Goal: Task Accomplishment & Management: Manage account settings

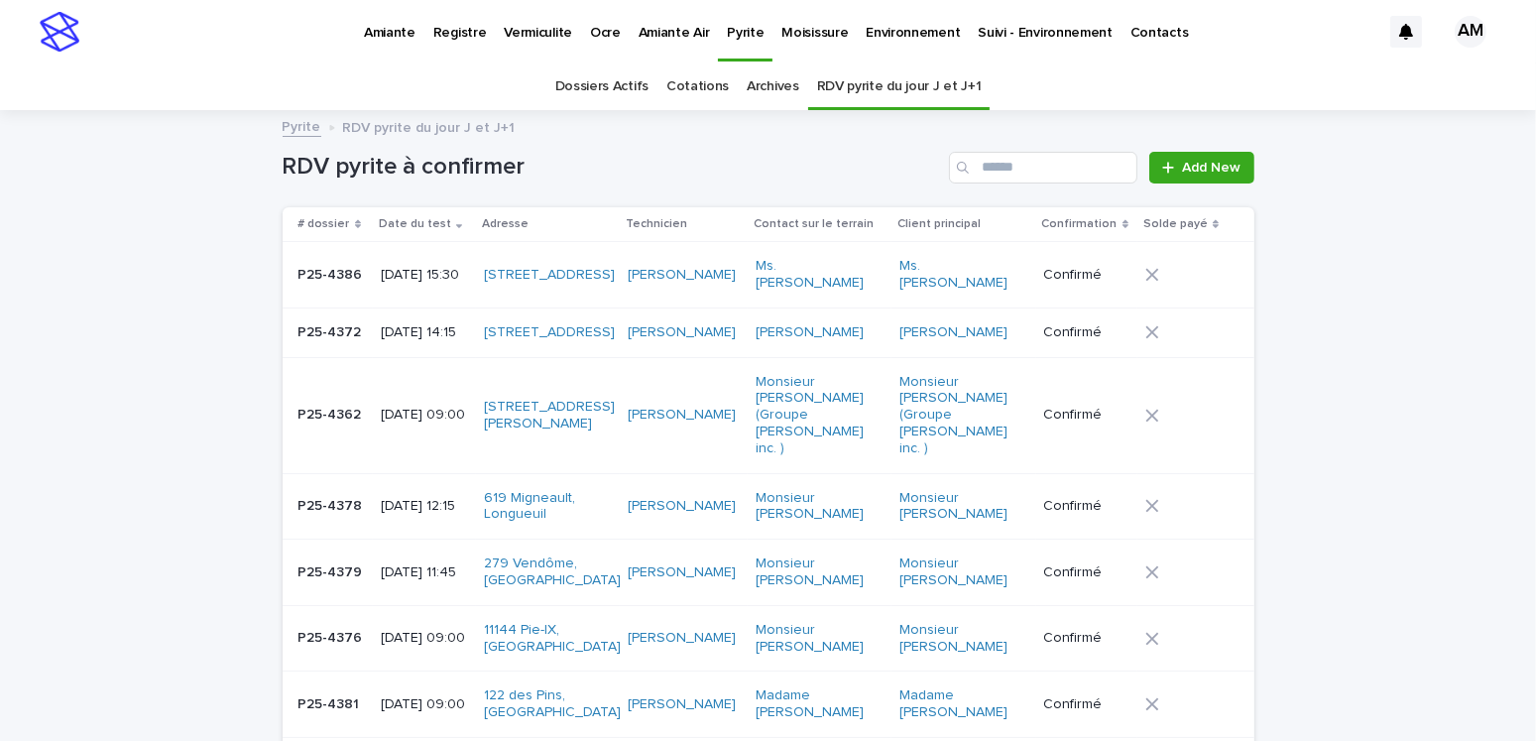
click at [602, 89] on link "Dossiers Actifs" at bounding box center [601, 86] width 93 height 47
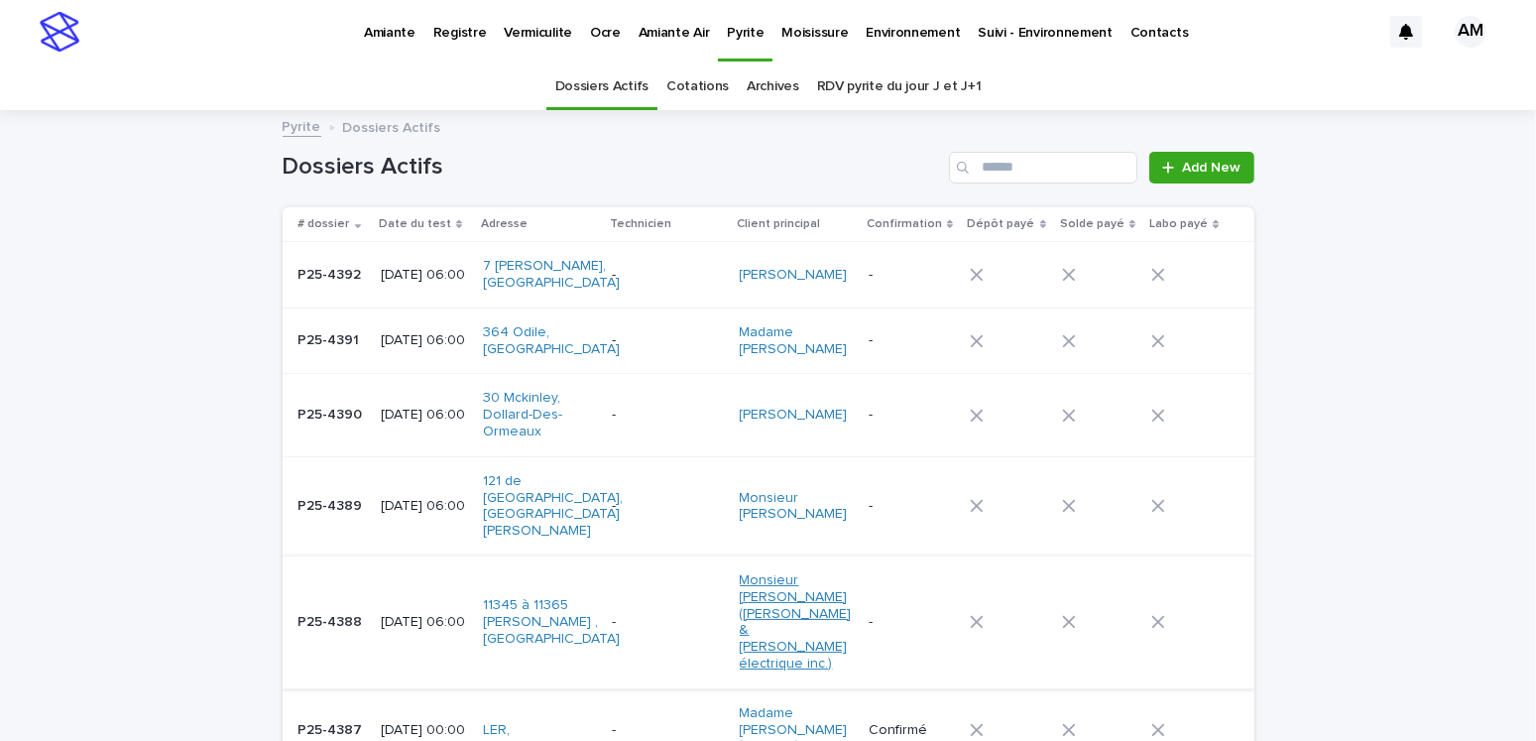
scroll to position [198, 0]
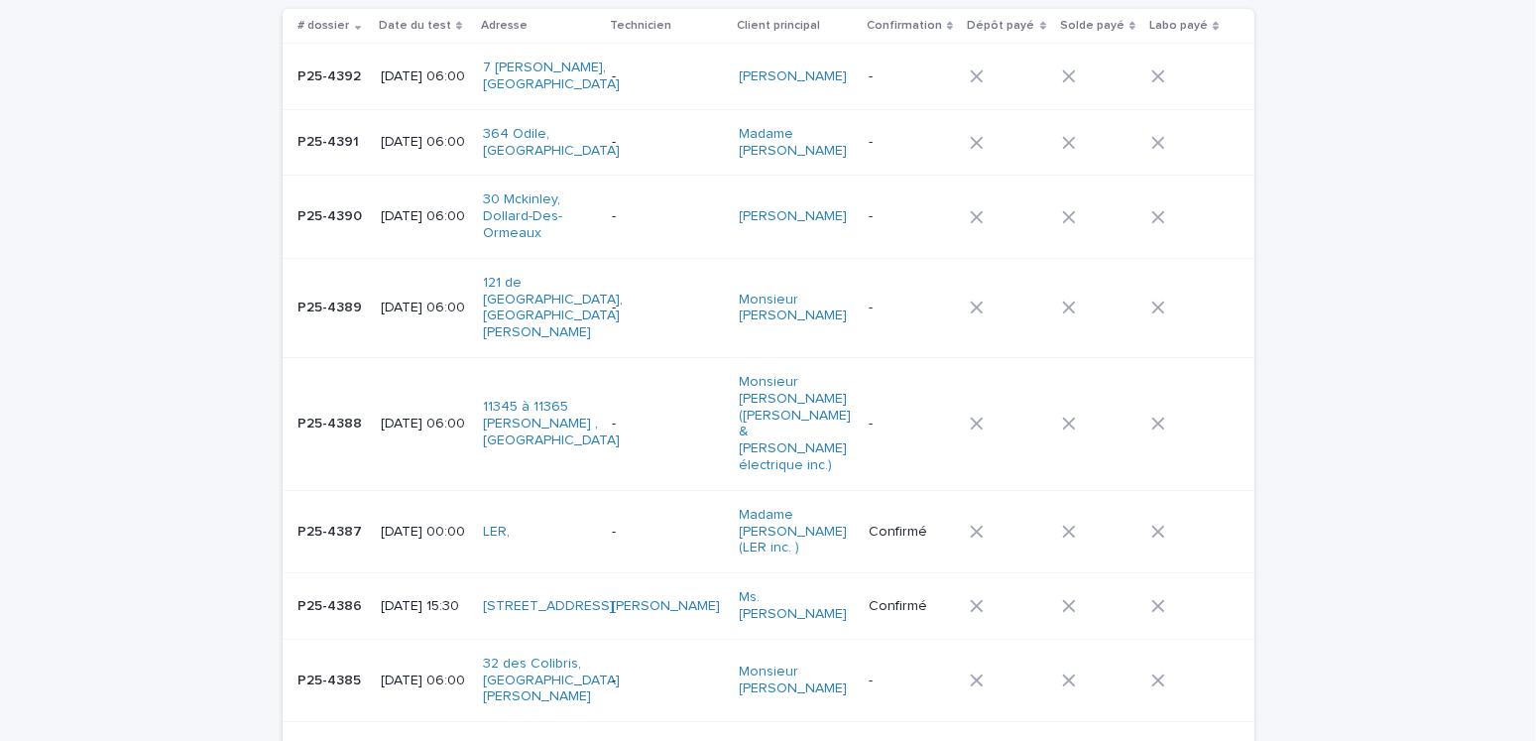
click at [336, 411] on p "P25-4388" at bounding box center [332, 421] width 68 height 21
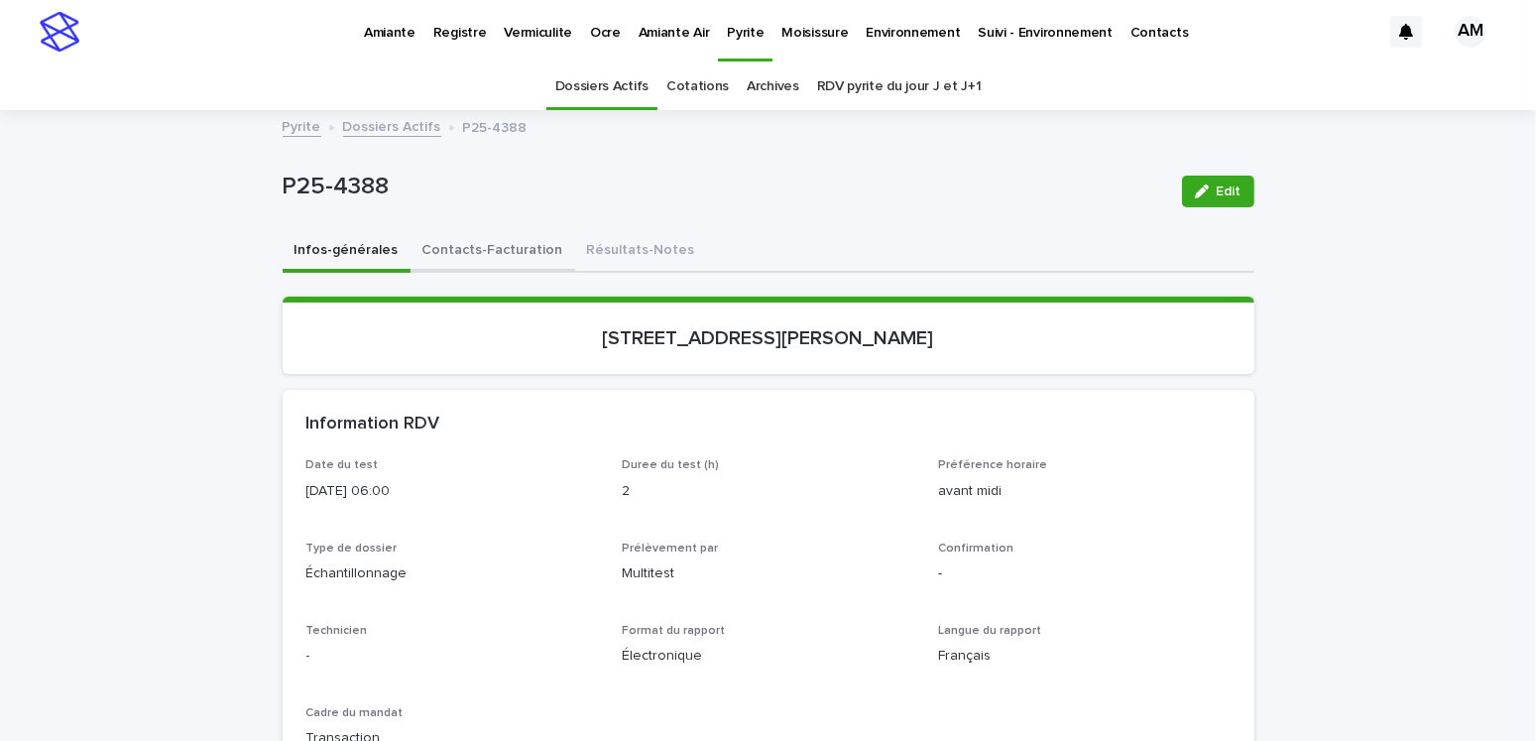
click at [491, 251] on button "Contacts-Facturation" at bounding box center [492, 252] width 165 height 42
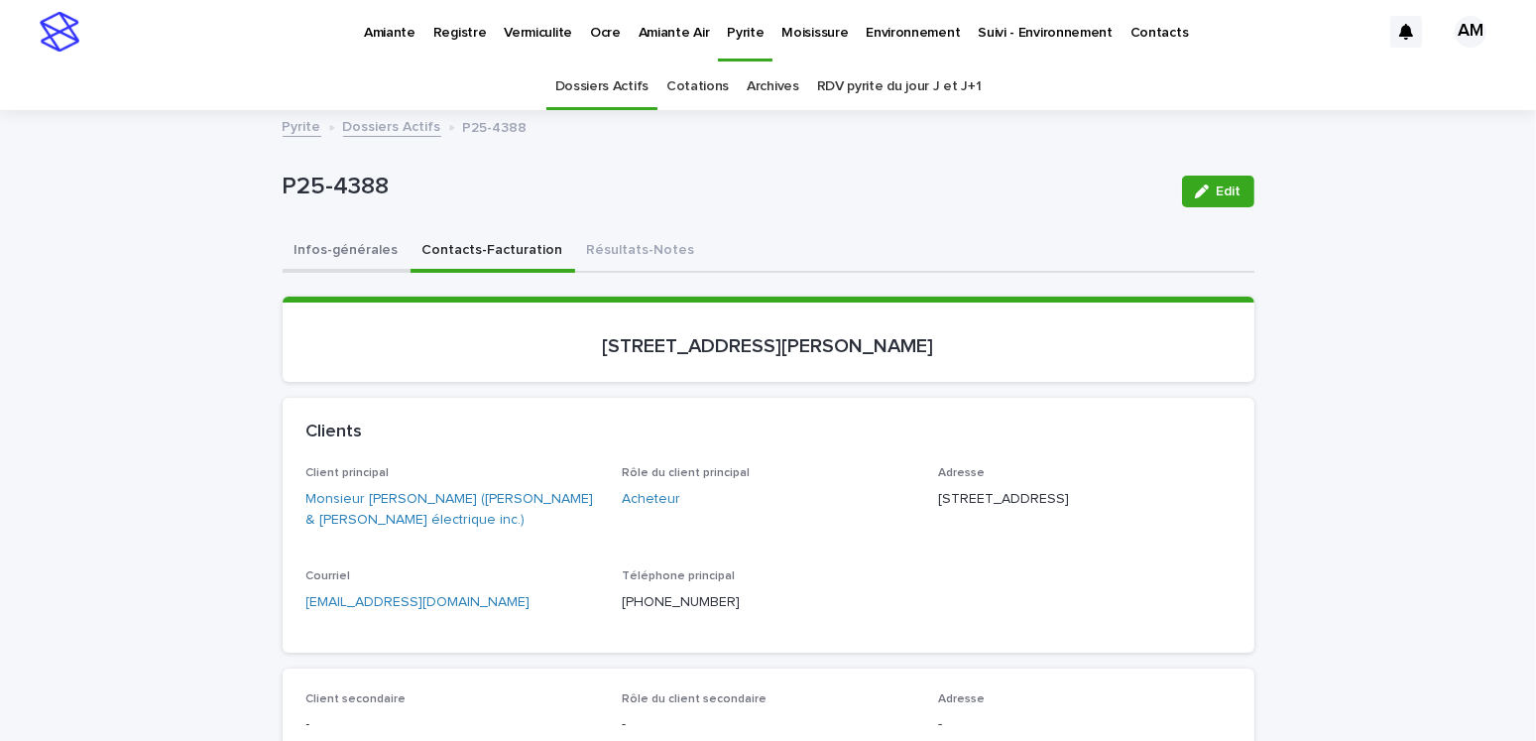
click at [357, 253] on button "Infos-générales" at bounding box center [347, 252] width 128 height 42
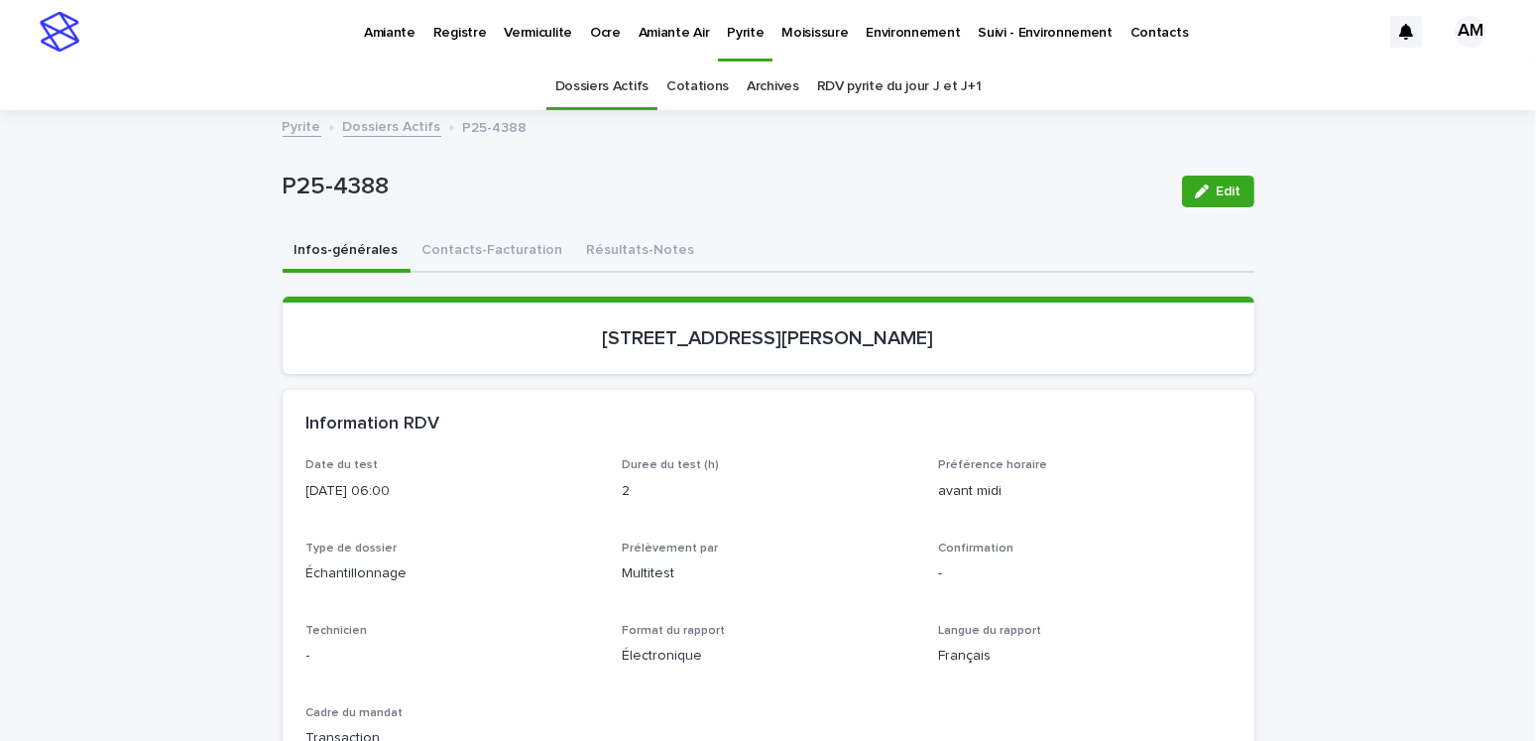
click at [404, 123] on link "Dossiers Actifs" at bounding box center [392, 125] width 98 height 23
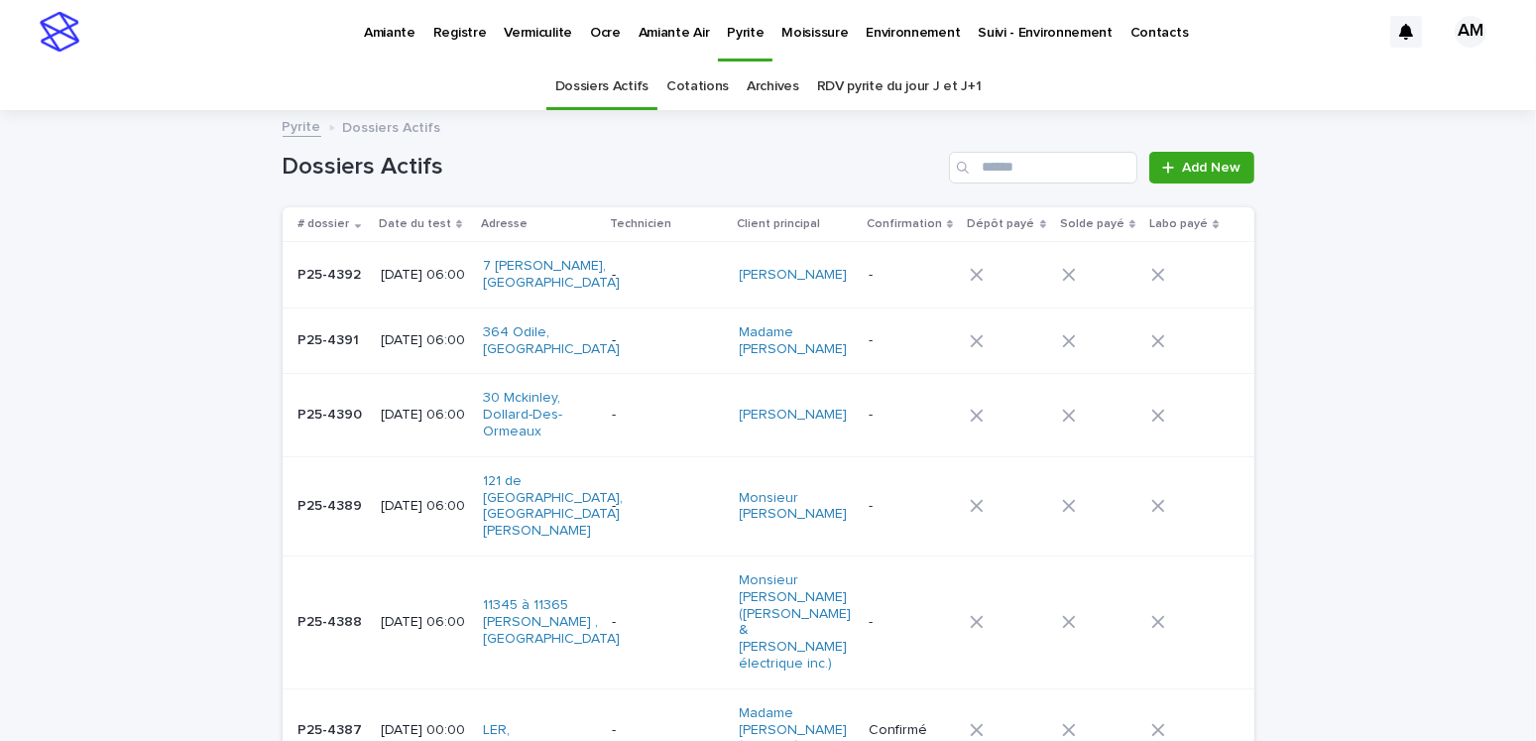
scroll to position [62, 0]
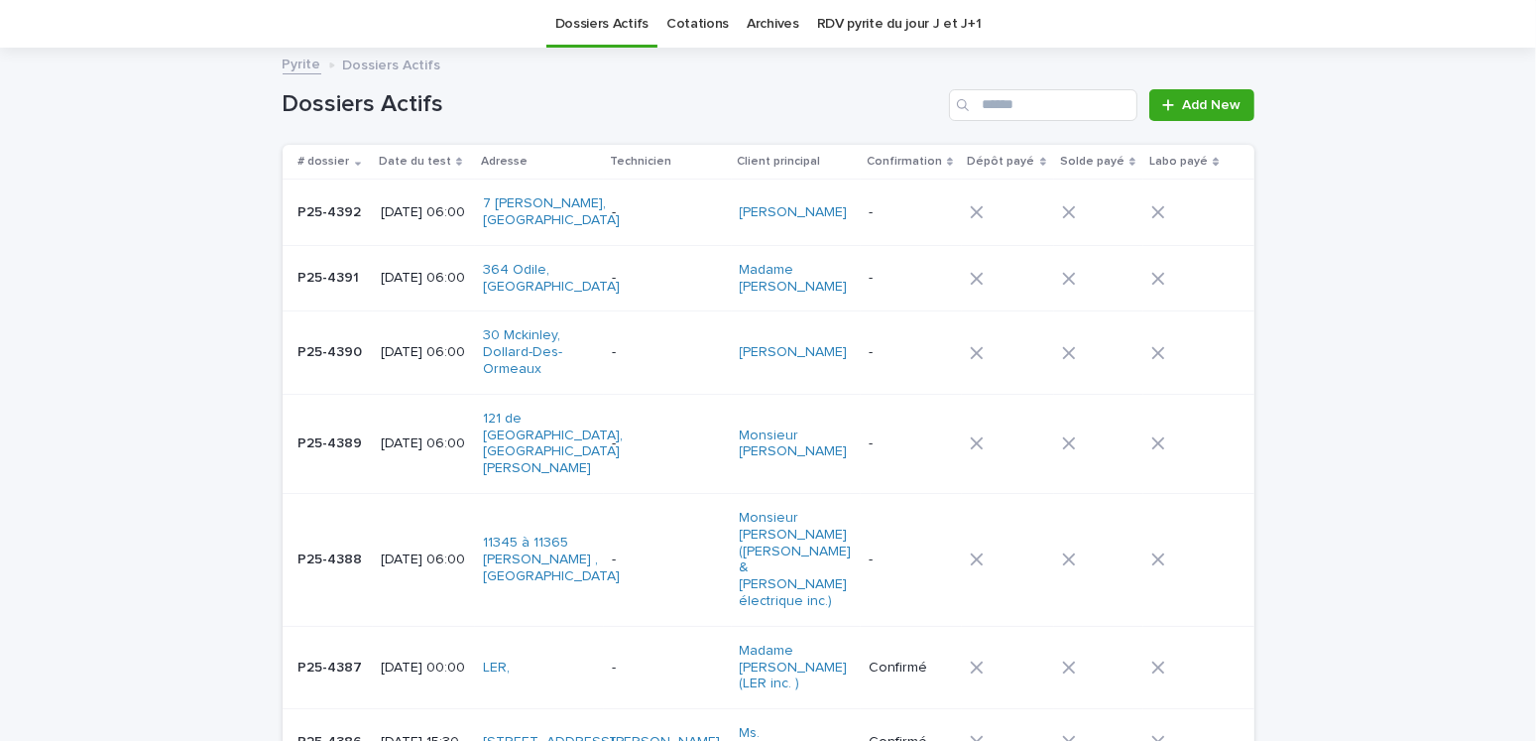
click at [416, 270] on p "2025-09-23 06:00" at bounding box center [424, 278] width 87 height 17
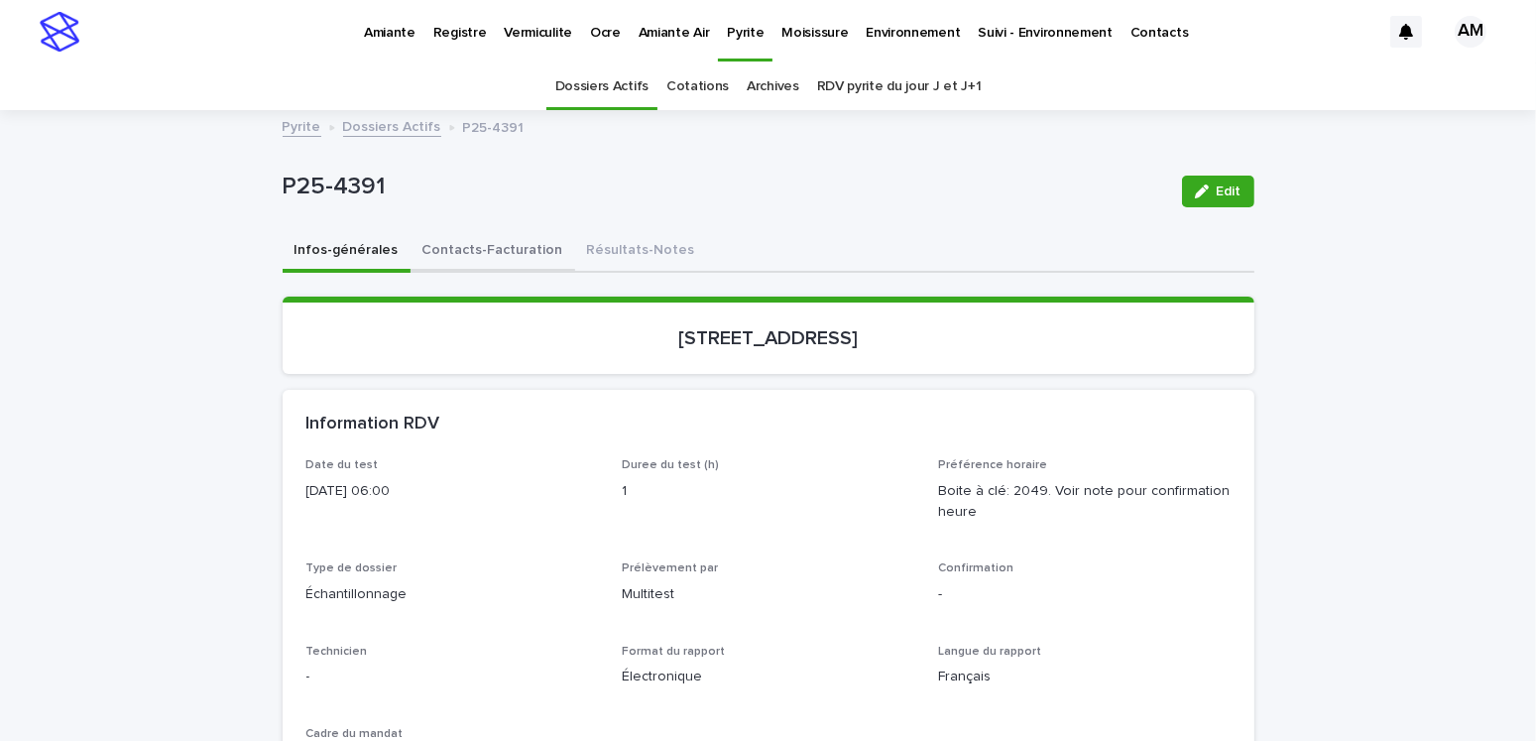
click at [456, 244] on button "Contacts-Facturation" at bounding box center [492, 252] width 165 height 42
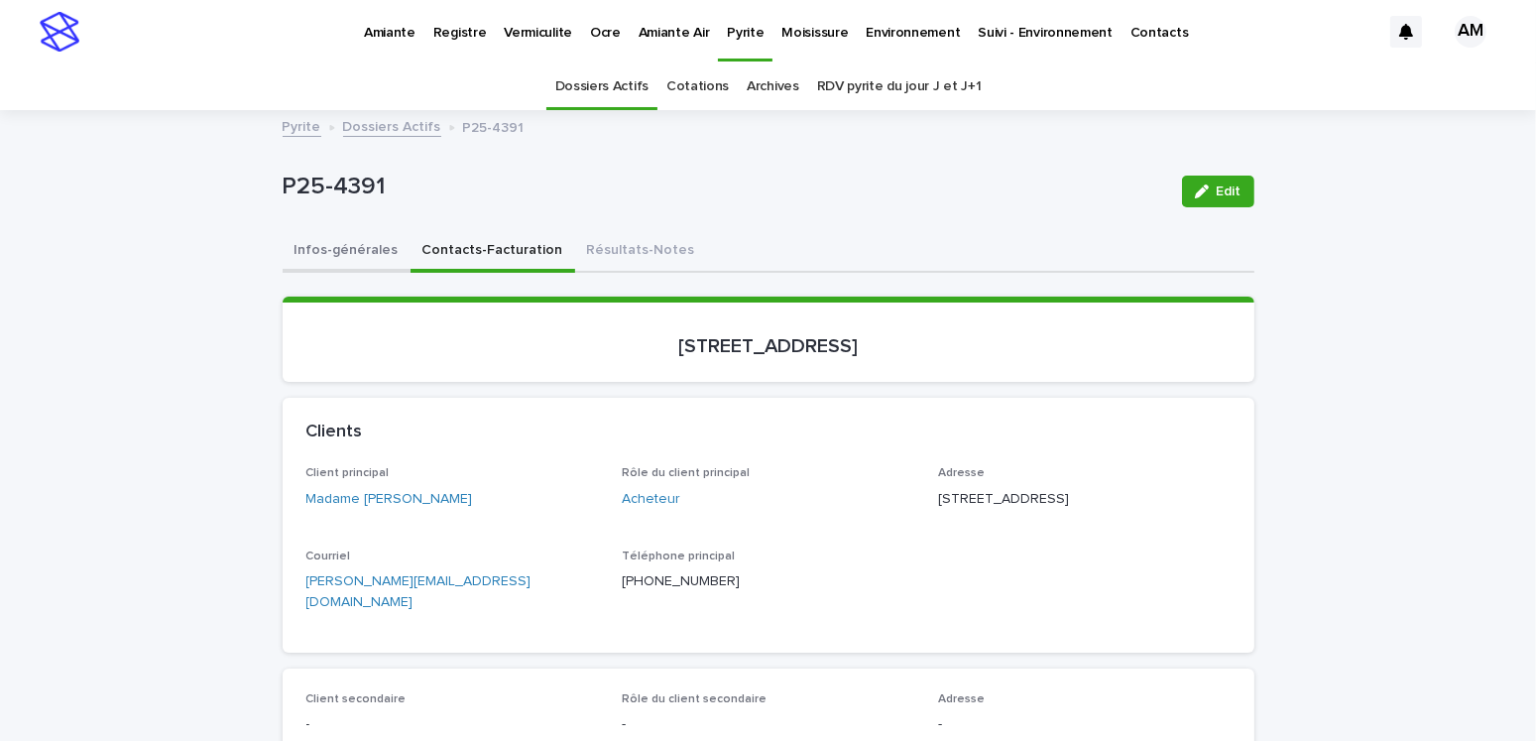
click at [306, 245] on button "Infos-générales" at bounding box center [347, 252] width 128 height 42
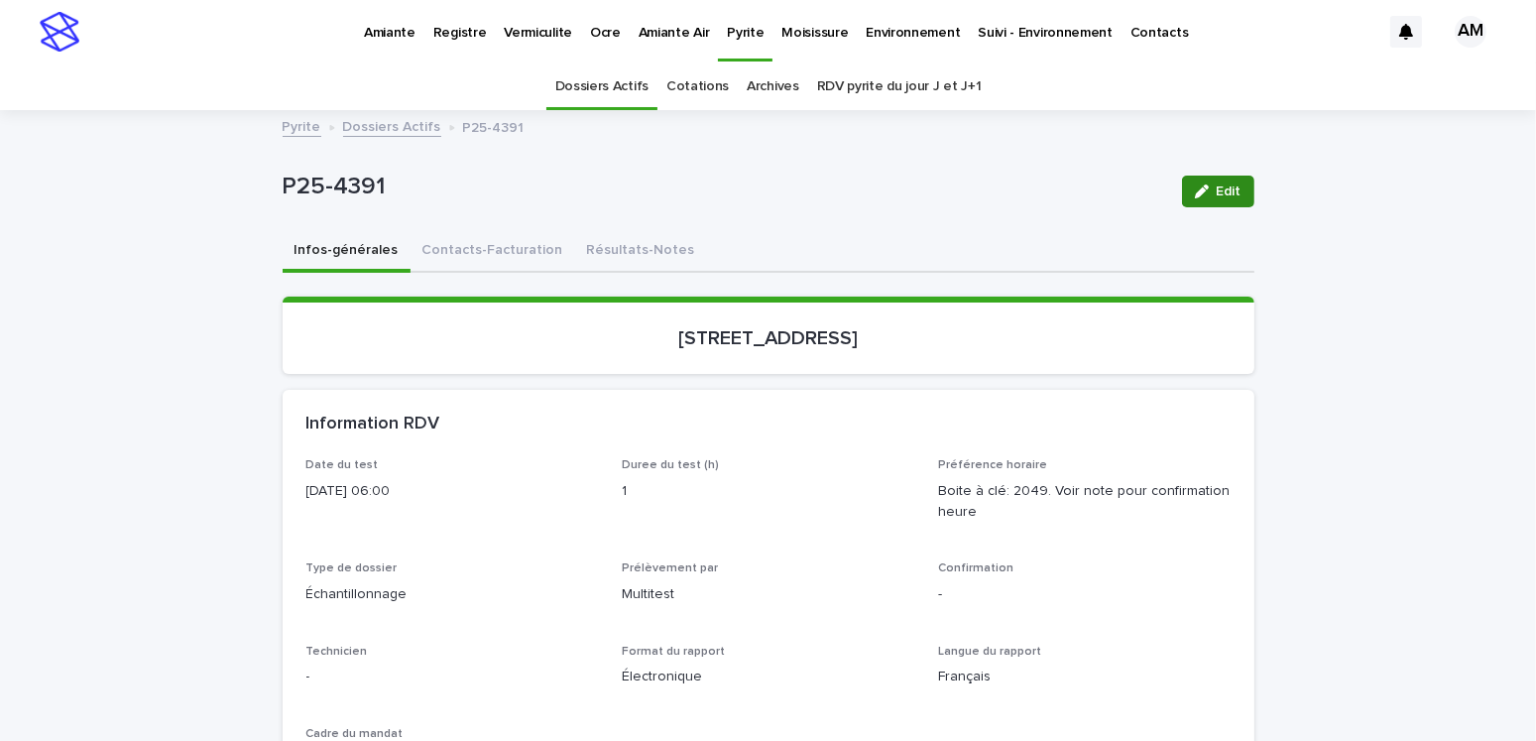
click at [1209, 198] on button "Edit" at bounding box center [1218, 191] width 72 height 32
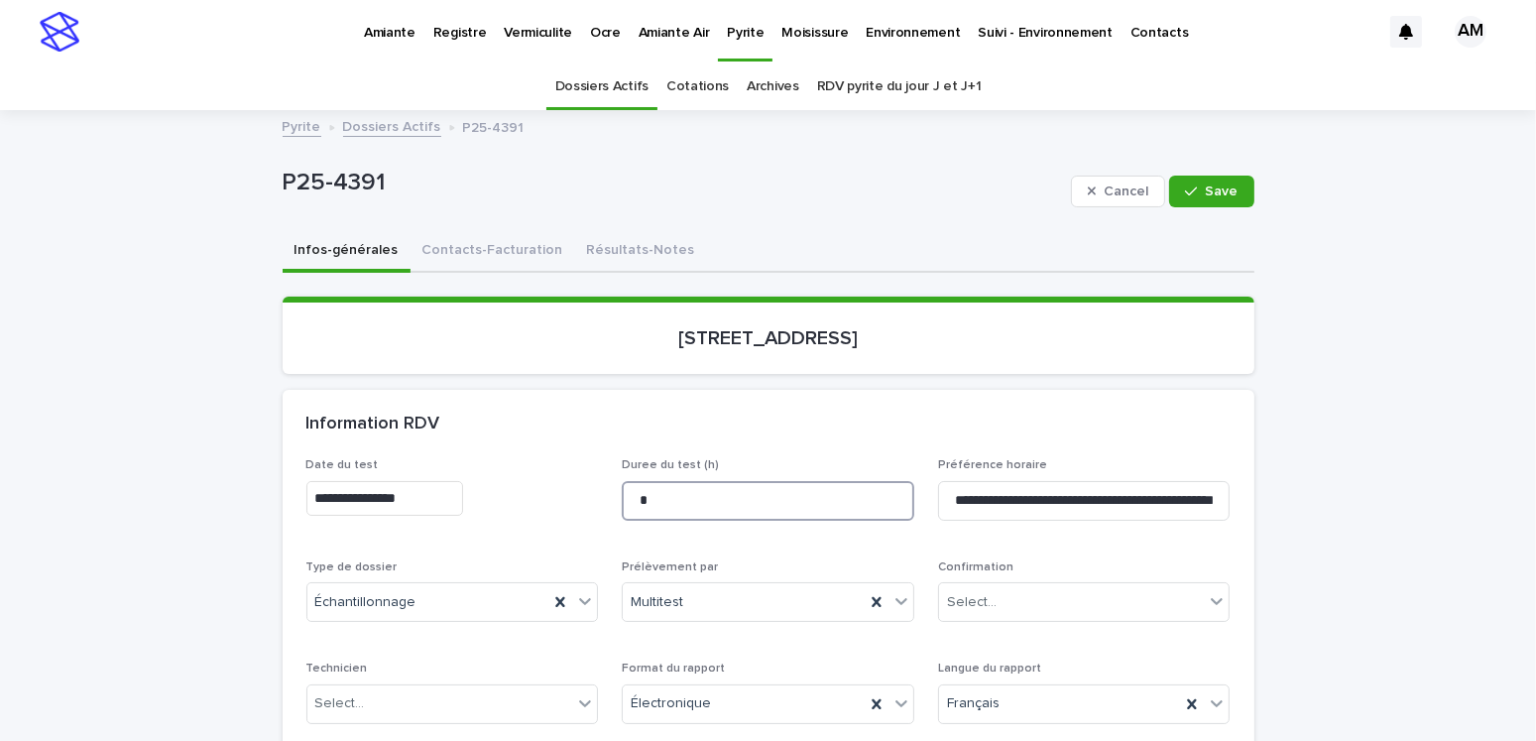
drag, startPoint x: 638, startPoint y: 504, endPoint x: 574, endPoint y: 496, distance: 64.9
click at [574, 496] on div "**********" at bounding box center [768, 649] width 924 height 383
type input "***"
click at [1005, 596] on div "Select..." at bounding box center [1072, 602] width 266 height 33
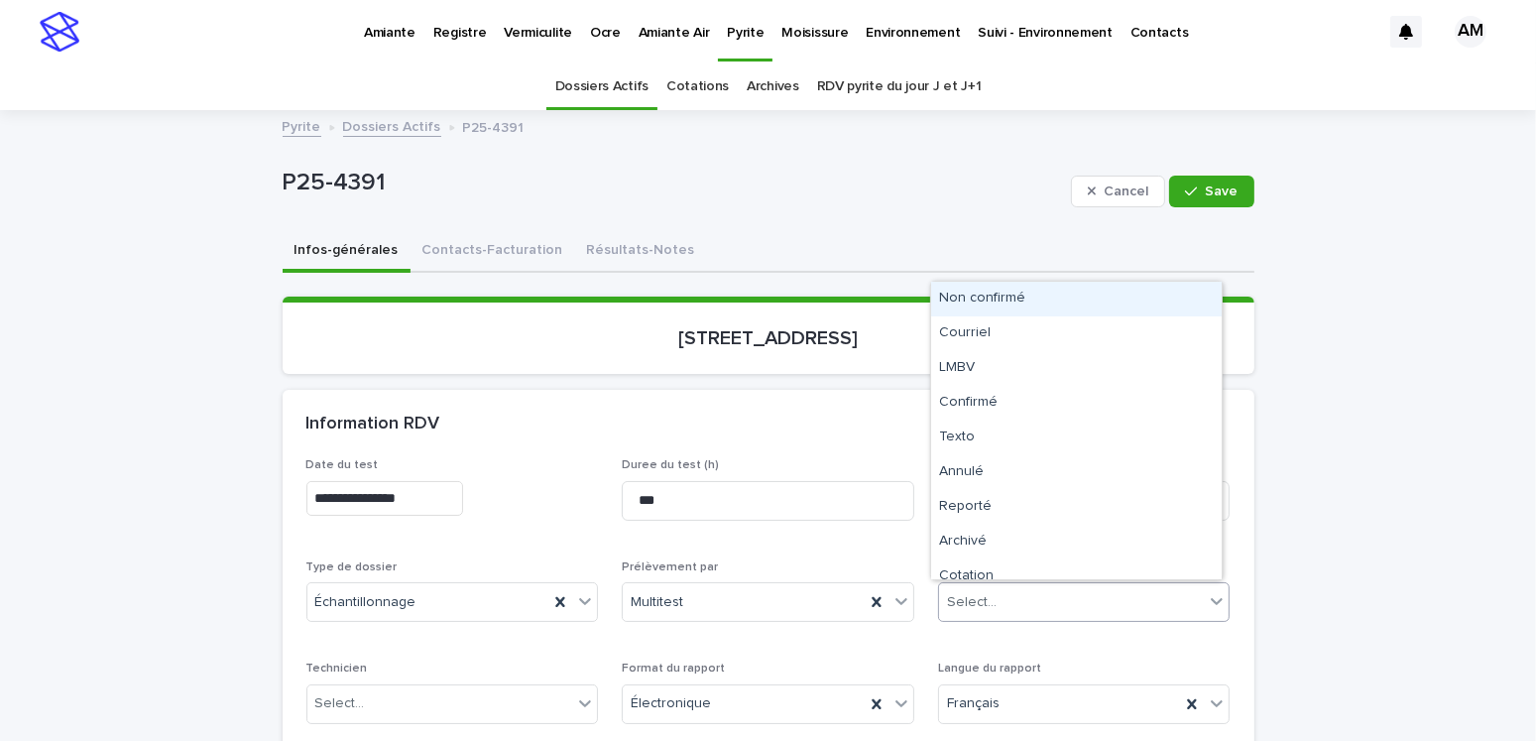
click at [1011, 301] on div "Non confirmé" at bounding box center [1076, 299] width 290 height 35
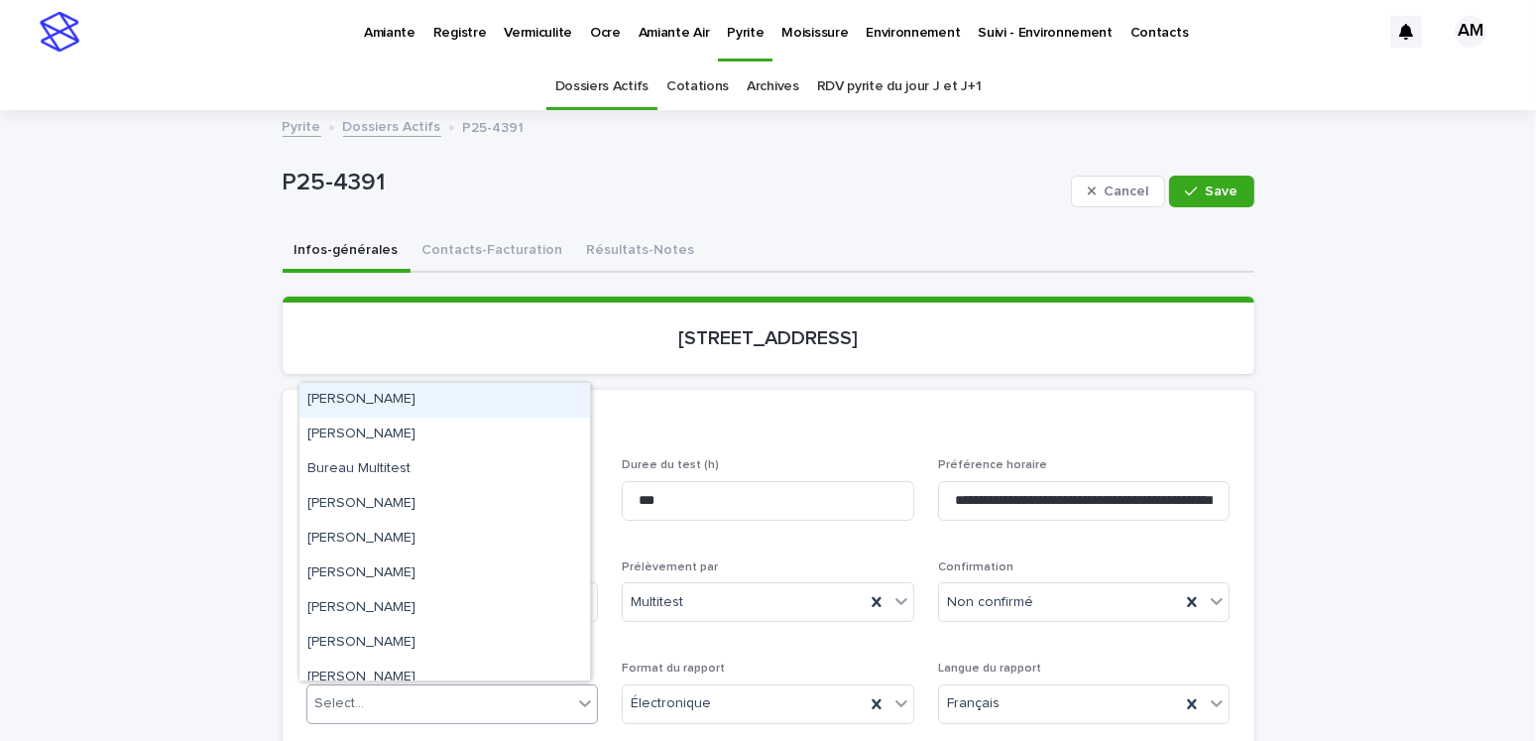
click at [363, 696] on div "Select..." at bounding box center [440, 703] width 266 height 33
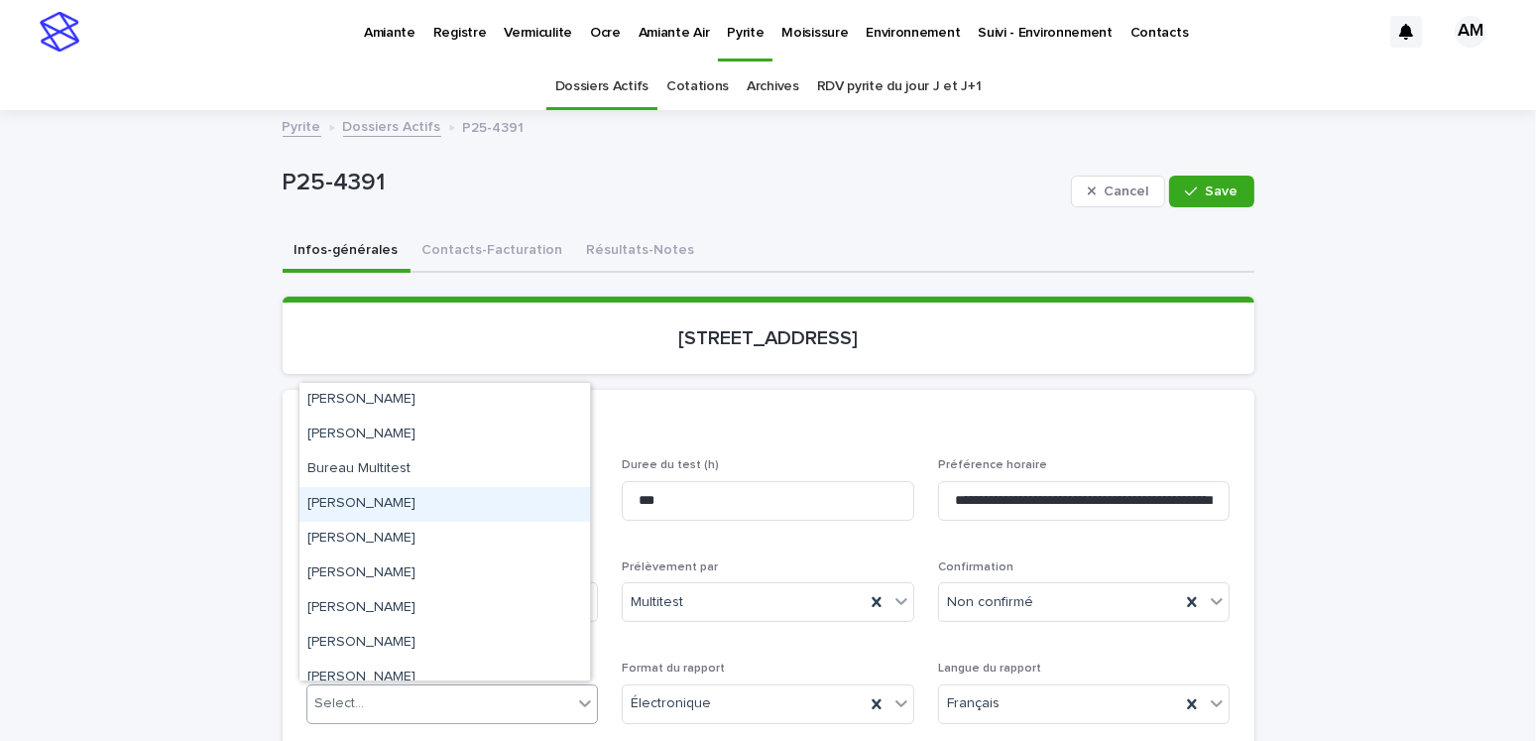
click at [408, 504] on div "Gabriel Robillard Bourbonnais" at bounding box center [444, 504] width 290 height 35
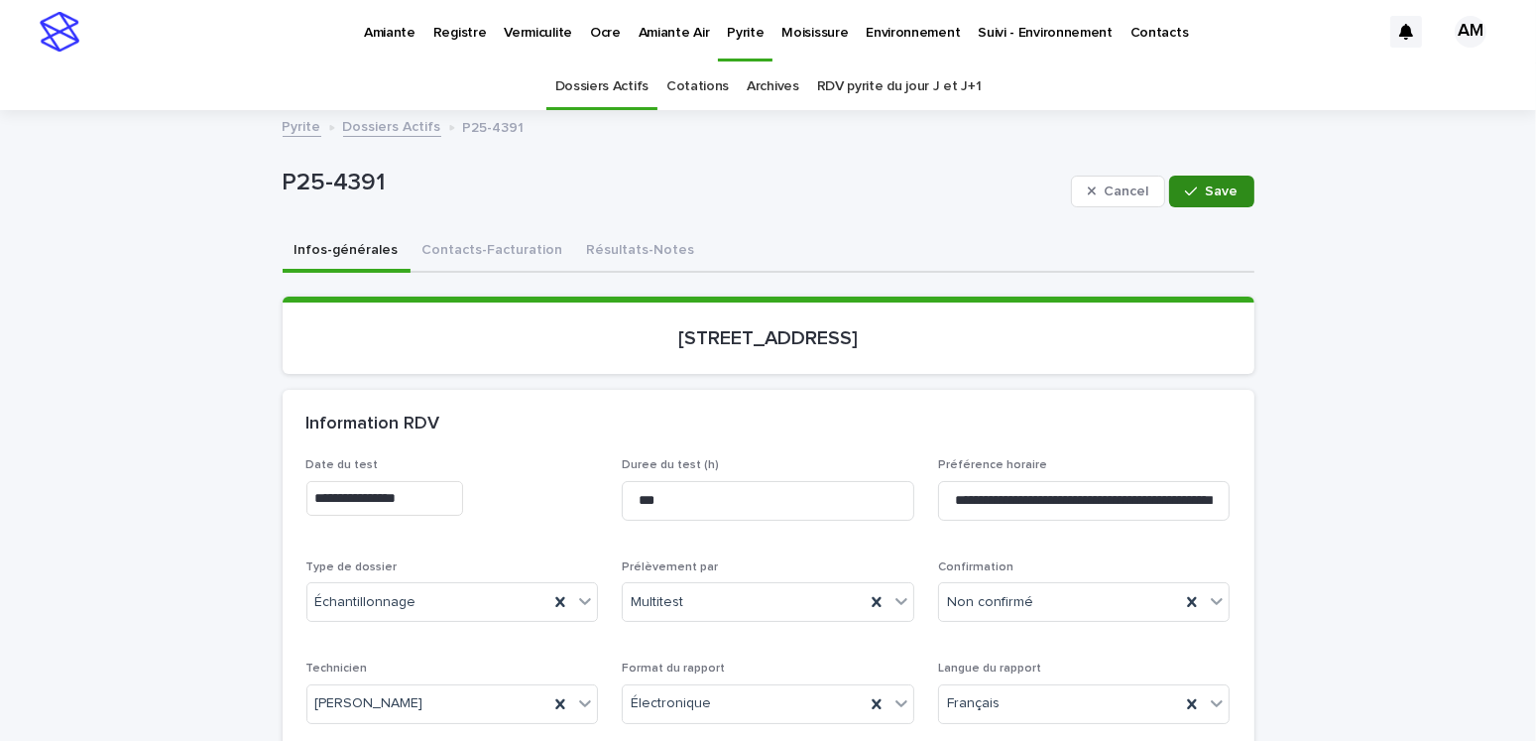
click at [1219, 194] on span "Save" at bounding box center [1221, 191] width 33 height 14
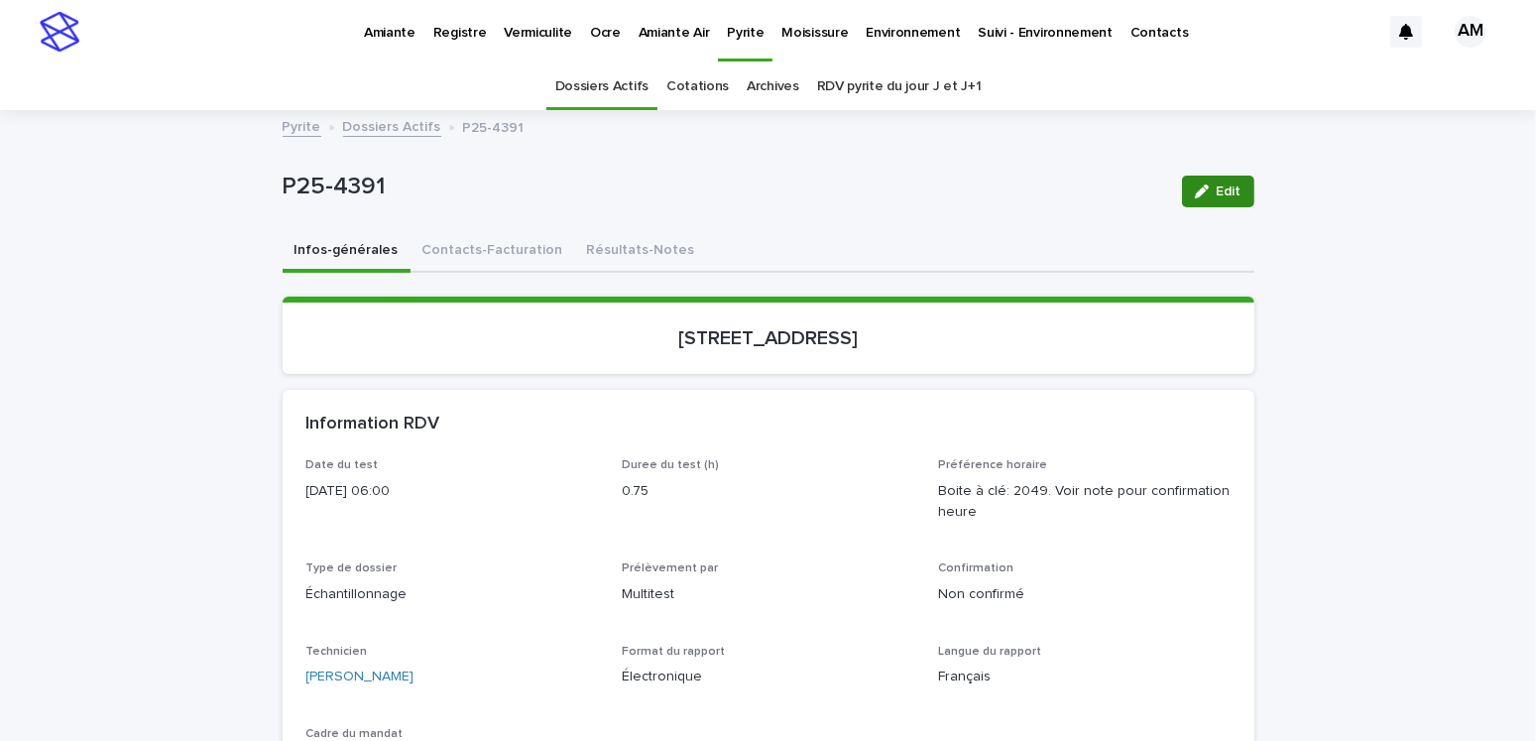
click at [1233, 183] on button "Edit" at bounding box center [1218, 191] width 72 height 32
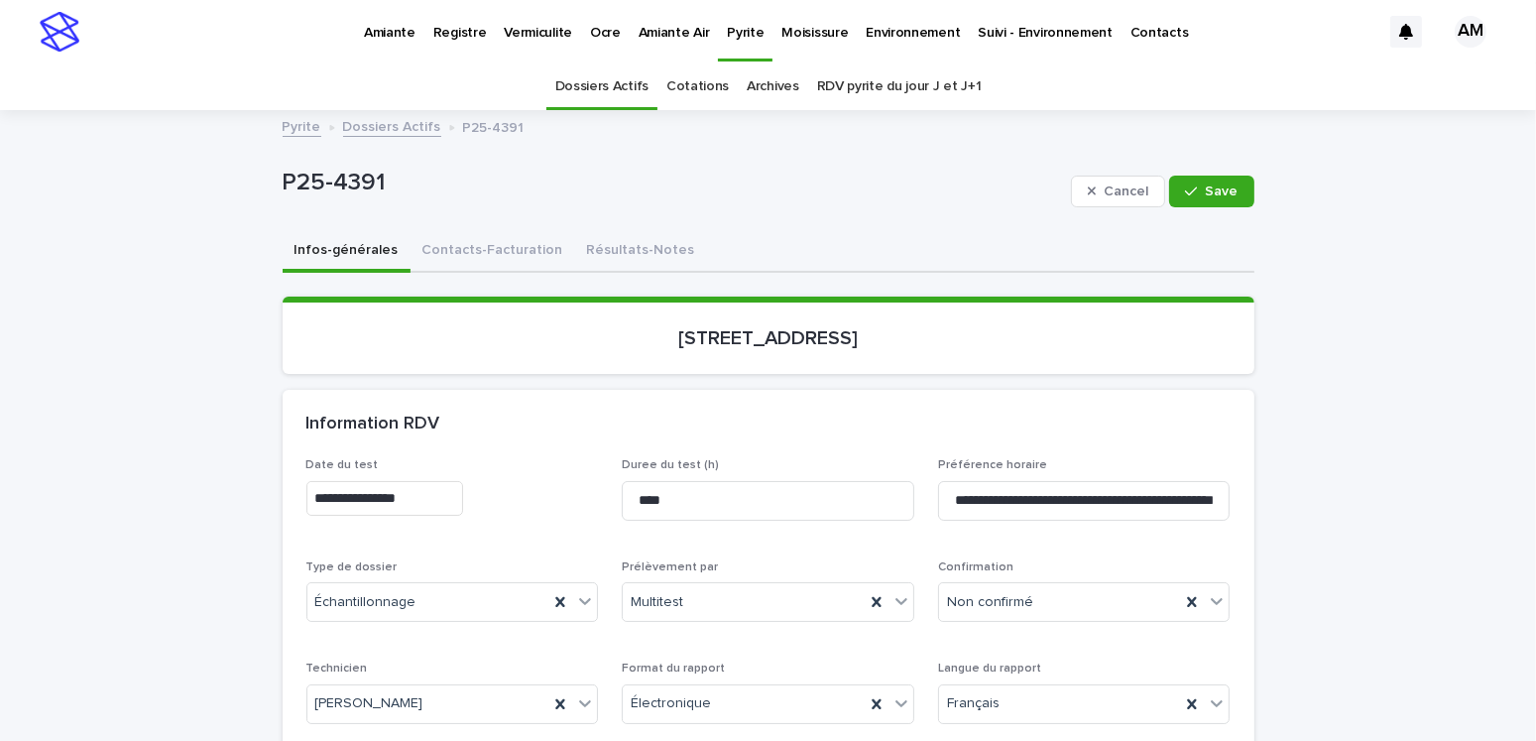
click at [395, 497] on input "**********" at bounding box center [384, 498] width 157 height 35
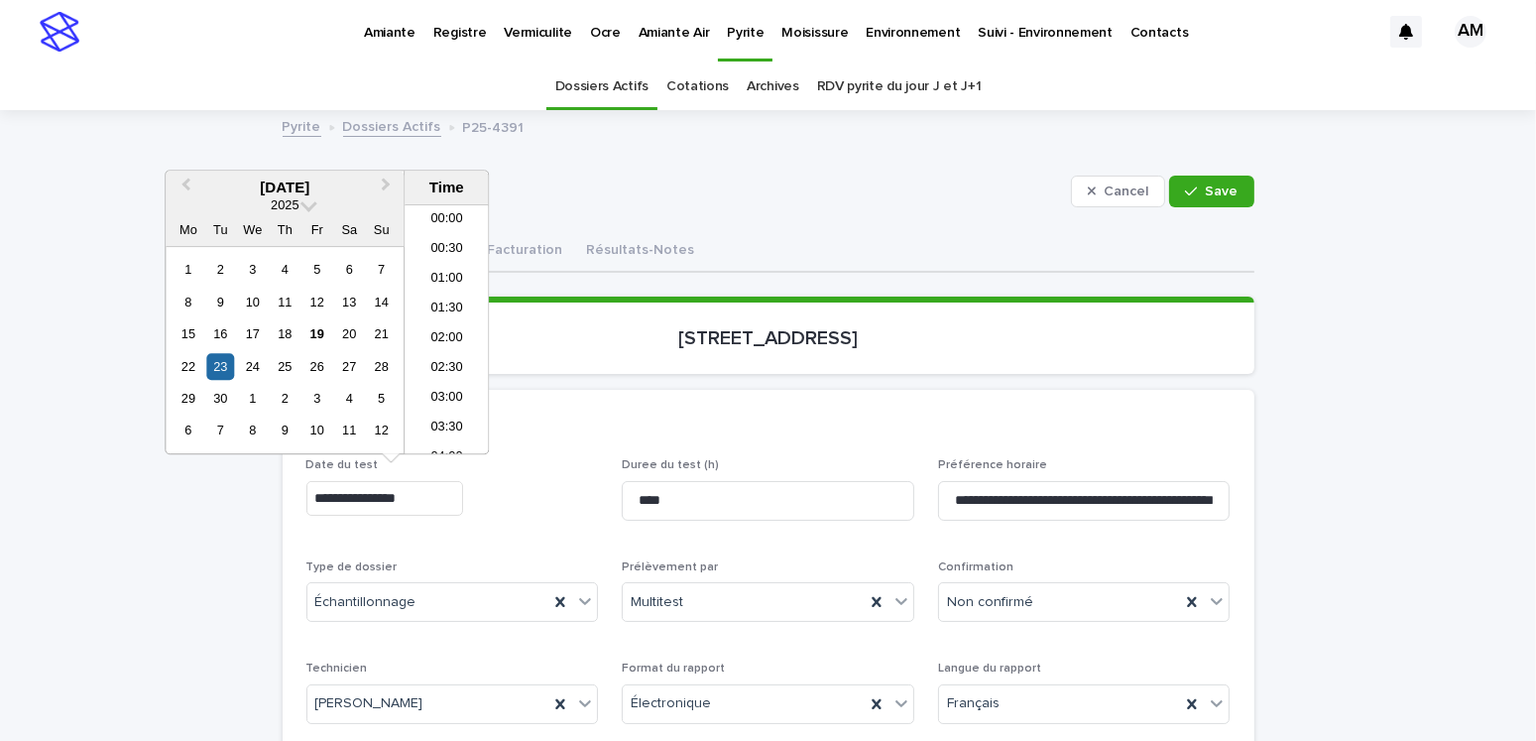
scroll to position [248, 0]
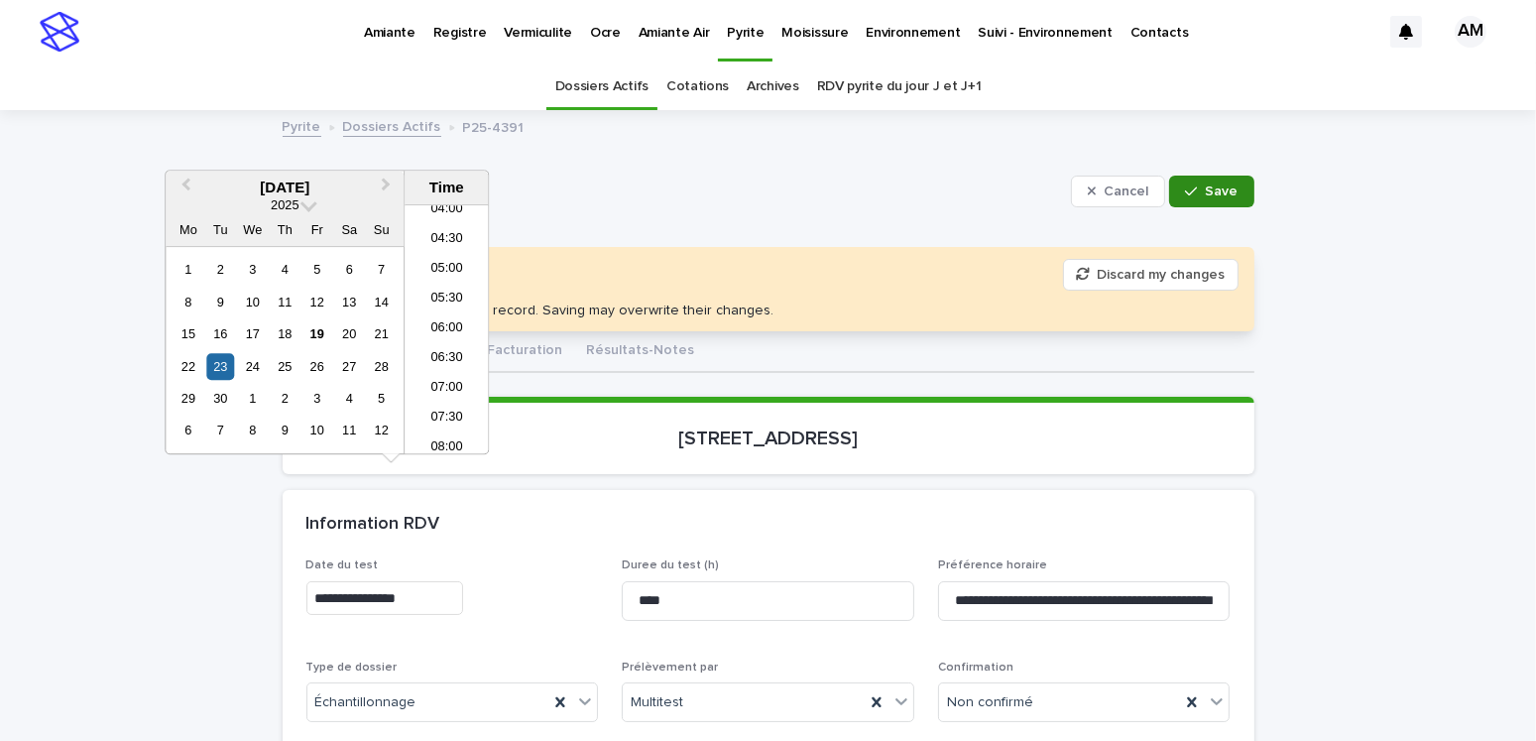
type input "**********"
click at [1194, 188] on div "button" at bounding box center [1195, 191] width 20 height 14
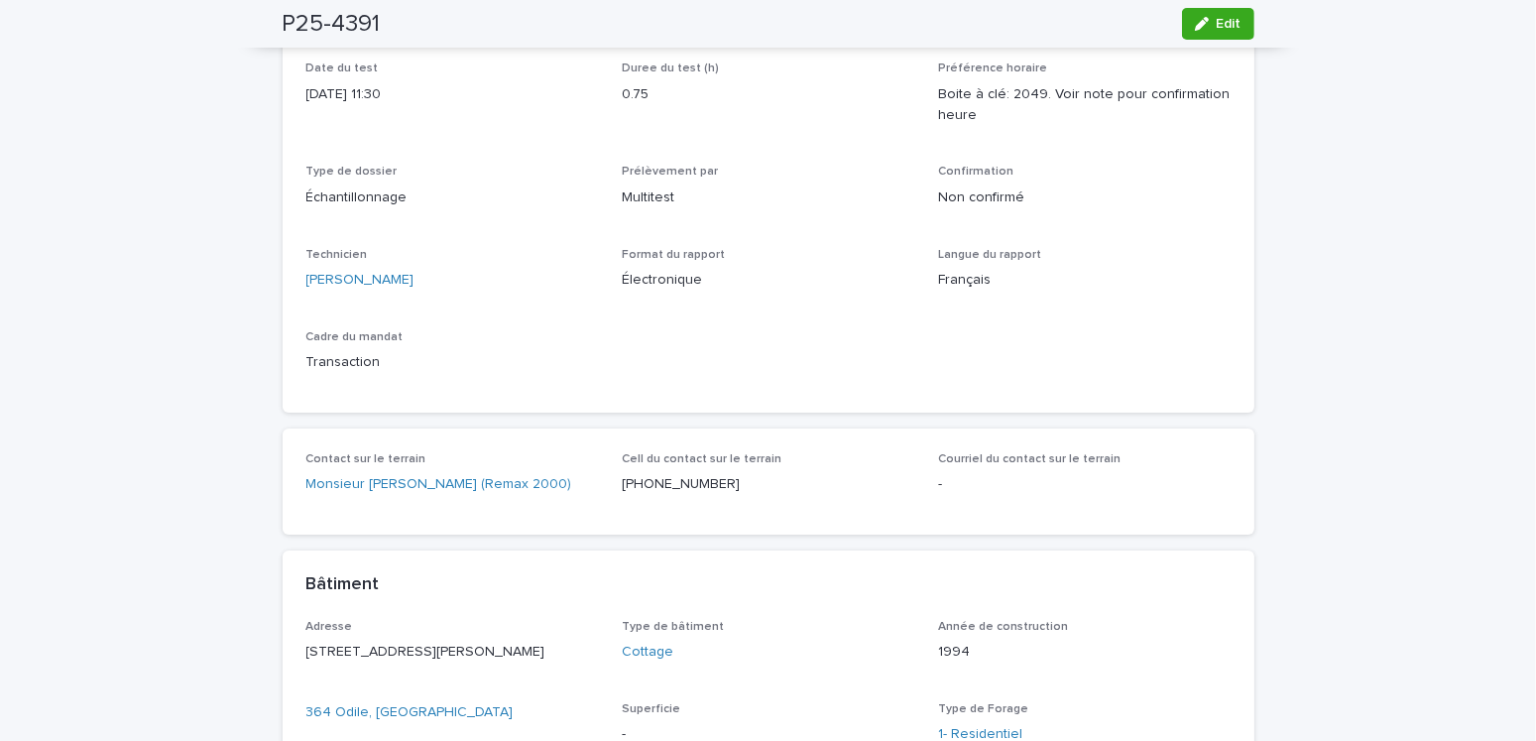
scroll to position [0, 0]
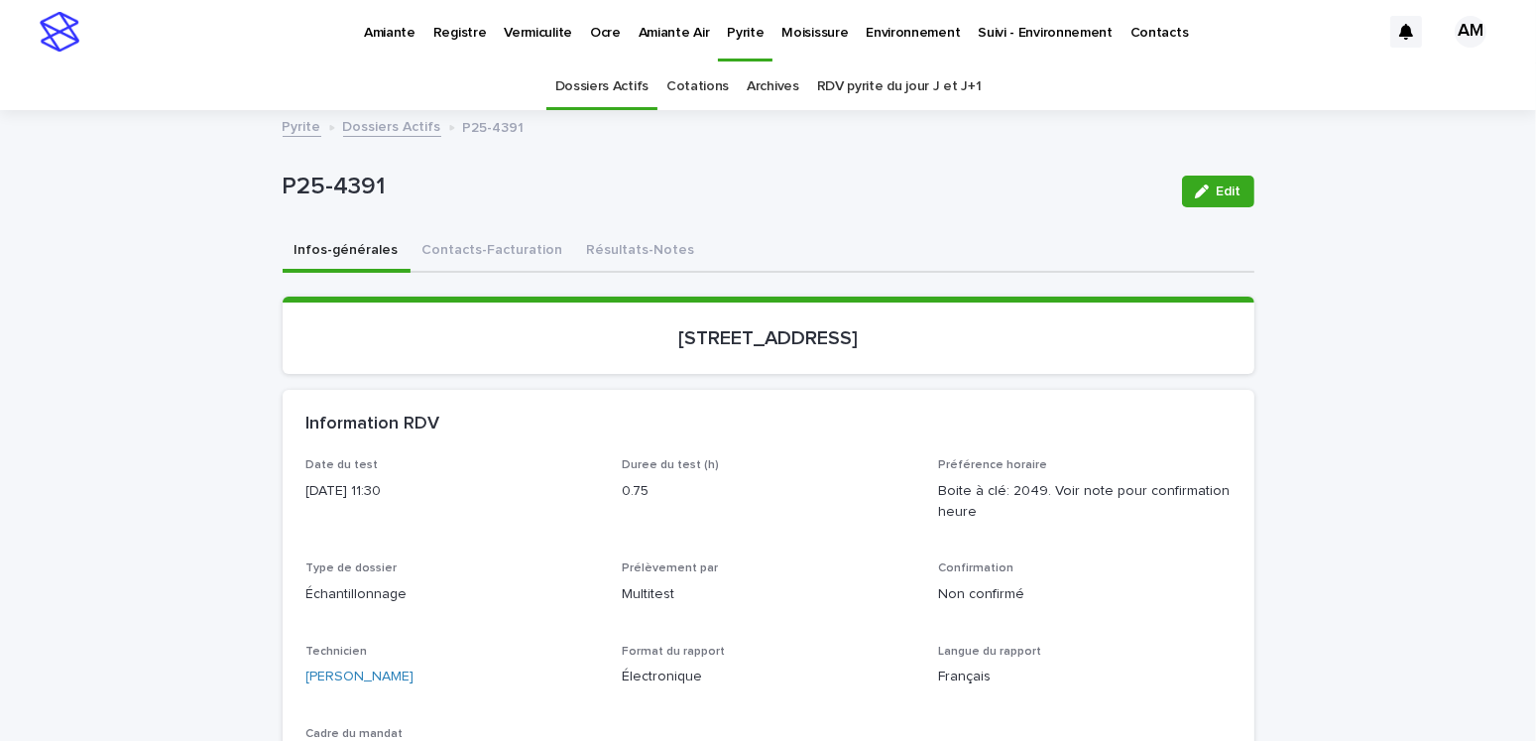
click at [392, 121] on link "Dossiers Actifs" at bounding box center [392, 125] width 98 height 23
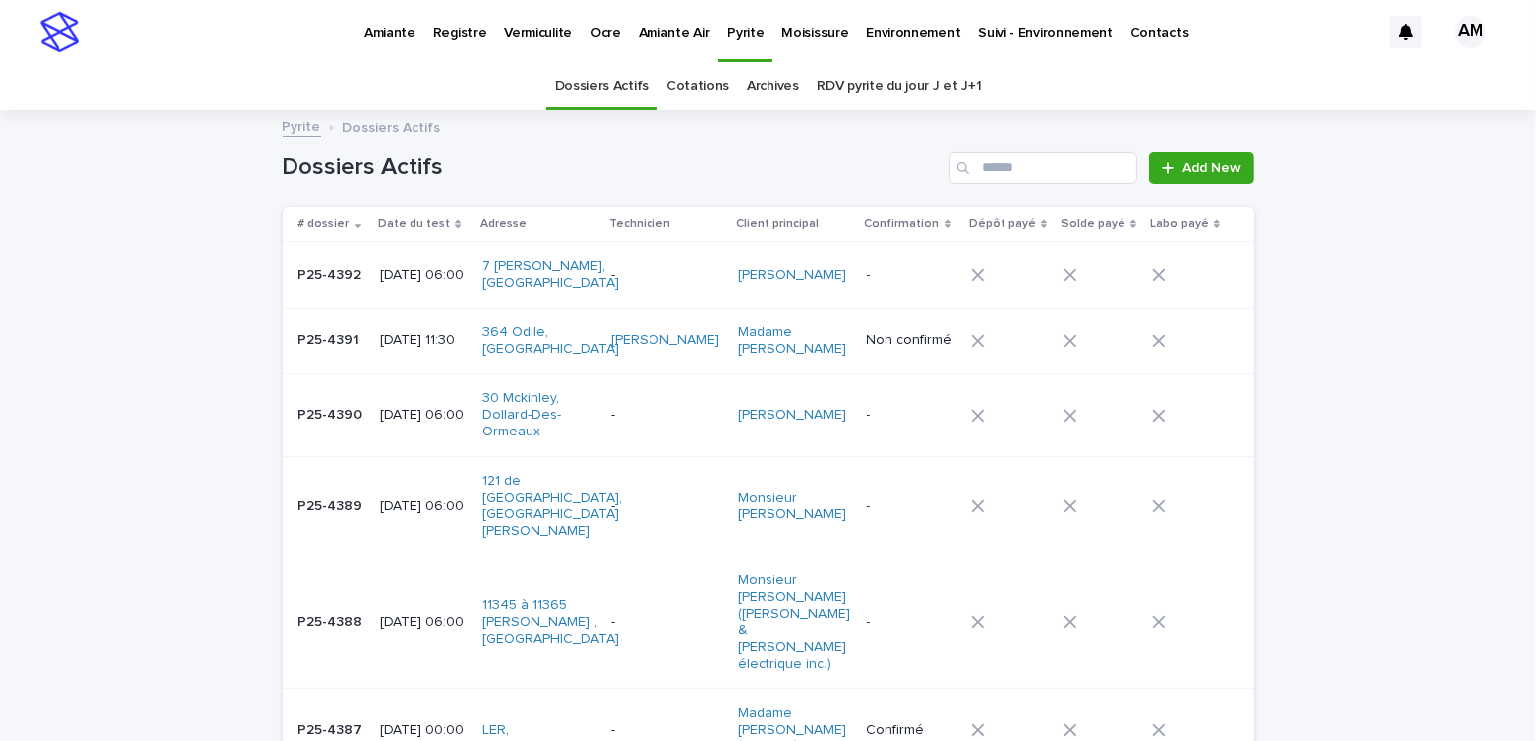
scroll to position [62, 0]
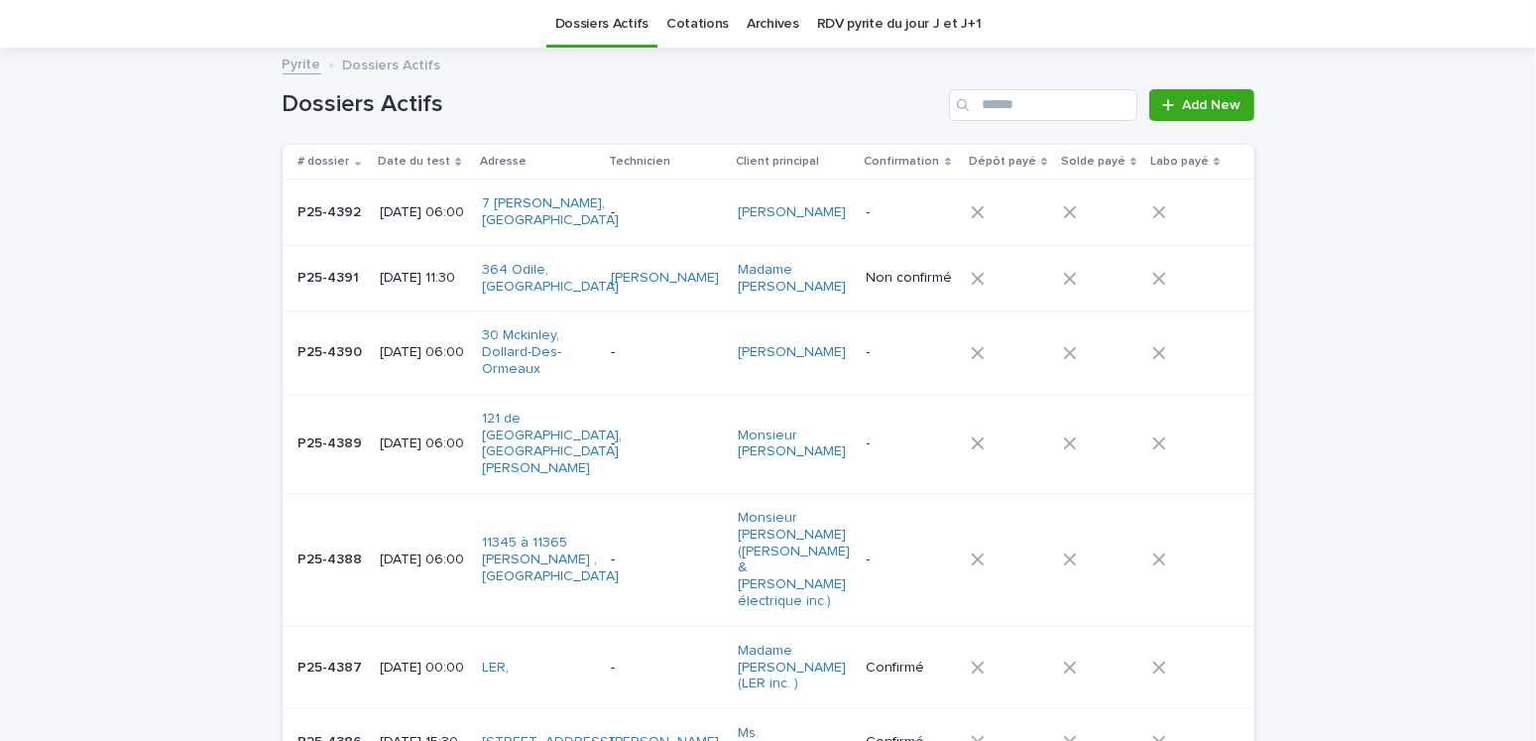
click at [409, 354] on p "2025-09-23 06:00" at bounding box center [423, 352] width 86 height 17
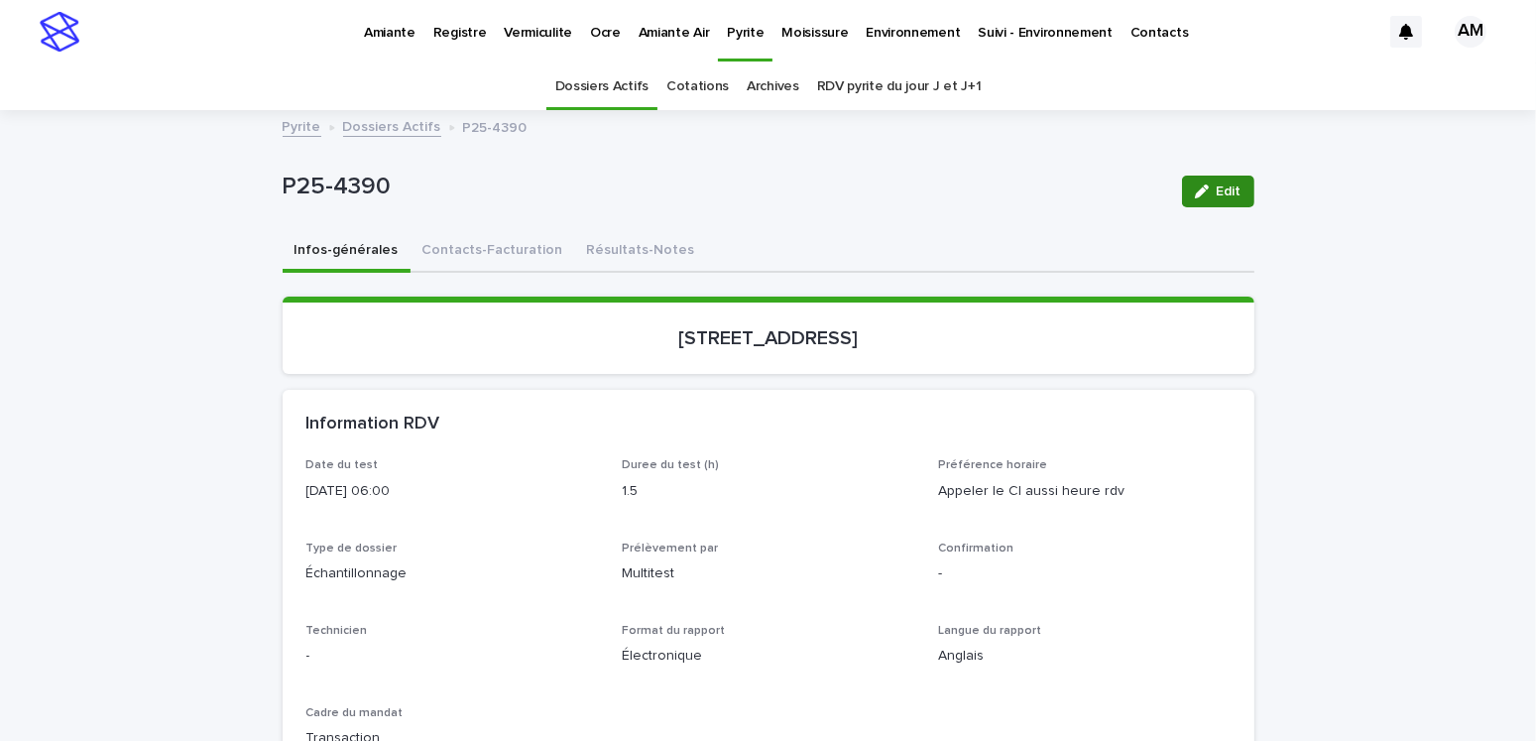
click at [1227, 184] on span "Edit" at bounding box center [1228, 191] width 25 height 14
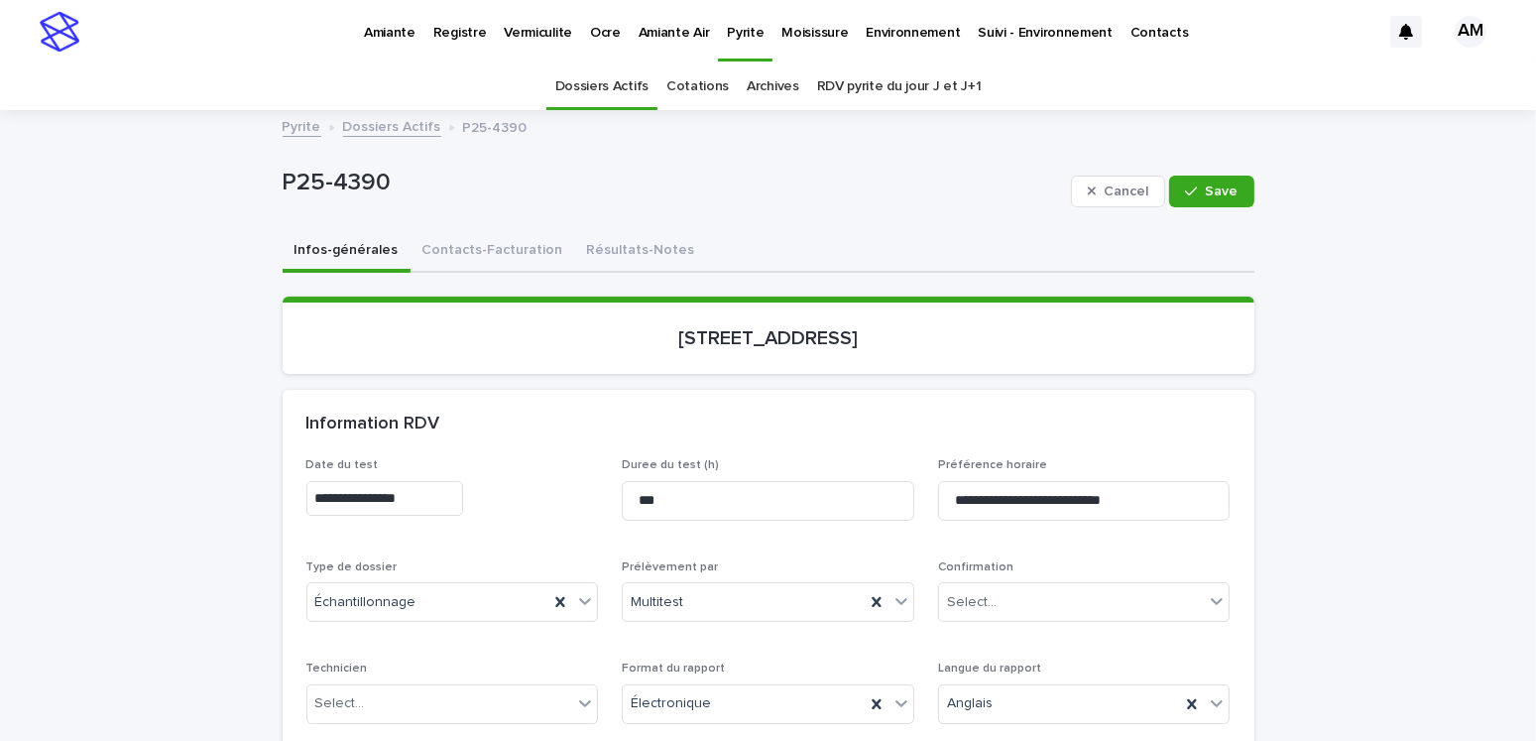
click at [395, 498] on input "**********" at bounding box center [384, 498] width 157 height 35
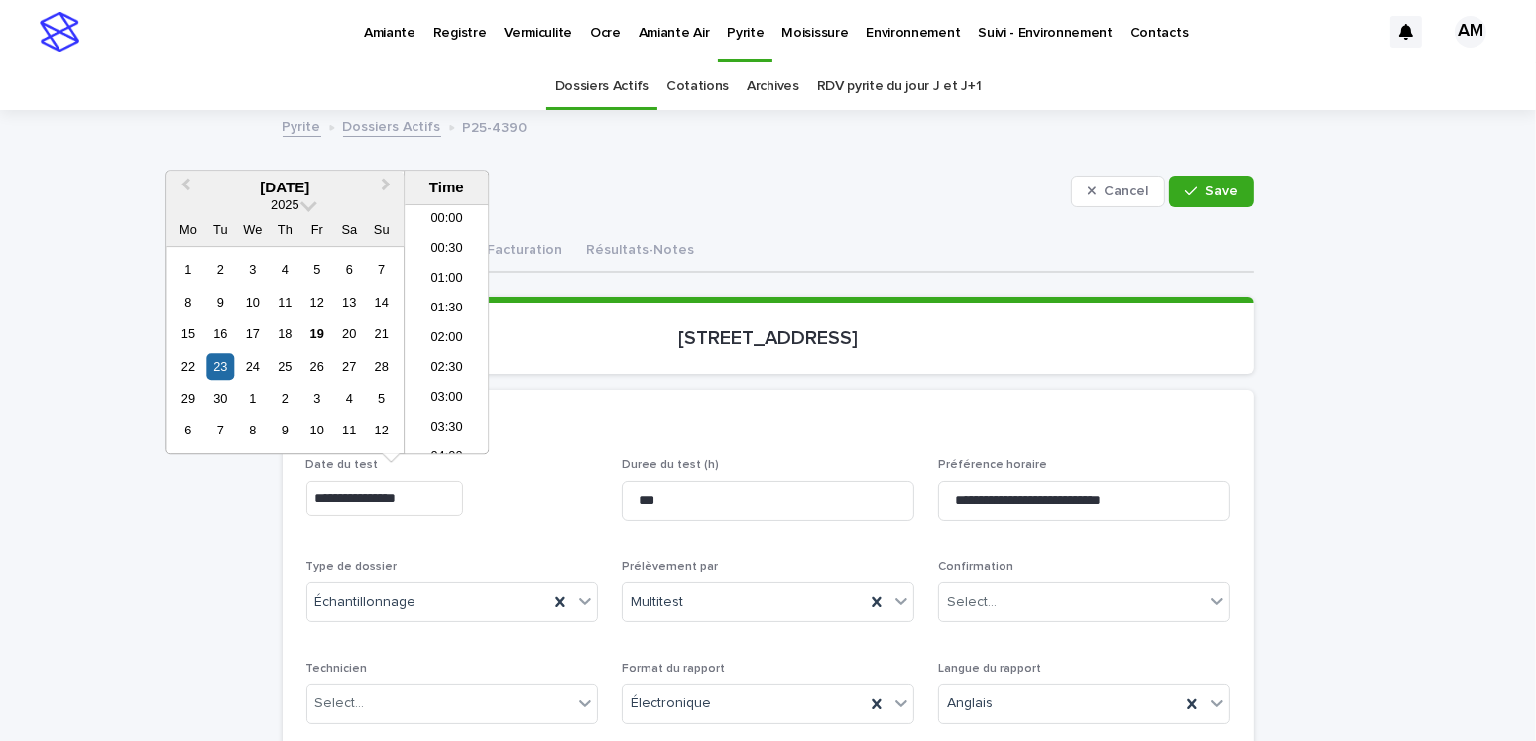
scroll to position [248, 0]
click at [400, 498] on input "**********" at bounding box center [384, 498] width 157 height 35
click at [395, 494] on input "**********" at bounding box center [384, 498] width 157 height 35
type input "**********"
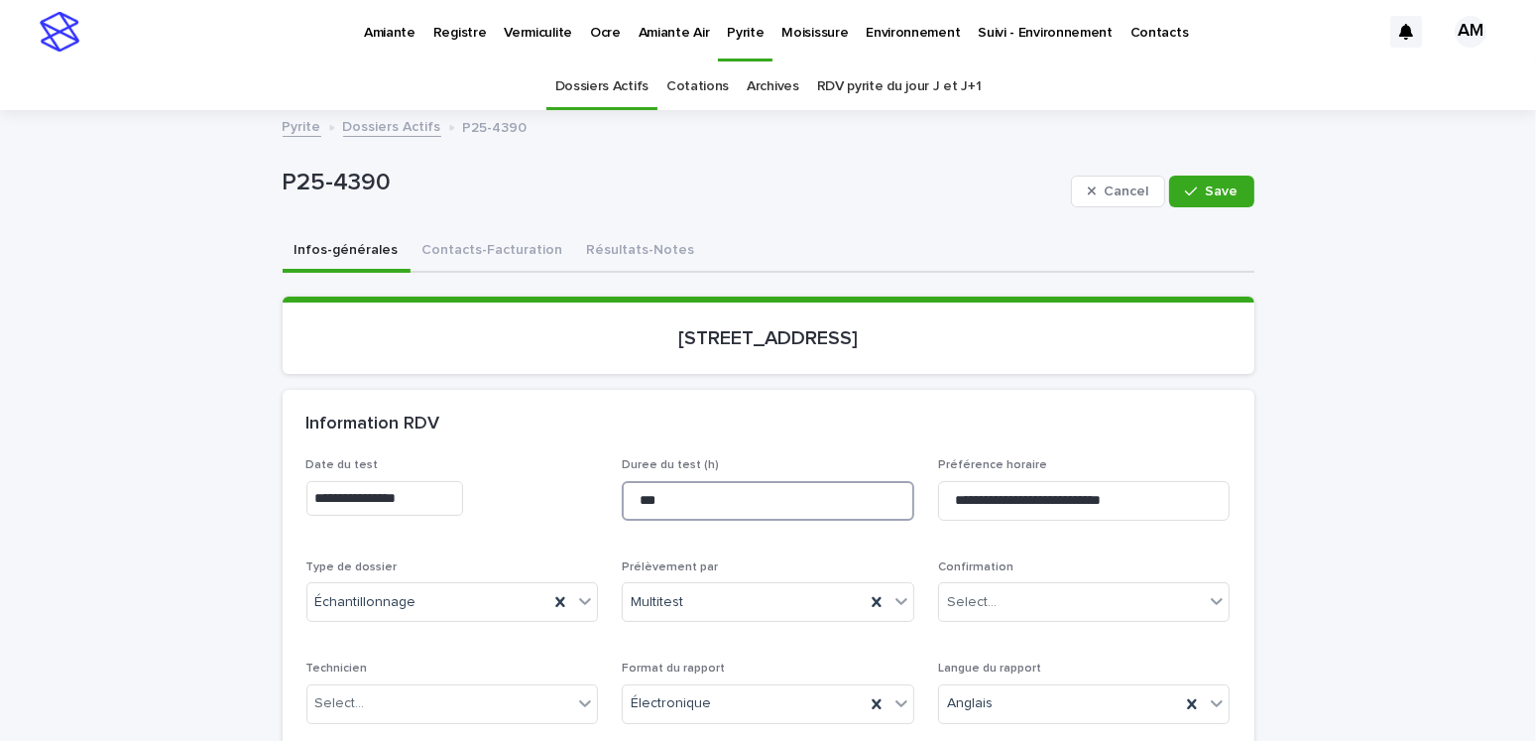
click at [637, 500] on input "***" at bounding box center [768, 501] width 292 height 40
type input "****"
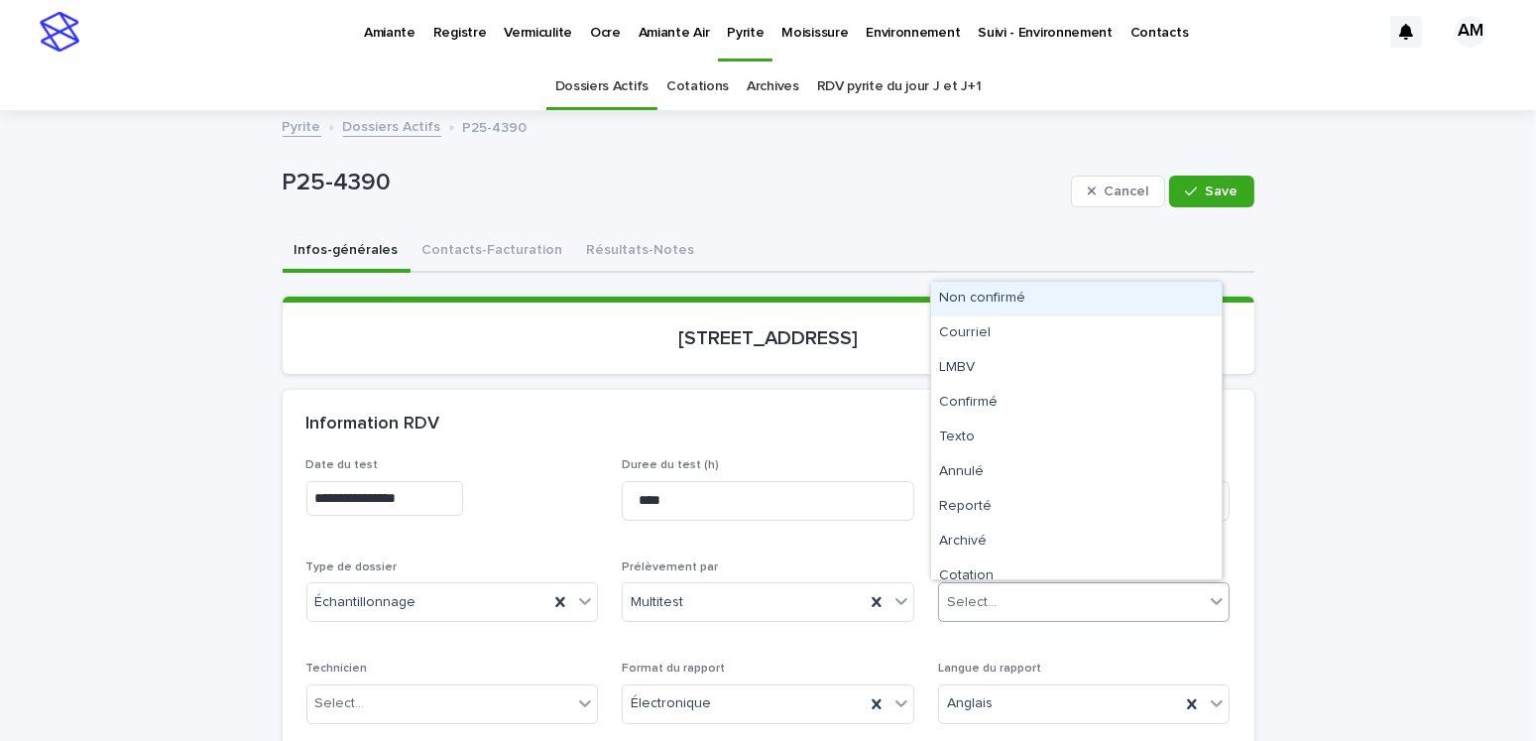
drag, startPoint x: 1020, startPoint y: 589, endPoint x: 1006, endPoint y: 586, distance: 14.2
click at [1019, 589] on div "Select..." at bounding box center [1072, 602] width 266 height 33
click at [967, 282] on div "Non confirmé" at bounding box center [1076, 299] width 290 height 35
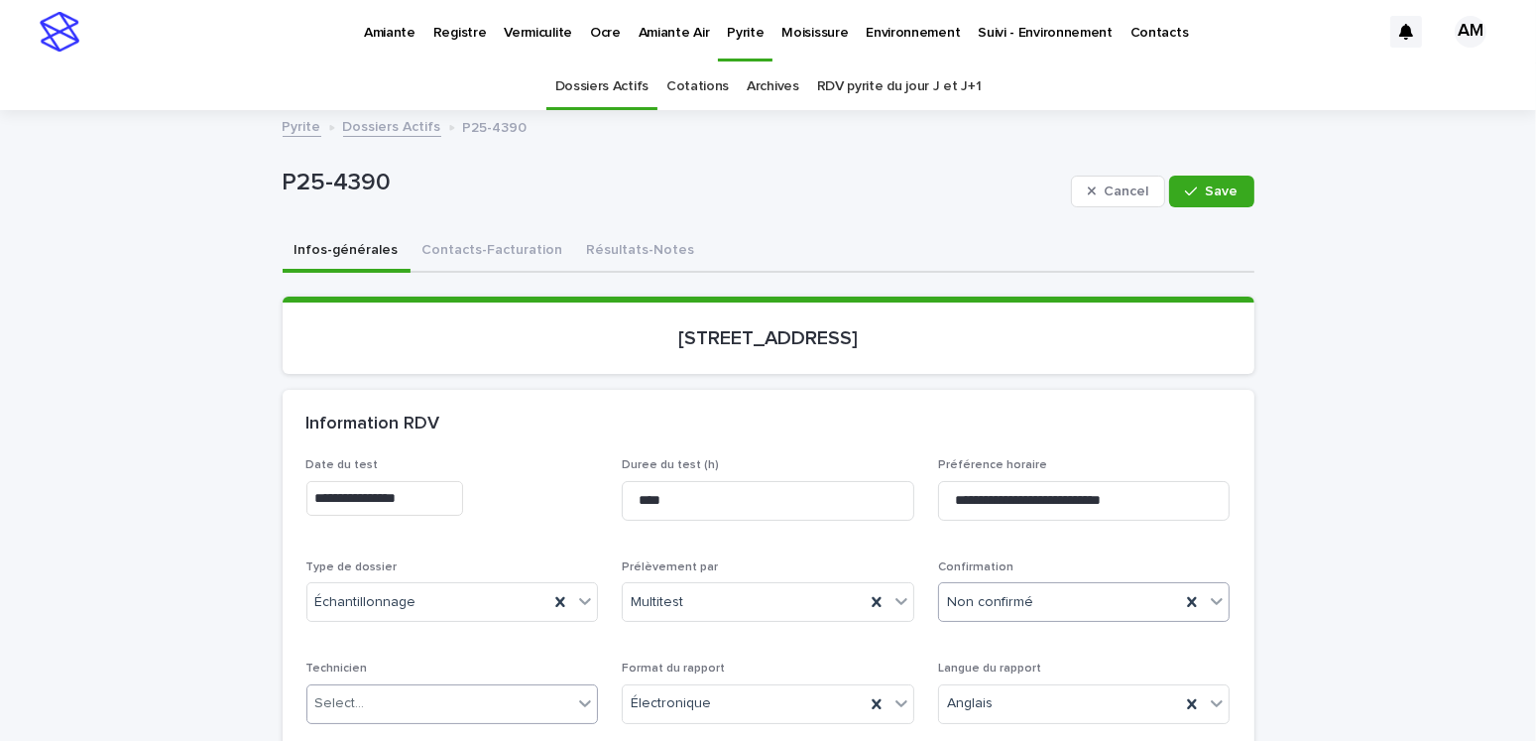
click at [367, 695] on div "Select..." at bounding box center [440, 703] width 266 height 33
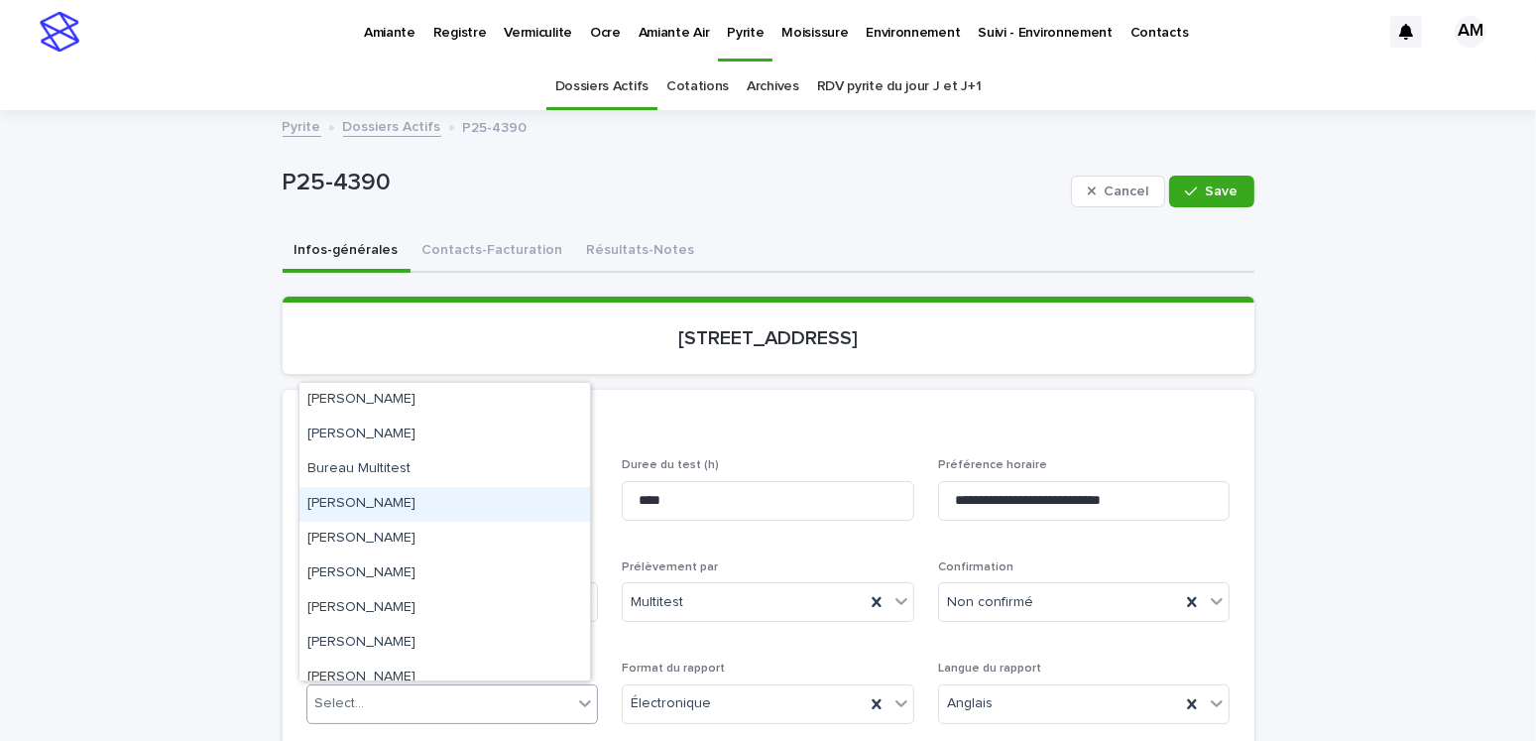
click at [407, 501] on div "Gabriel Robillard Bourbonnais" at bounding box center [444, 504] width 290 height 35
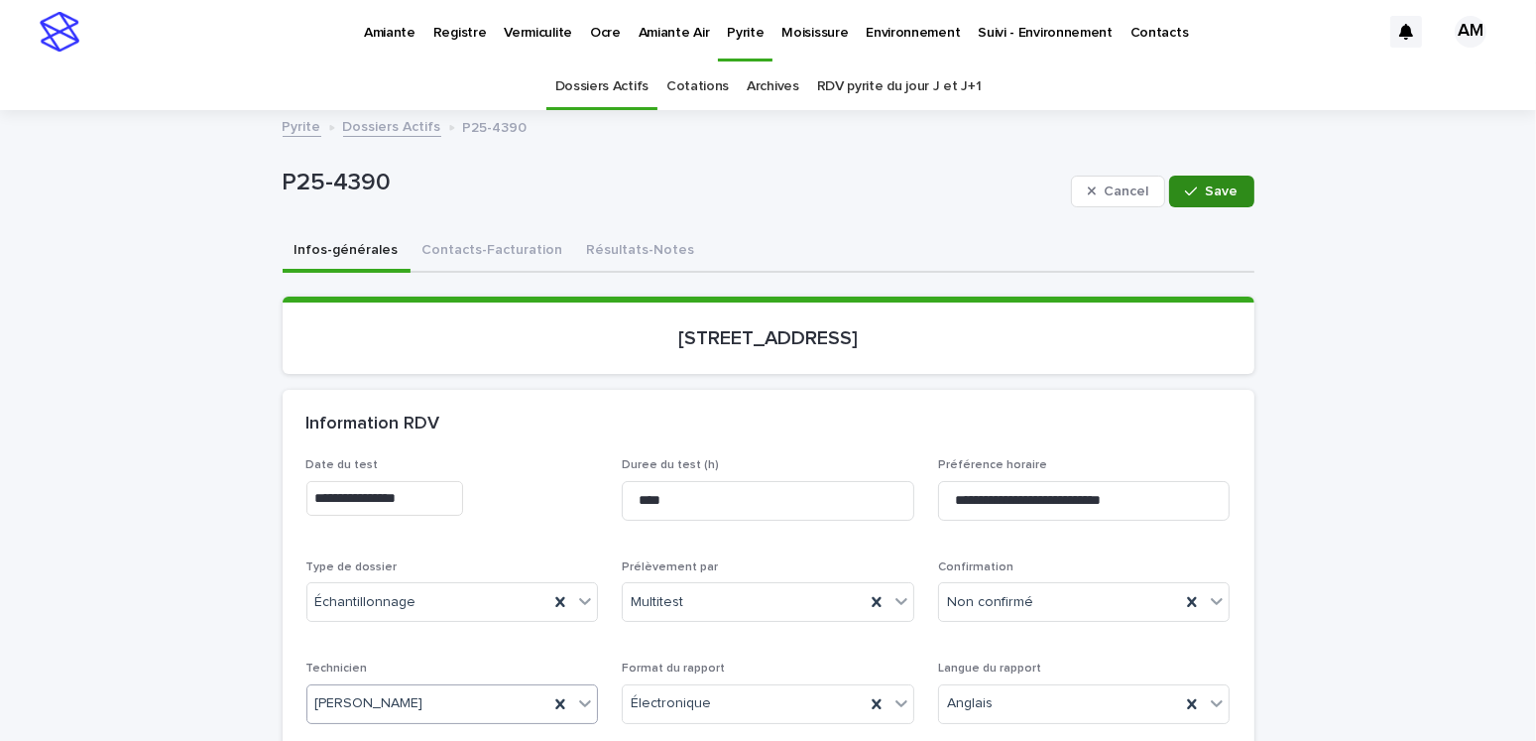
click at [1208, 187] on span "Save" at bounding box center [1221, 191] width 33 height 14
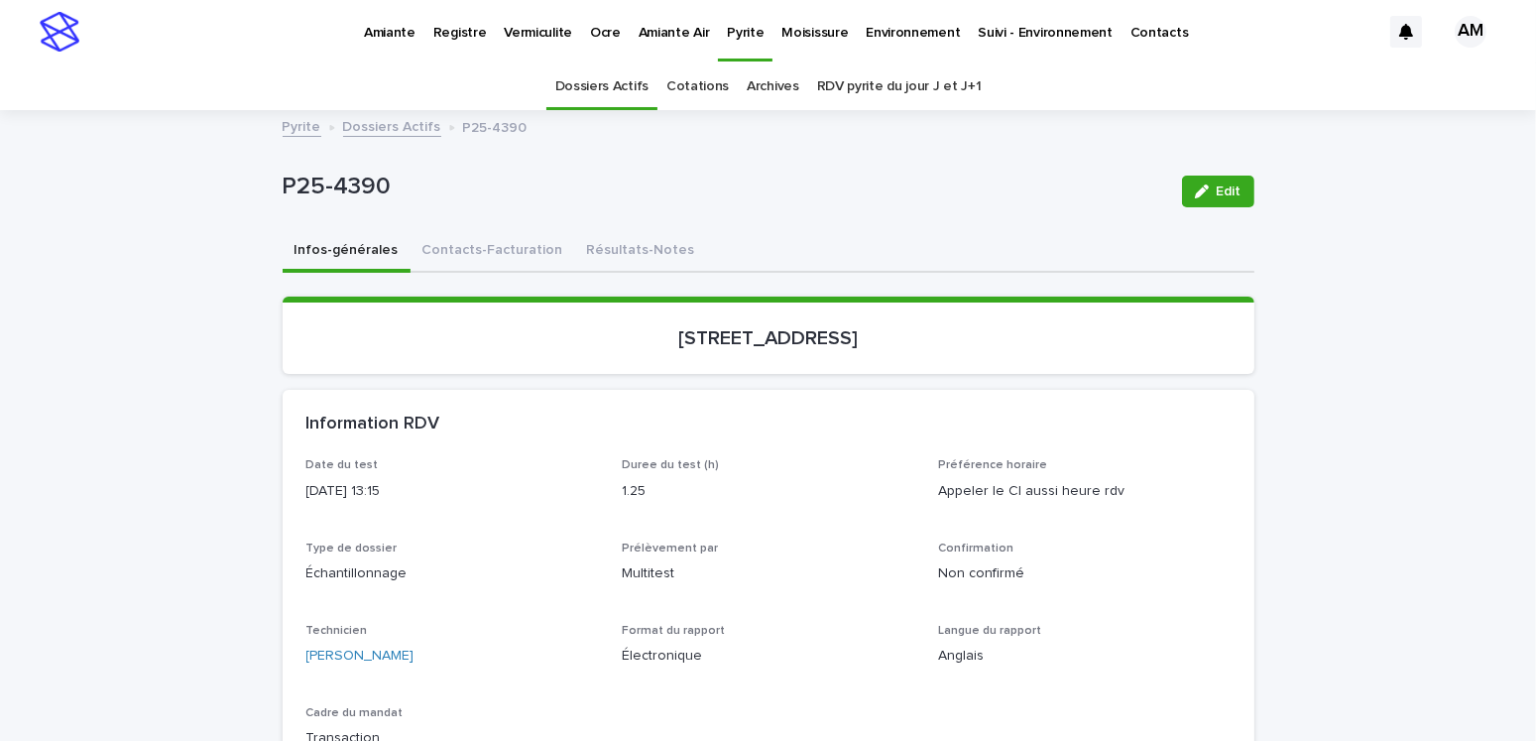
drag, startPoint x: 1205, startPoint y: 529, endPoint x: 1198, endPoint y: 490, distance: 40.4
click at [1205, 529] on div "Date du test 2025-09-23 13:15 Duree du test (h) 1.25 Préférence horaire Appeler…" at bounding box center [768, 611] width 924 height 306
click at [394, 128] on link "Dossiers Actifs" at bounding box center [392, 125] width 98 height 23
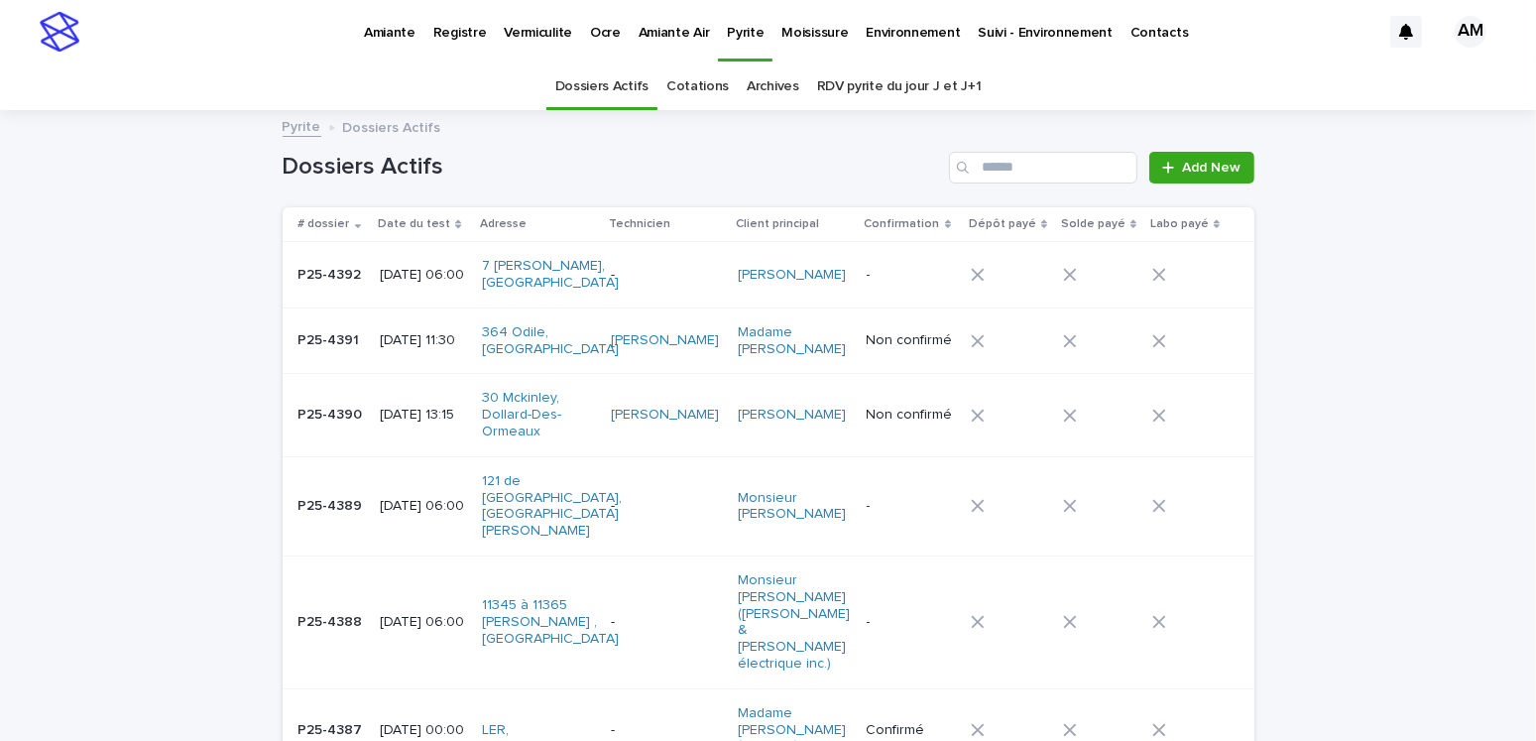
scroll to position [62, 0]
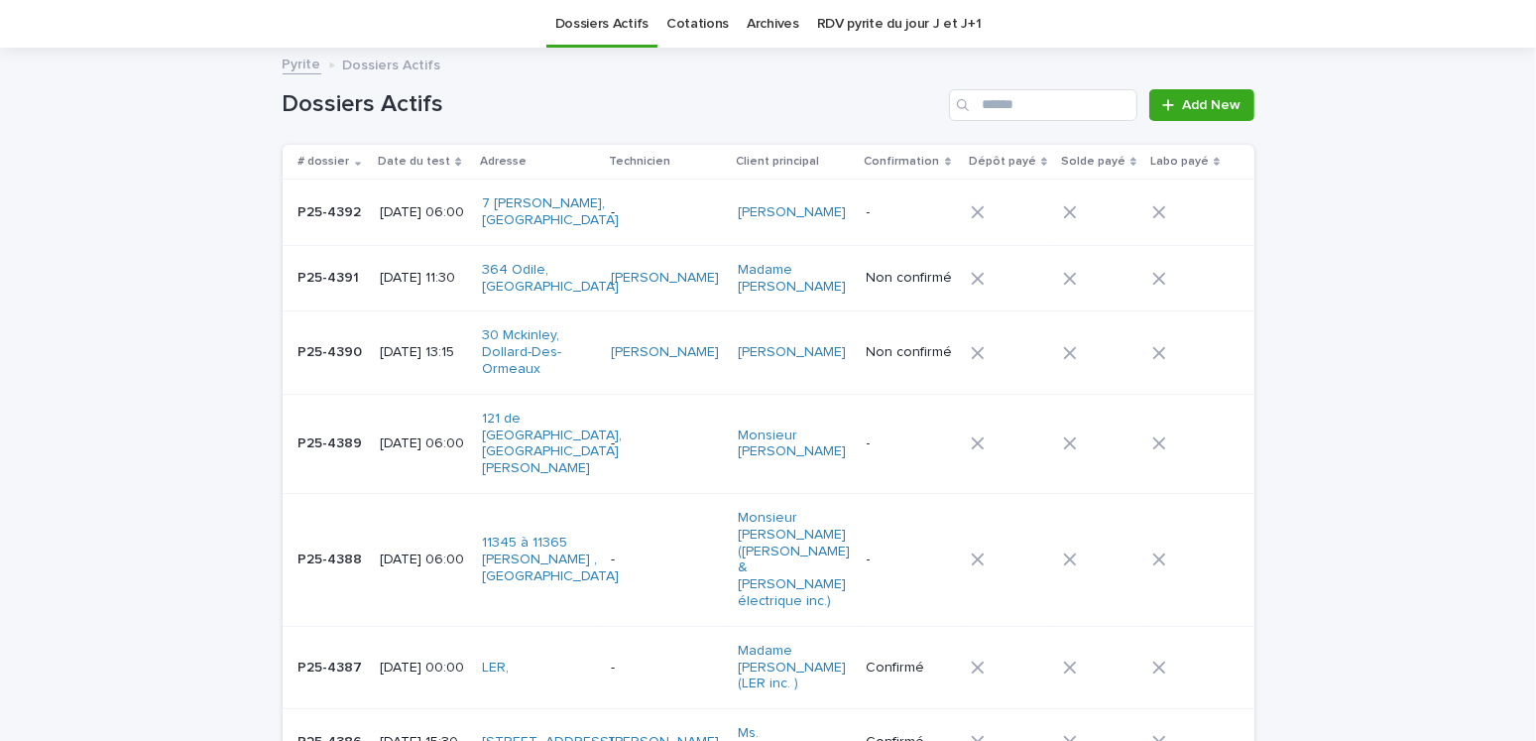
click at [424, 551] on p "2025-09-23 06:00" at bounding box center [423, 559] width 86 height 17
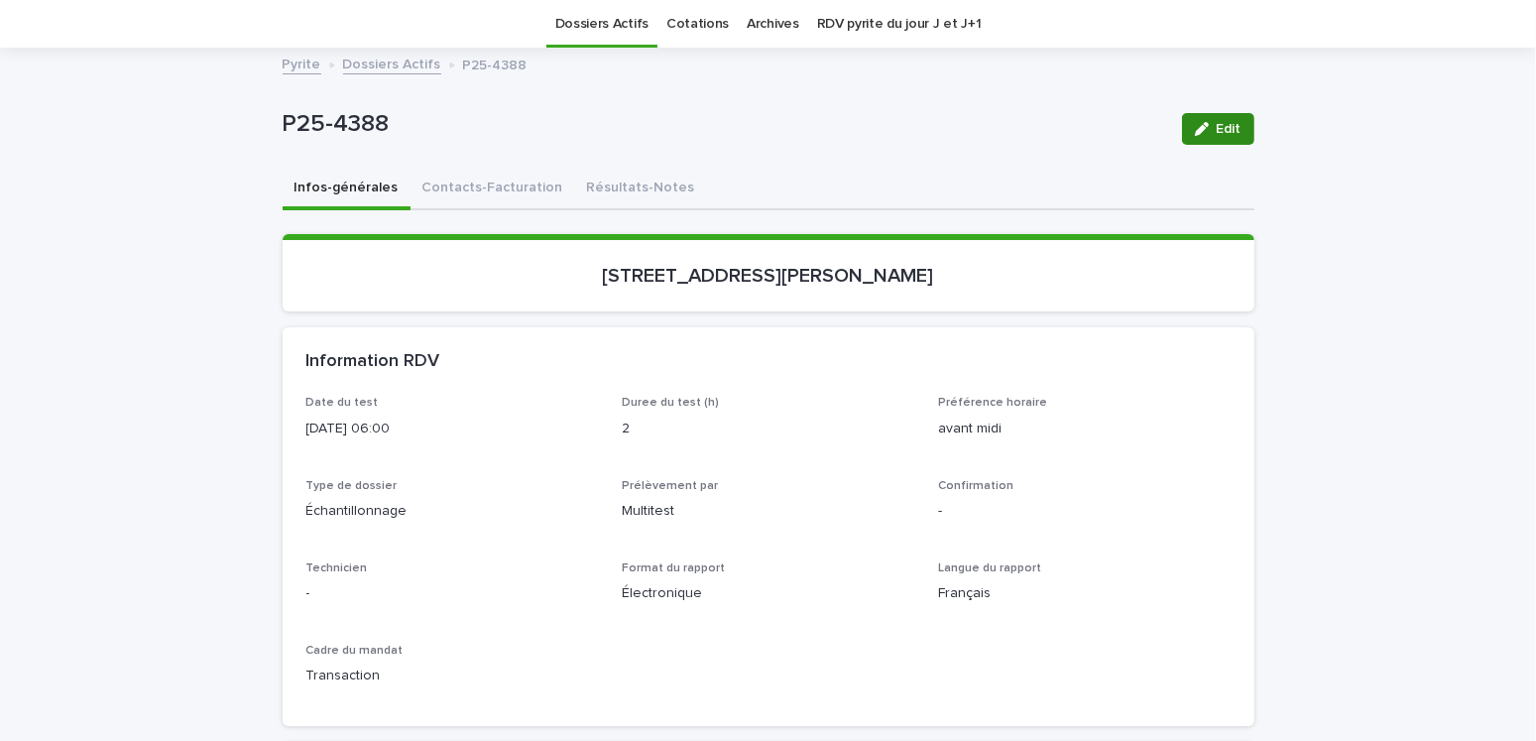
click at [1216, 128] on span "Edit" at bounding box center [1228, 129] width 25 height 14
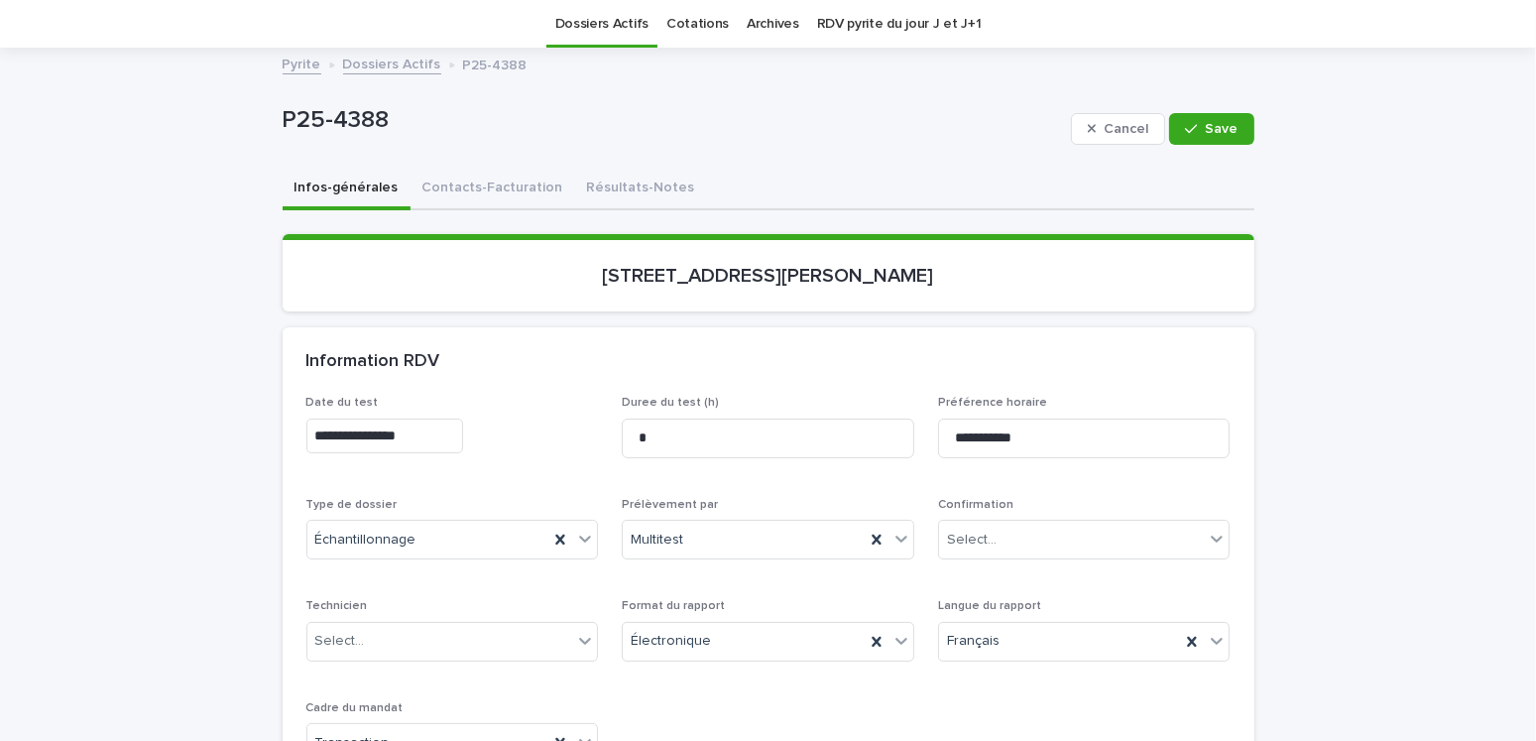
click at [395, 433] on input "**********" at bounding box center [384, 435] width 157 height 35
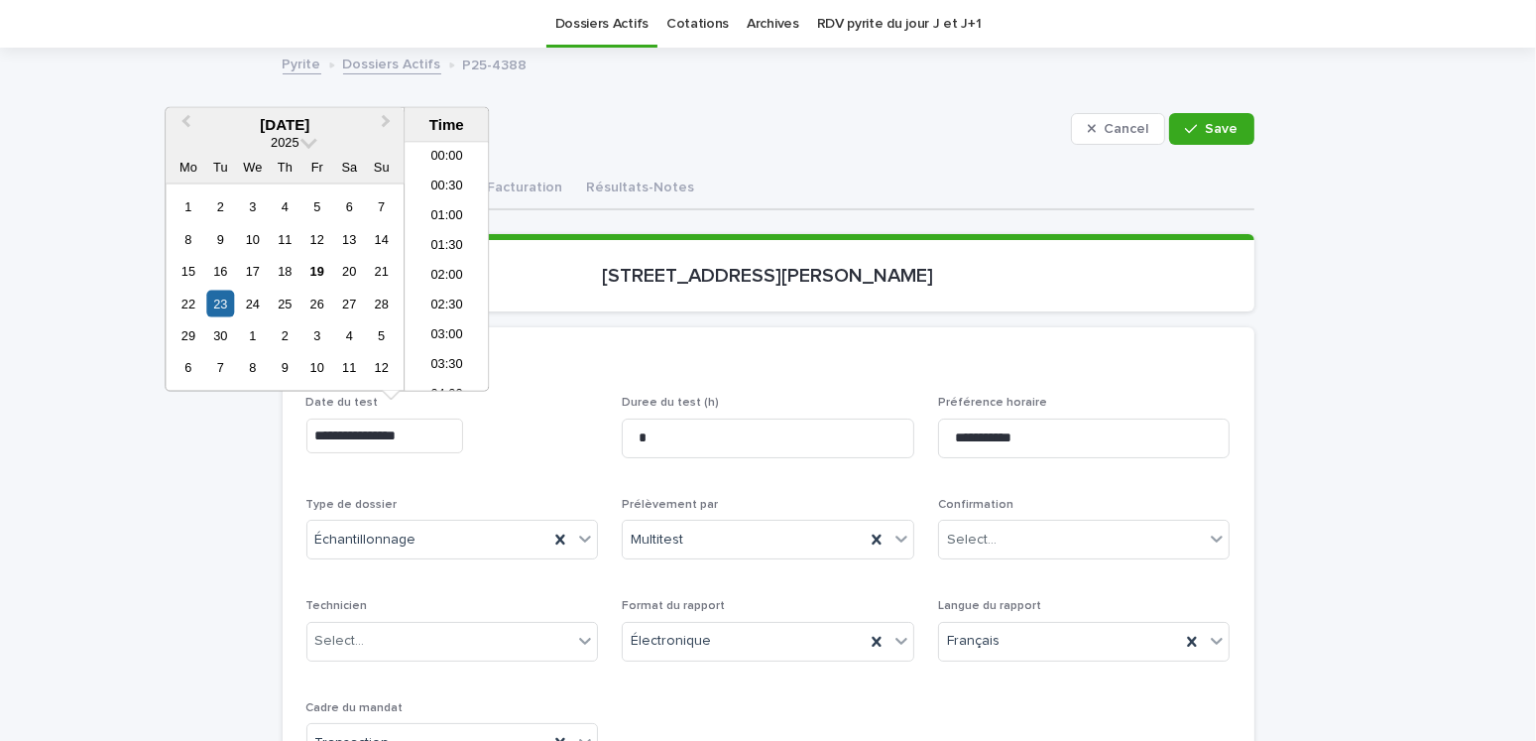
scroll to position [248, 0]
type input "**********"
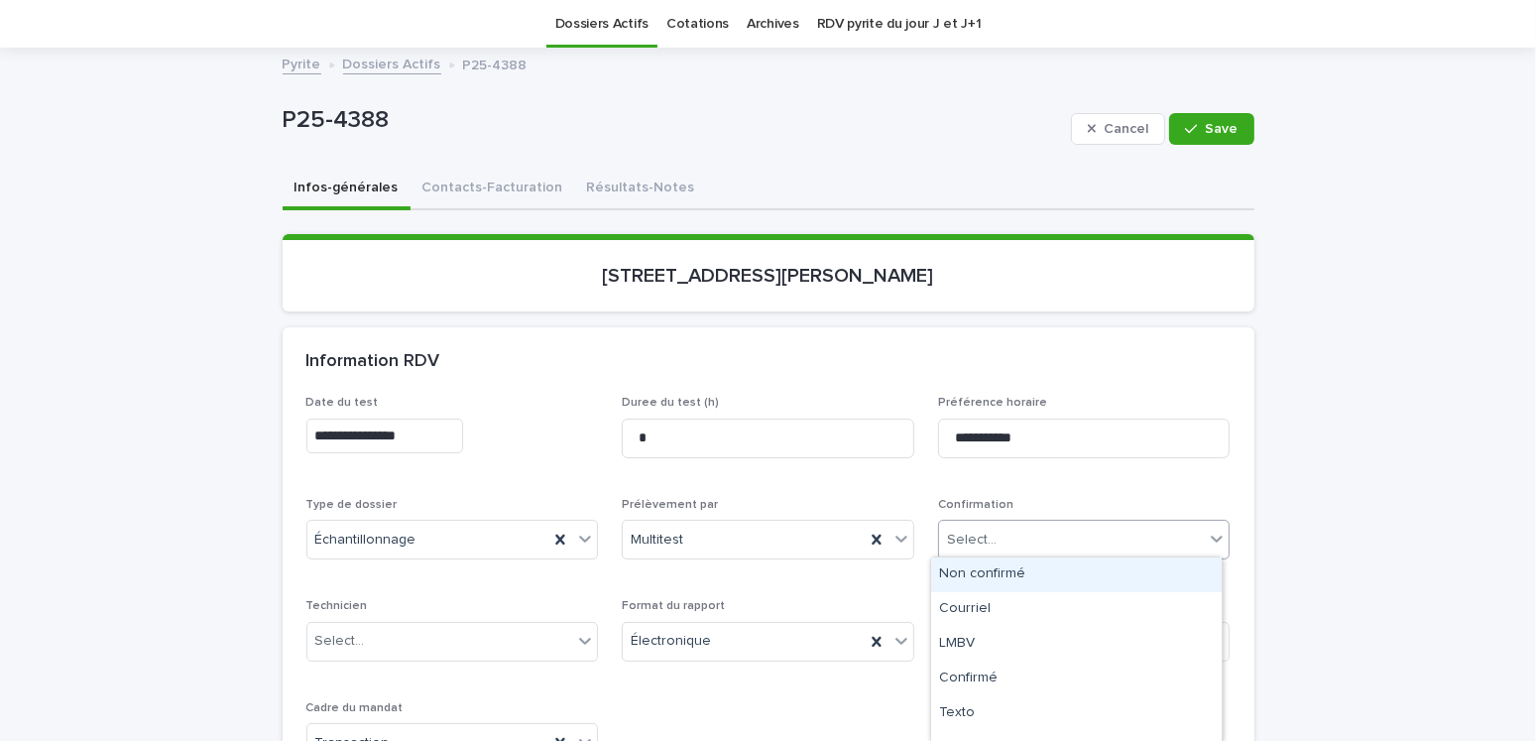
click at [1015, 541] on div "Select..." at bounding box center [1072, 539] width 266 height 33
click at [985, 570] on div "Non confirmé" at bounding box center [1076, 574] width 290 height 35
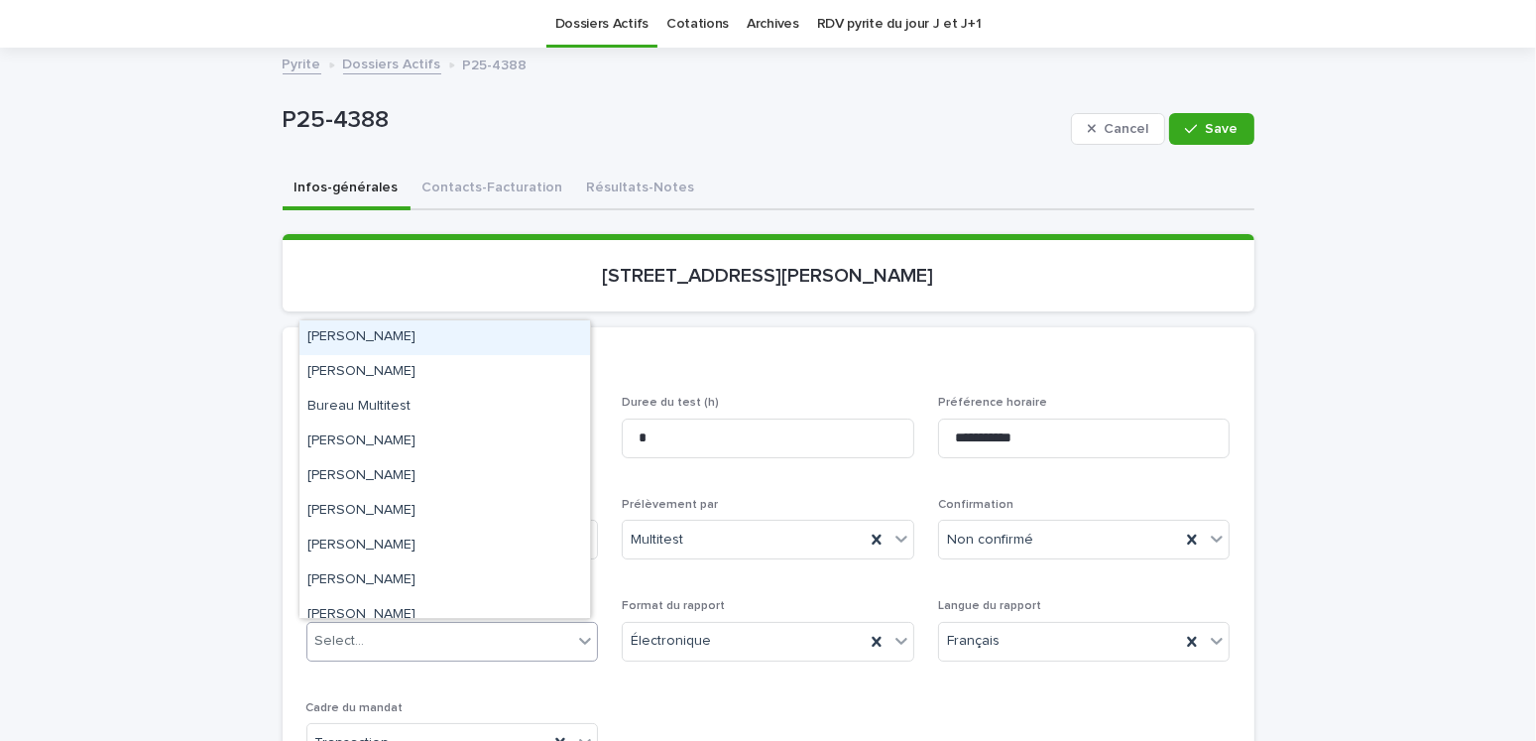
click at [400, 640] on div "Select..." at bounding box center [440, 641] width 266 height 33
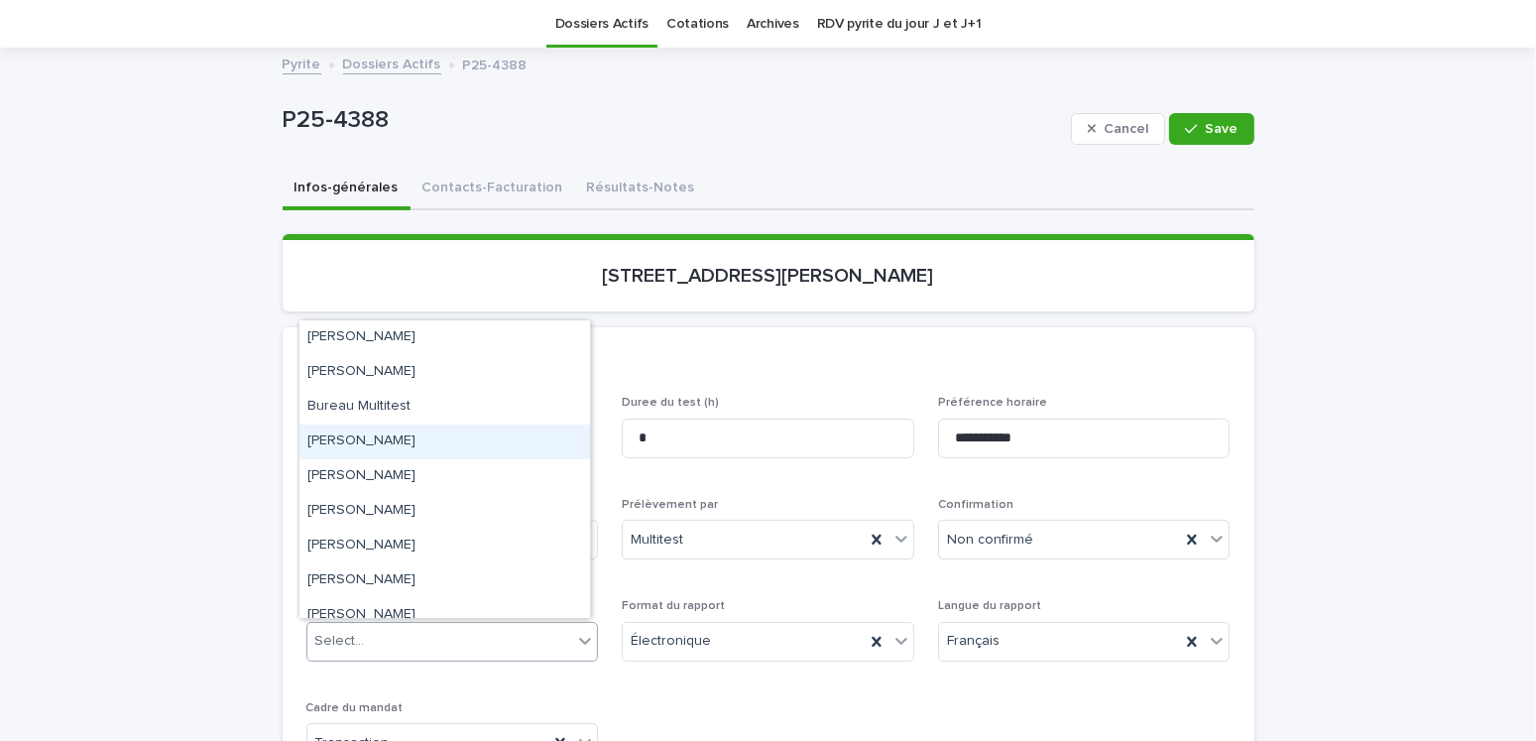
click at [408, 447] on div "Gabriel Robillard Bourbonnais" at bounding box center [444, 441] width 290 height 35
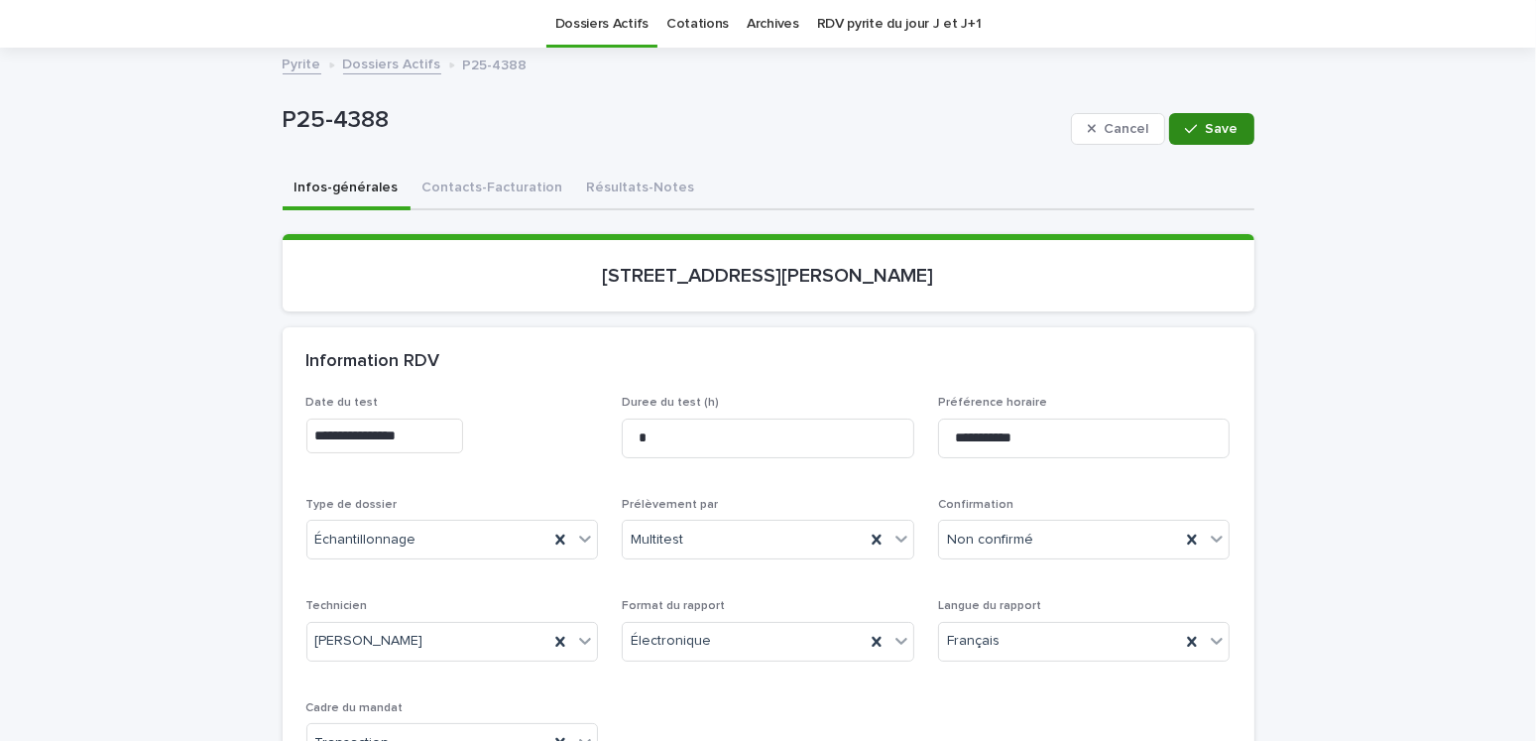
click at [1205, 132] on span "Save" at bounding box center [1221, 129] width 33 height 14
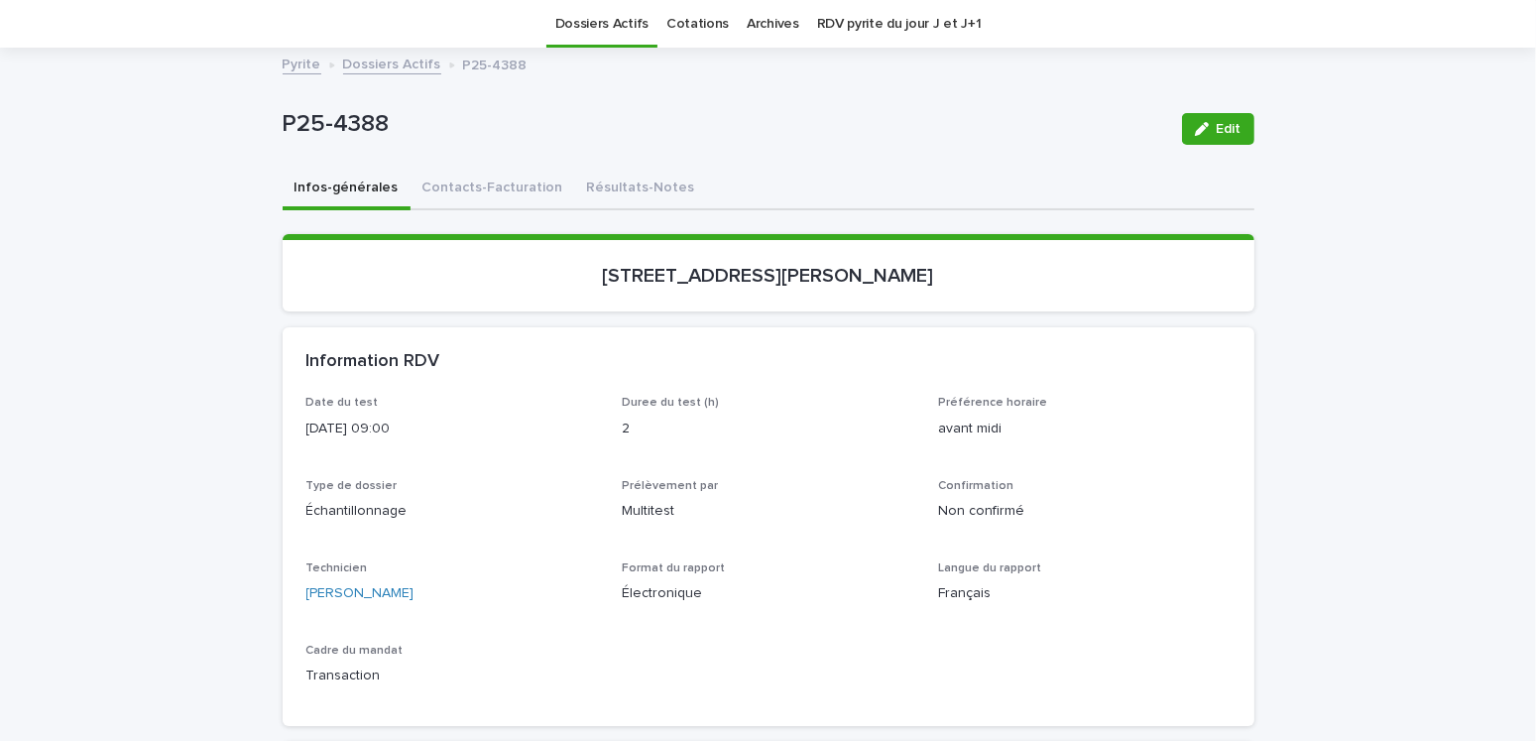
scroll to position [0, 0]
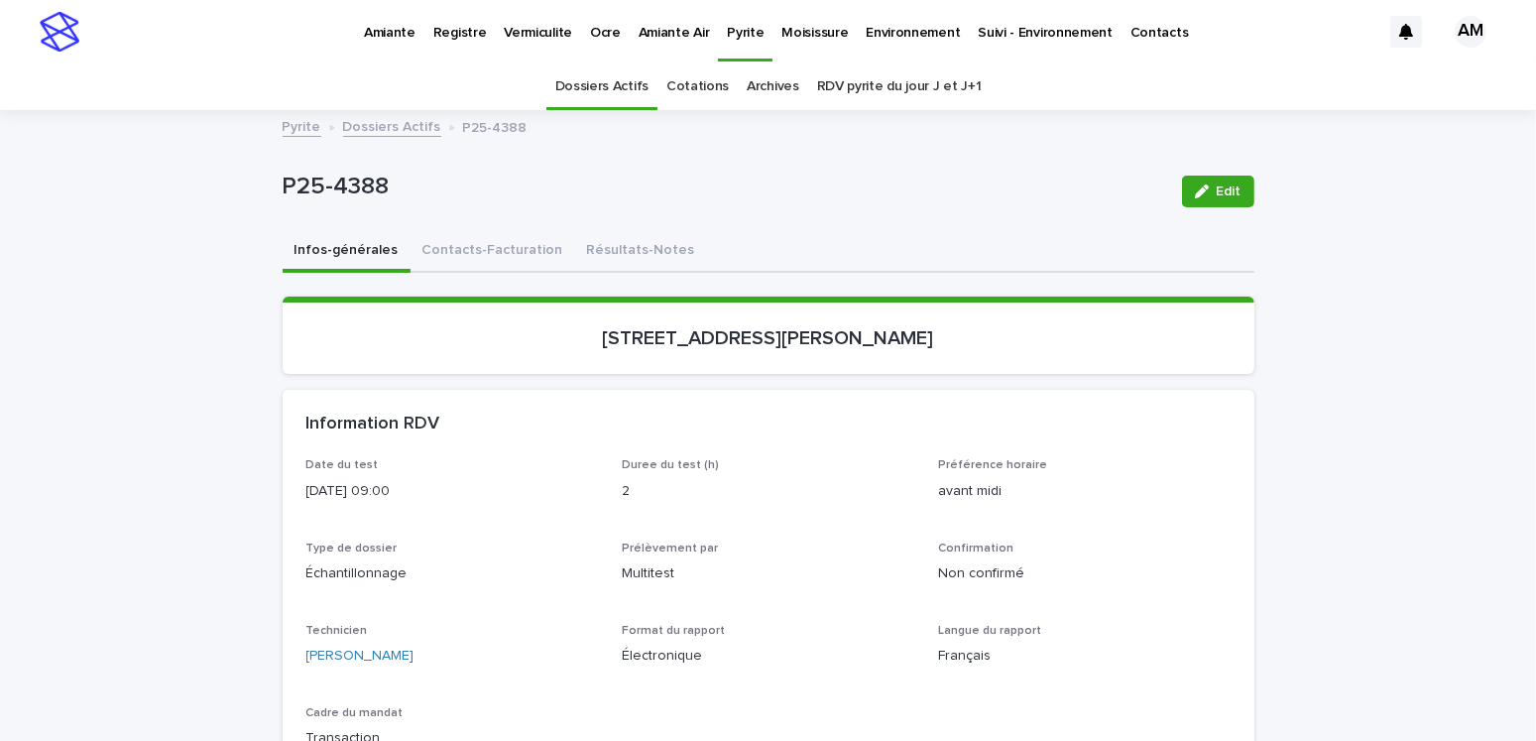
click at [384, 123] on link "Dossiers Actifs" at bounding box center [392, 125] width 98 height 23
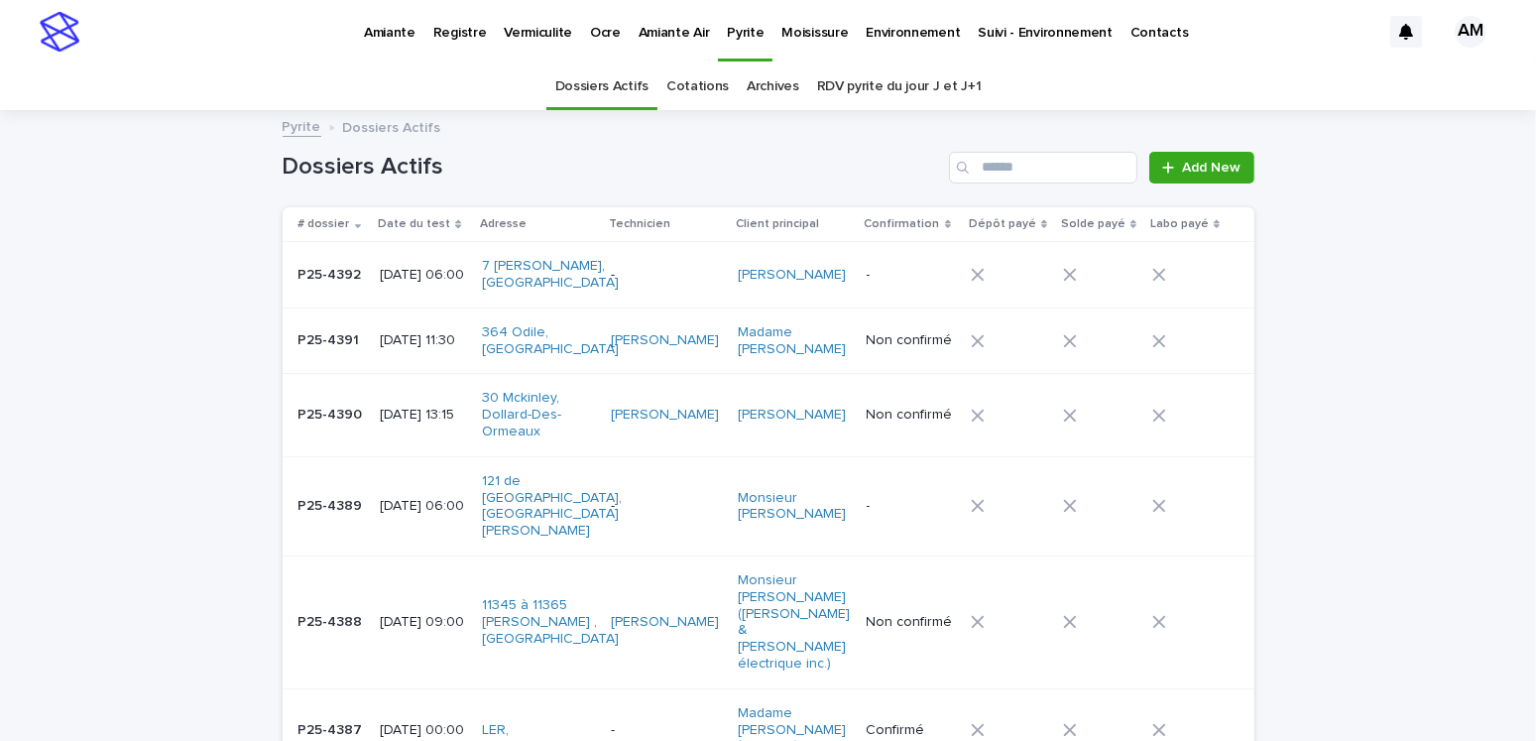
scroll to position [62, 0]
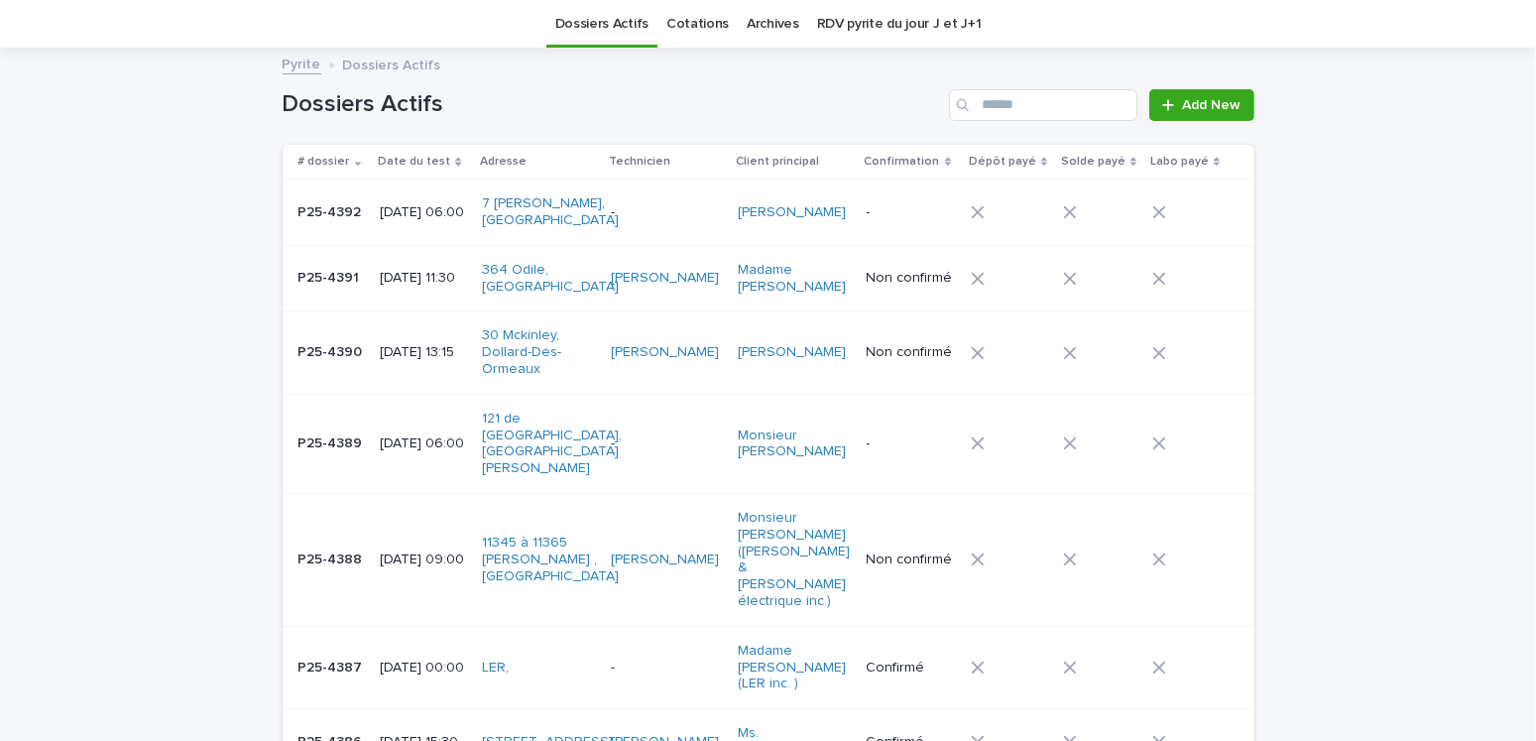
click at [887, 15] on link "RDV pyrite du jour J et J+1" at bounding box center [899, 24] width 165 height 47
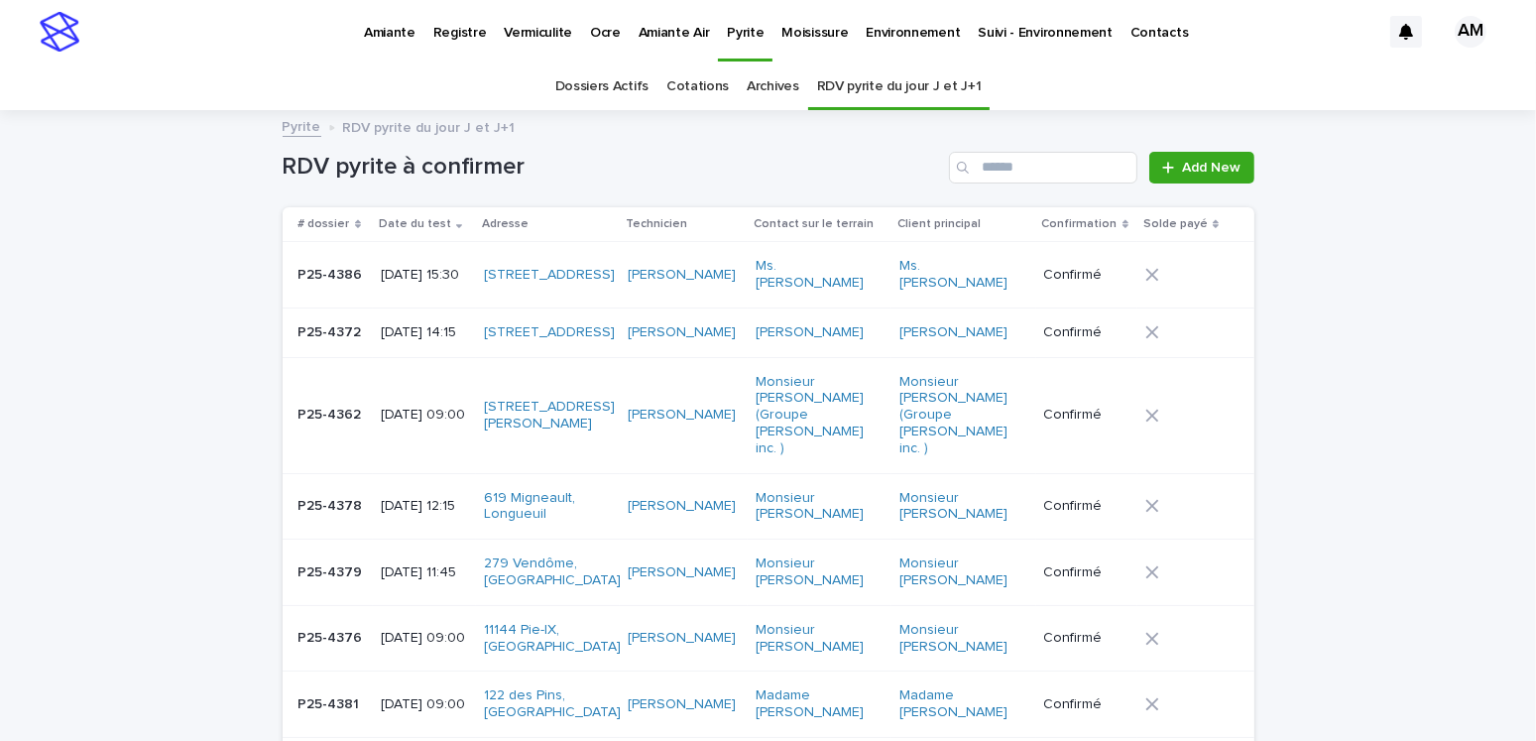
click at [437, 284] on p "2025-09-22 15:30" at bounding box center [424, 275] width 87 height 17
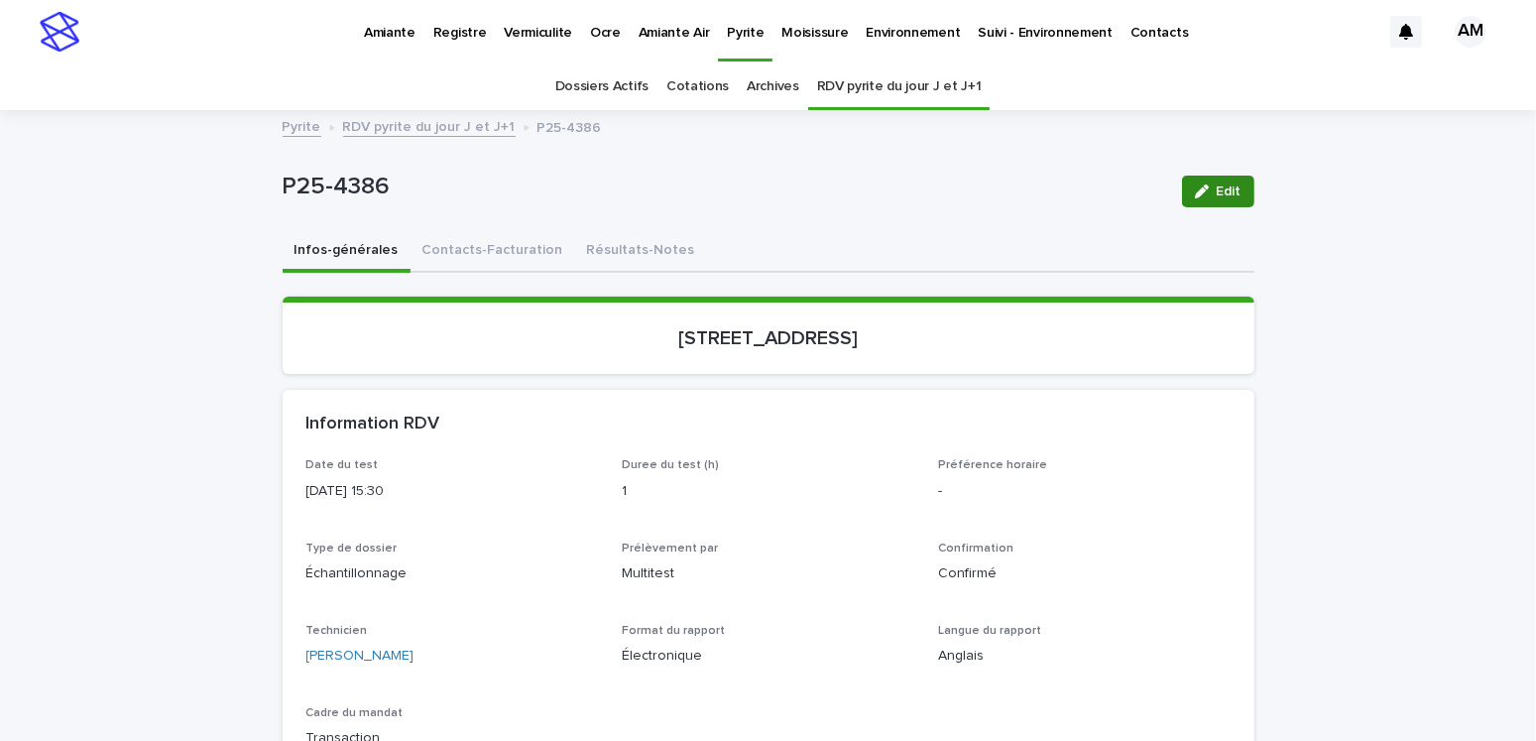
click at [1207, 190] on div "button" at bounding box center [1206, 191] width 22 height 14
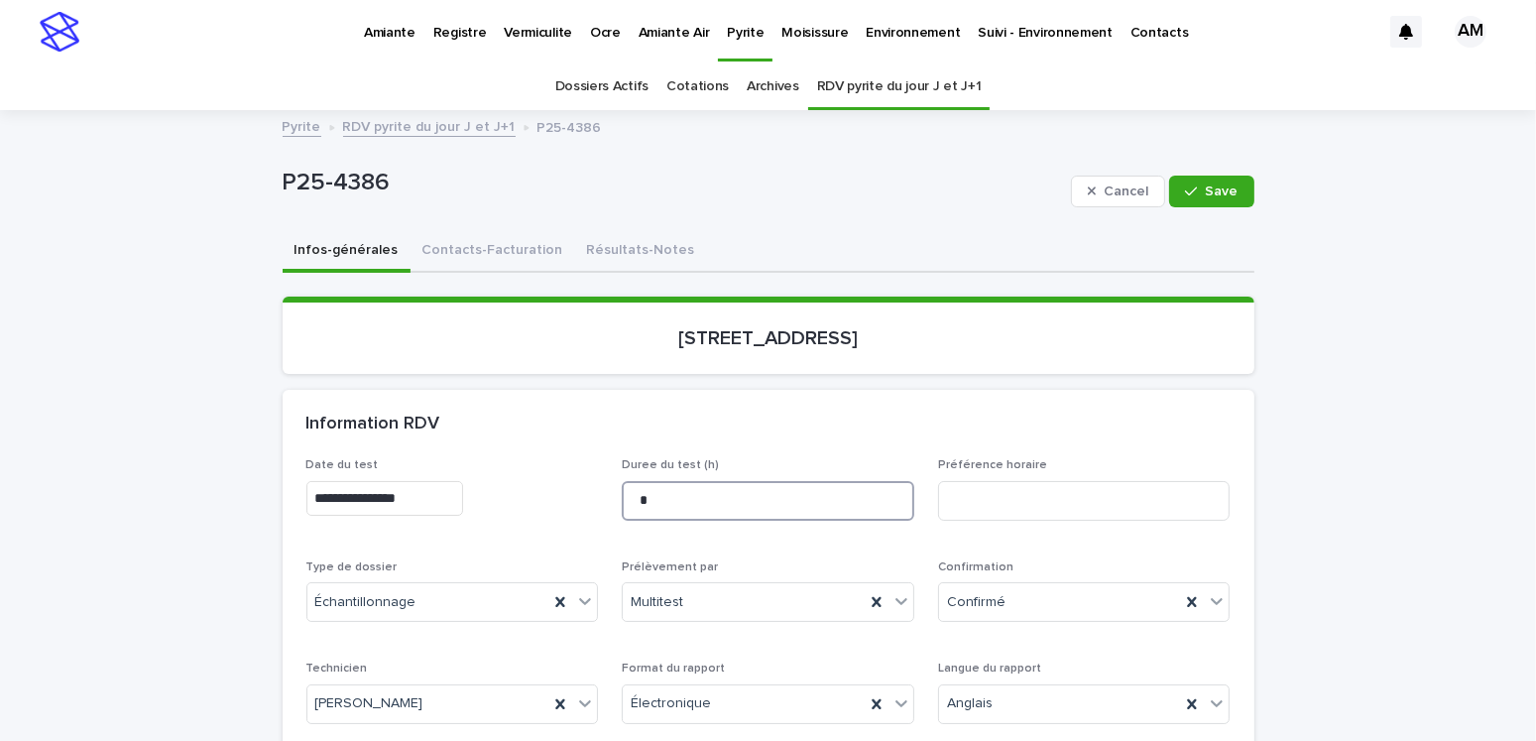
click at [647, 498] on input "*" at bounding box center [768, 501] width 292 height 40
type input "****"
click at [1220, 194] on span "Save" at bounding box center [1221, 191] width 33 height 14
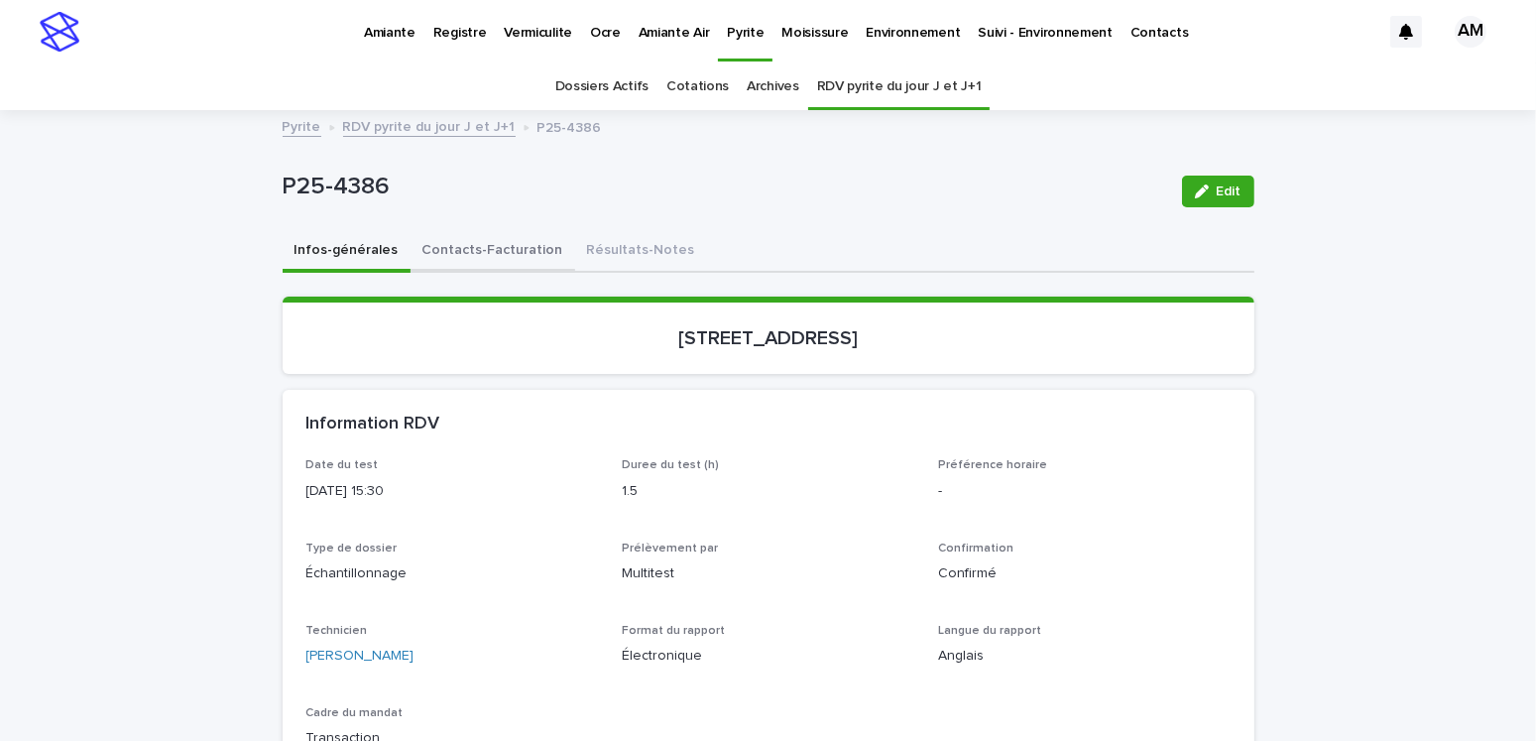
click at [498, 239] on button "Contacts-Facturation" at bounding box center [492, 252] width 165 height 42
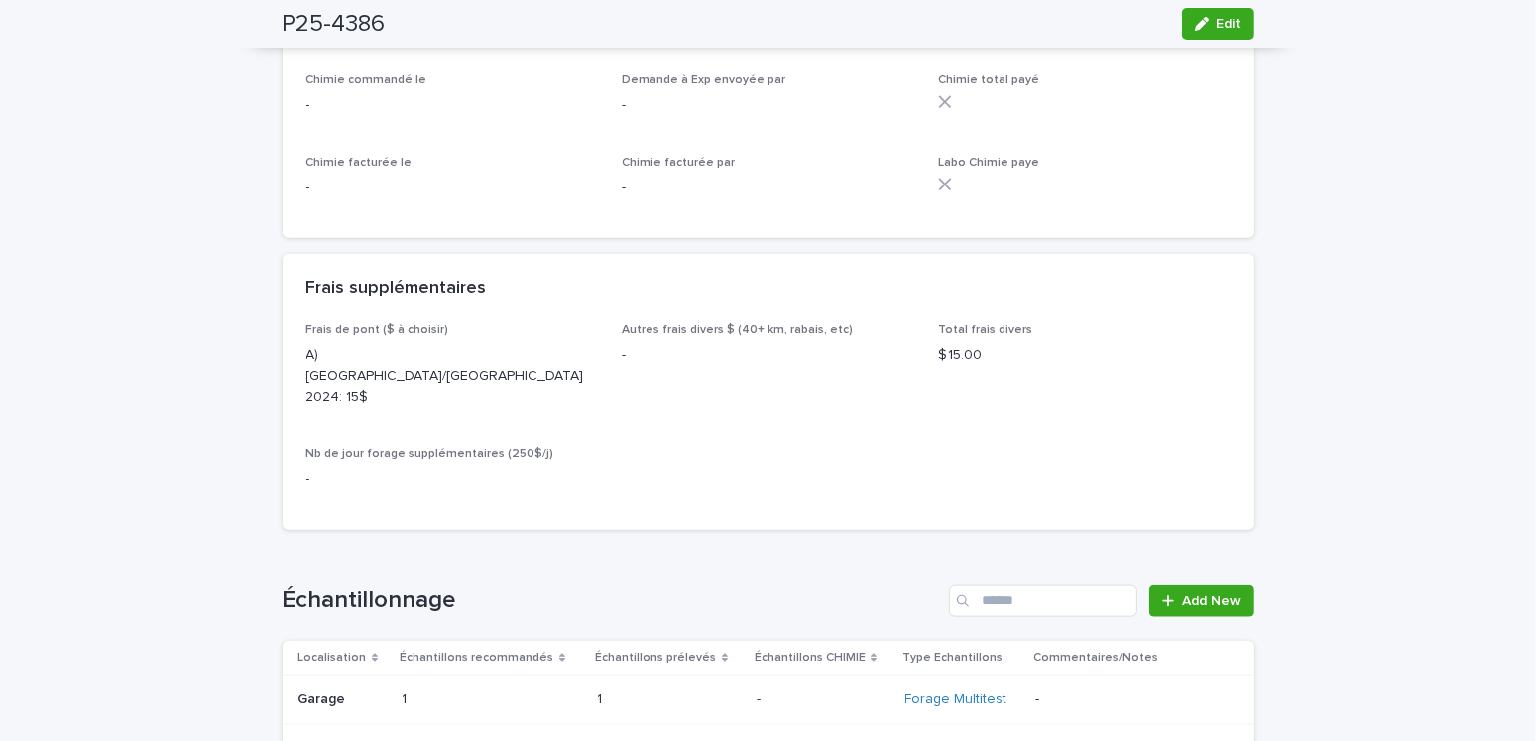
scroll to position [2478, 0]
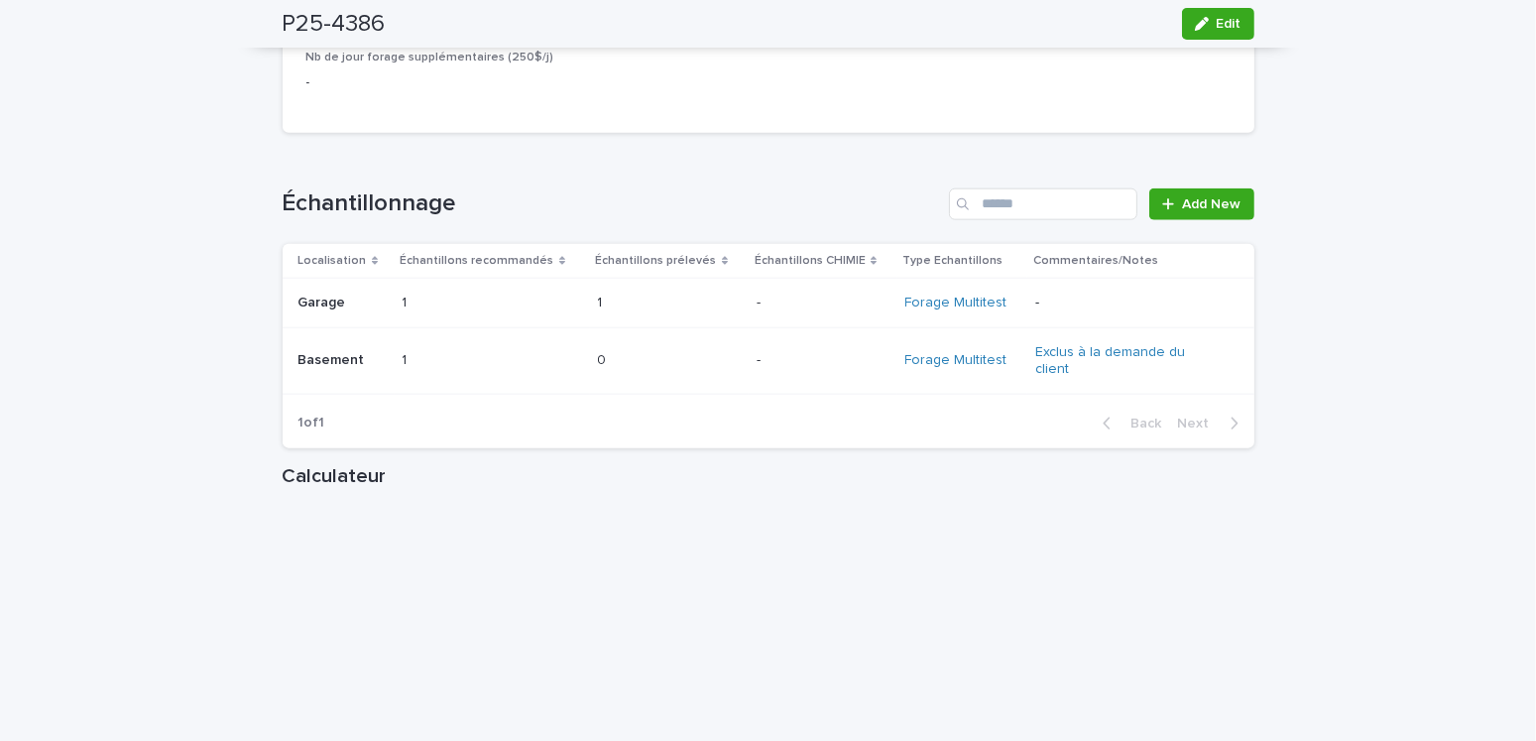
click at [380, 339] on td "Basement Basement" at bounding box center [339, 360] width 112 height 66
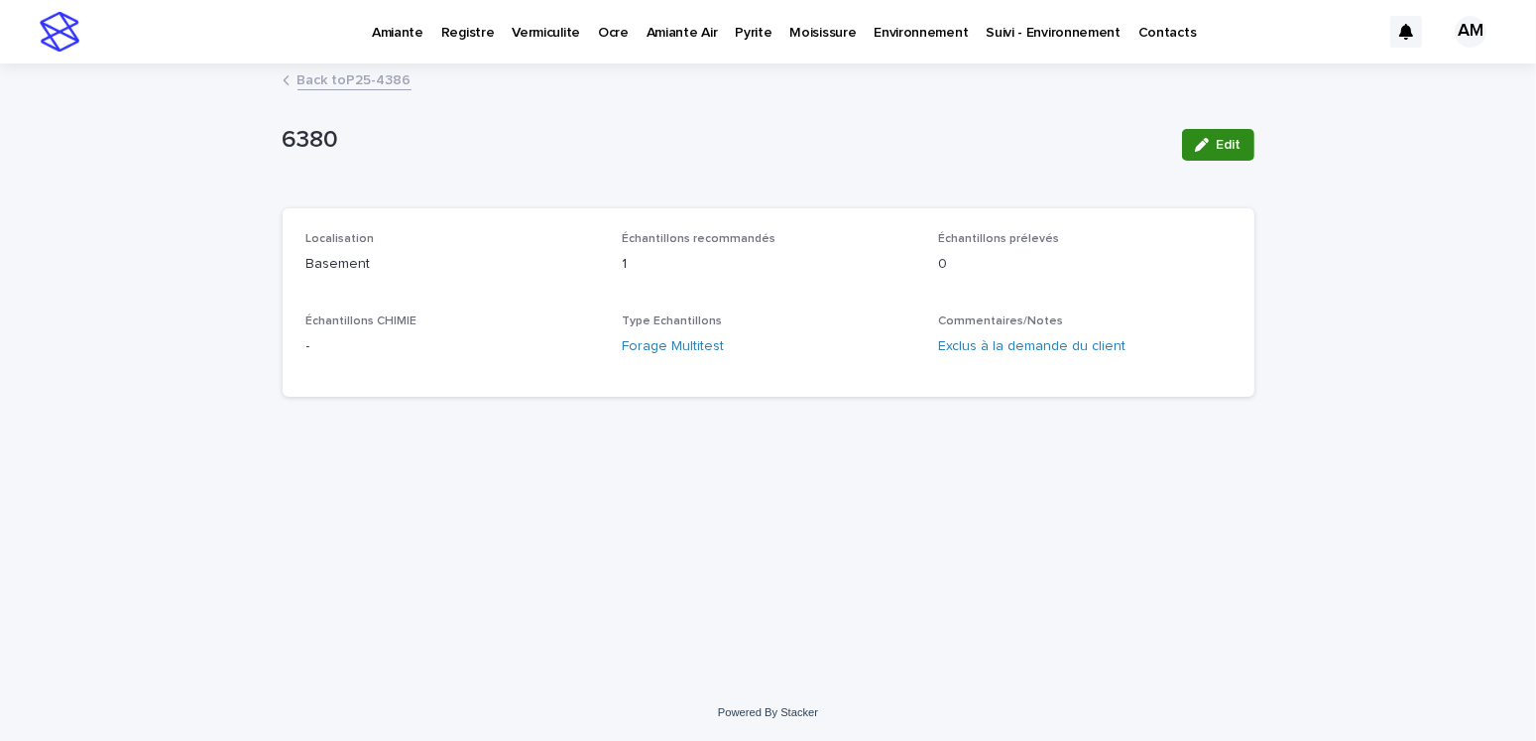
click at [1221, 149] on span "Edit" at bounding box center [1228, 145] width 25 height 14
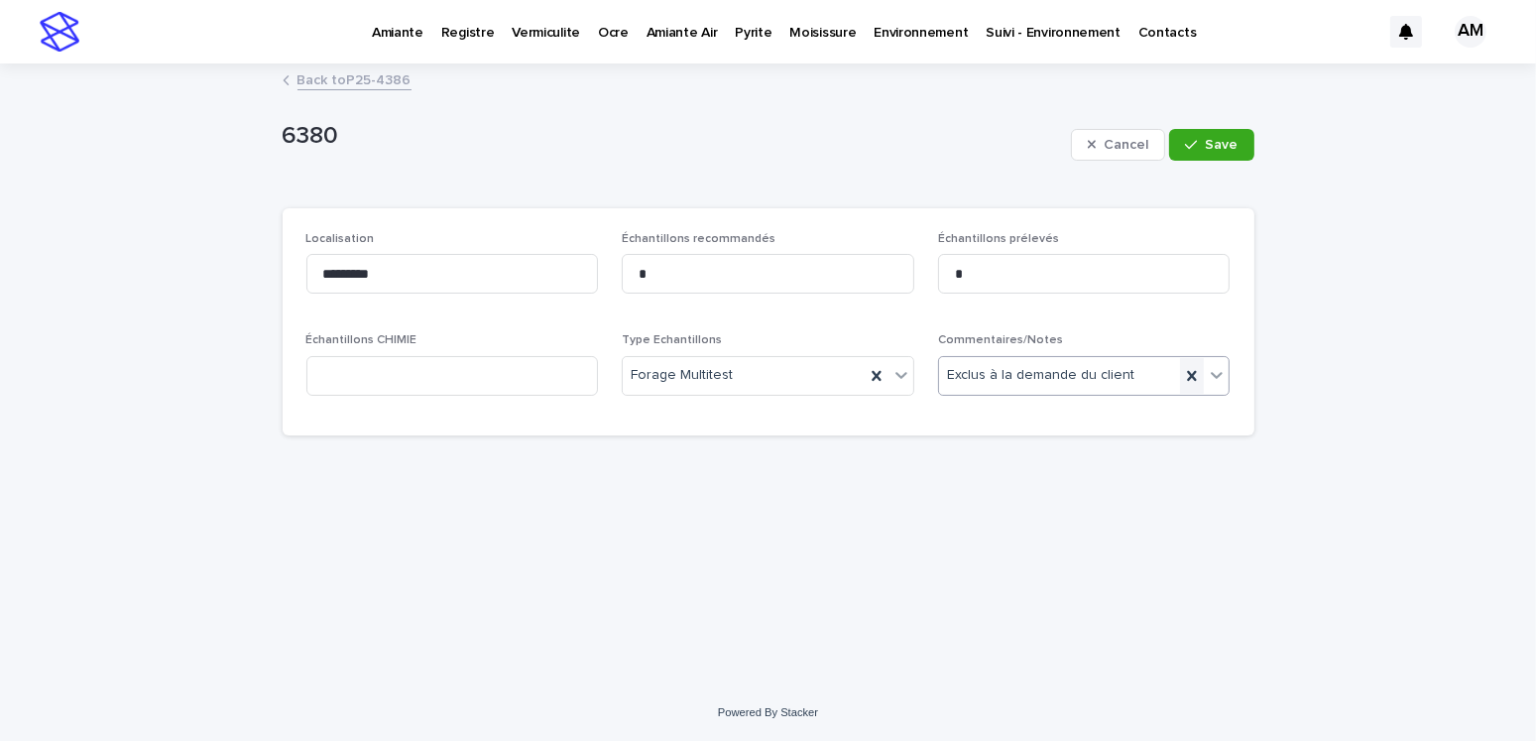
click at [1194, 374] on icon at bounding box center [1192, 375] width 9 height 10
drag, startPoint x: 1013, startPoint y: 273, endPoint x: 937, endPoint y: 282, distance: 76.9
click at [938, 282] on input "*" at bounding box center [1084, 274] width 292 height 40
type input "*"
click at [1253, 149] on button "Save" at bounding box center [1211, 145] width 84 height 32
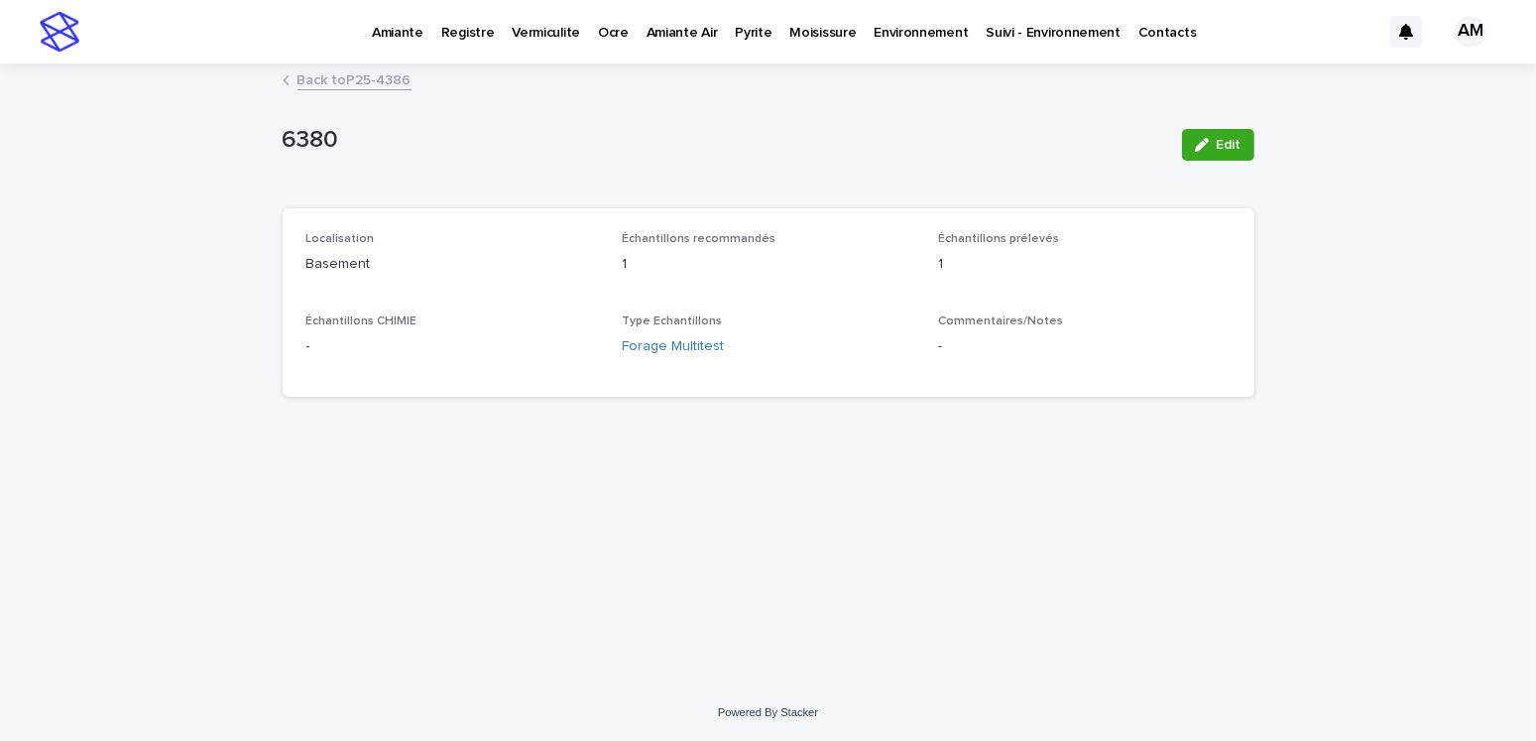
click at [347, 74] on link "Back to P25-4386" at bounding box center [354, 78] width 114 height 23
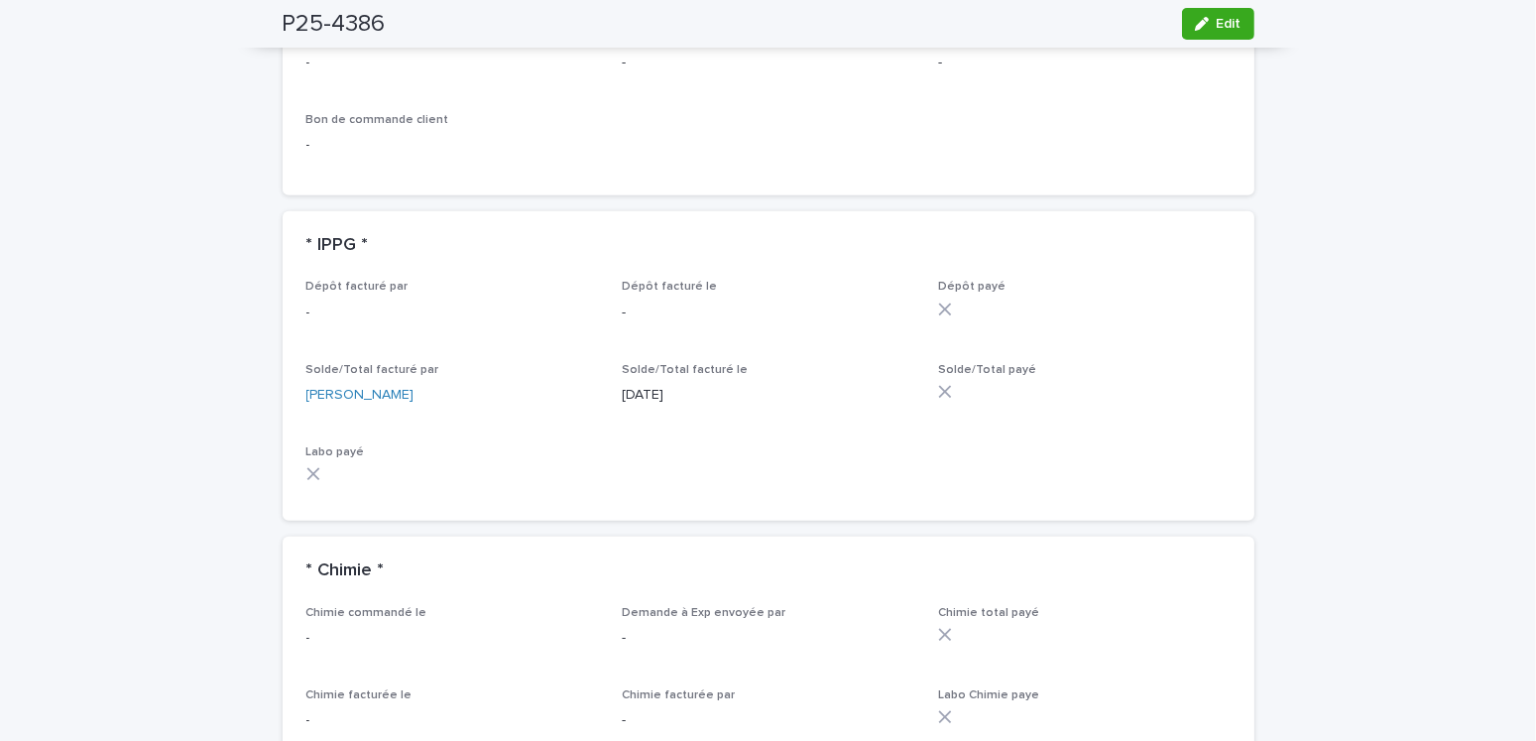
scroll to position [1351, 0]
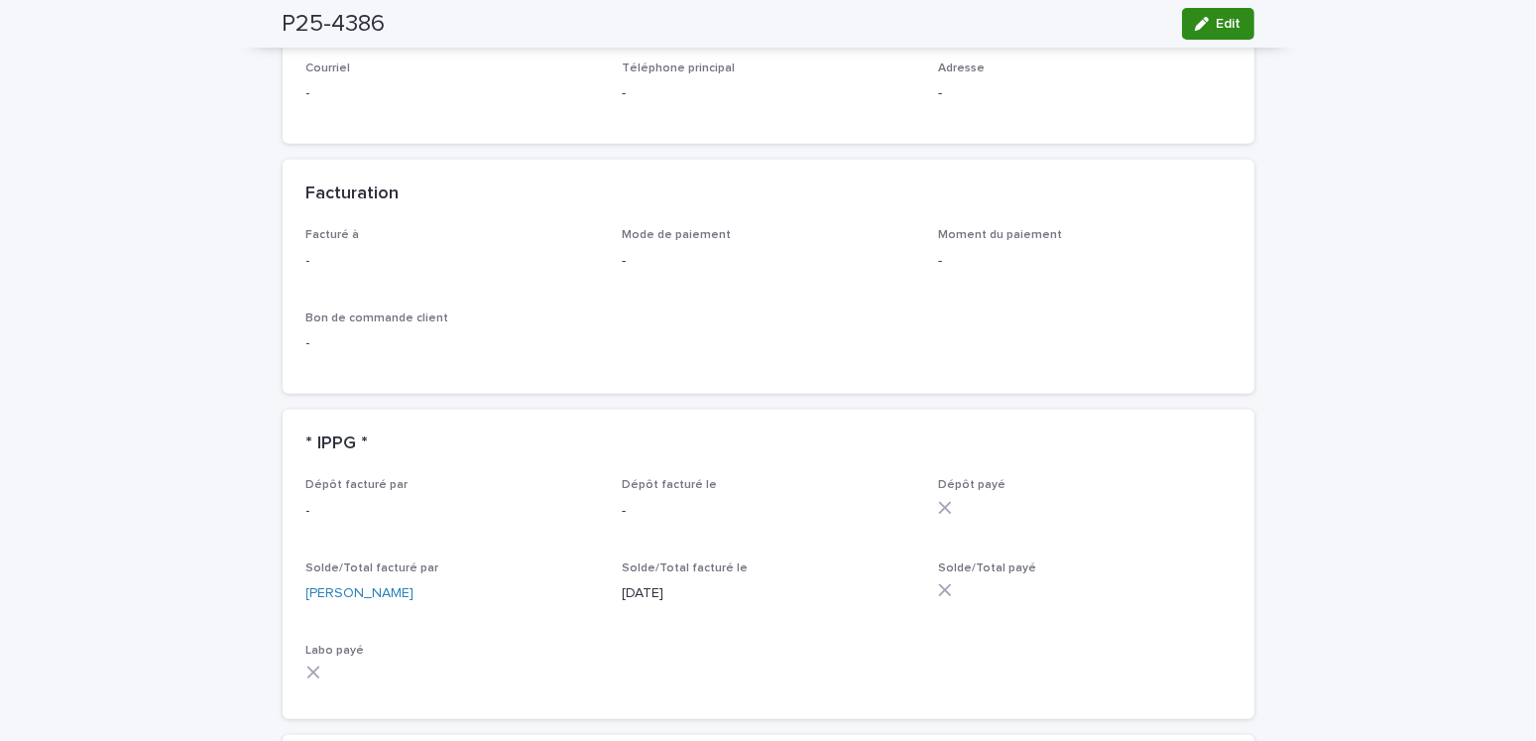
click at [1195, 30] on icon "button" at bounding box center [1202, 24] width 14 height 14
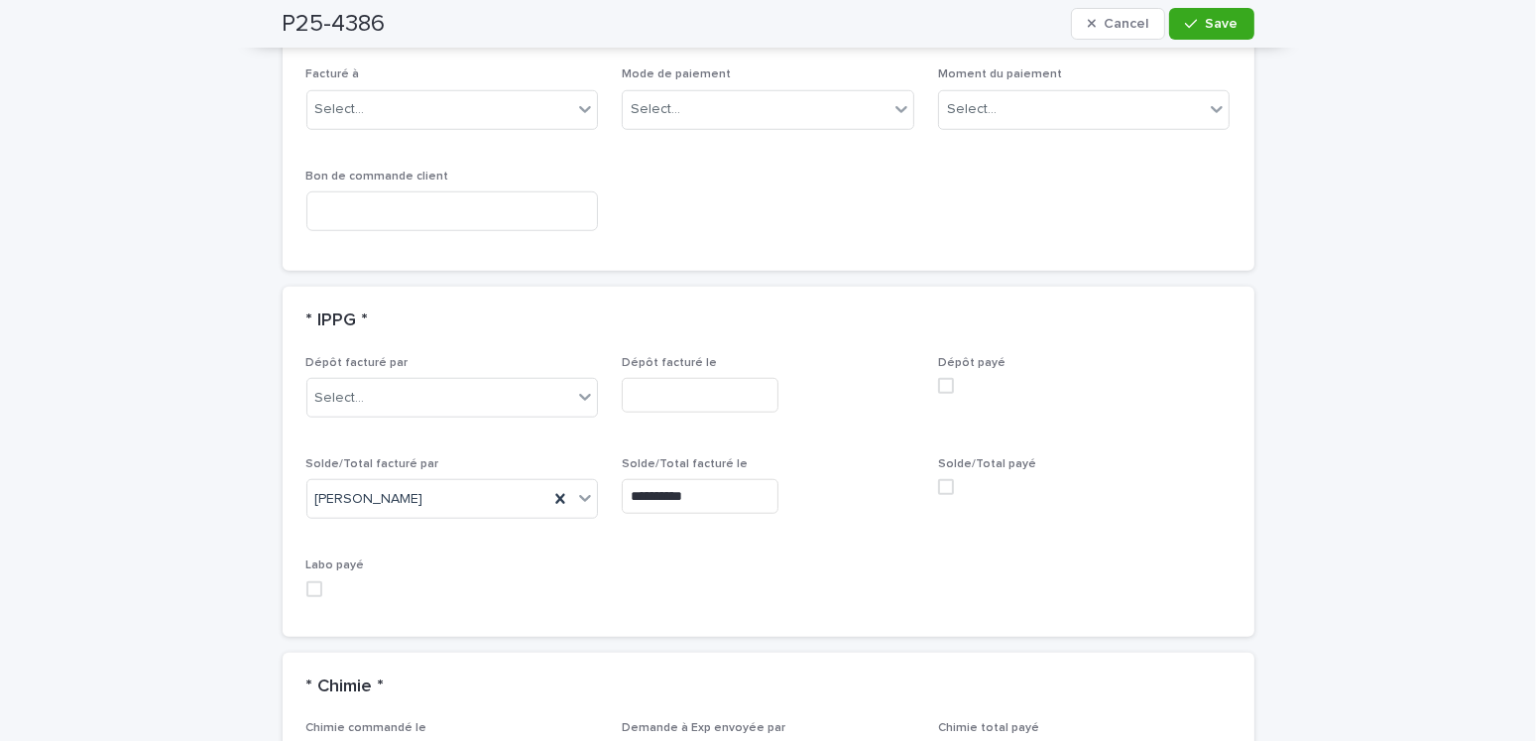
scroll to position [1501, 0]
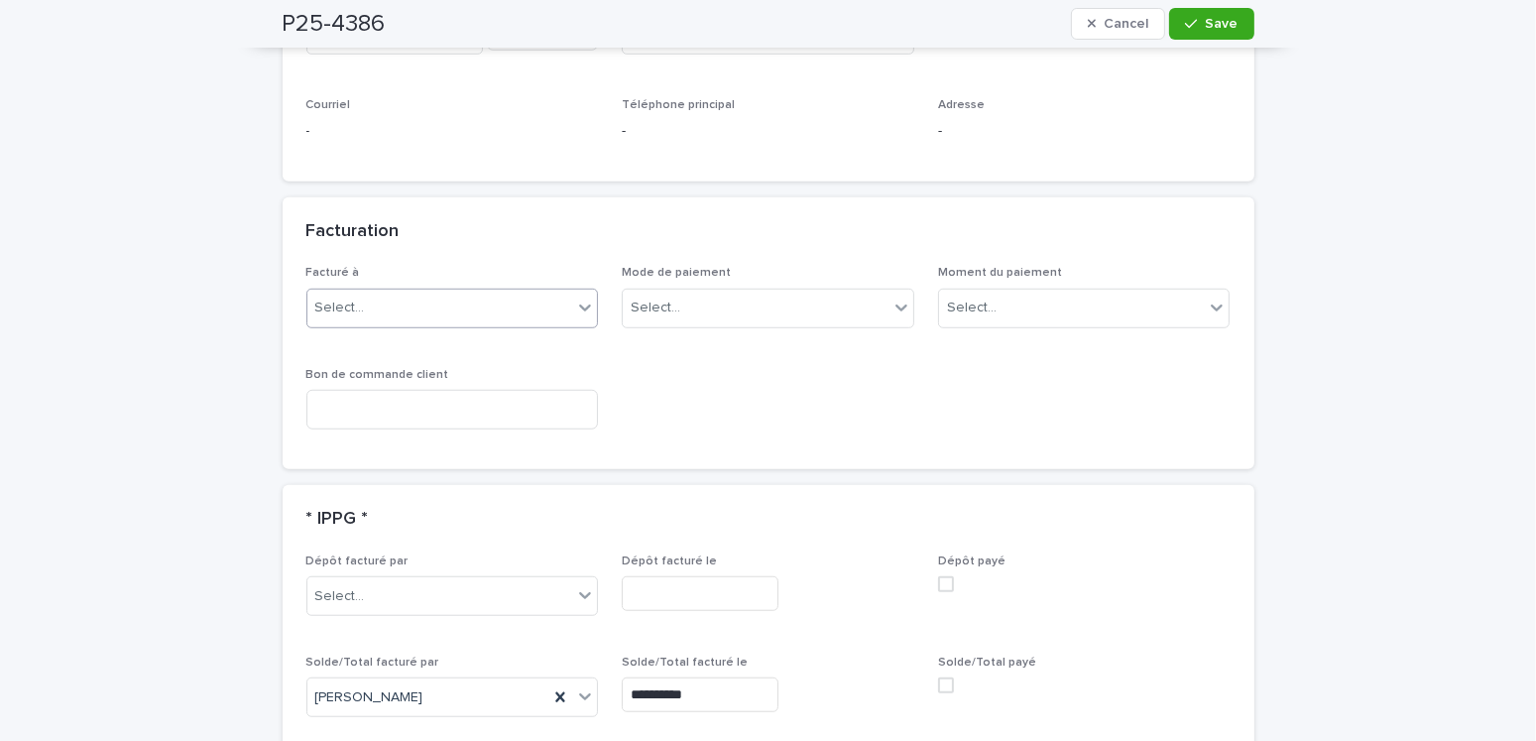
click at [373, 304] on div "Select..." at bounding box center [440, 307] width 266 height 33
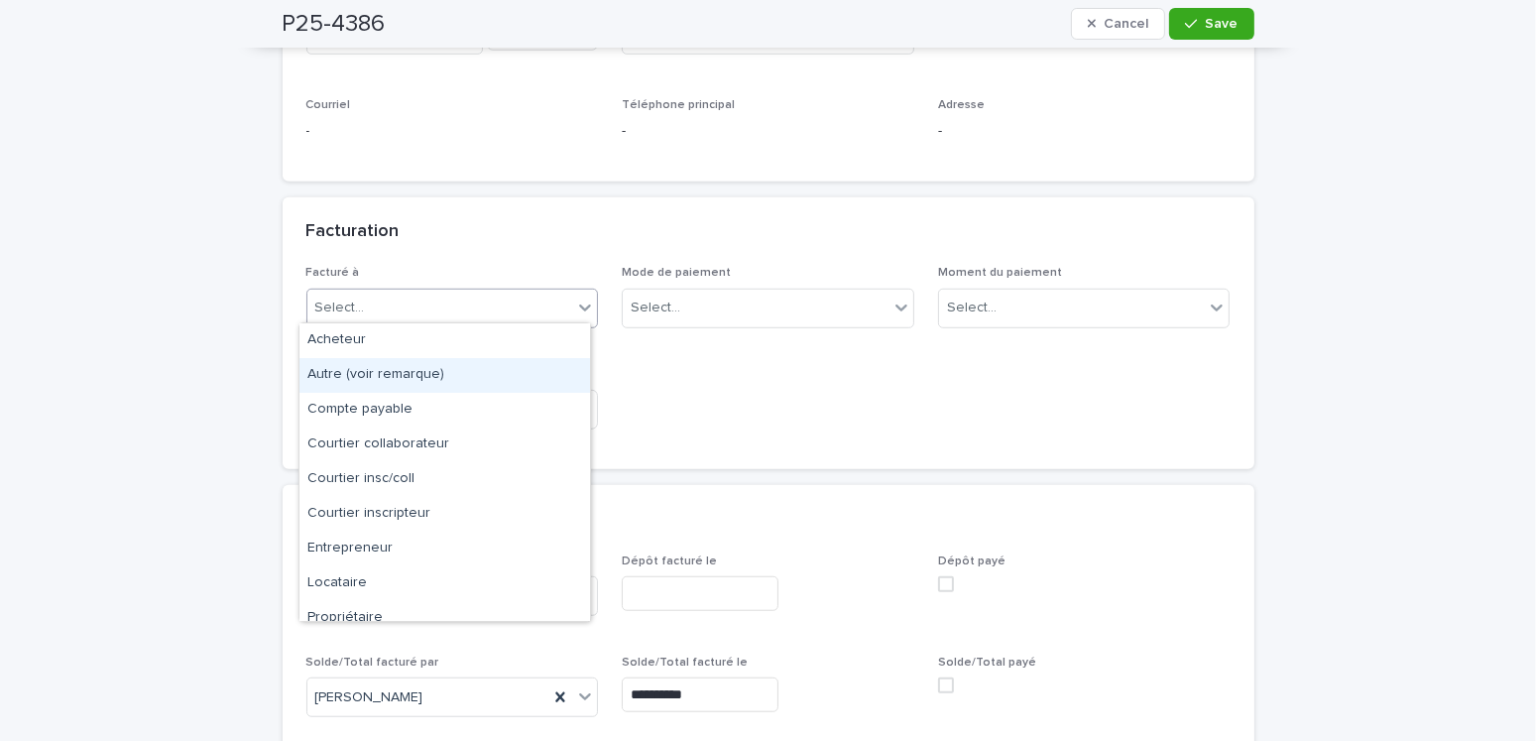
click at [363, 380] on div "Autre (voir remarque)" at bounding box center [444, 375] width 290 height 35
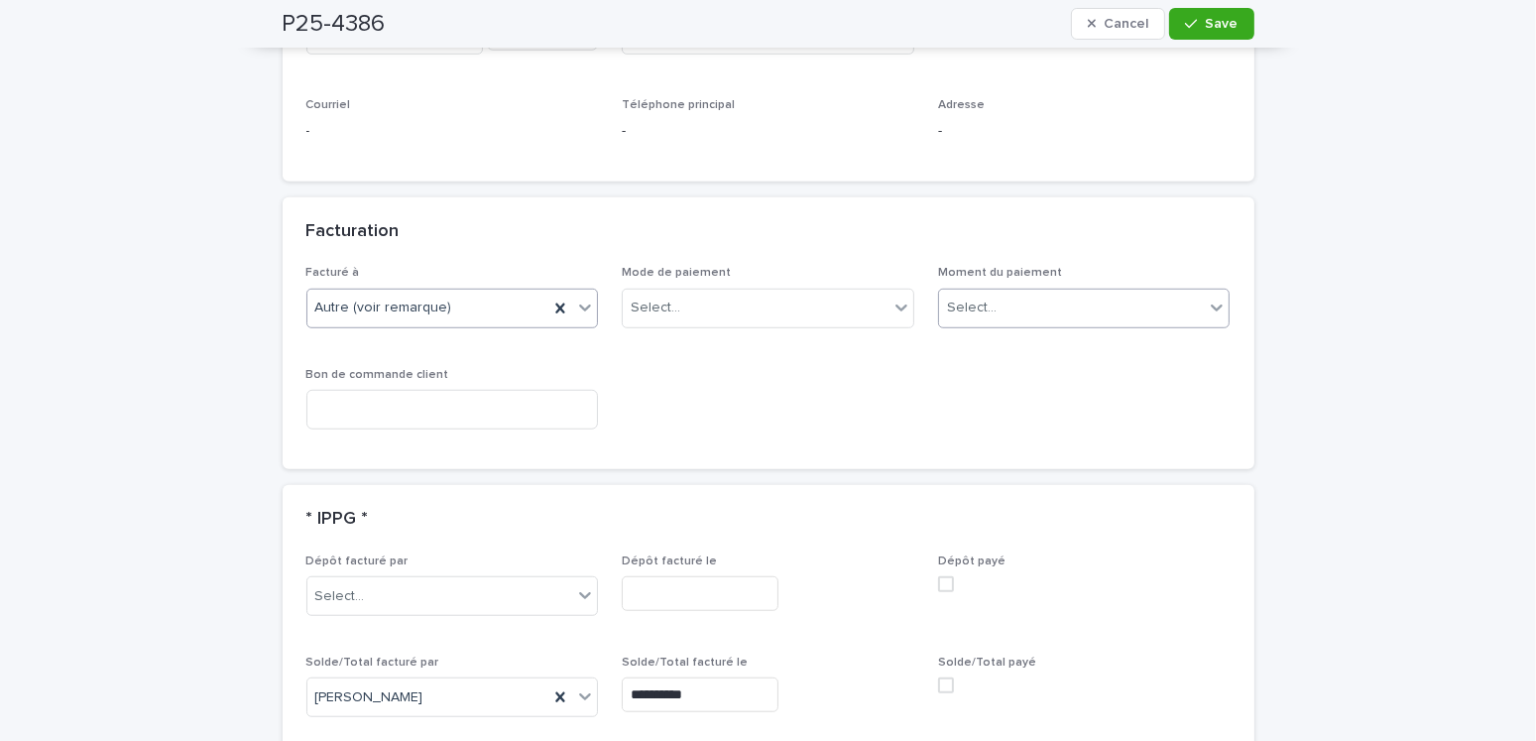
click at [967, 320] on div "Select..." at bounding box center [1084, 308] width 292 height 40
click at [974, 335] on div "Au sondage" at bounding box center [1076, 340] width 290 height 35
click at [1205, 25] on span "Save" at bounding box center [1221, 24] width 33 height 14
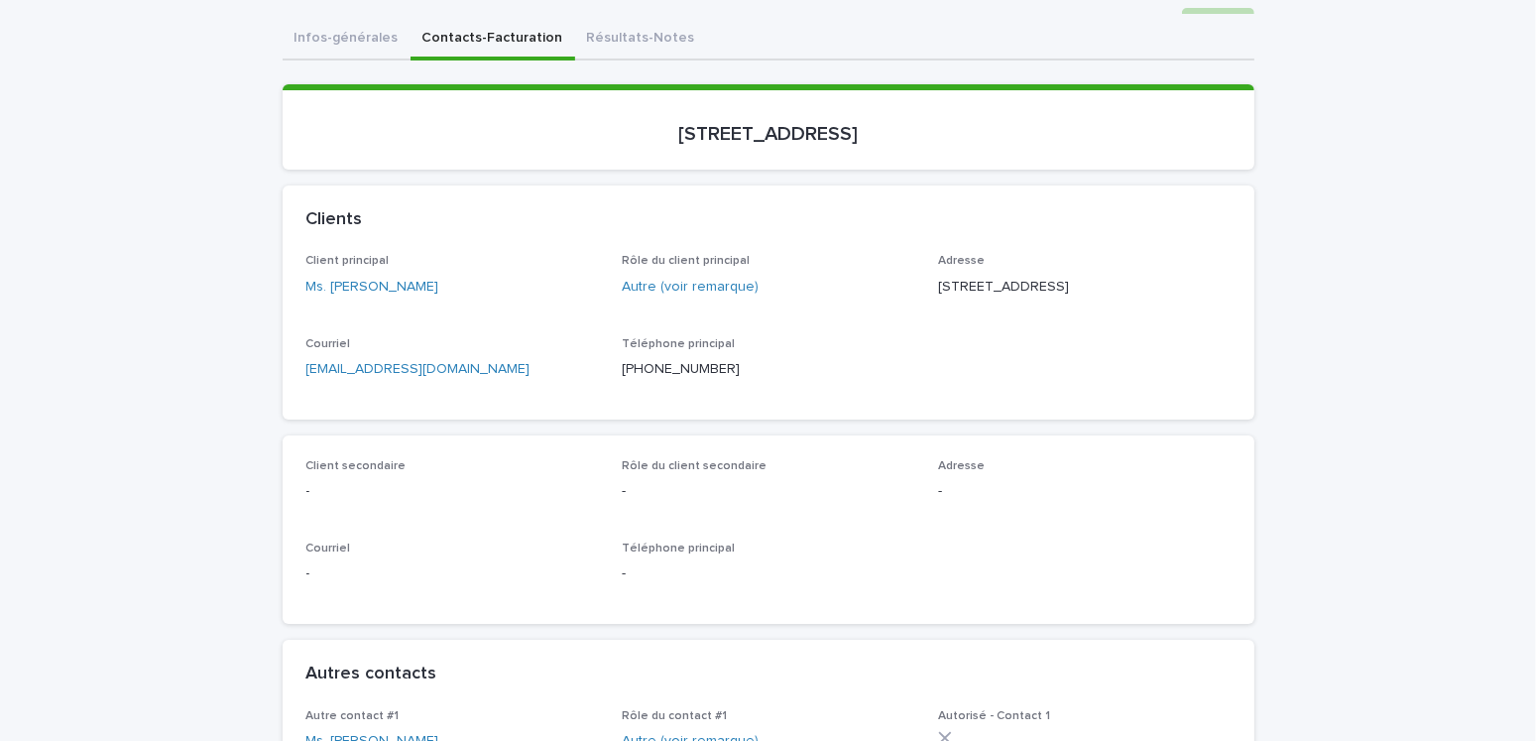
scroll to position [0, 0]
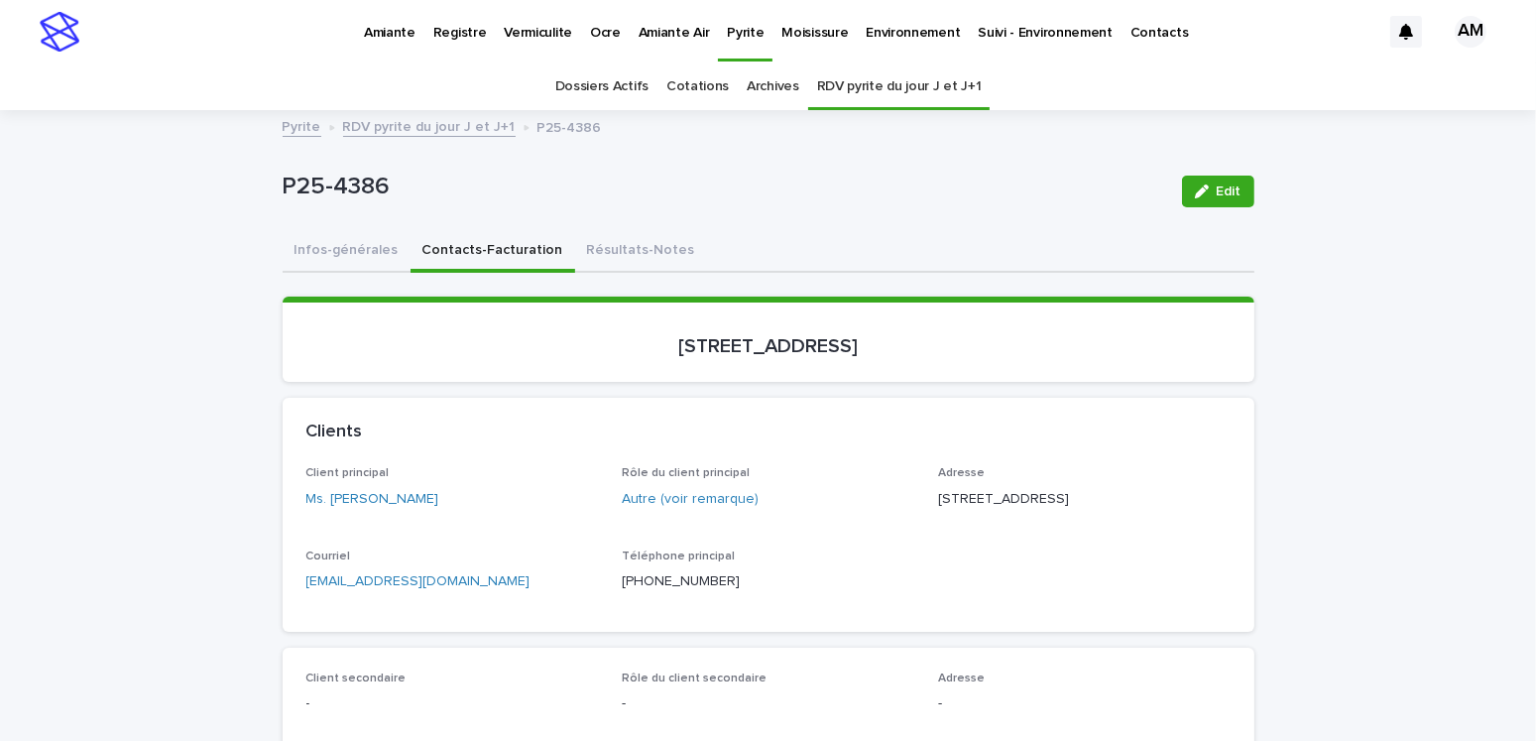
click at [396, 116] on link "RDV pyrite du jour J et J+1" at bounding box center [429, 125] width 172 height 23
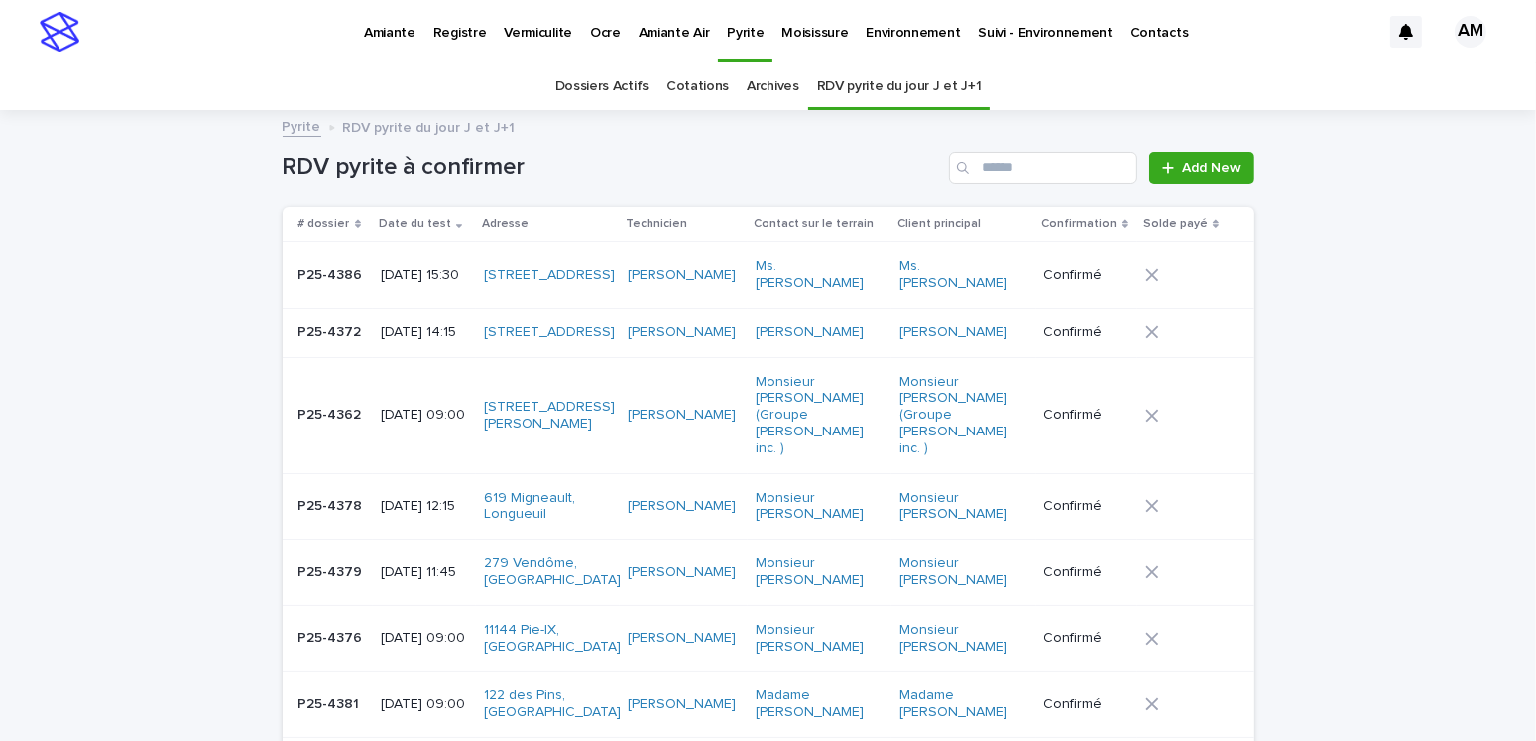
click at [310, 128] on div "Pyrite RDV pyrite du jour J et J+1" at bounding box center [768, 128] width 991 height 28
click at [585, 79] on link "Dossiers Actifs" at bounding box center [601, 86] width 93 height 47
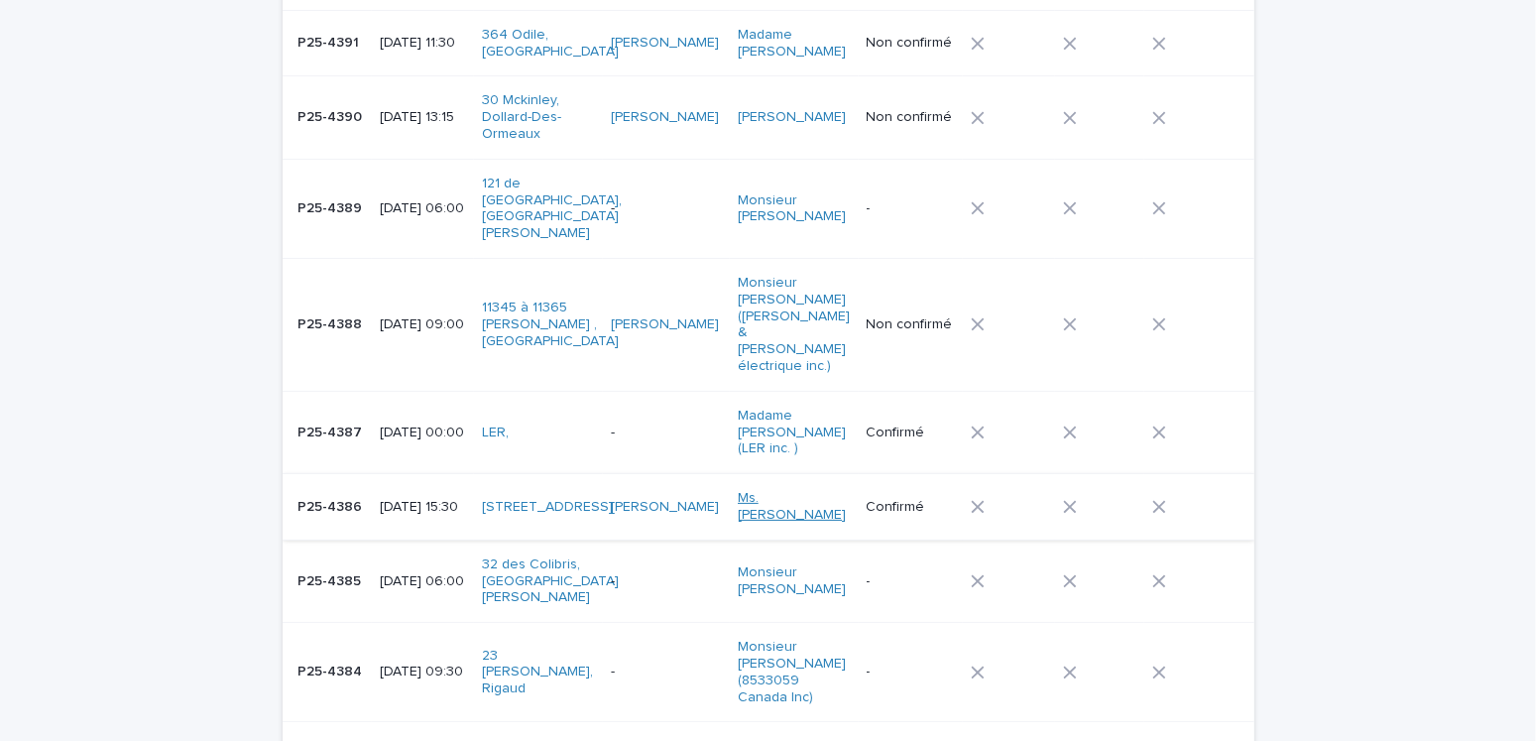
scroll to position [496, 0]
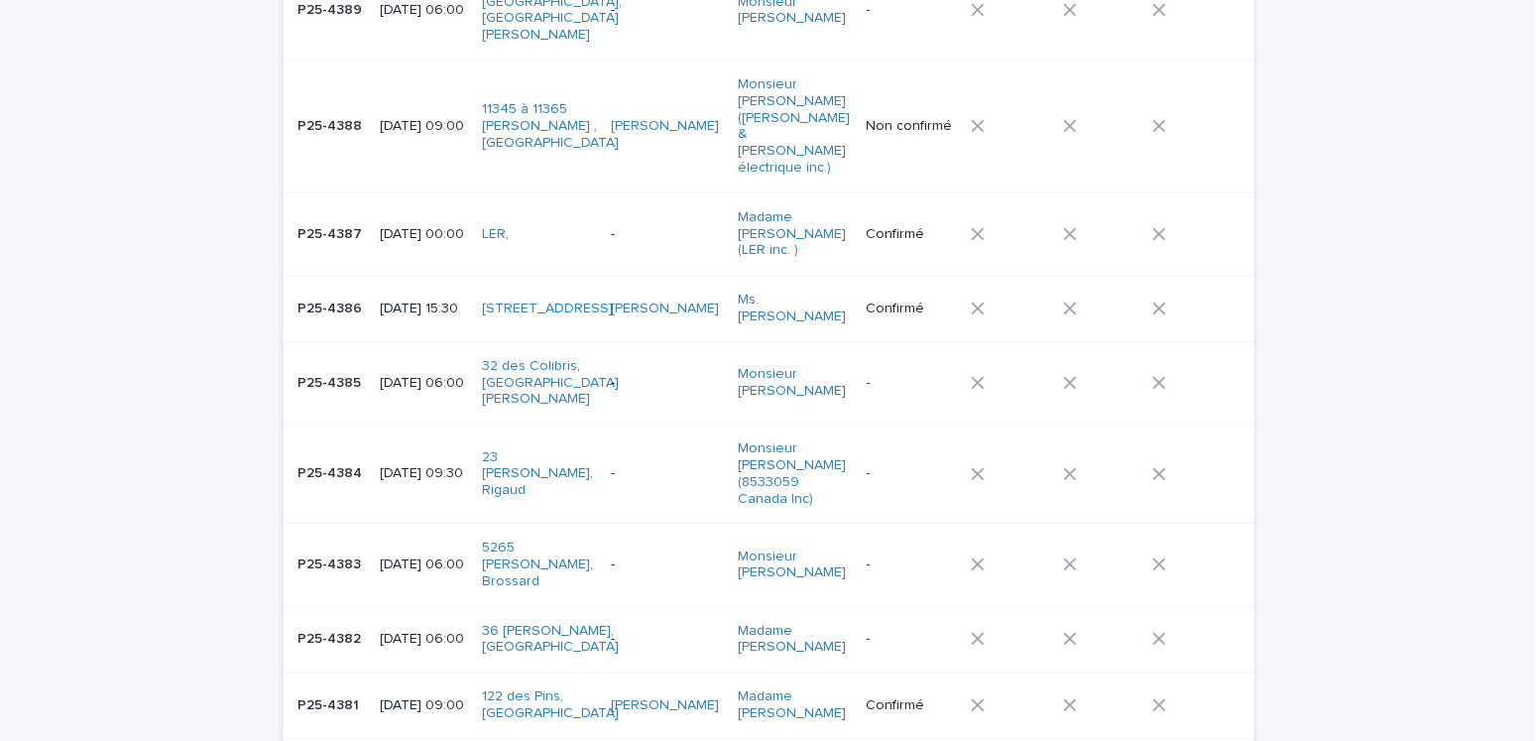
click at [407, 556] on p "2025-09-23 06:00" at bounding box center [423, 564] width 86 height 17
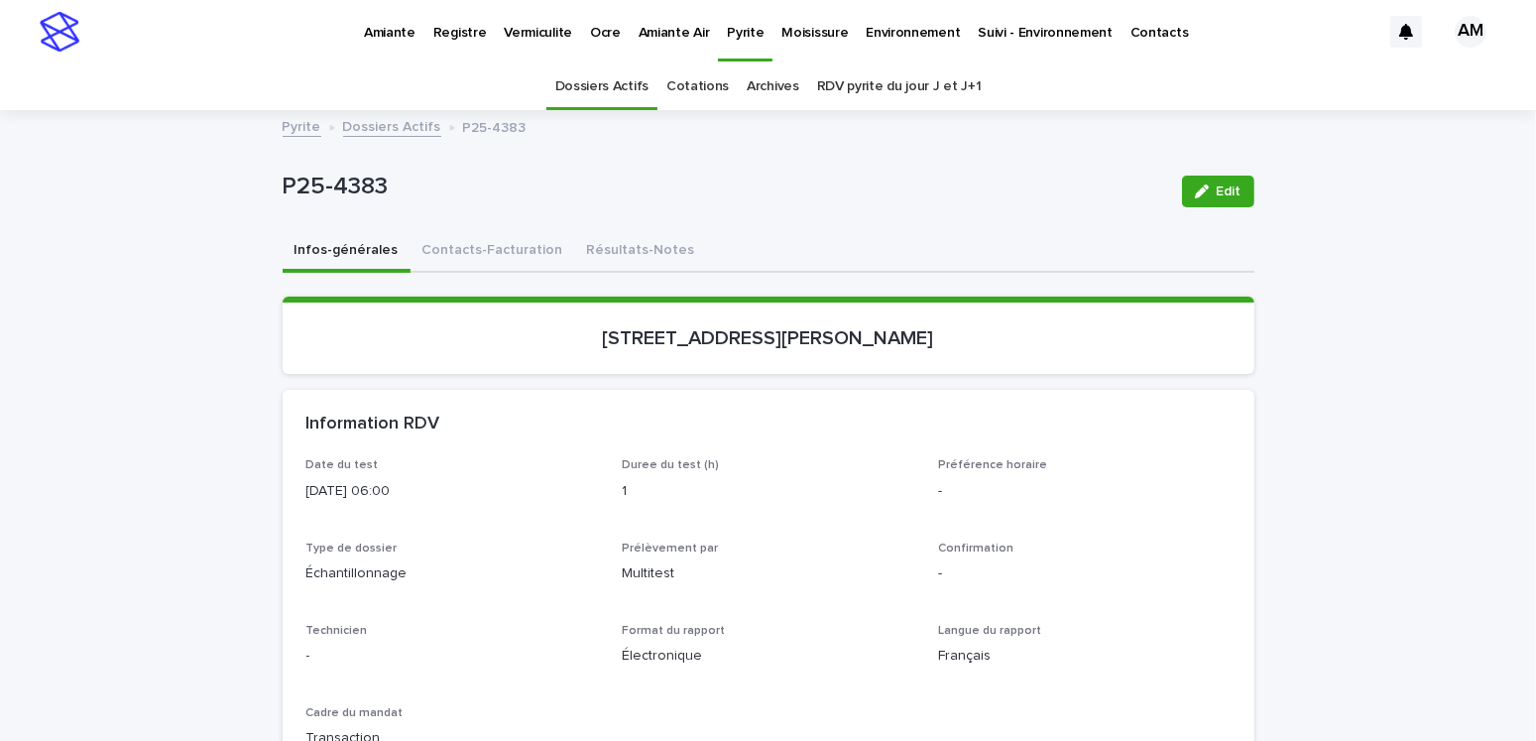
drag, startPoint x: 1202, startPoint y: 182, endPoint x: 512, endPoint y: 463, distance: 745.7
click at [1199, 197] on div "button" at bounding box center [1206, 191] width 22 height 14
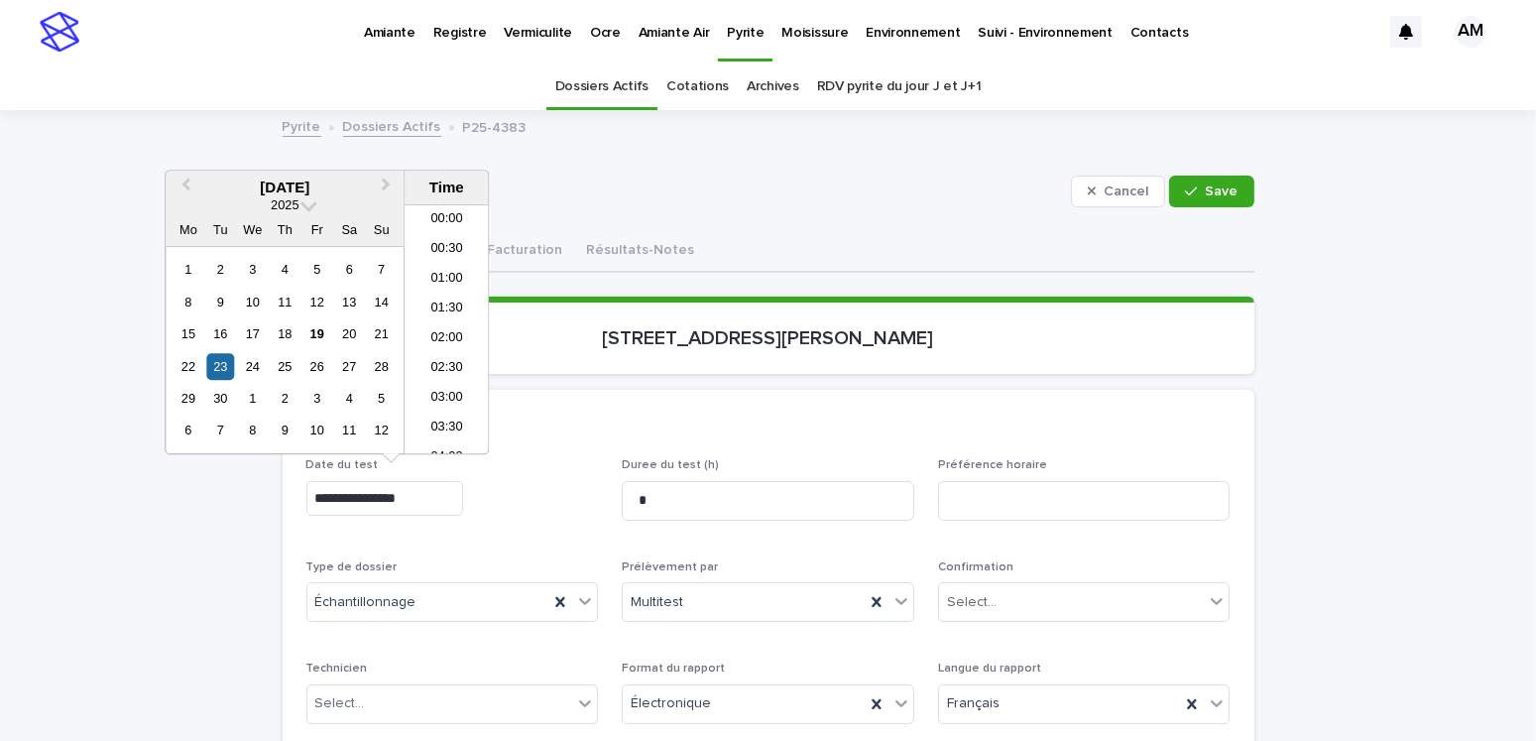
click at [391, 491] on input "**********" at bounding box center [384, 498] width 157 height 35
click at [398, 492] on input "**********" at bounding box center [384, 498] width 157 height 35
type input "**********"
click at [1068, 596] on div "Select..." at bounding box center [1072, 602] width 266 height 33
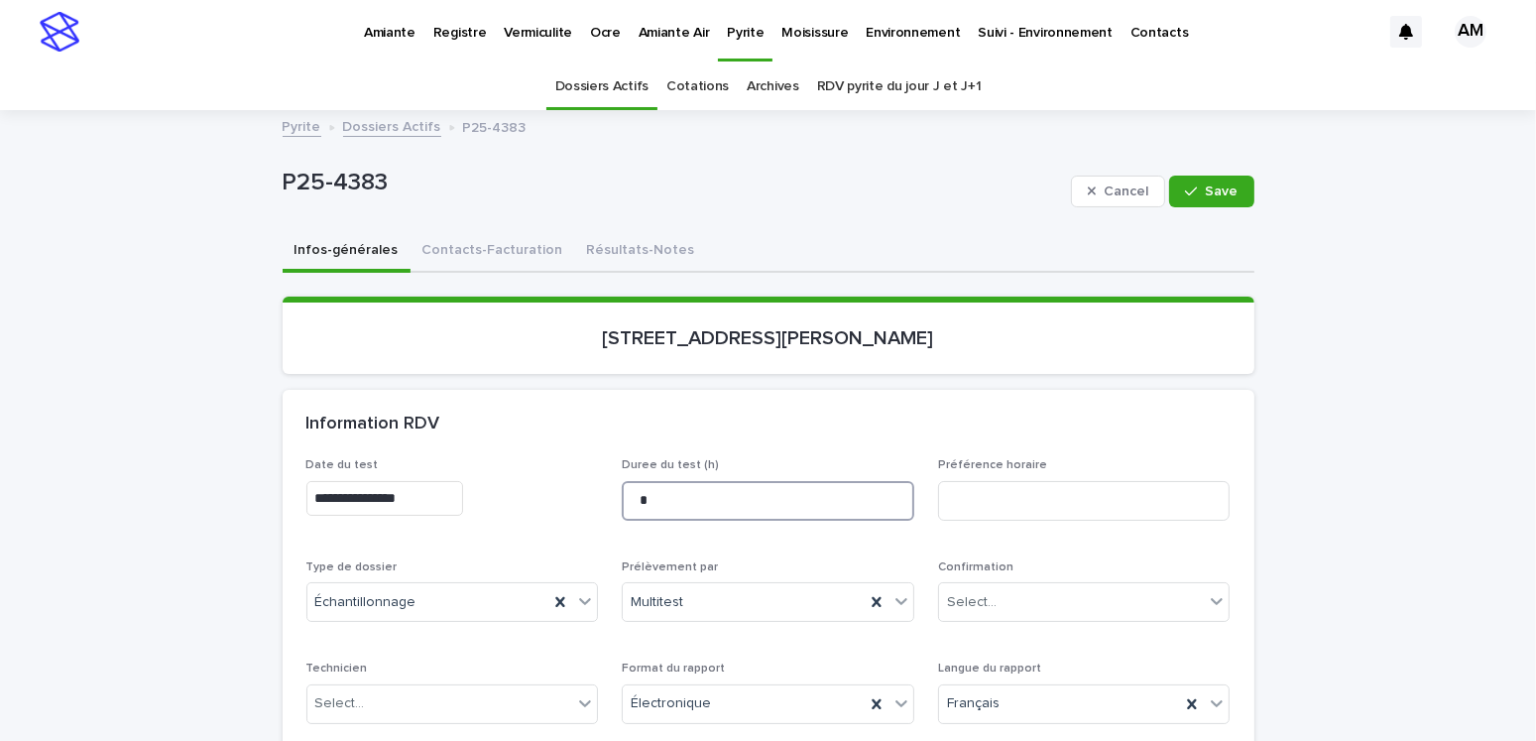
click at [653, 501] on input "*" at bounding box center [768, 501] width 292 height 40
click at [637, 492] on input "***" at bounding box center [768, 501] width 292 height 40
drag, startPoint x: 652, startPoint y: 499, endPoint x: 624, endPoint y: 503, distance: 29.0
click at [624, 503] on input "***" at bounding box center [768, 501] width 292 height 40
type input "****"
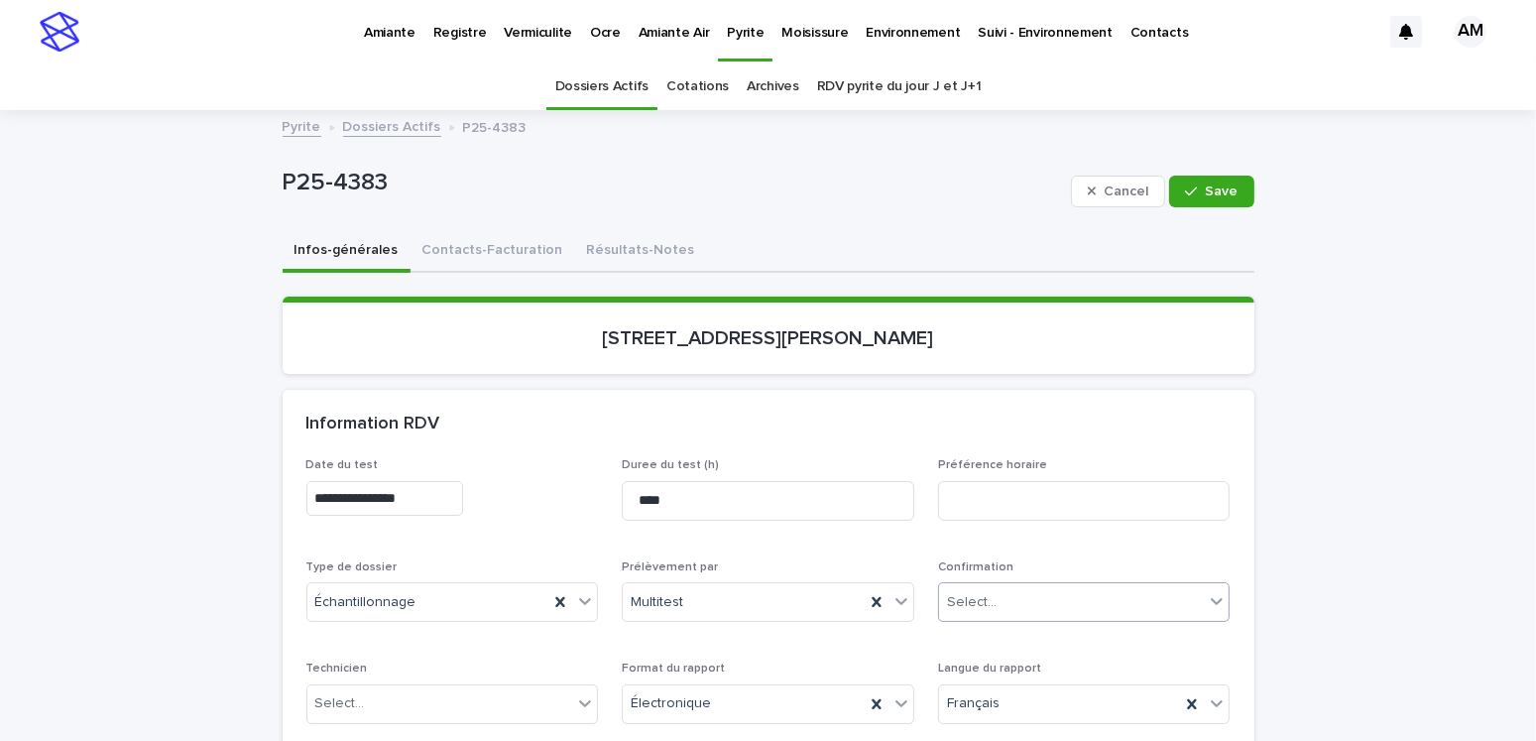
click at [967, 602] on div "Select..." at bounding box center [972, 602] width 50 height 21
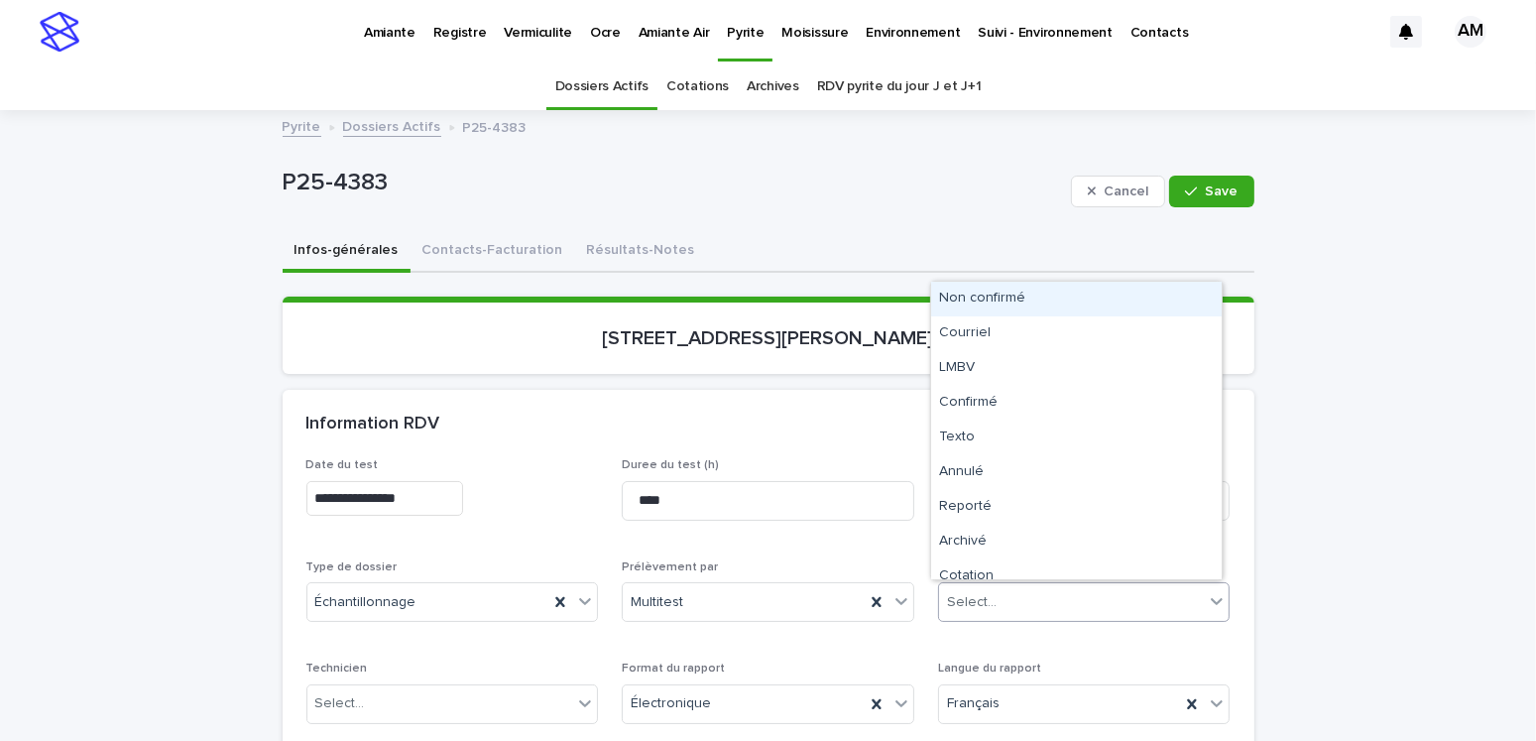
click at [983, 294] on div "Non confirmé" at bounding box center [1076, 299] width 290 height 35
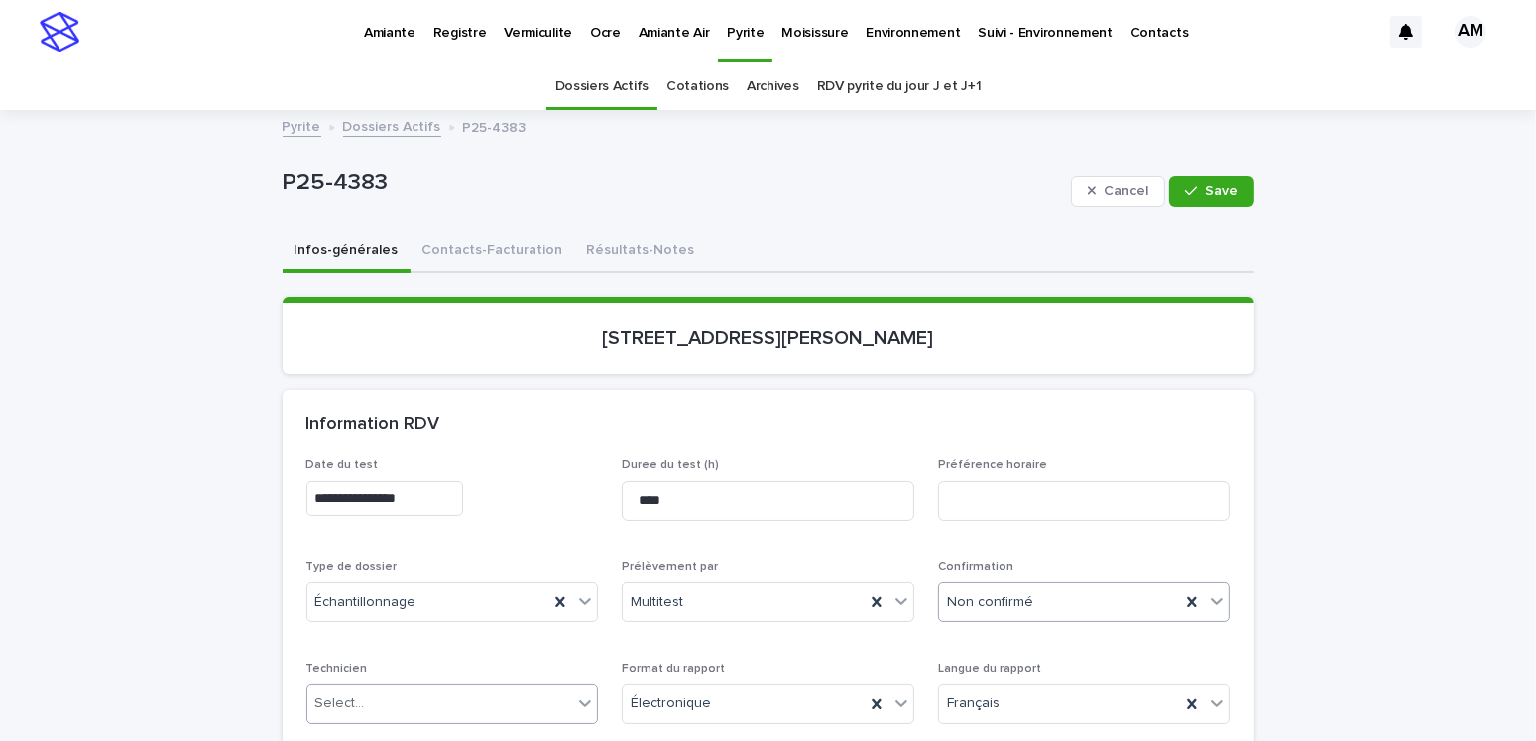
click at [367, 699] on input "text" at bounding box center [368, 703] width 2 height 17
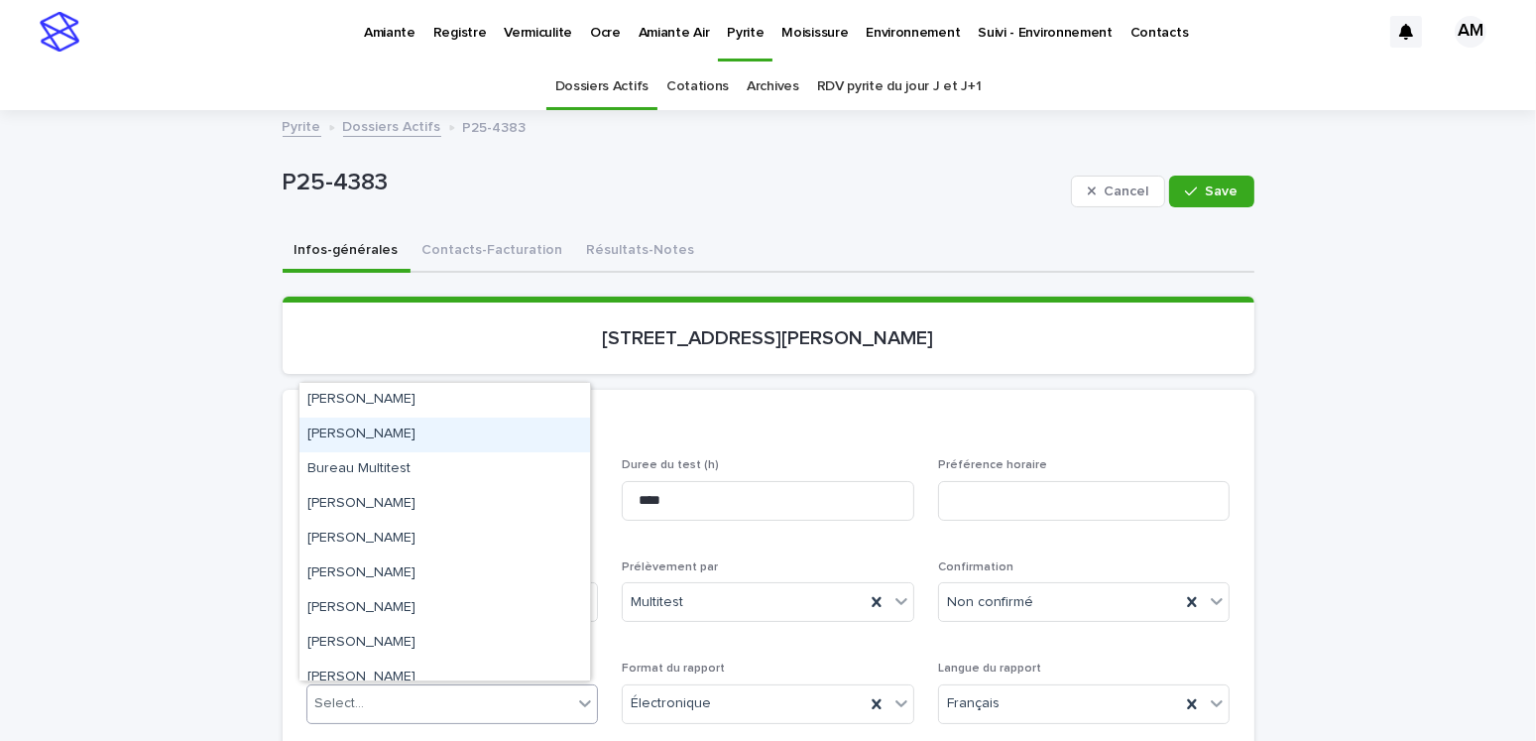
click at [391, 434] on div "Antoine Lévesque" at bounding box center [444, 434] width 290 height 35
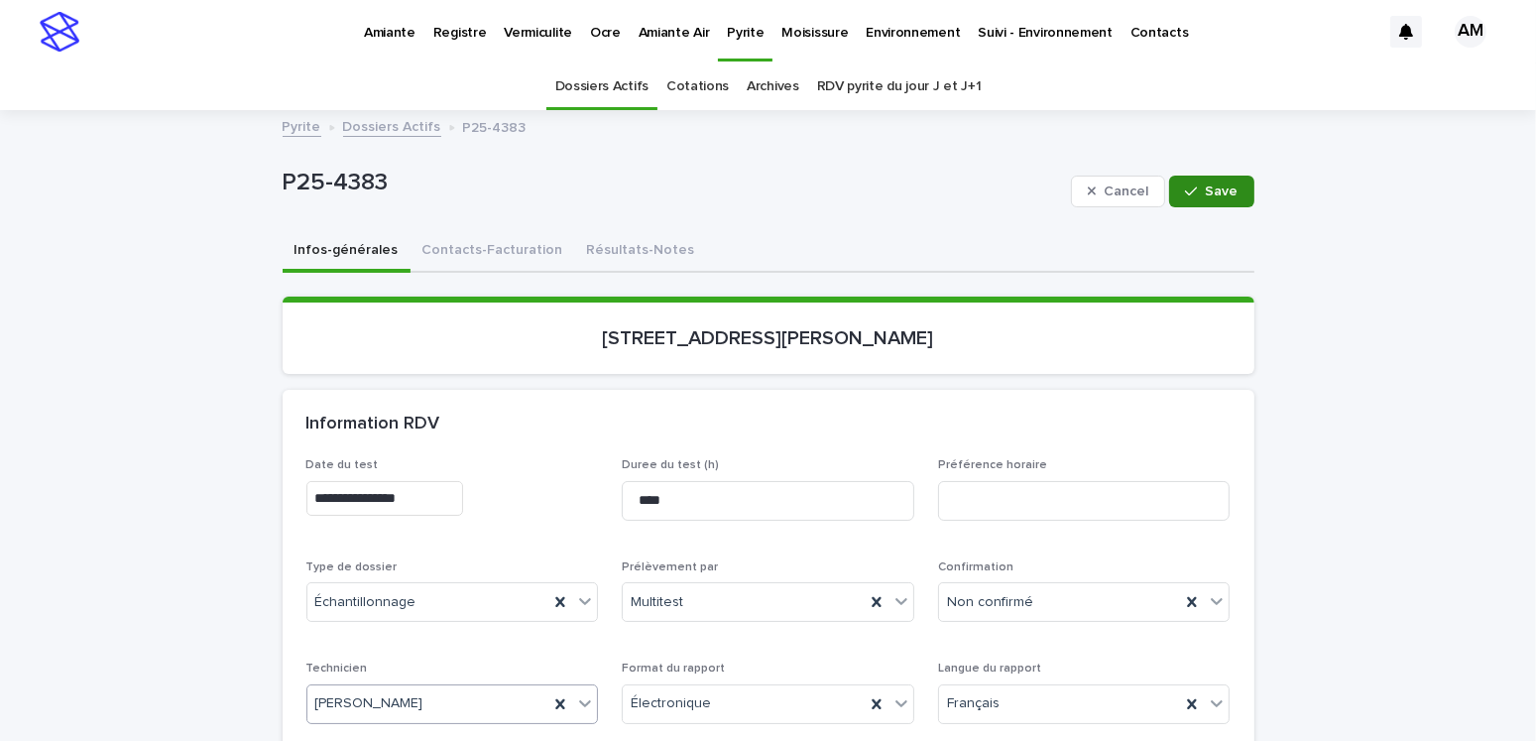
click at [1198, 184] on div "button" at bounding box center [1195, 191] width 20 height 14
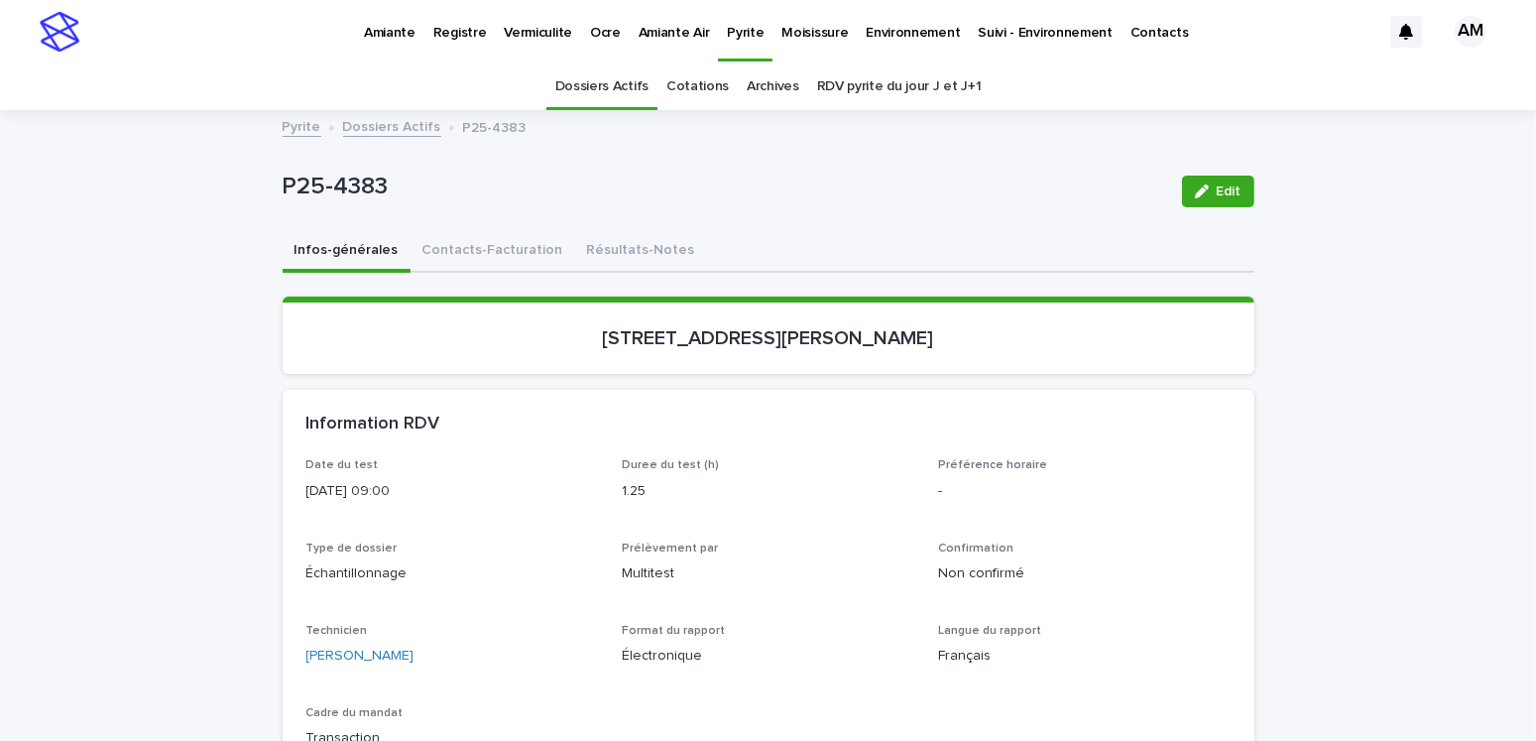
click at [1075, 701] on div "Date du test 2025-09-23 09:00 Duree du test (h) 1.25 Préférence horaire - Type …" at bounding box center [768, 611] width 924 height 306
click at [374, 126] on link "Dossiers Actifs" at bounding box center [392, 125] width 98 height 23
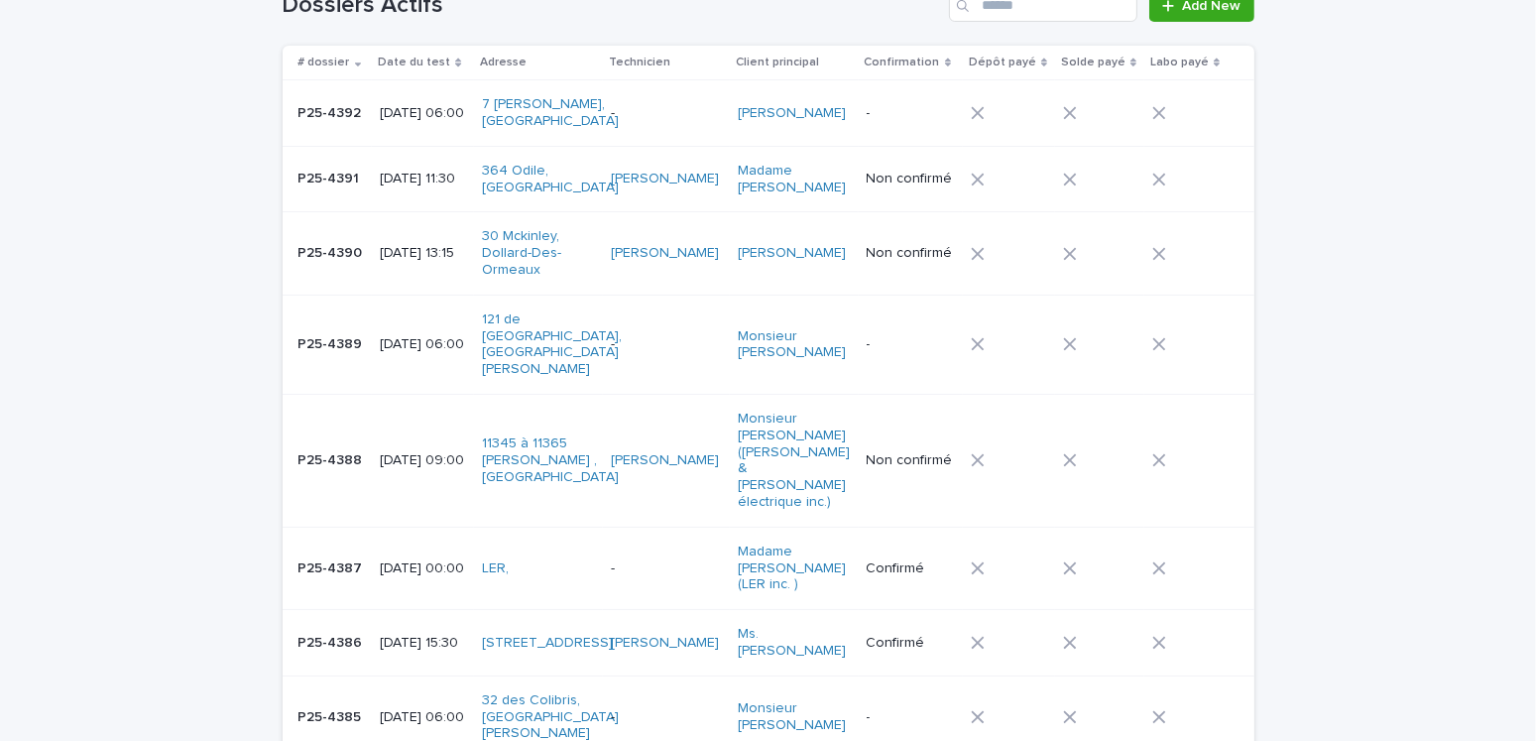
scroll to position [261, 0]
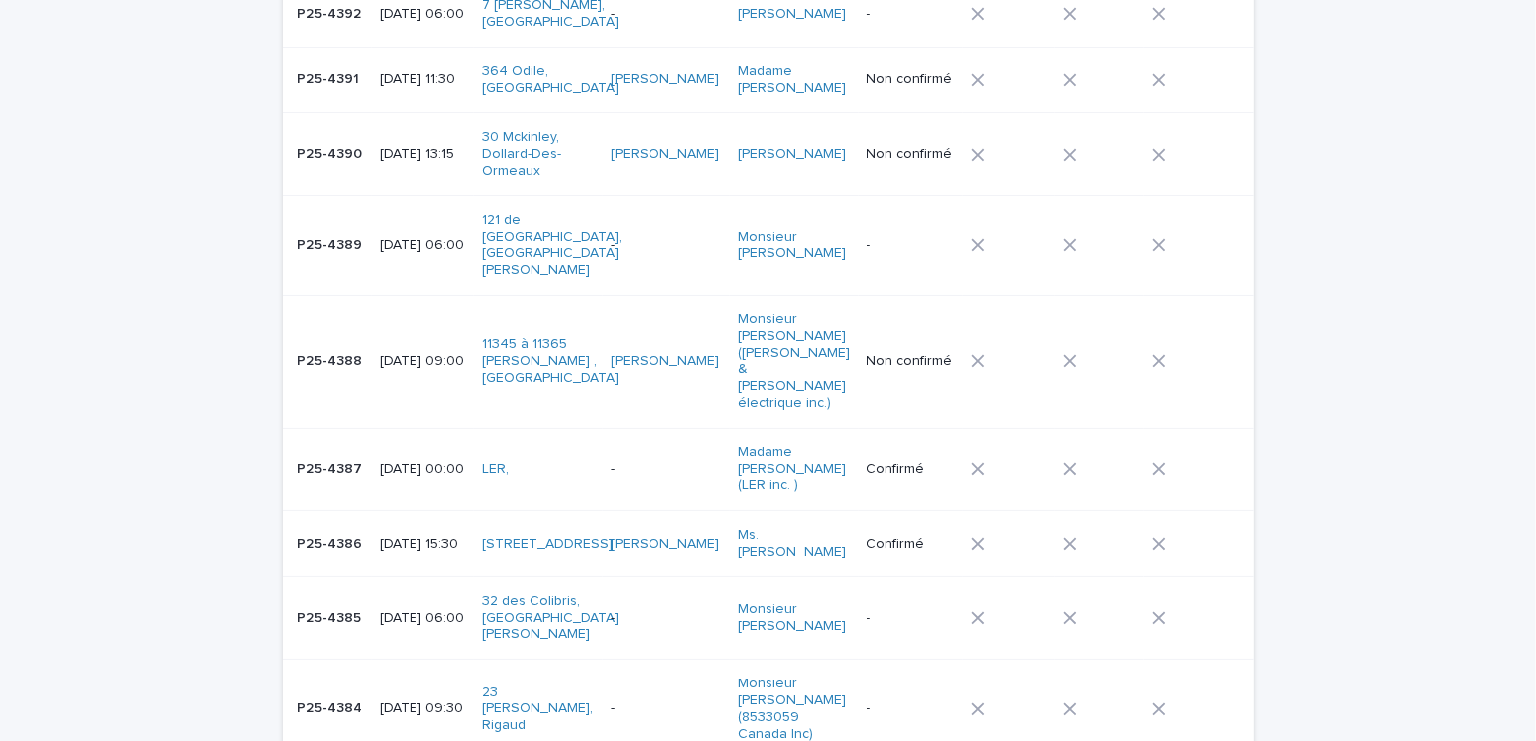
click at [403, 610] on p "2025-09-23 06:00" at bounding box center [423, 618] width 86 height 17
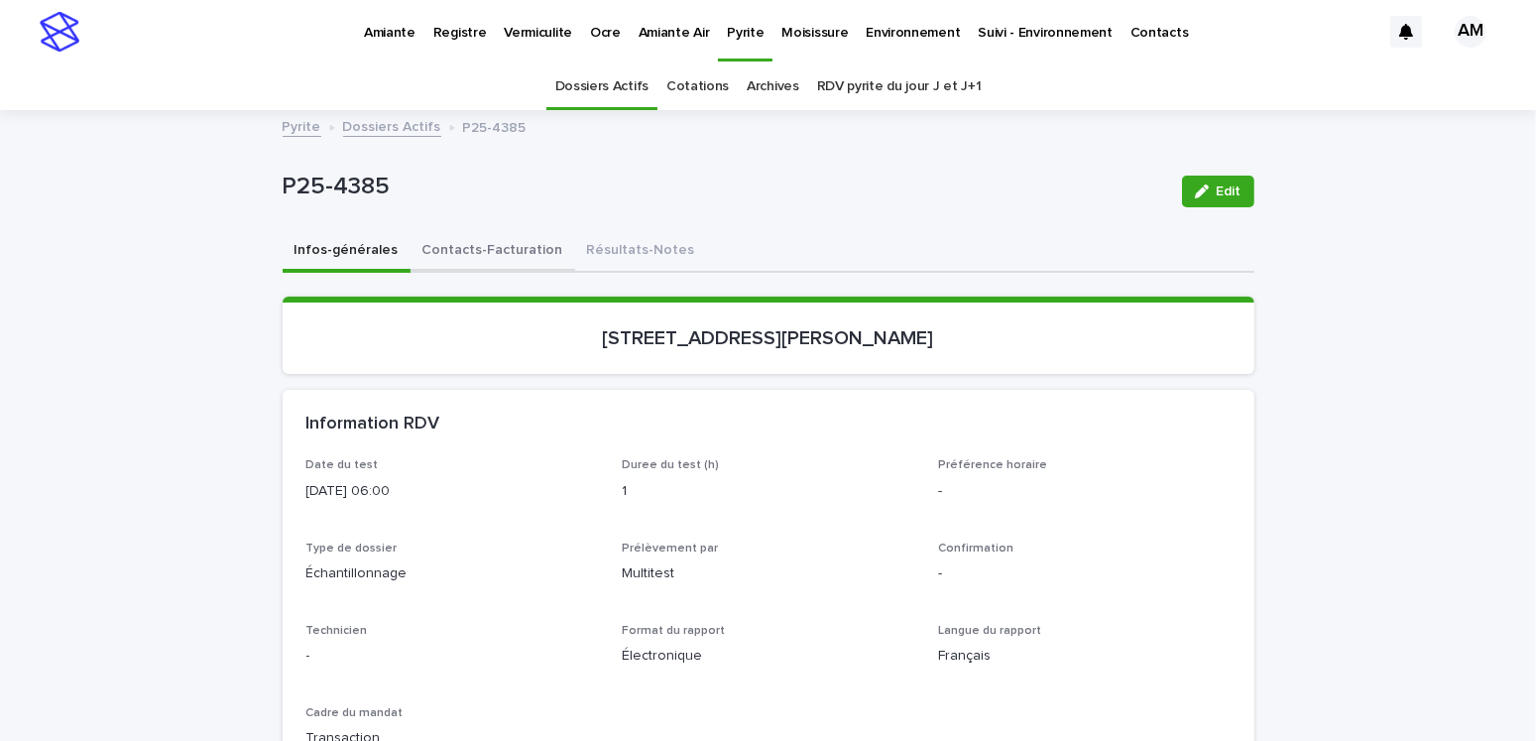
click at [460, 245] on button "Contacts-Facturation" at bounding box center [492, 252] width 165 height 42
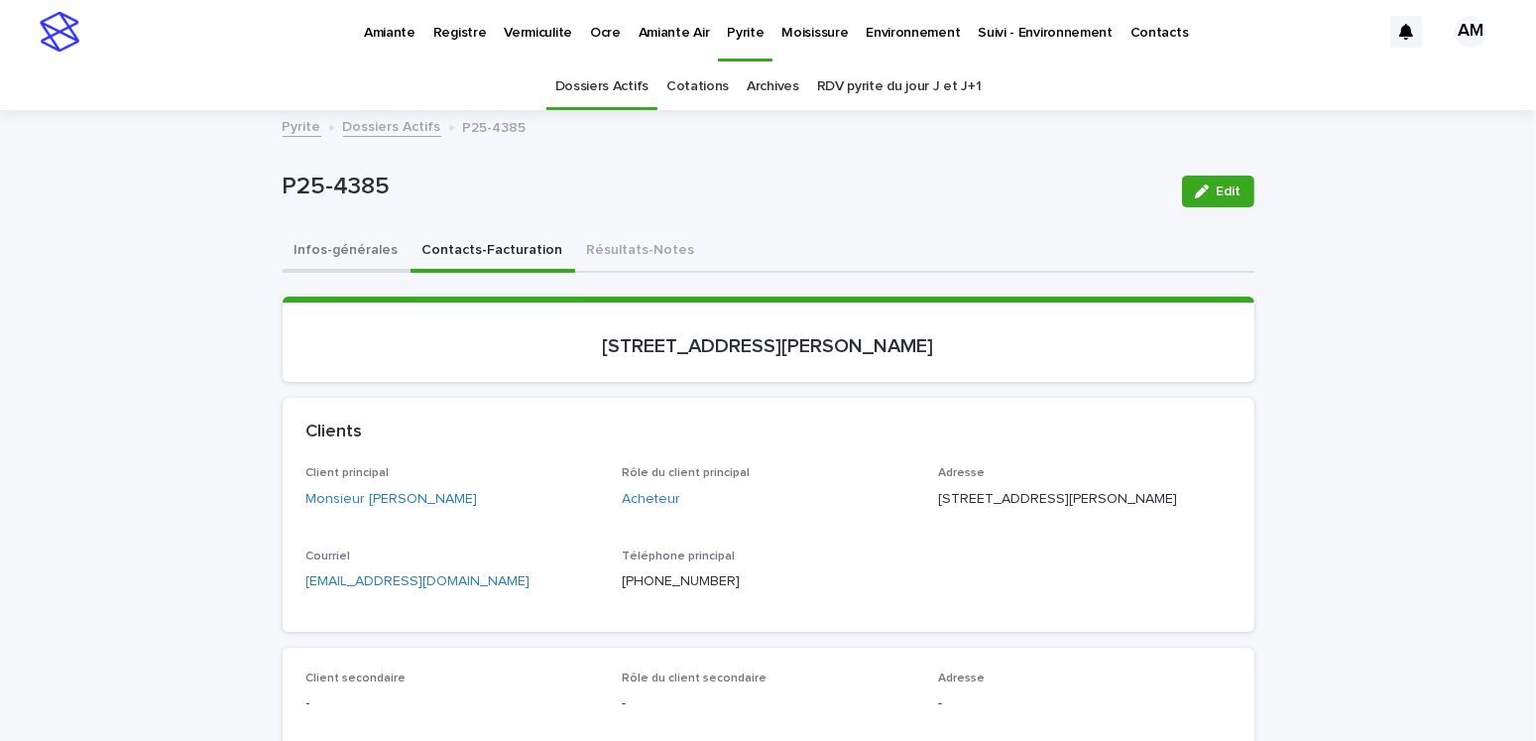
drag, startPoint x: 314, startPoint y: 248, endPoint x: 347, endPoint y: 263, distance: 35.9
click at [314, 248] on button "Infos-générales" at bounding box center [347, 252] width 128 height 42
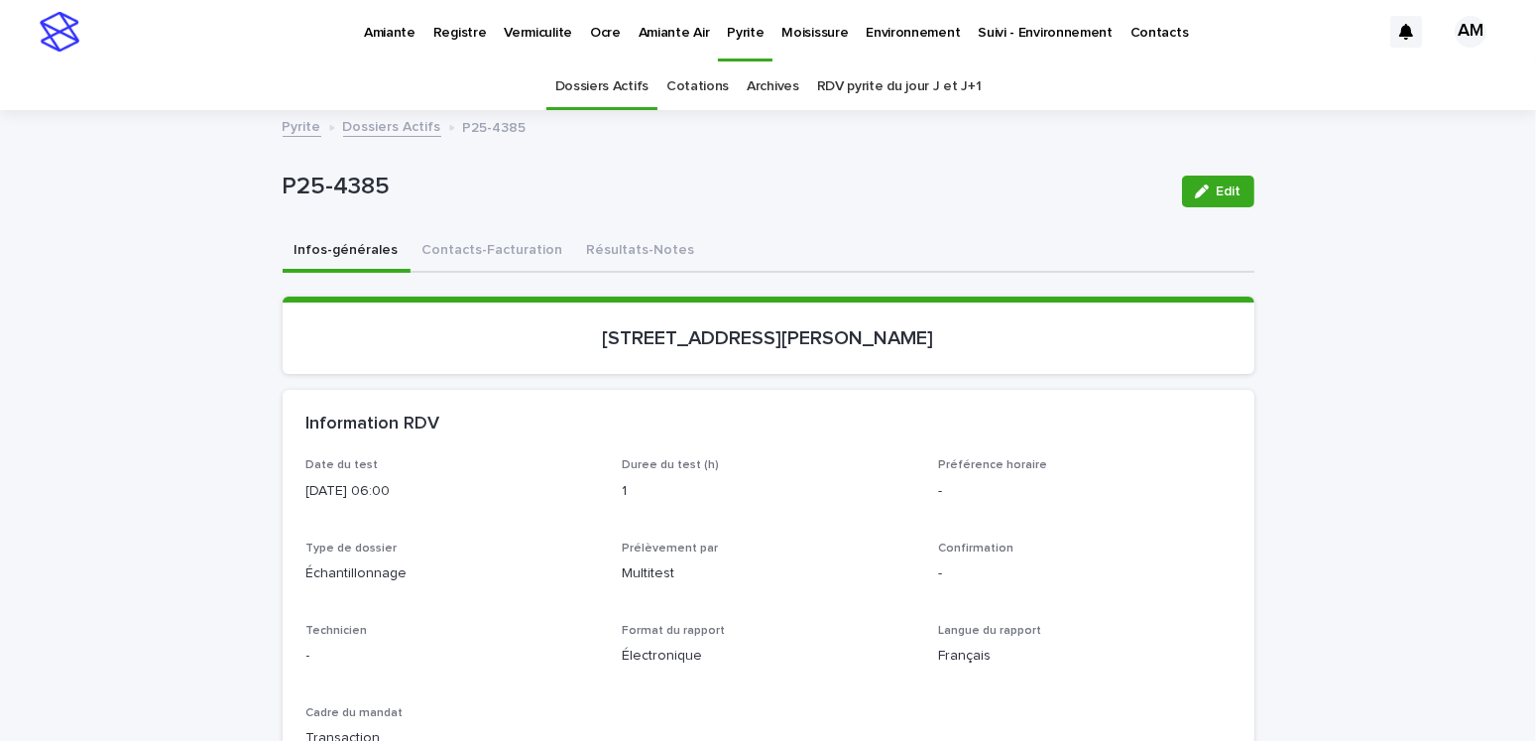
drag, startPoint x: 1198, startPoint y: 187, endPoint x: 792, endPoint y: 433, distance: 474.2
click at [1198, 186] on icon "button" at bounding box center [1202, 191] width 14 height 14
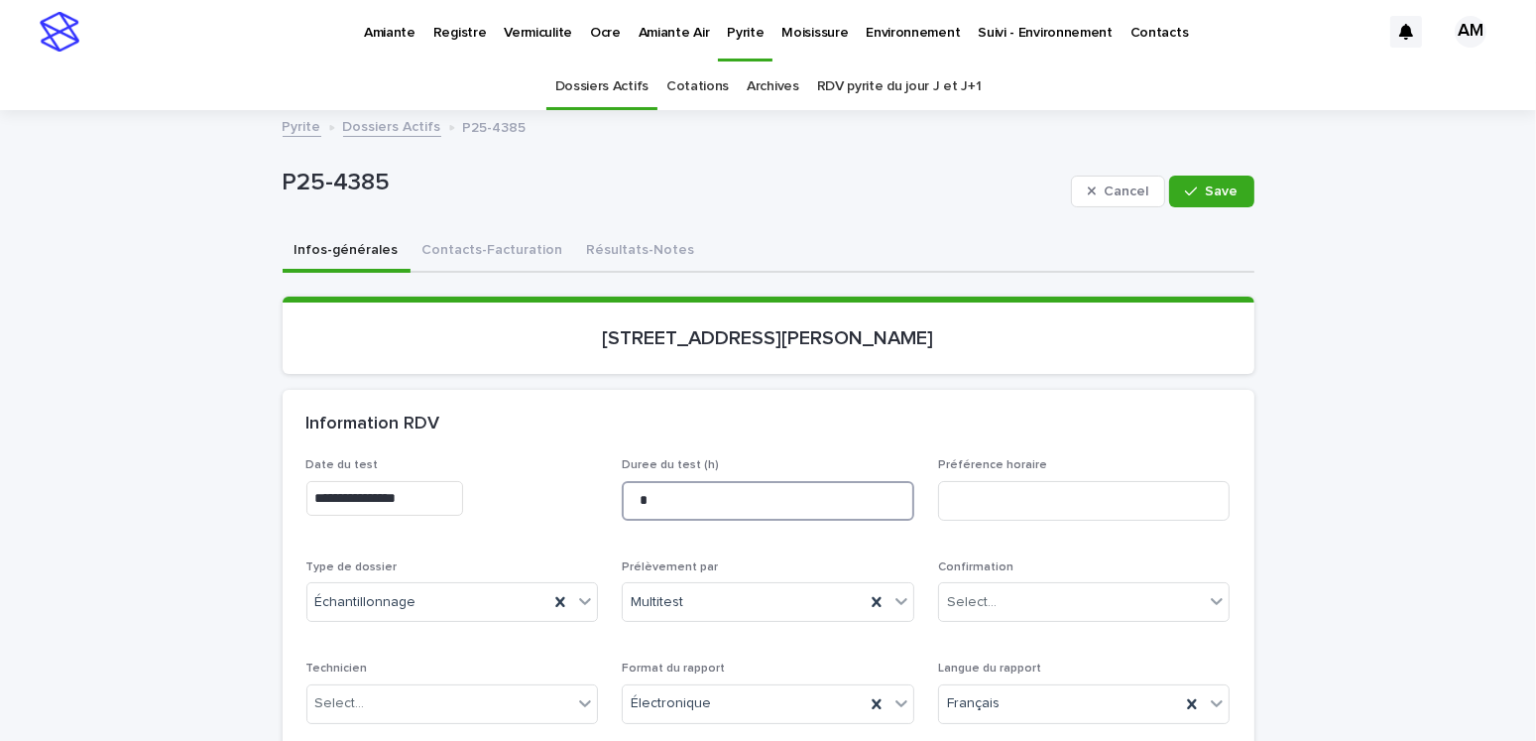
click at [667, 504] on input "*" at bounding box center [768, 501] width 292 height 40
type input "****"
click at [1230, 179] on button "Save" at bounding box center [1211, 191] width 84 height 32
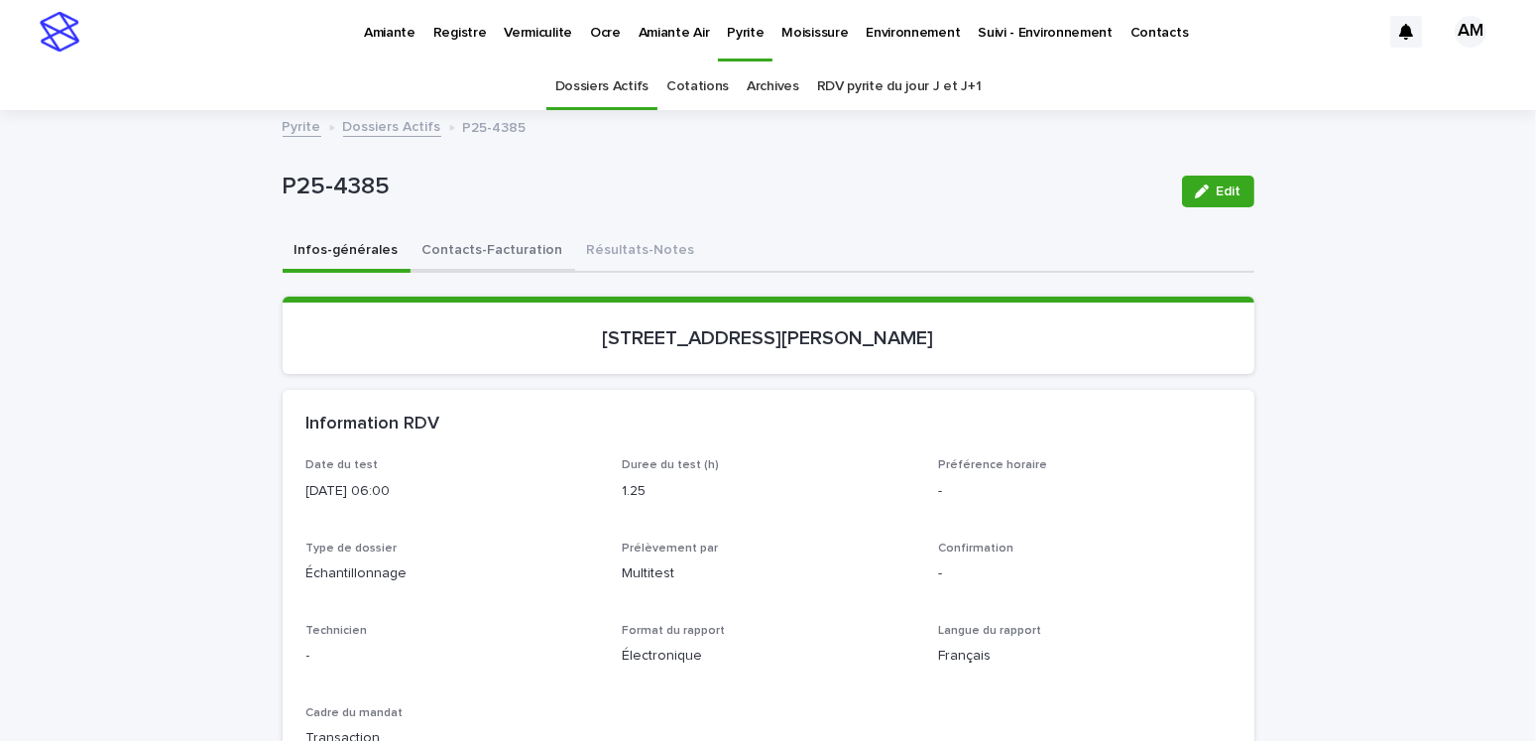
click at [507, 245] on button "Contacts-Facturation" at bounding box center [492, 252] width 165 height 42
click at [342, 253] on button "Infos-générales" at bounding box center [347, 252] width 128 height 42
click at [1194, 198] on button "Edit" at bounding box center [1218, 191] width 72 height 32
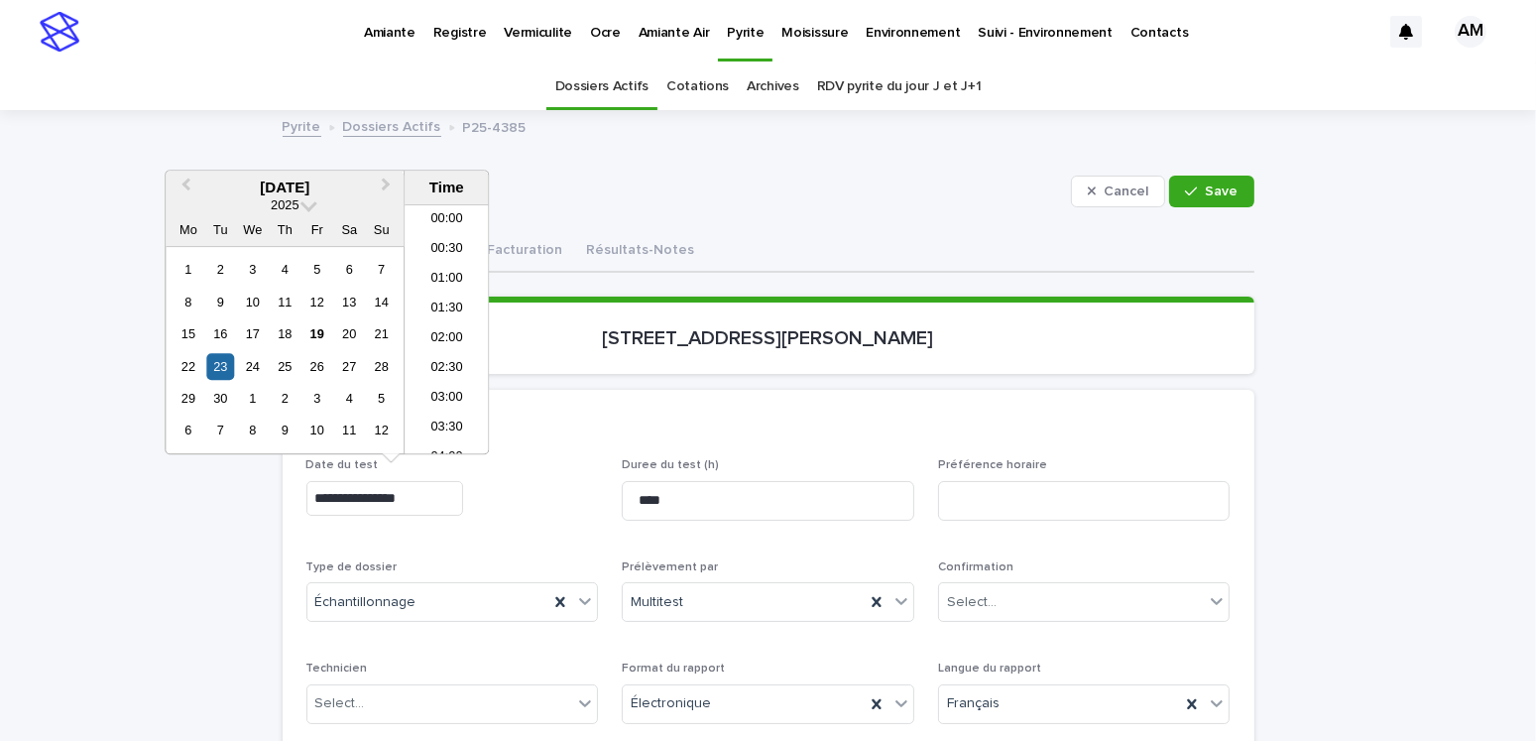
click at [398, 499] on input "**********" at bounding box center [384, 498] width 157 height 35
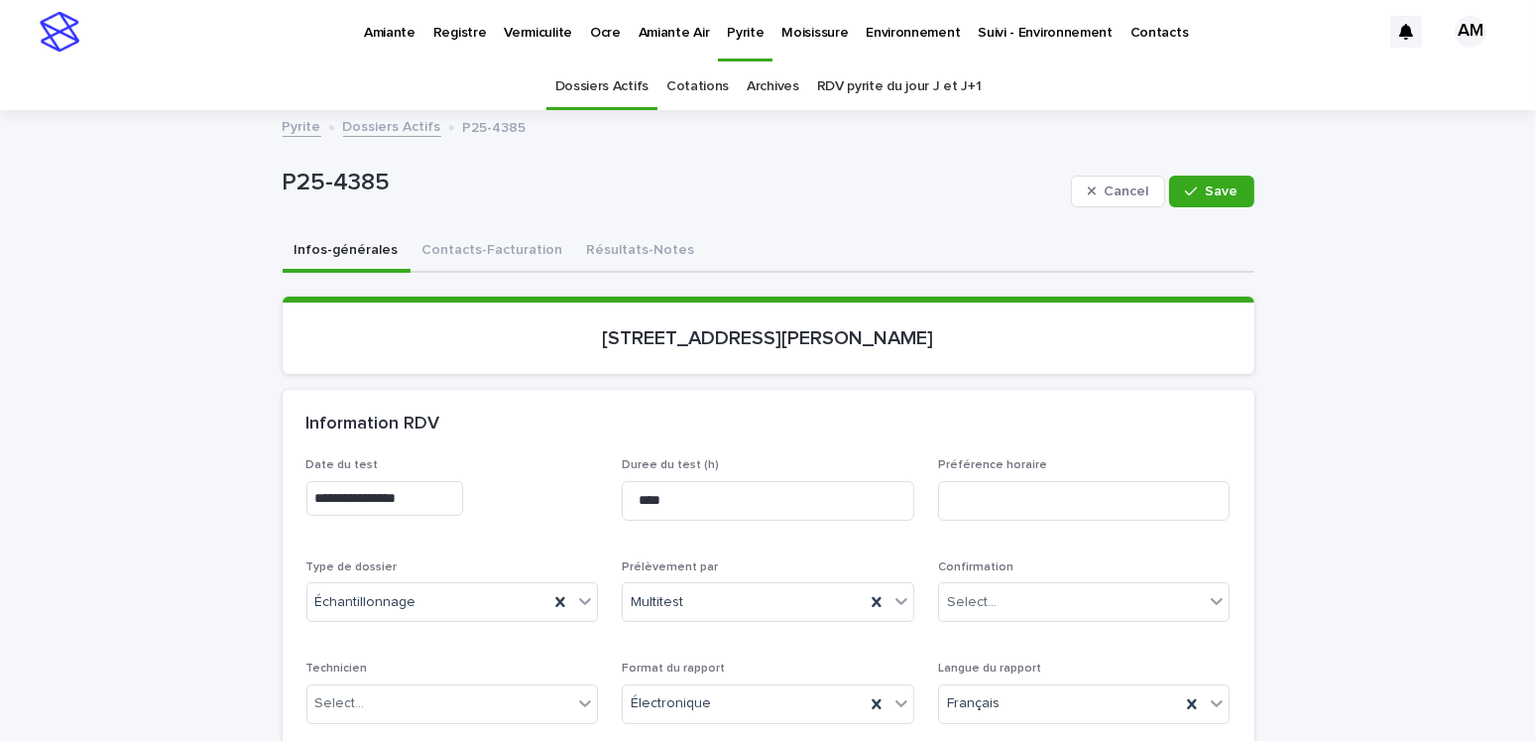
click at [372, 499] on input "**********" at bounding box center [384, 498] width 157 height 35
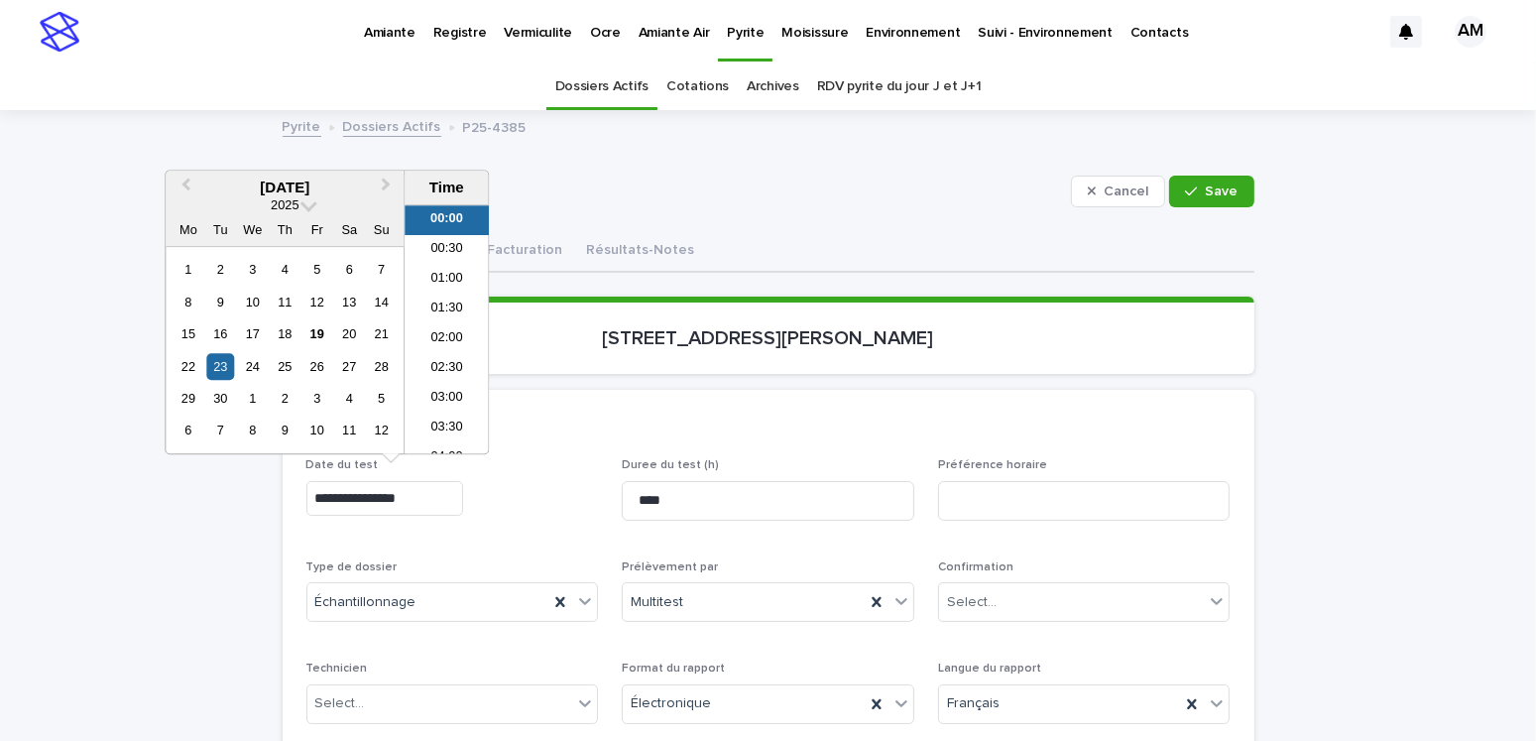
drag, startPoint x: 397, startPoint y: 500, endPoint x: 384, endPoint y: 498, distance: 13.0
click at [384, 498] on input "**********" at bounding box center [384, 498] width 157 height 35
click at [445, 488] on input "**********" at bounding box center [384, 498] width 157 height 35
type input "**********"
click at [1001, 593] on div "Select..." at bounding box center [1072, 602] width 266 height 33
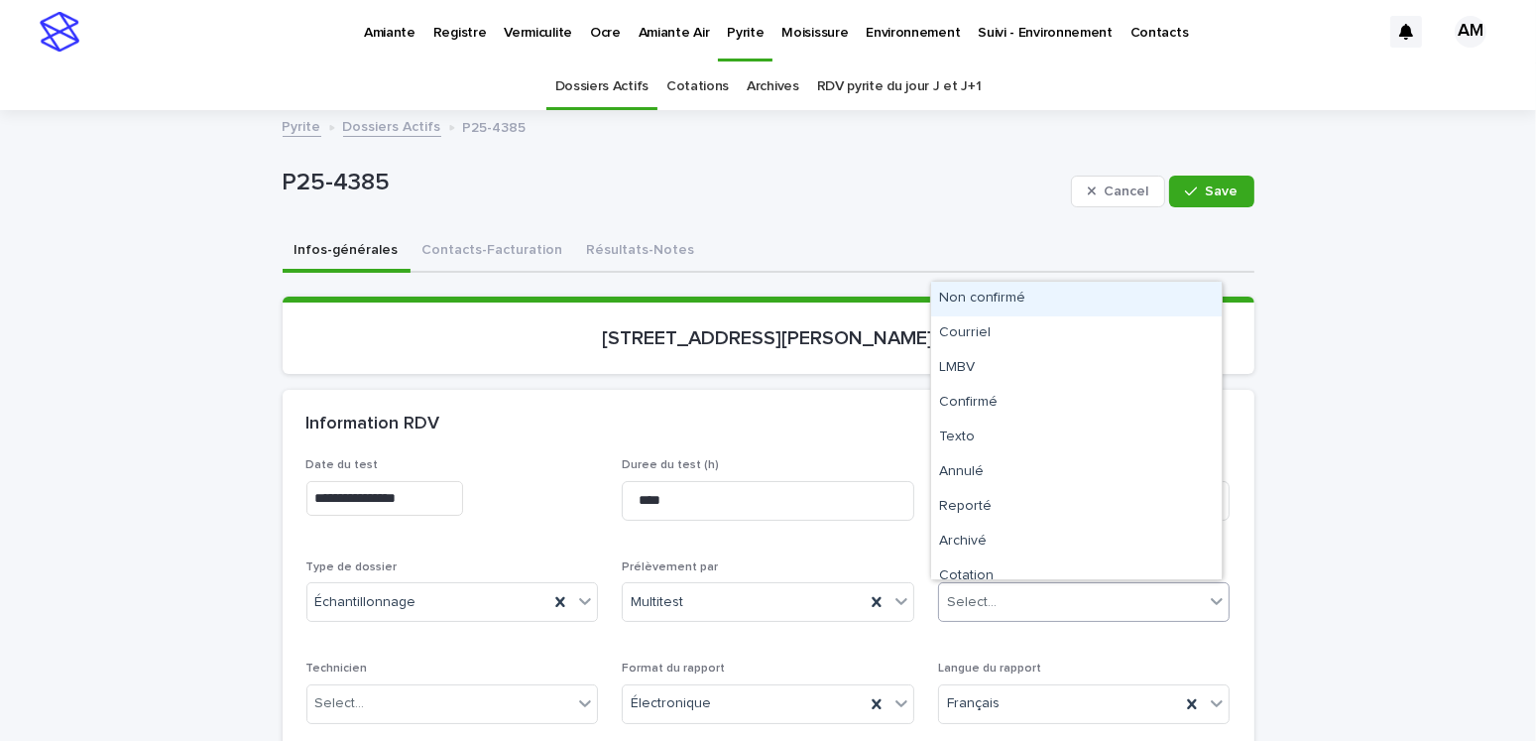
click at [1021, 305] on div "Non confirmé" at bounding box center [1076, 299] width 290 height 35
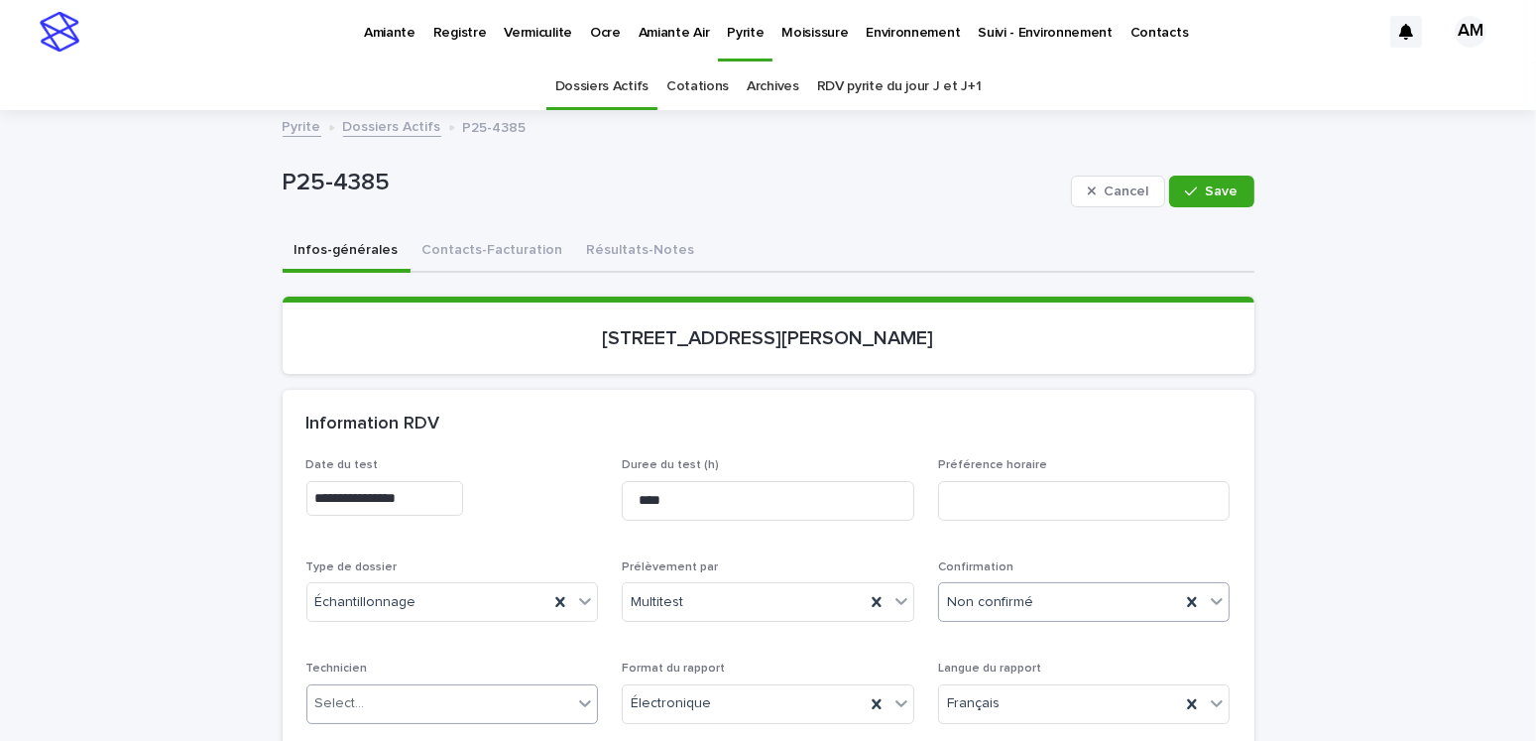
click at [371, 714] on div "Select..." at bounding box center [440, 703] width 266 height 33
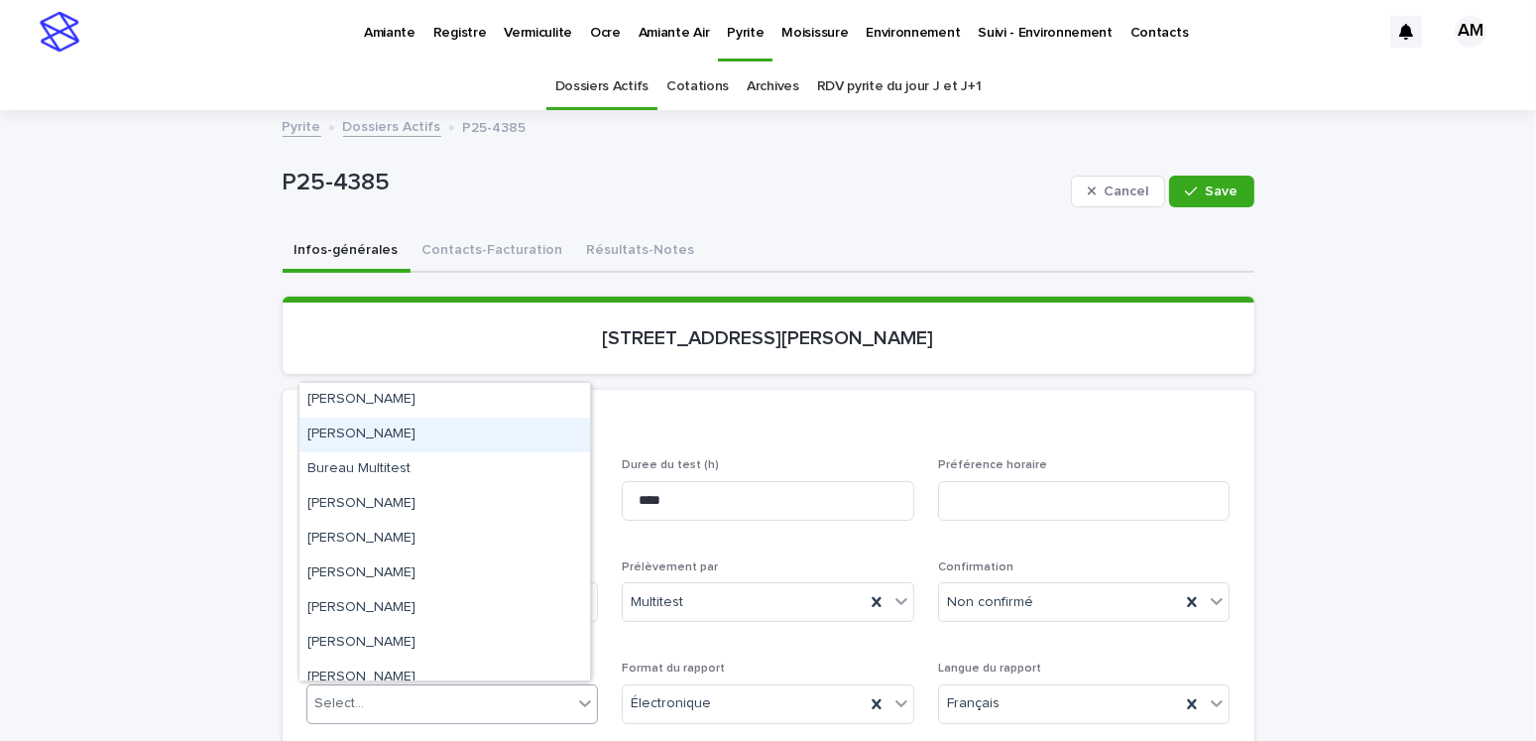
click at [380, 434] on div "Antoine Lévesque" at bounding box center [444, 434] width 290 height 35
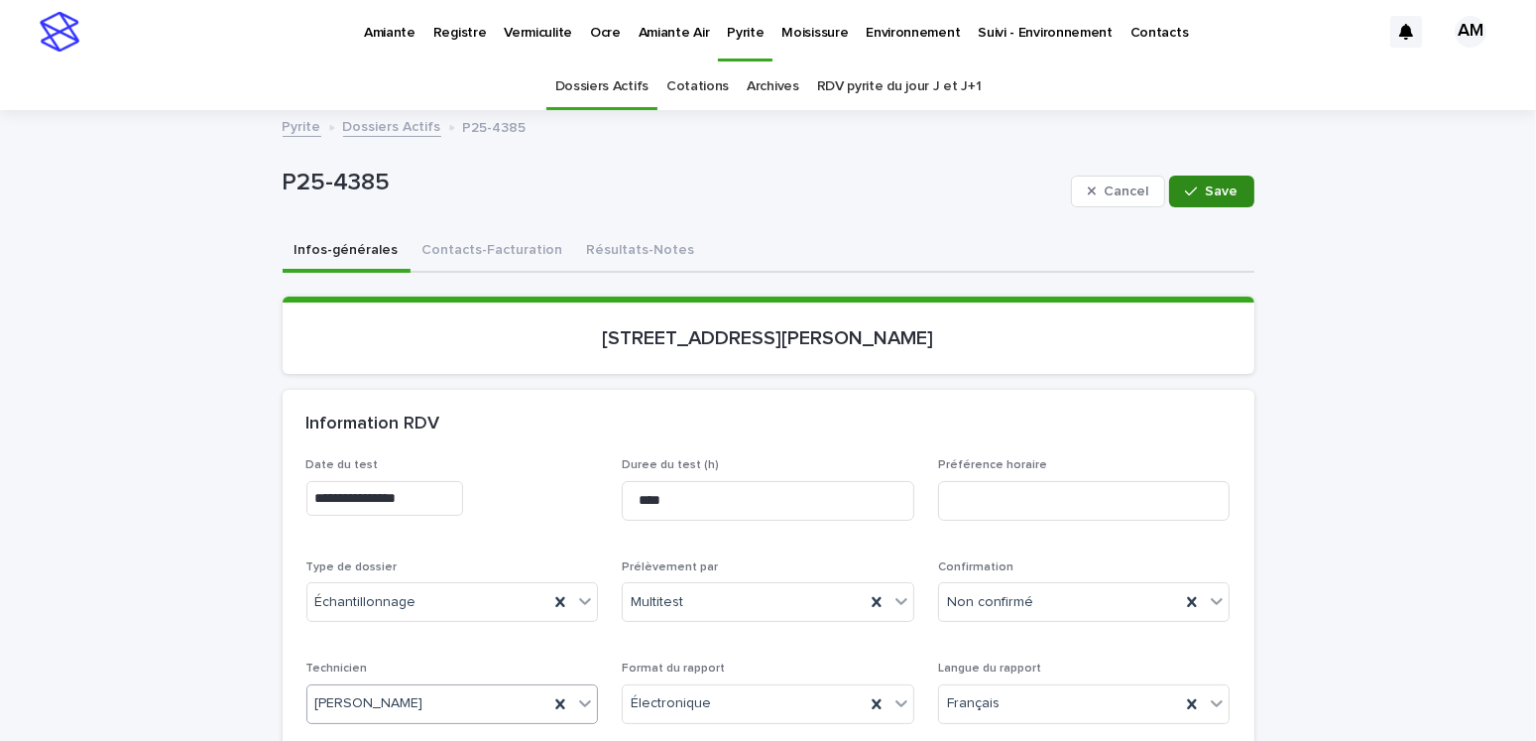
click at [1205, 194] on span "Save" at bounding box center [1221, 191] width 33 height 14
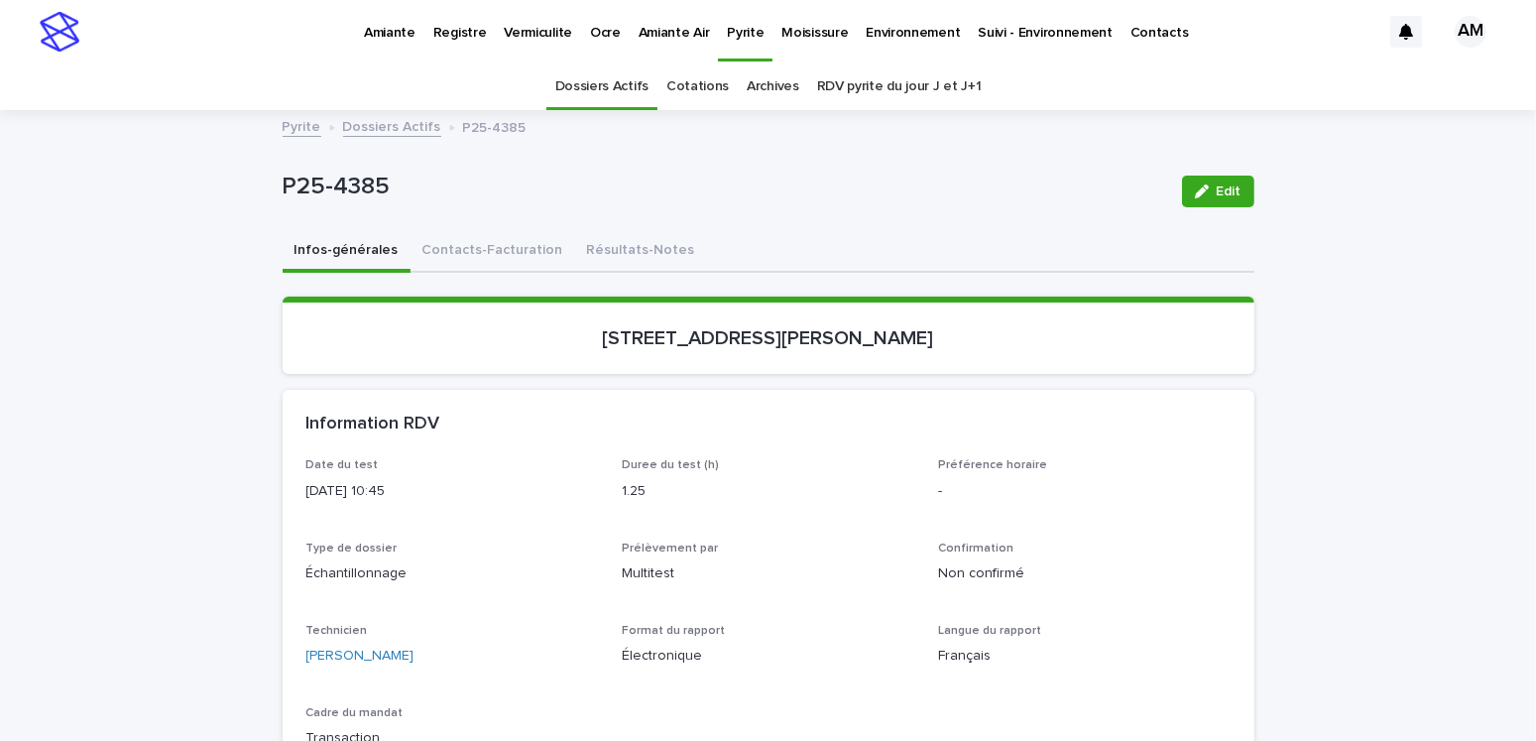
click at [402, 124] on link "Dossiers Actifs" at bounding box center [392, 125] width 98 height 23
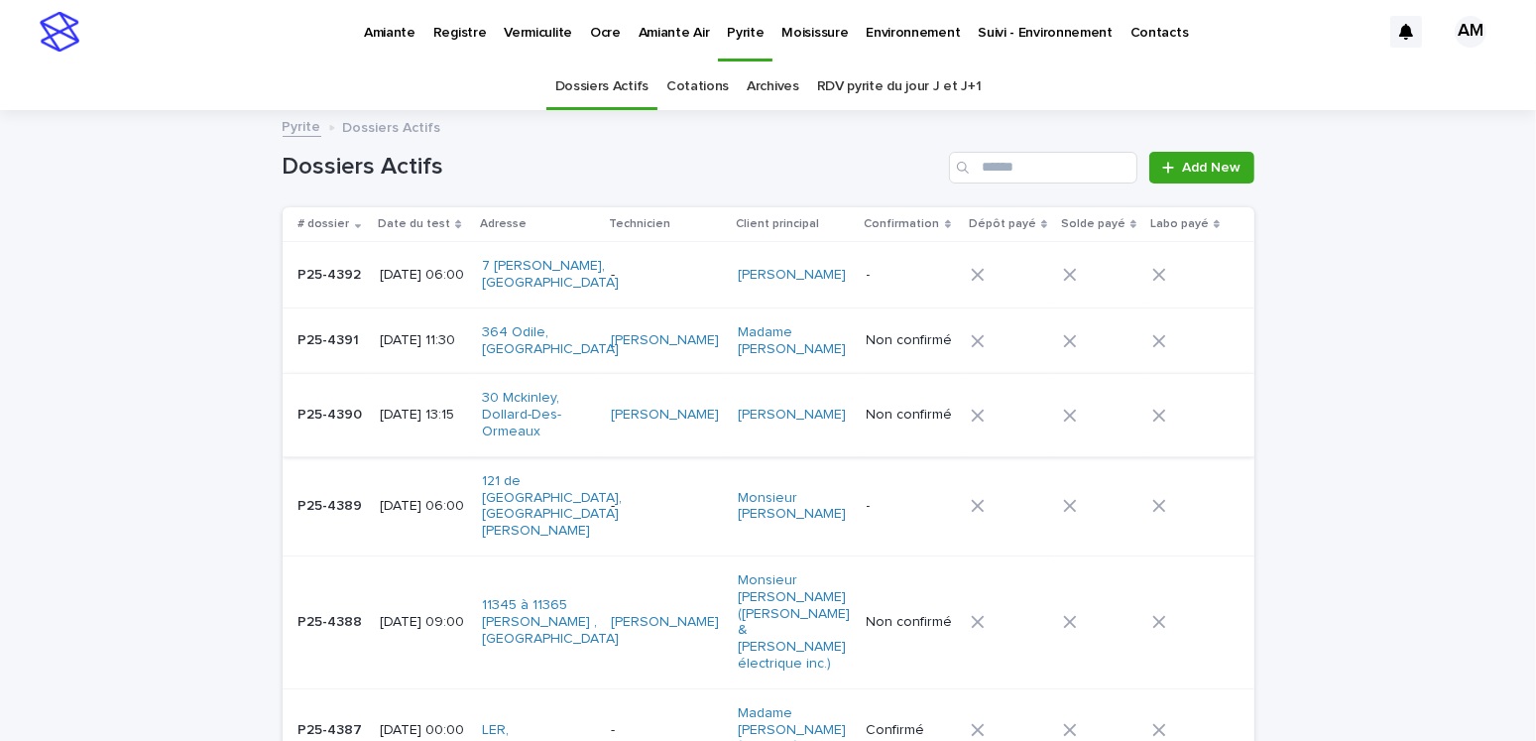
scroll to position [62, 0]
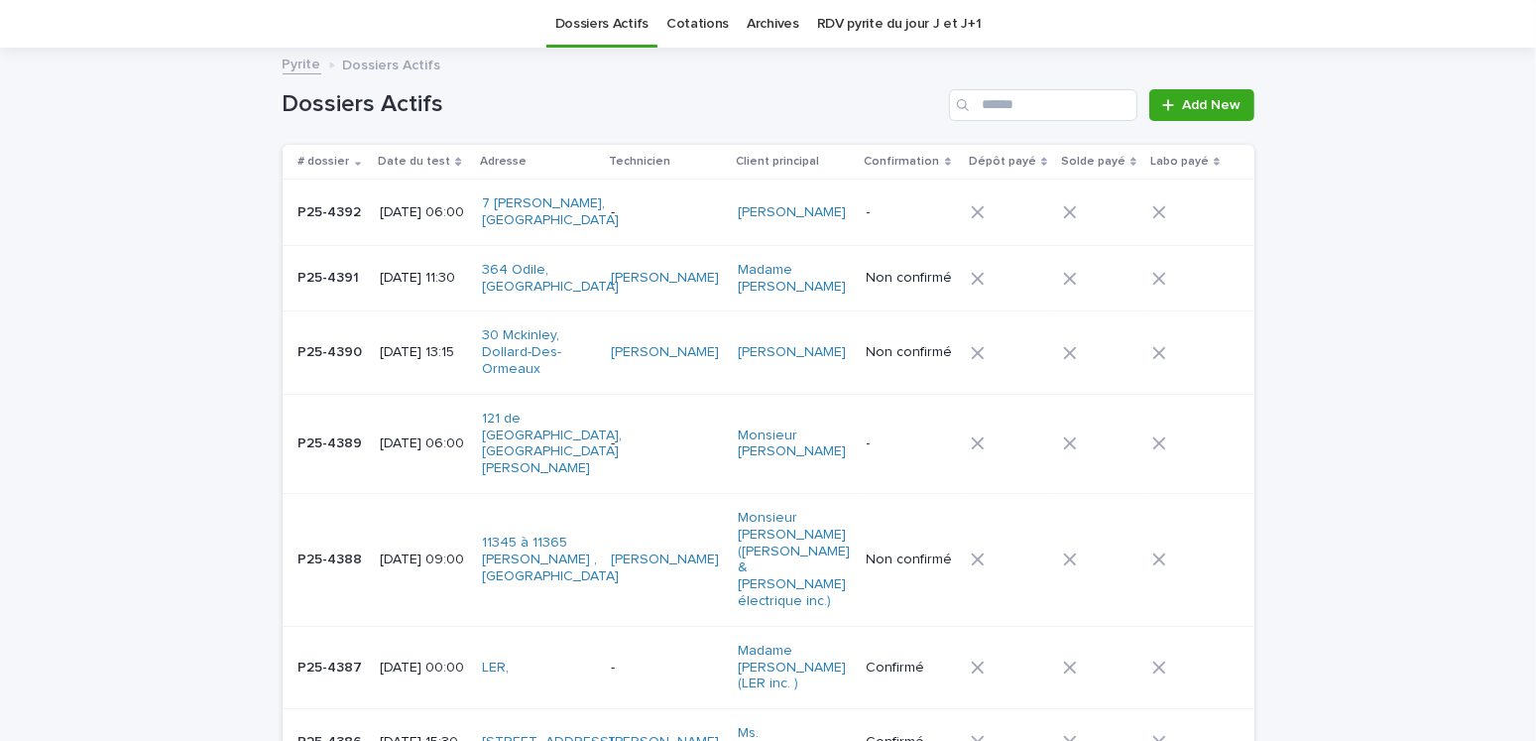
click at [404, 212] on p "2025-09-23 06:00" at bounding box center [423, 212] width 86 height 17
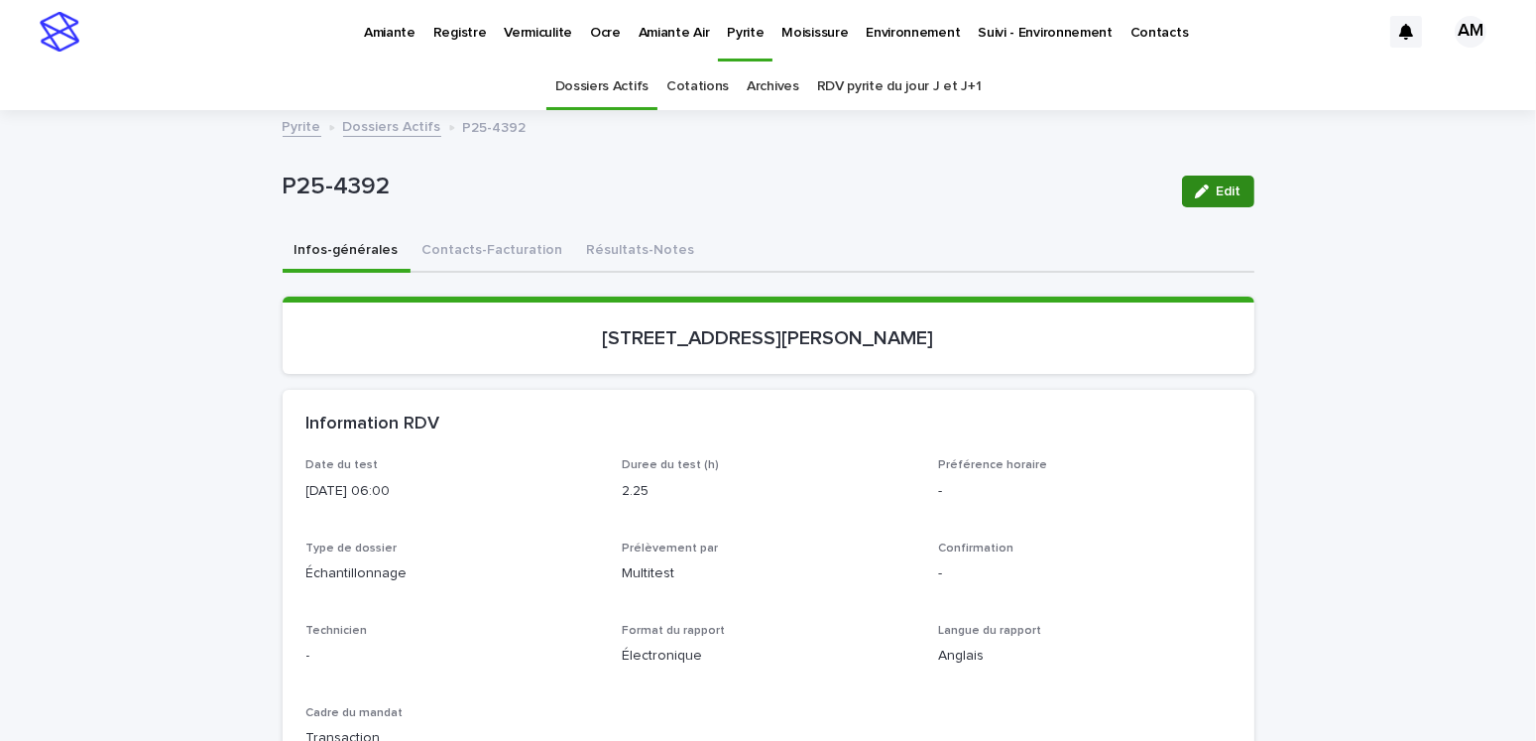
click at [1217, 192] on span "Edit" at bounding box center [1228, 191] width 25 height 14
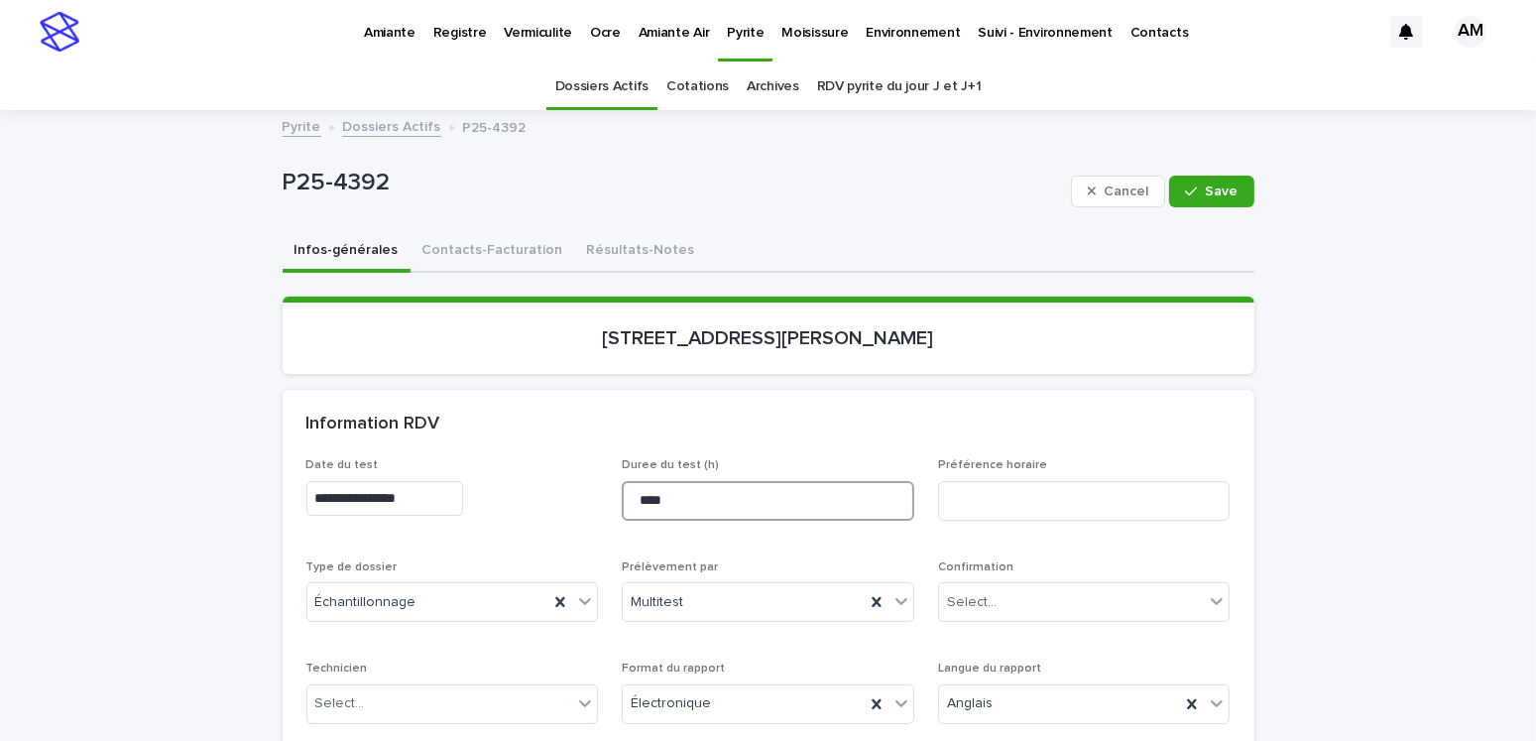
click at [637, 498] on input "****" at bounding box center [768, 501] width 292 height 40
click at [638, 495] on input "****" at bounding box center [768, 501] width 292 height 40
type input "****"
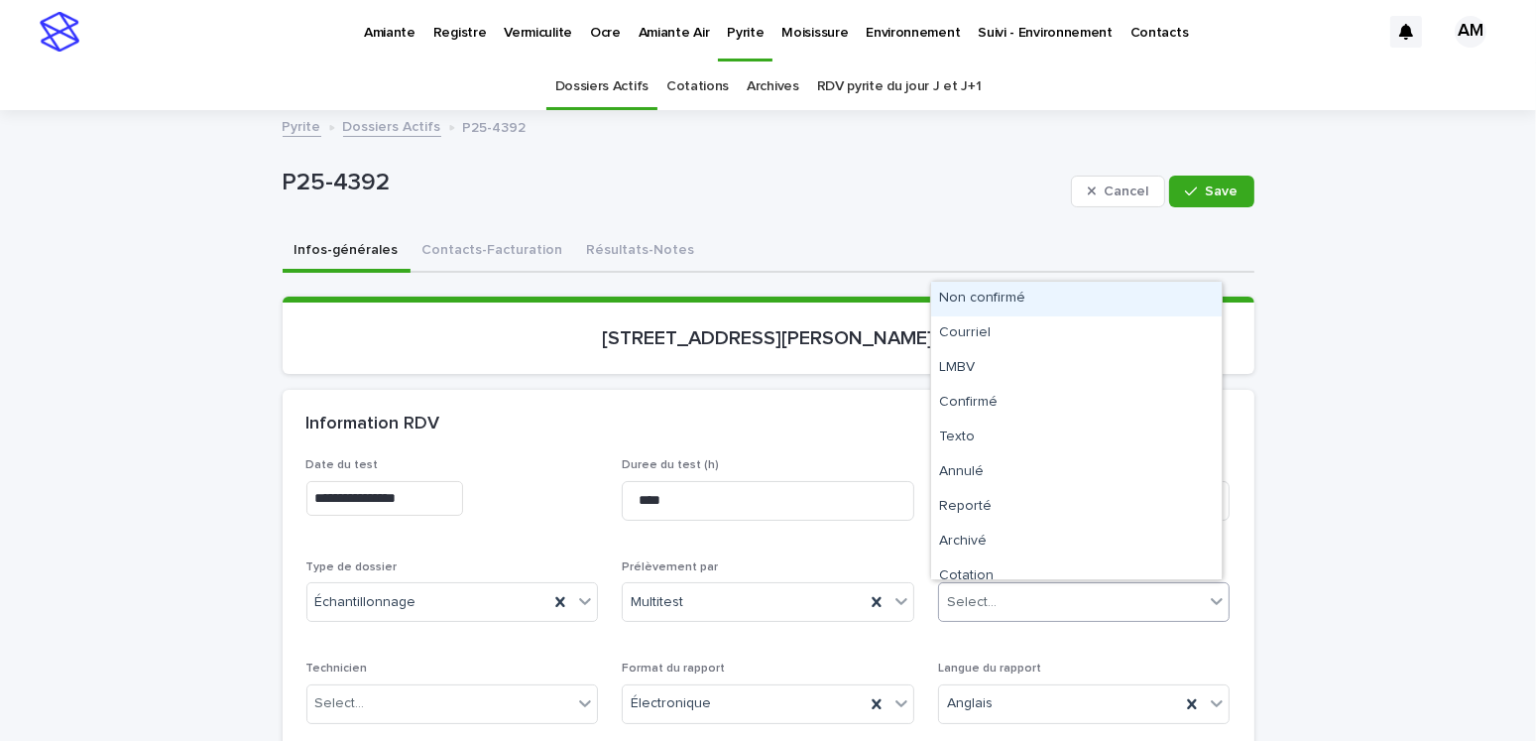
click at [972, 595] on div "Select..." at bounding box center [972, 602] width 50 height 21
click at [1010, 295] on div "Non confirmé" at bounding box center [1076, 299] width 290 height 35
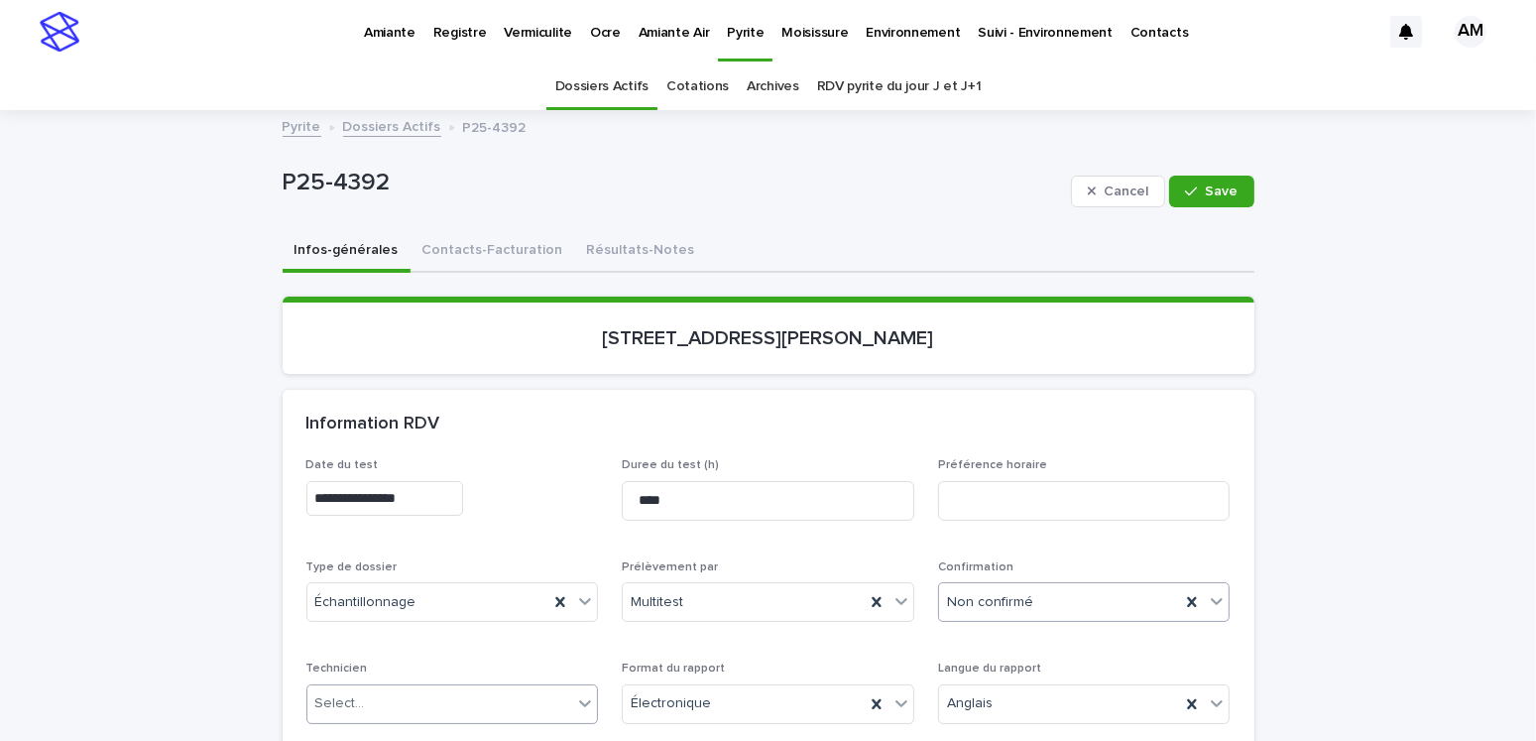
click at [367, 707] on div "Select..." at bounding box center [440, 703] width 266 height 33
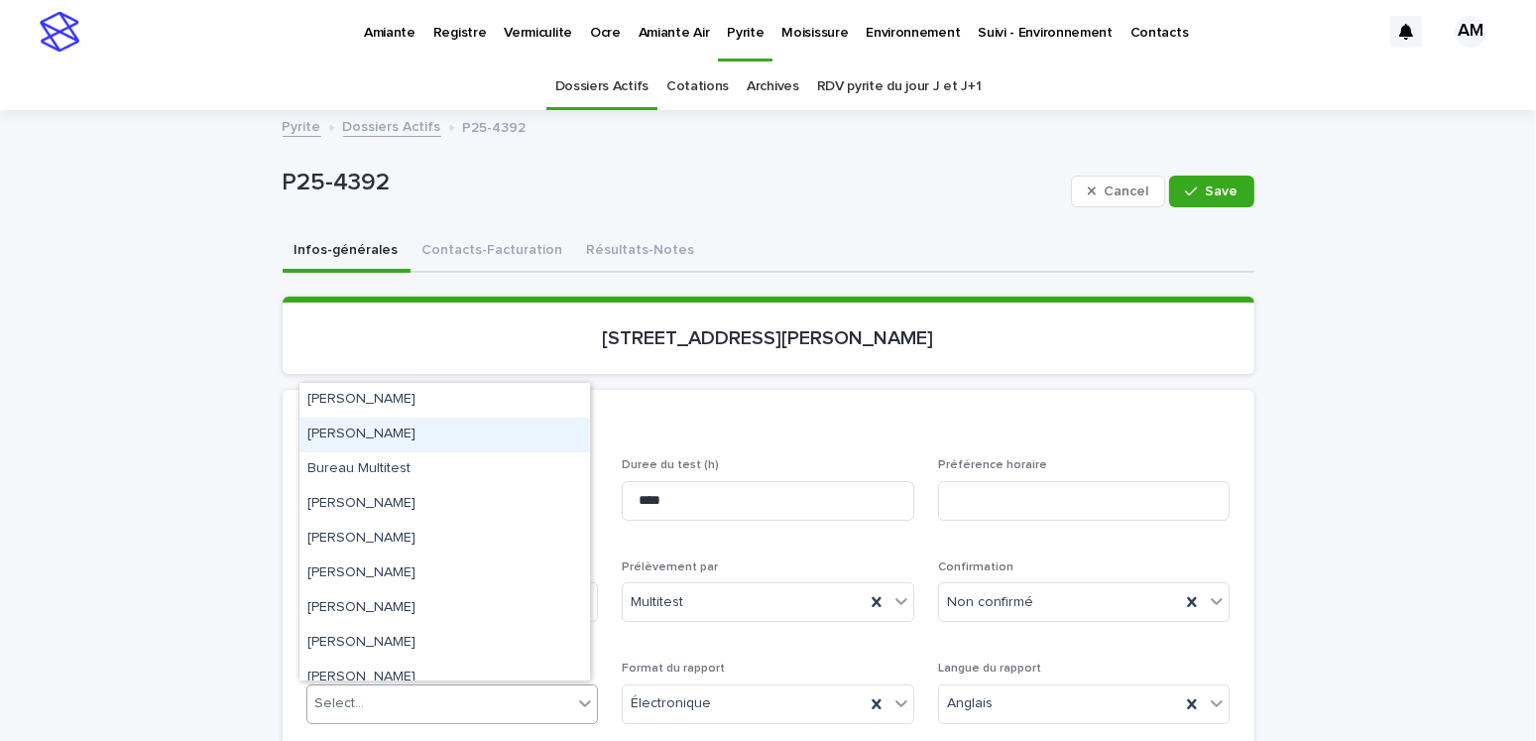
click at [368, 434] on div "Antoine Lévesque" at bounding box center [444, 434] width 290 height 35
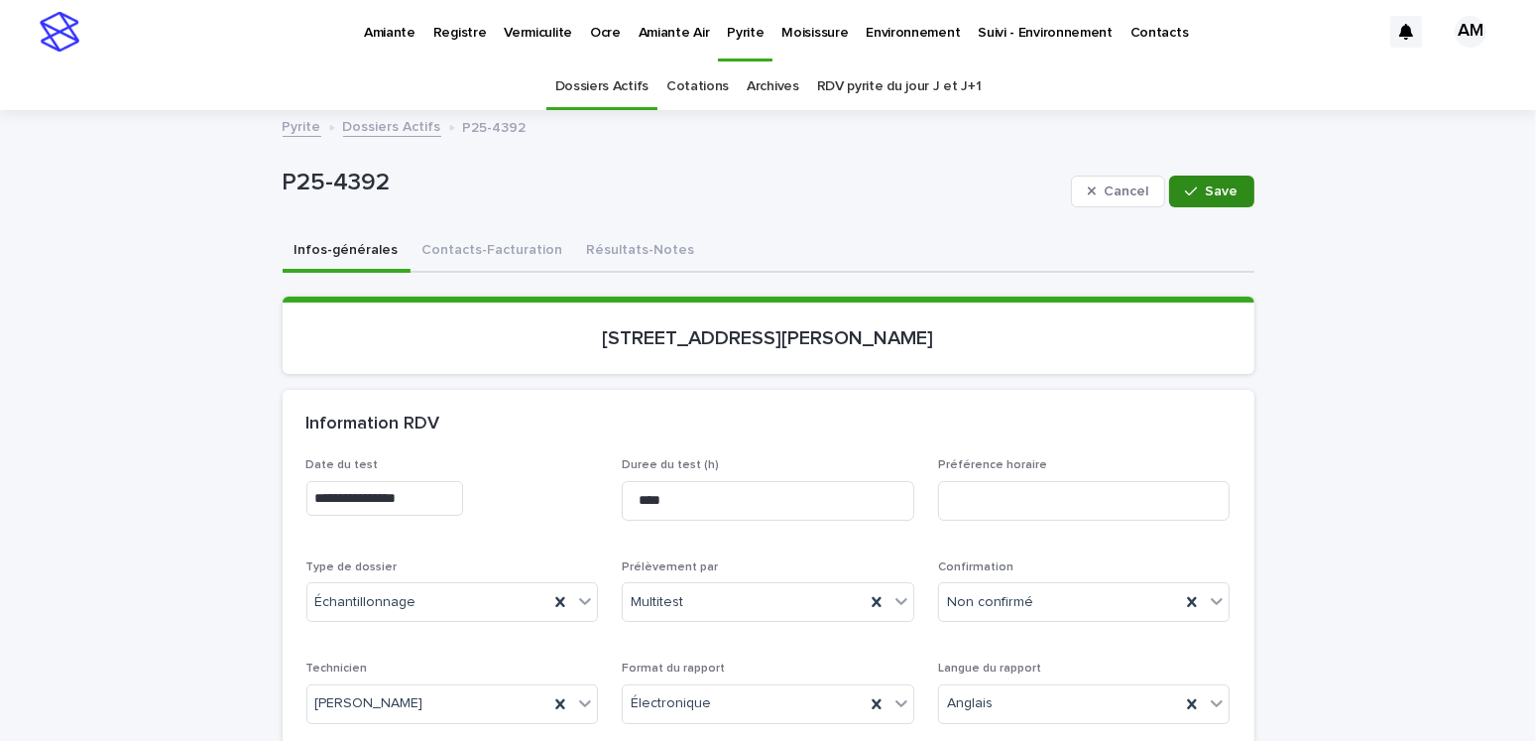
click at [1198, 190] on div "button" at bounding box center [1195, 191] width 20 height 14
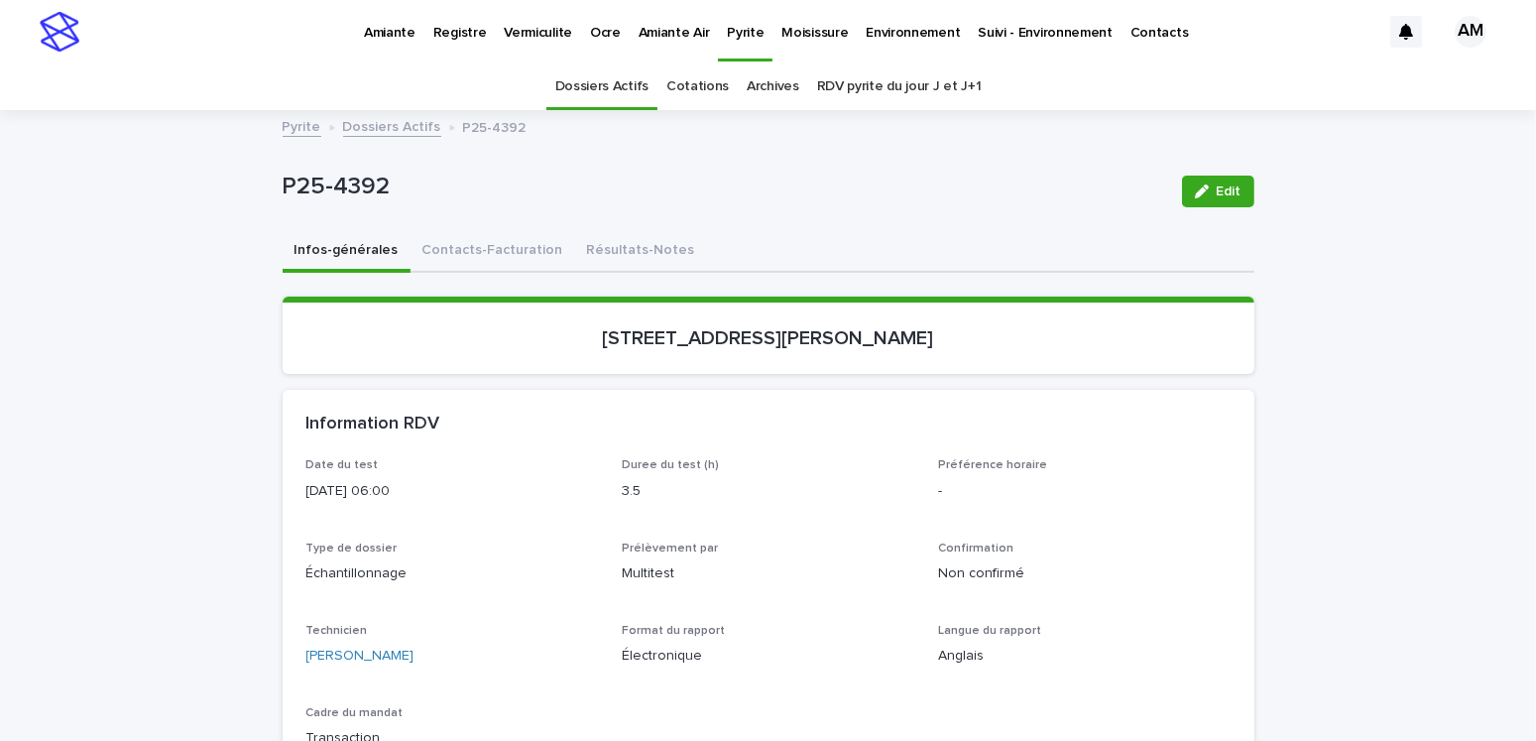
click at [367, 121] on link "Dossiers Actifs" at bounding box center [392, 125] width 98 height 23
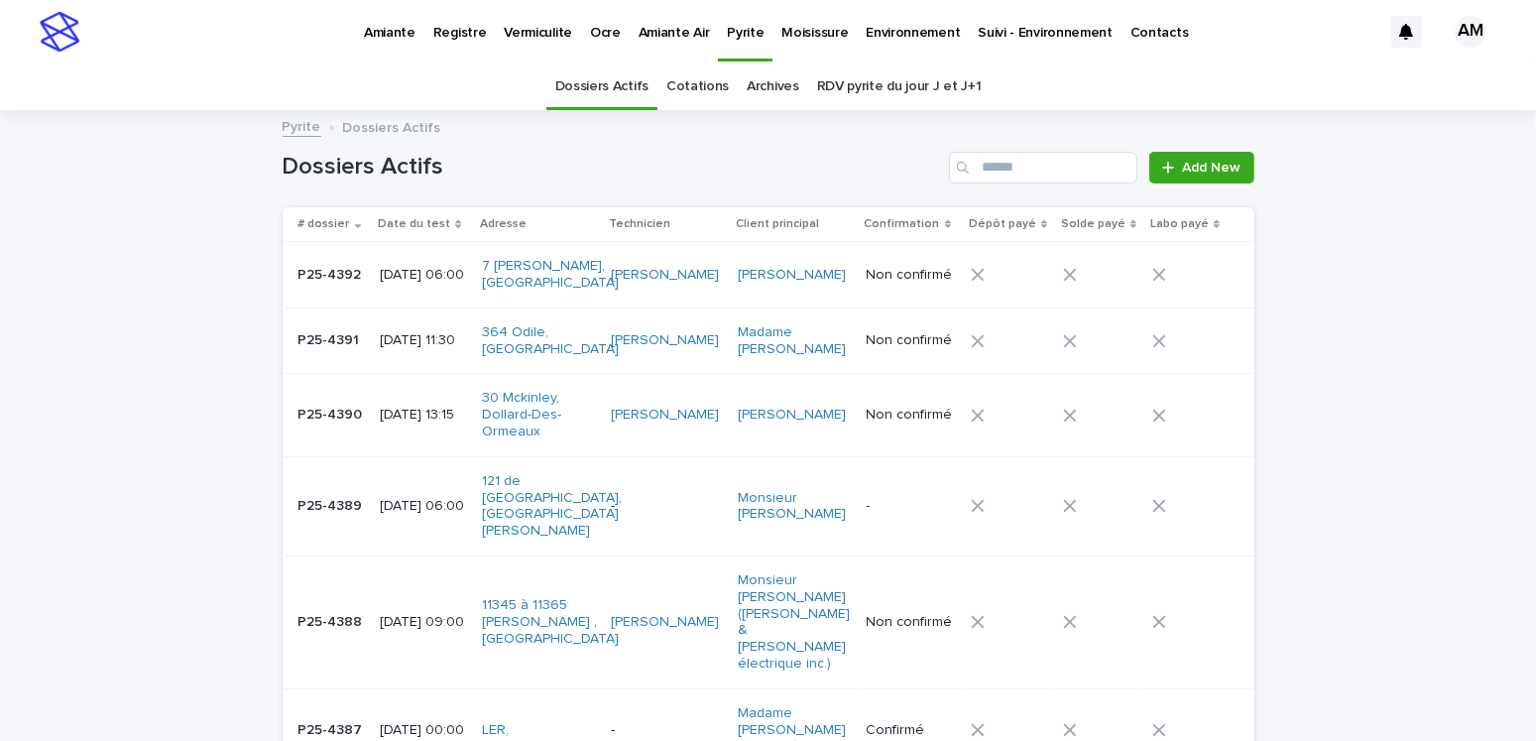
click at [401, 276] on p "2025-09-23 06:00" at bounding box center [423, 275] width 86 height 17
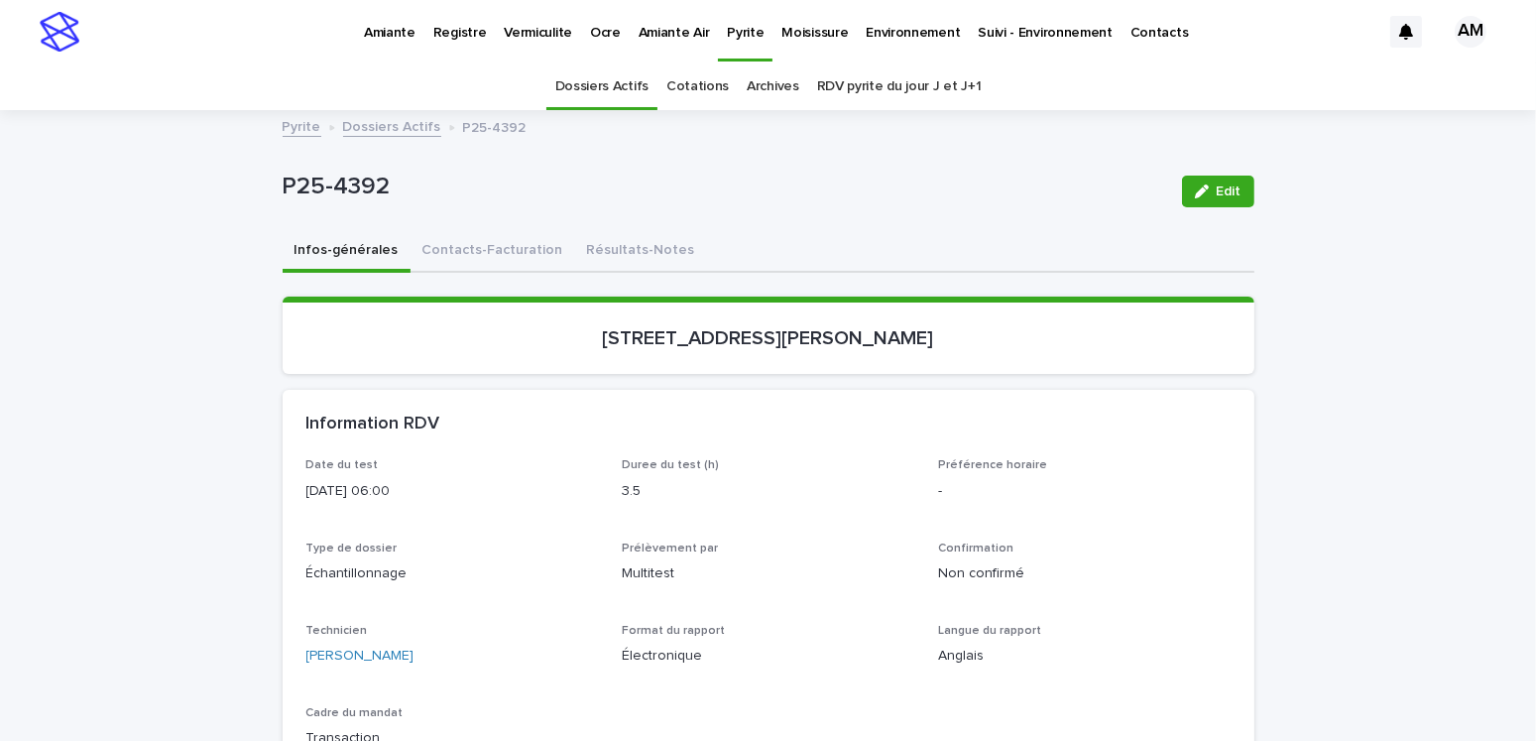
scroll to position [62, 0]
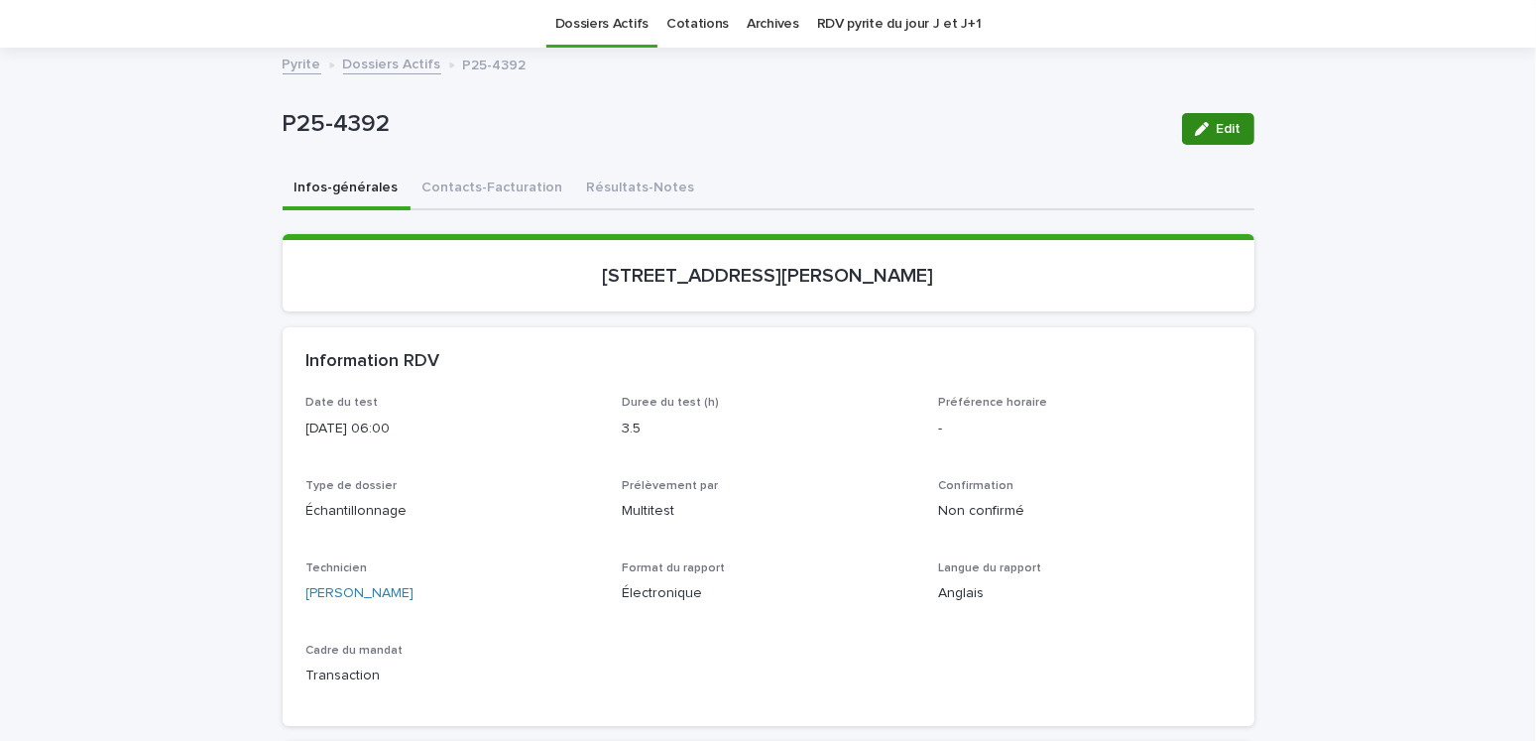
click at [1226, 132] on span "Edit" at bounding box center [1228, 129] width 25 height 14
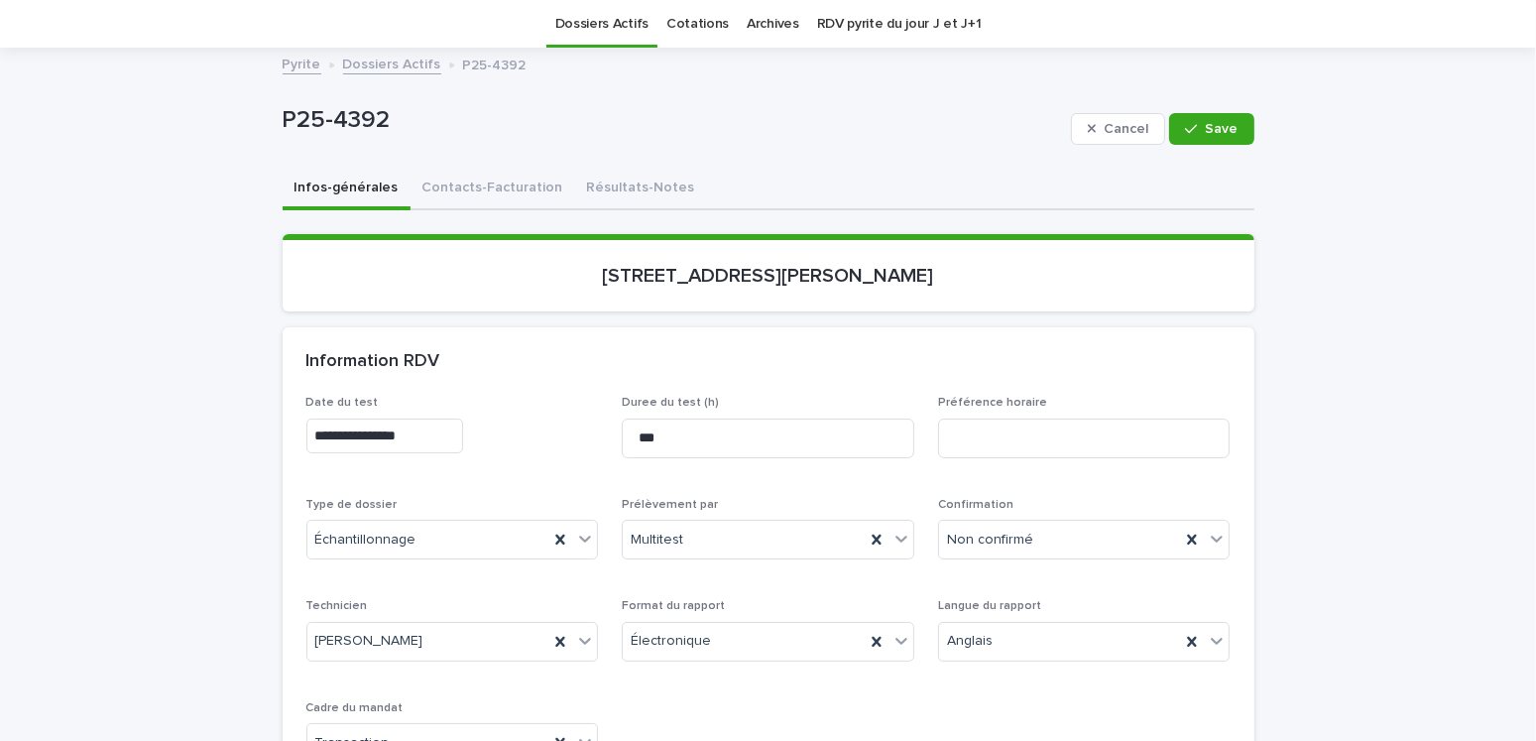
click at [394, 433] on input "**********" at bounding box center [384, 435] width 157 height 35
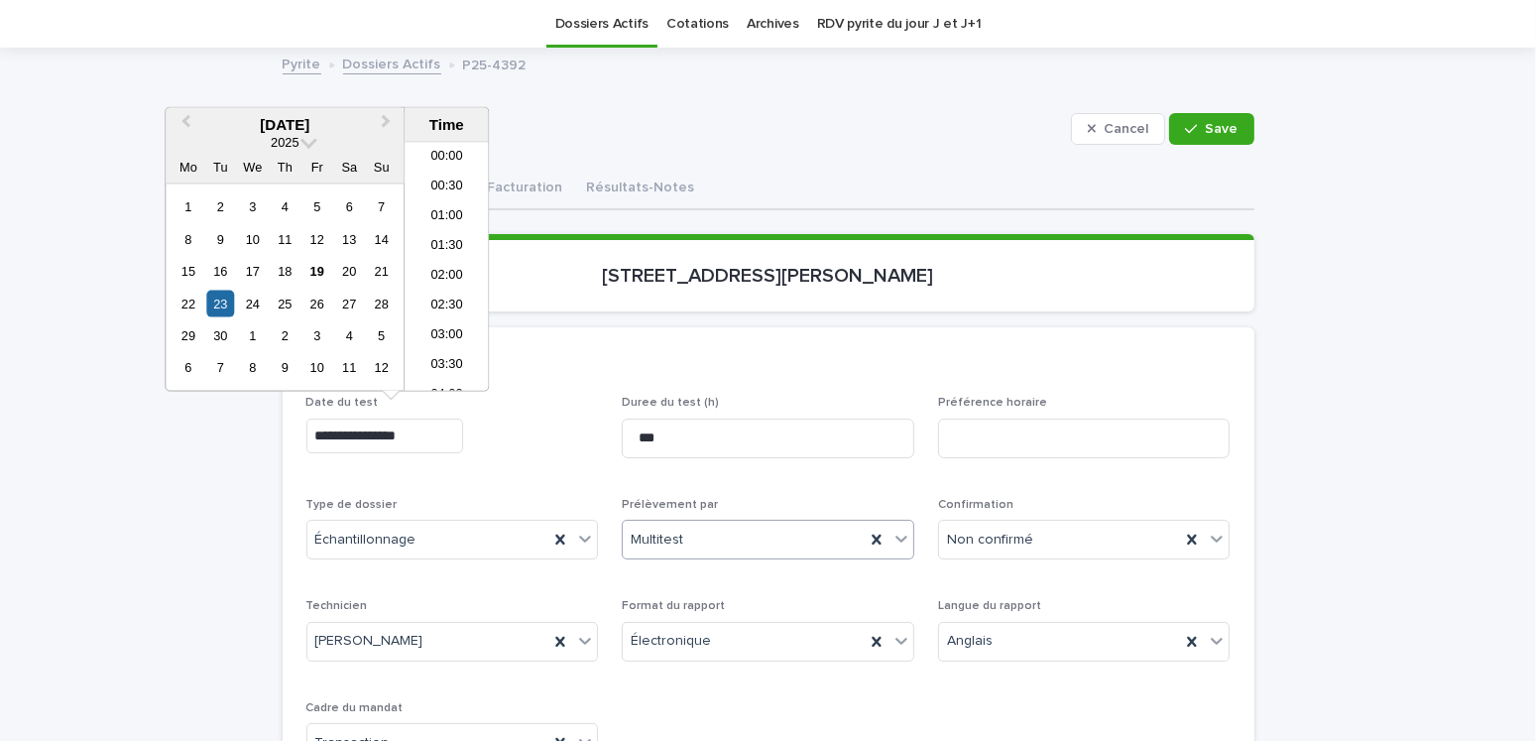
scroll to position [248, 0]
type input "**********"
click at [1205, 130] on span "Save" at bounding box center [1221, 129] width 33 height 14
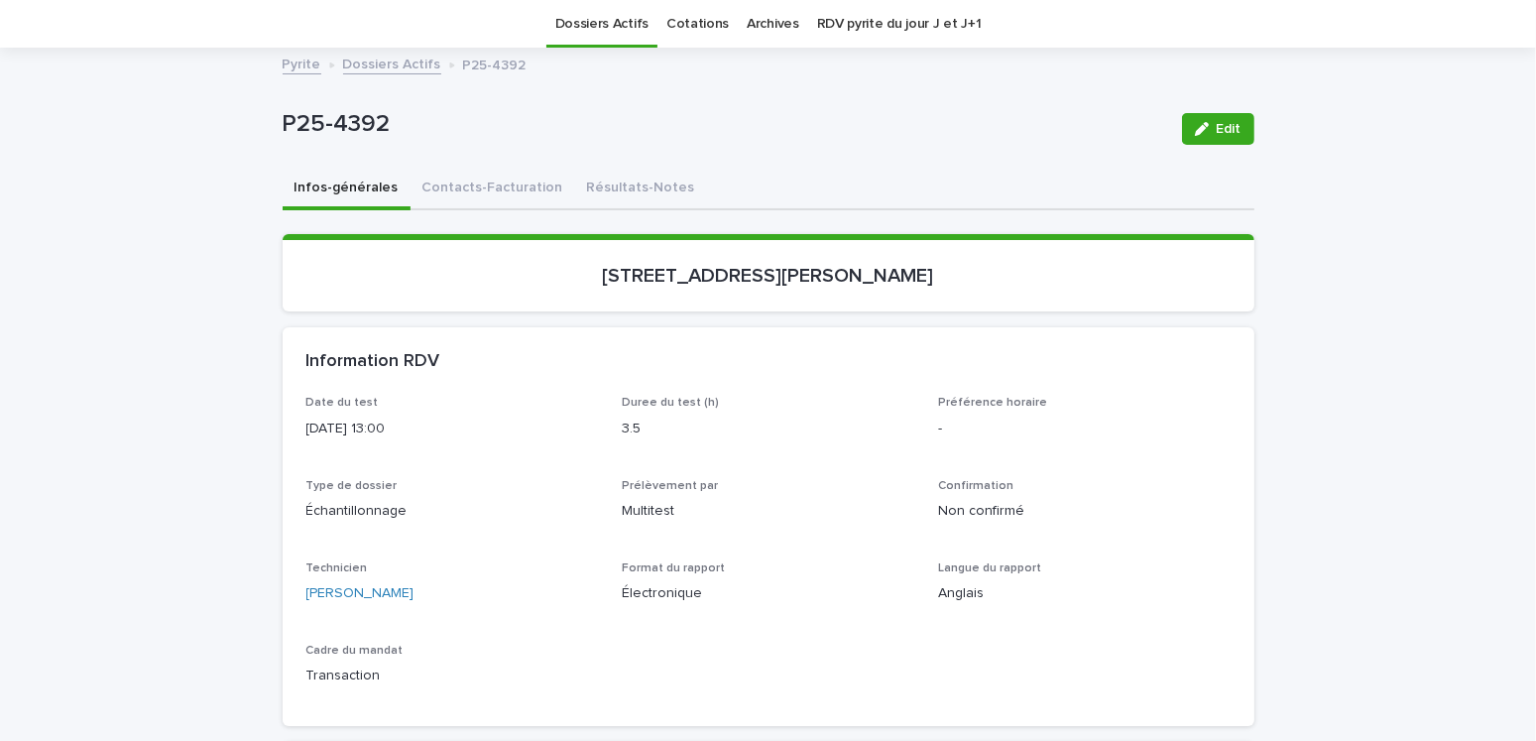
click at [386, 57] on link "Dossiers Actifs" at bounding box center [392, 63] width 98 height 23
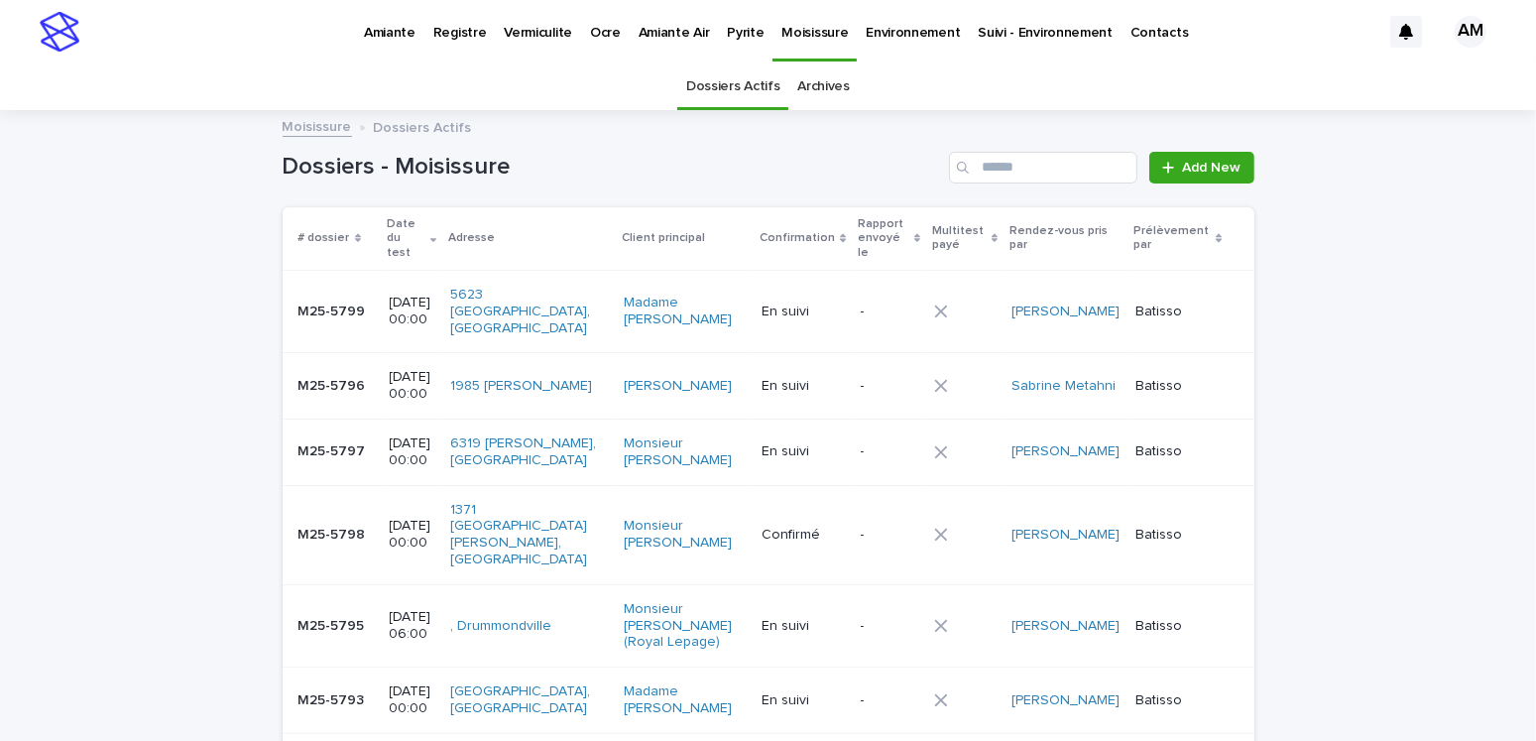
click at [738, 29] on p "Pyrite" at bounding box center [745, 21] width 37 height 42
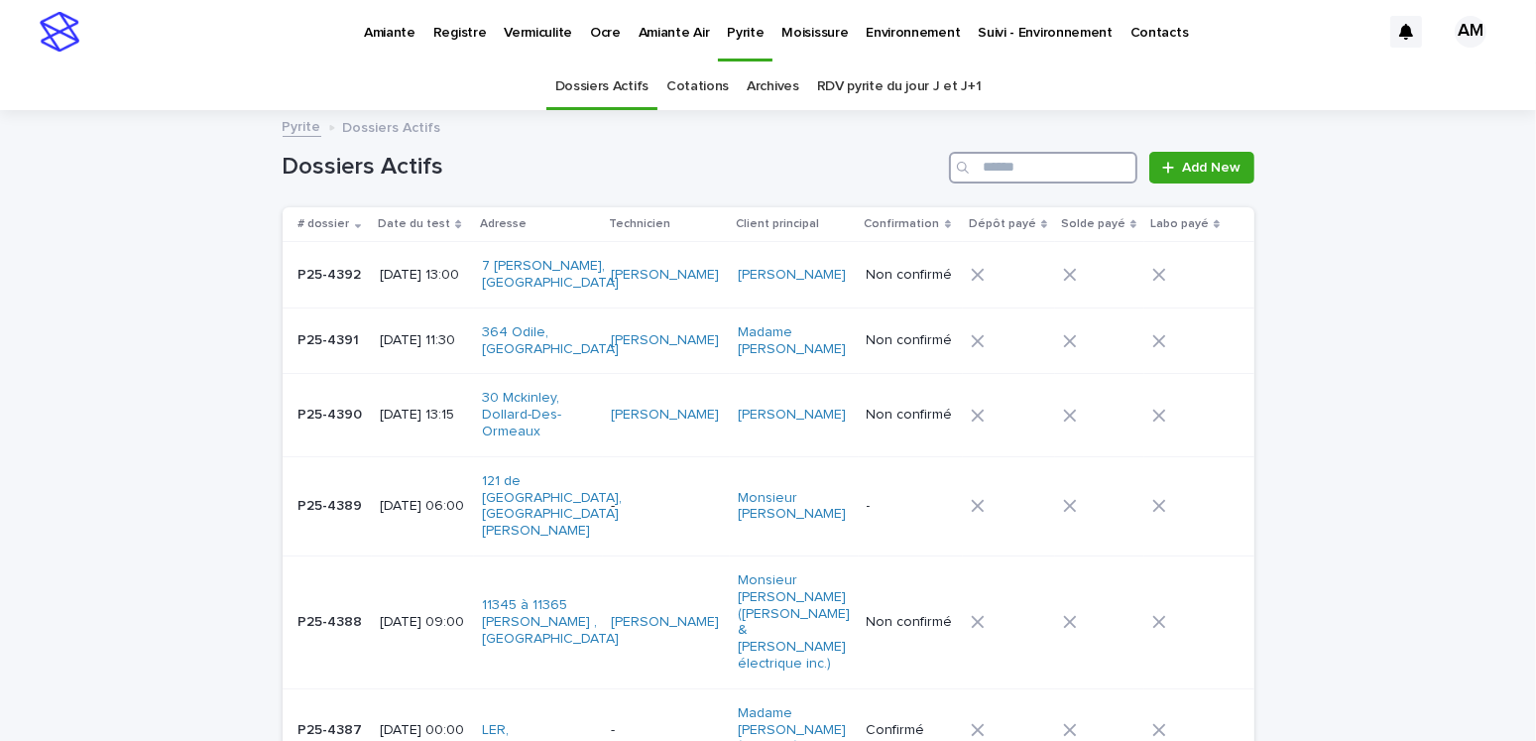
click at [1028, 165] on input "Search" at bounding box center [1043, 168] width 188 height 32
type input "********"
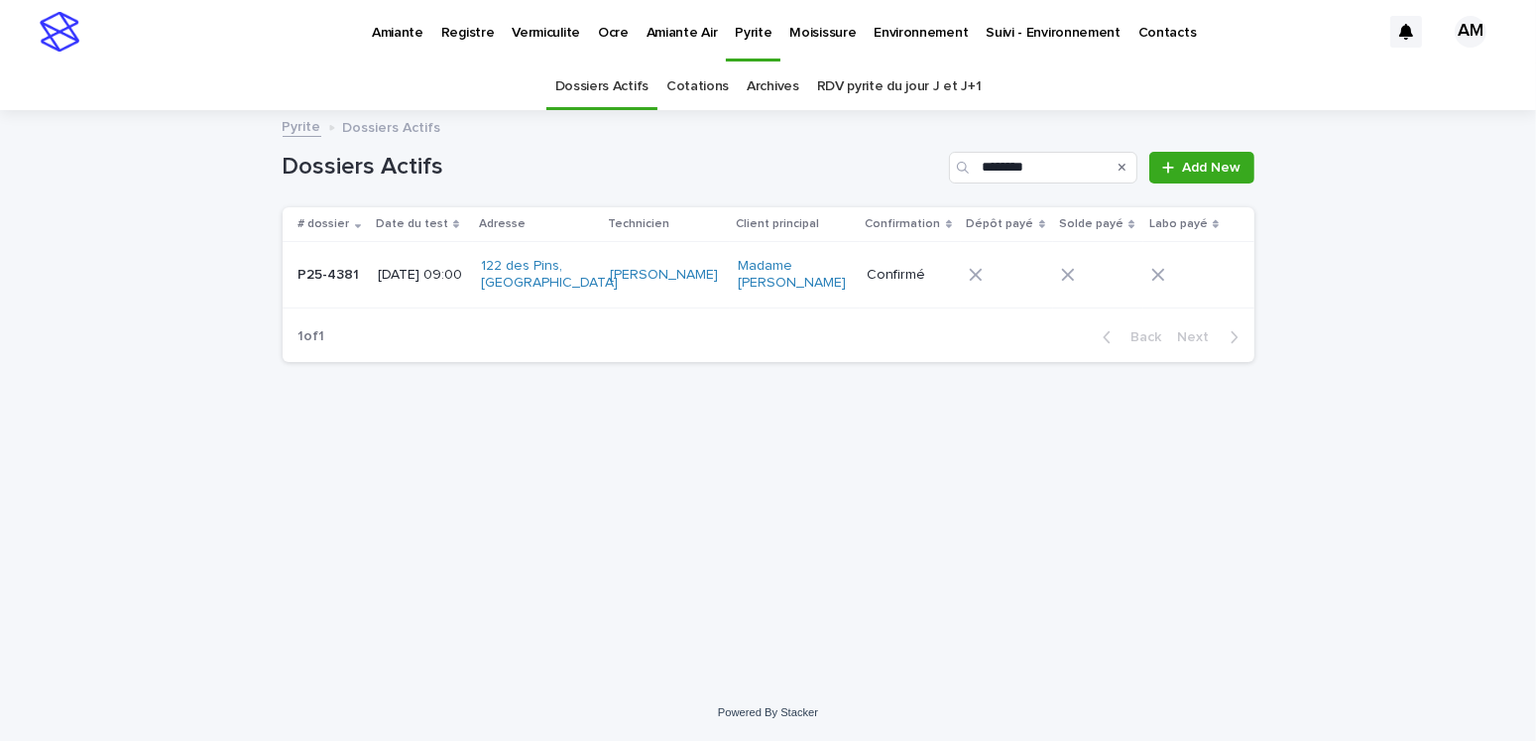
click at [356, 284] on p "P25-4381" at bounding box center [330, 273] width 65 height 21
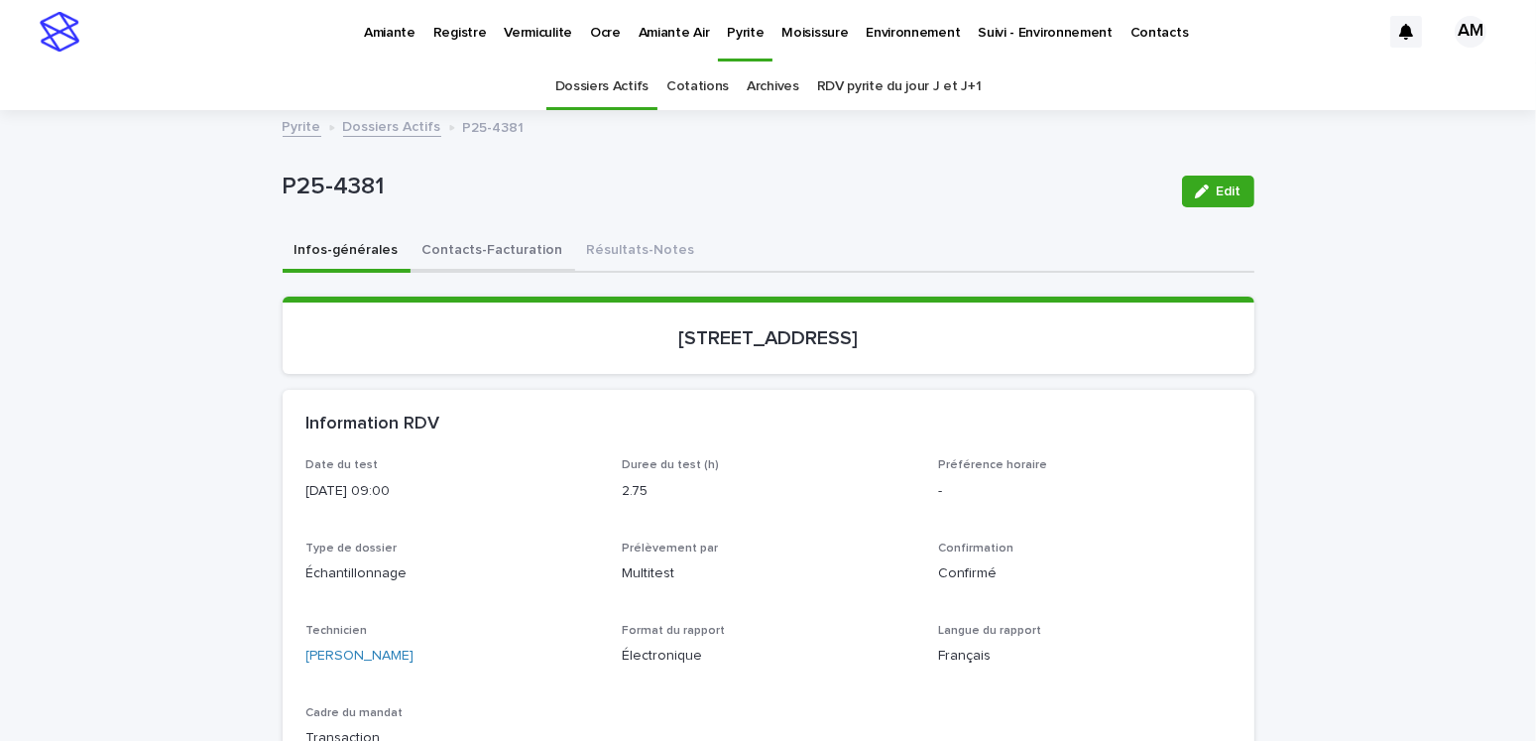
click at [446, 245] on button "Contacts-Facturation" at bounding box center [492, 252] width 165 height 42
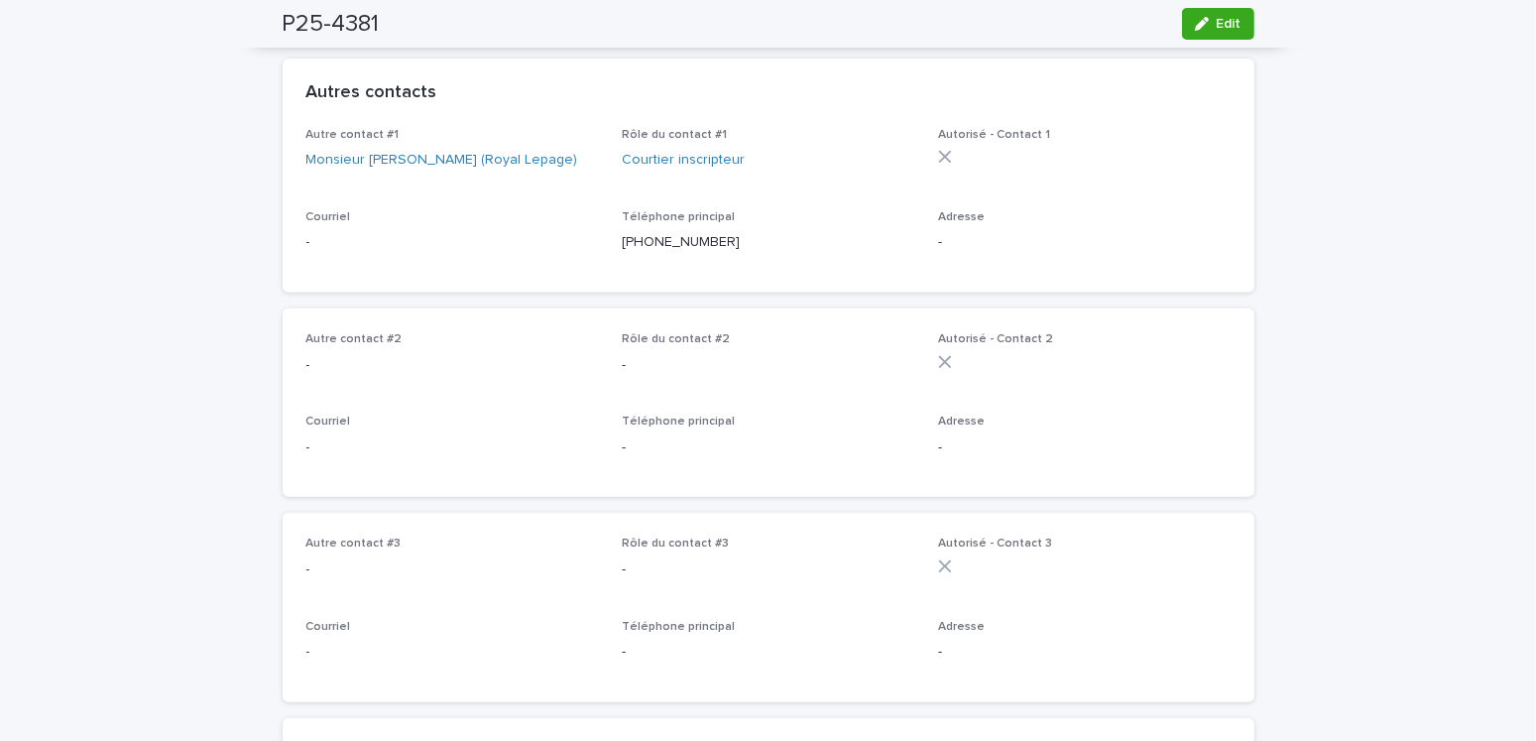
scroll to position [1190, 0]
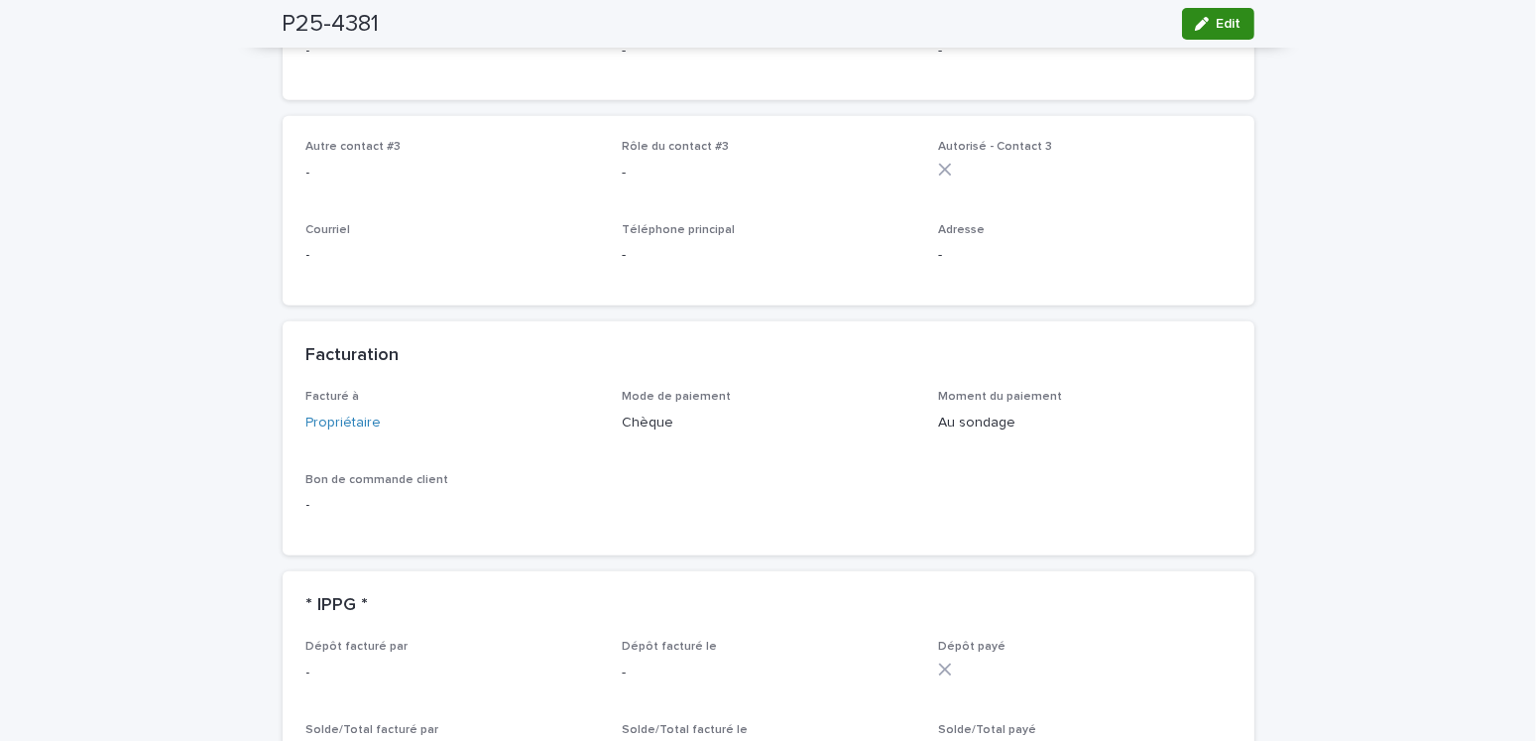
click at [1228, 17] on span "Edit" at bounding box center [1228, 24] width 25 height 14
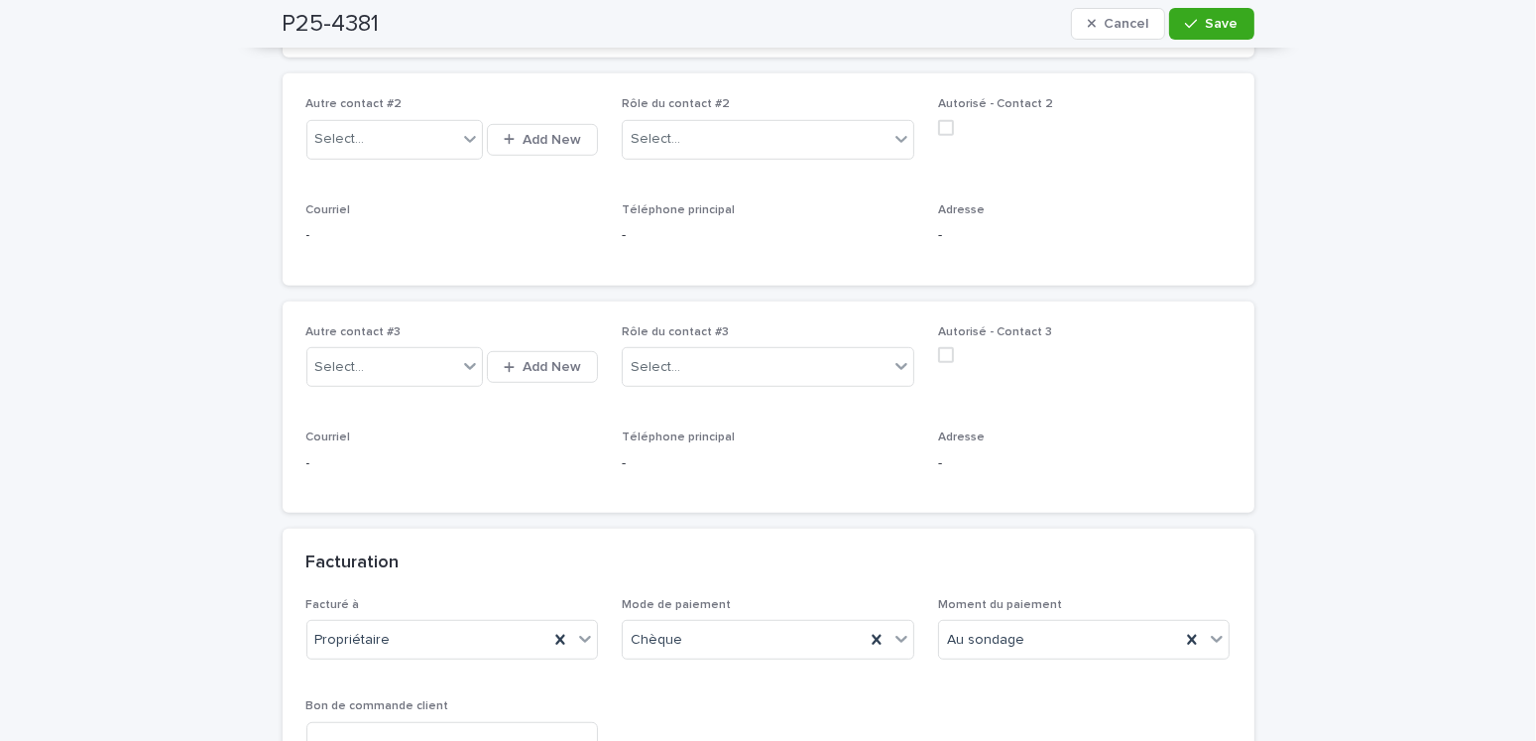
scroll to position [1586, 0]
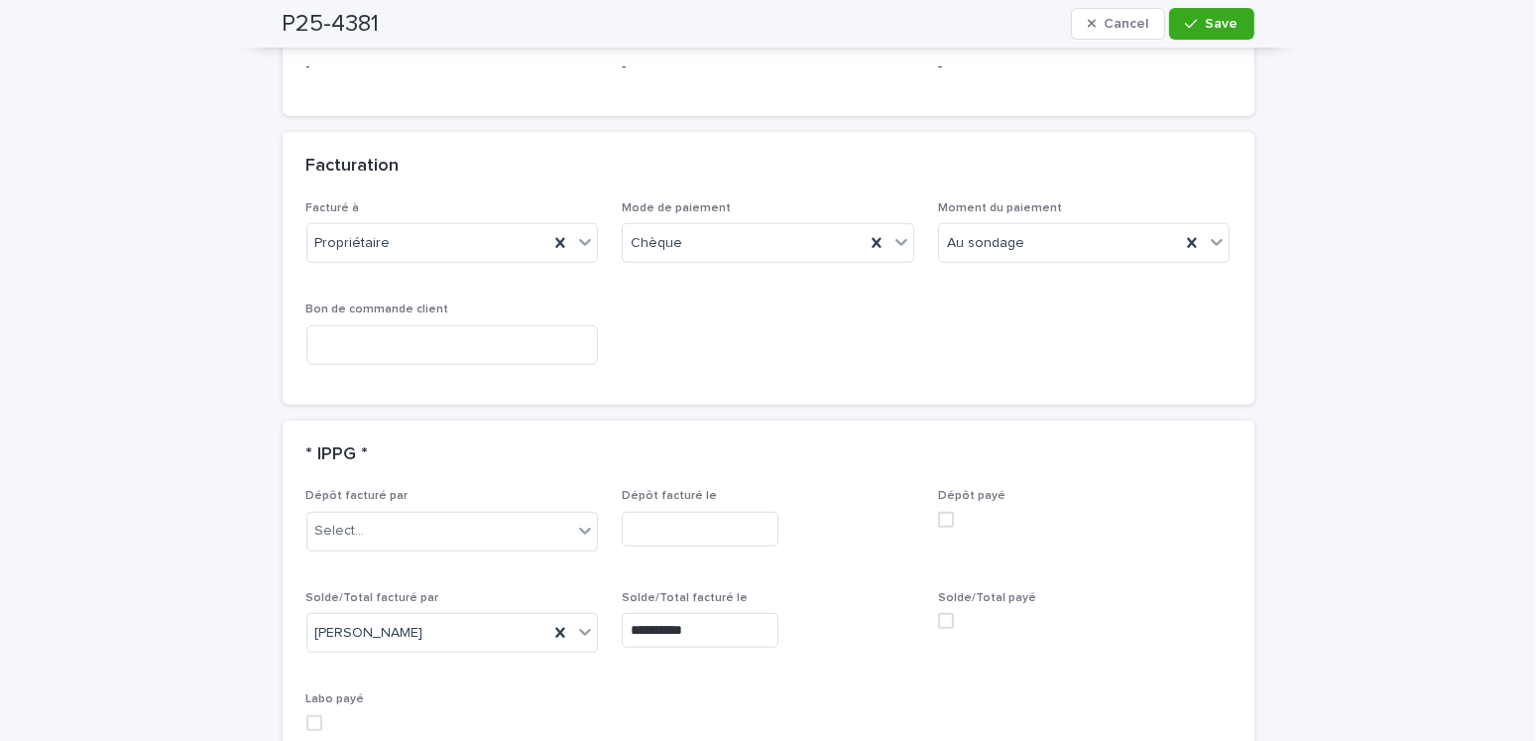
click at [938, 620] on span at bounding box center [946, 621] width 16 height 16
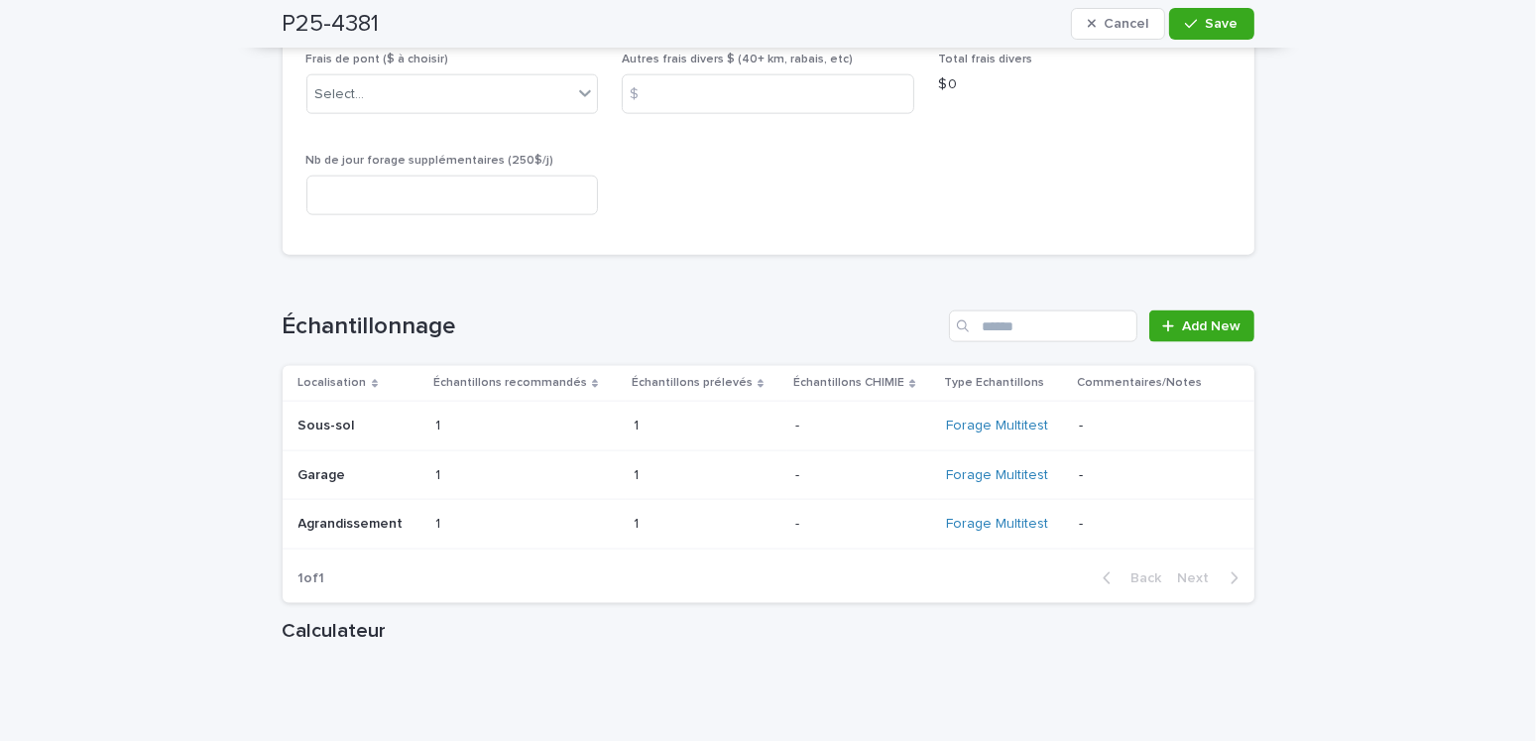
scroll to position [2974, 0]
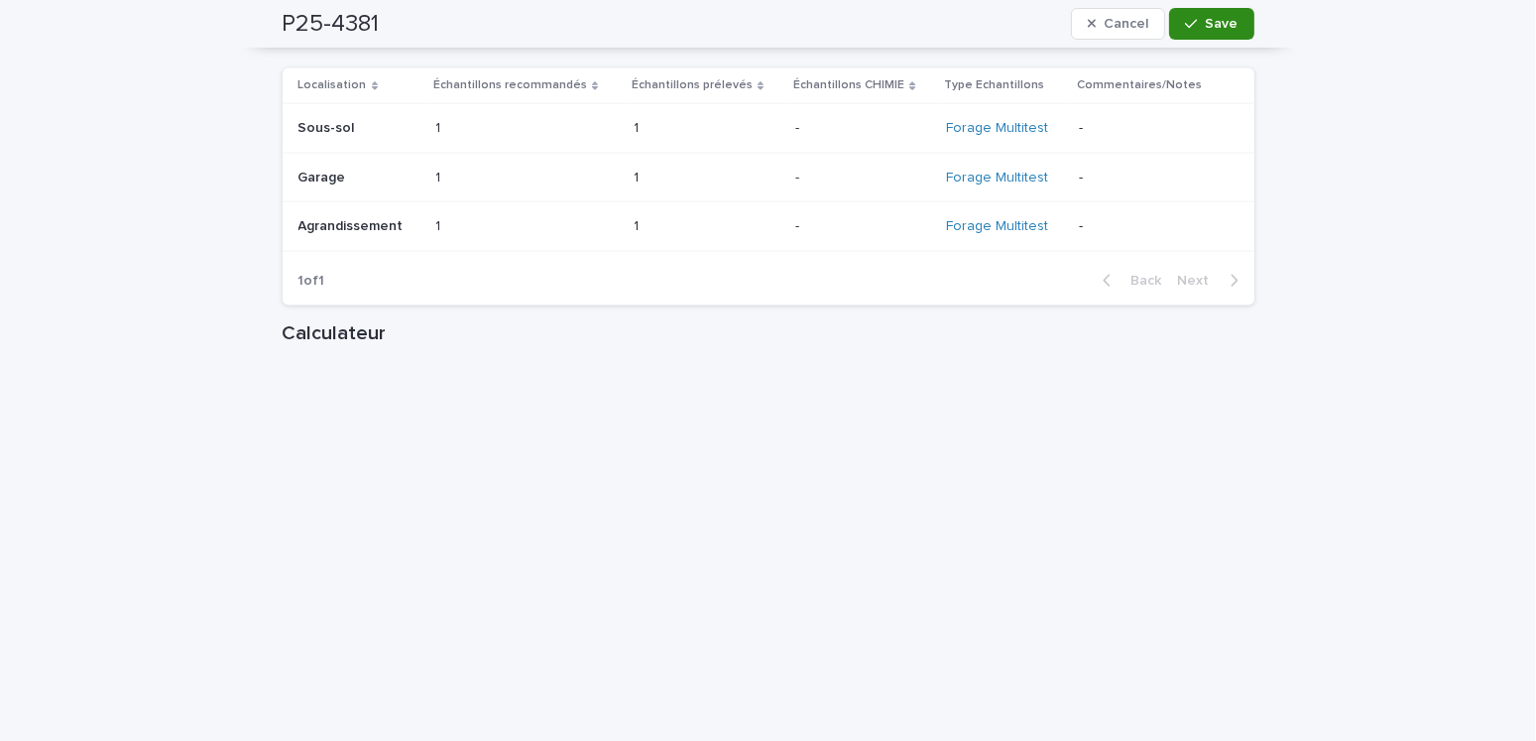
click at [1215, 25] on span "Save" at bounding box center [1221, 24] width 33 height 14
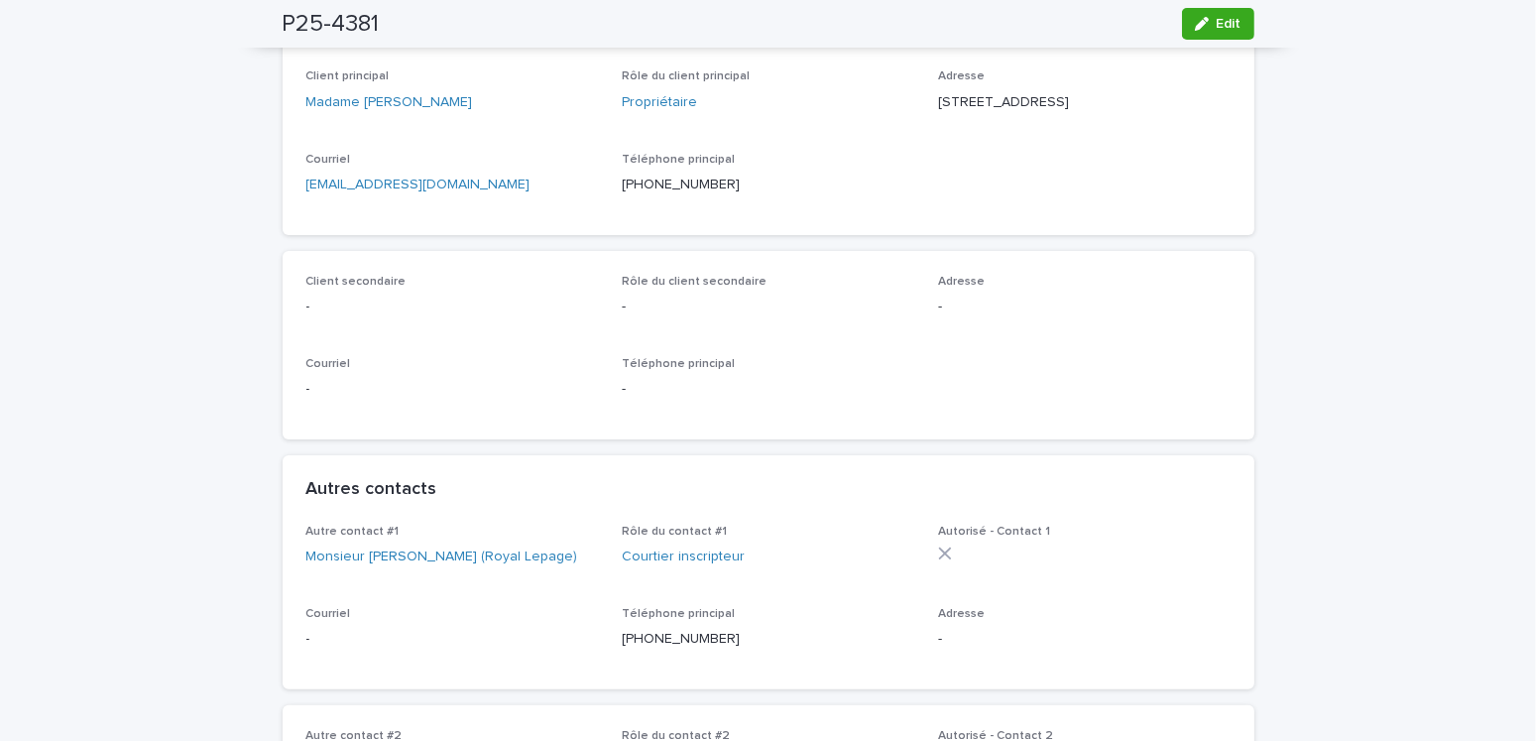
scroll to position [0, 0]
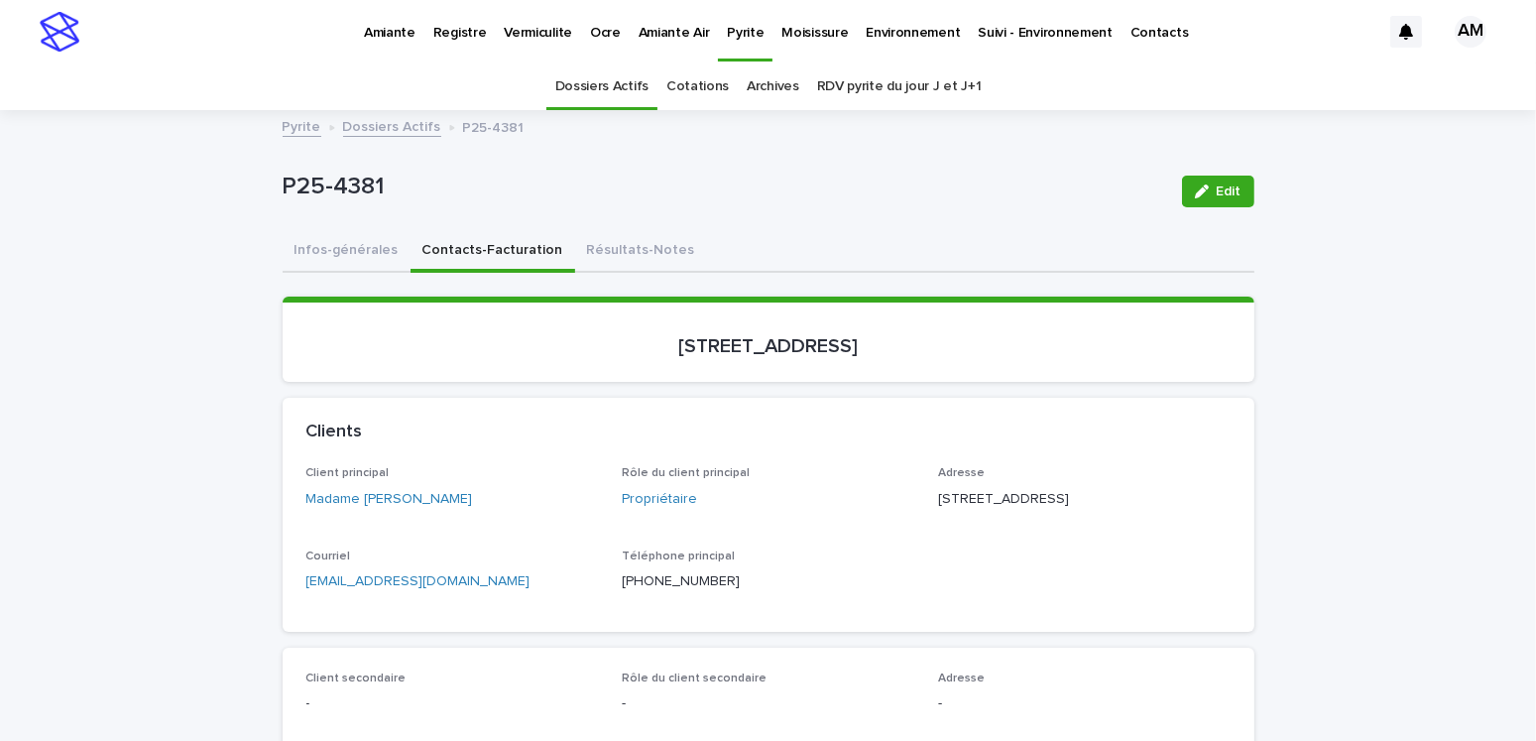
click at [387, 123] on link "Dossiers Actifs" at bounding box center [392, 125] width 98 height 23
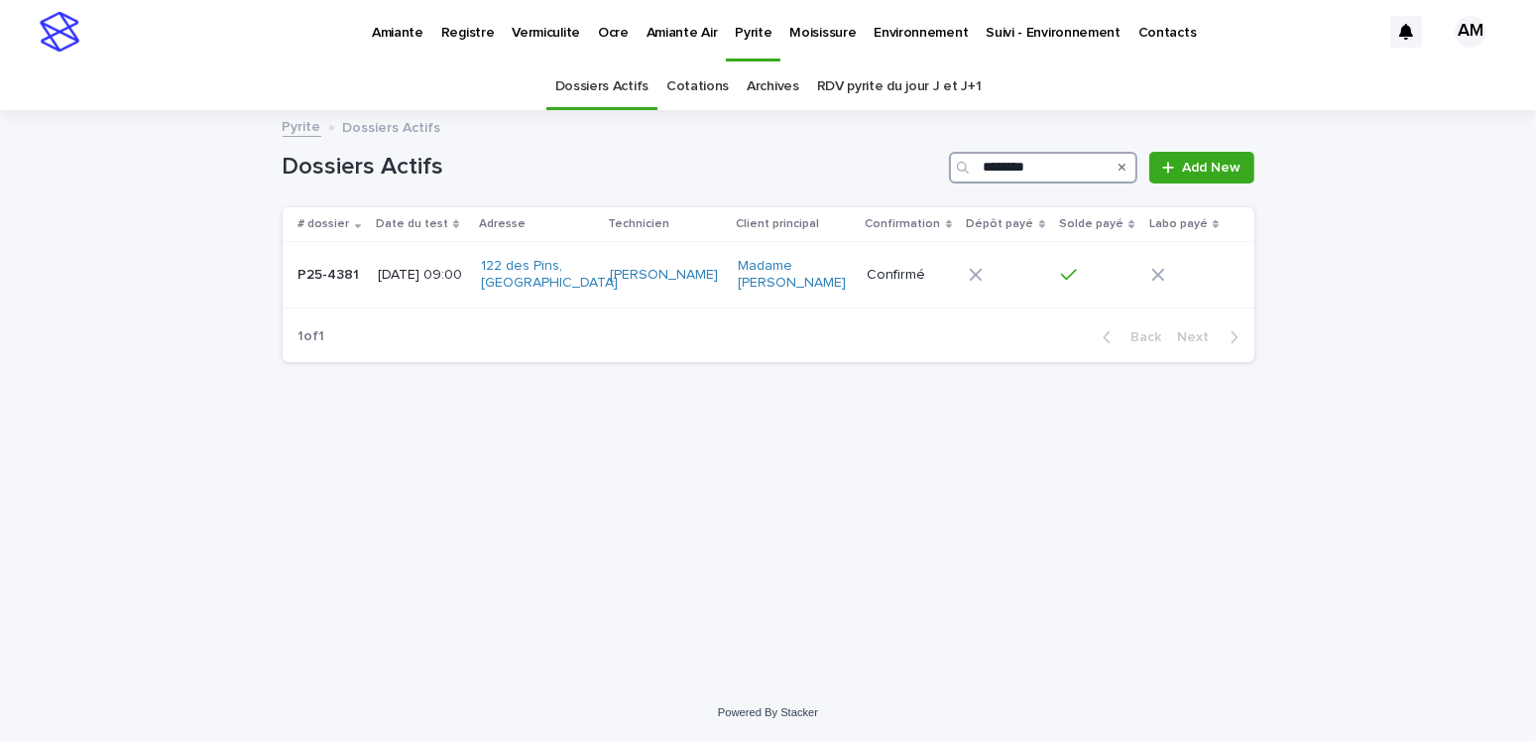
click at [1053, 168] on input "********" at bounding box center [1043, 168] width 188 height 32
type input "********"
click at [424, 273] on p "2025-09-19 11:45" at bounding box center [422, 275] width 82 height 17
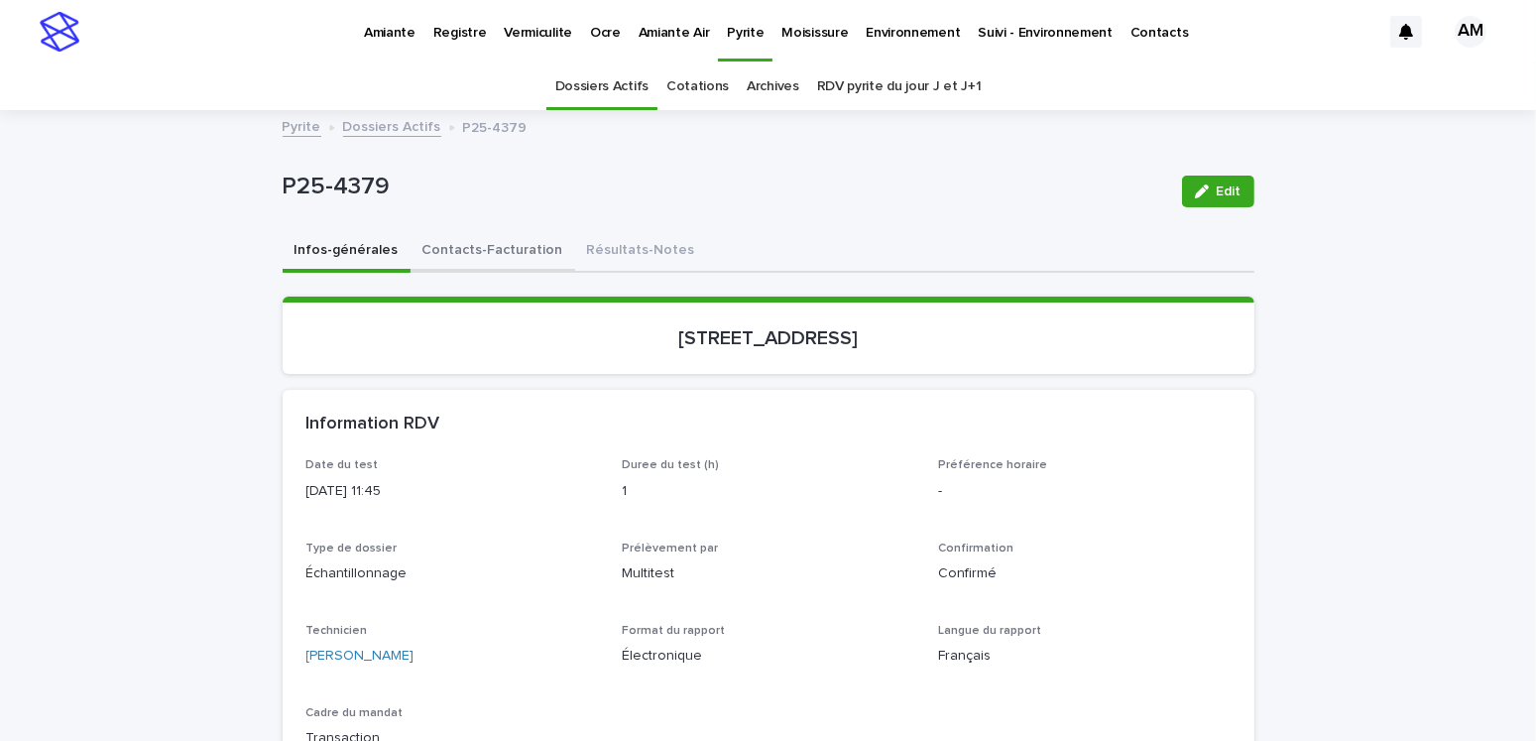
click at [515, 252] on button "Contacts-Facturation" at bounding box center [492, 252] width 165 height 42
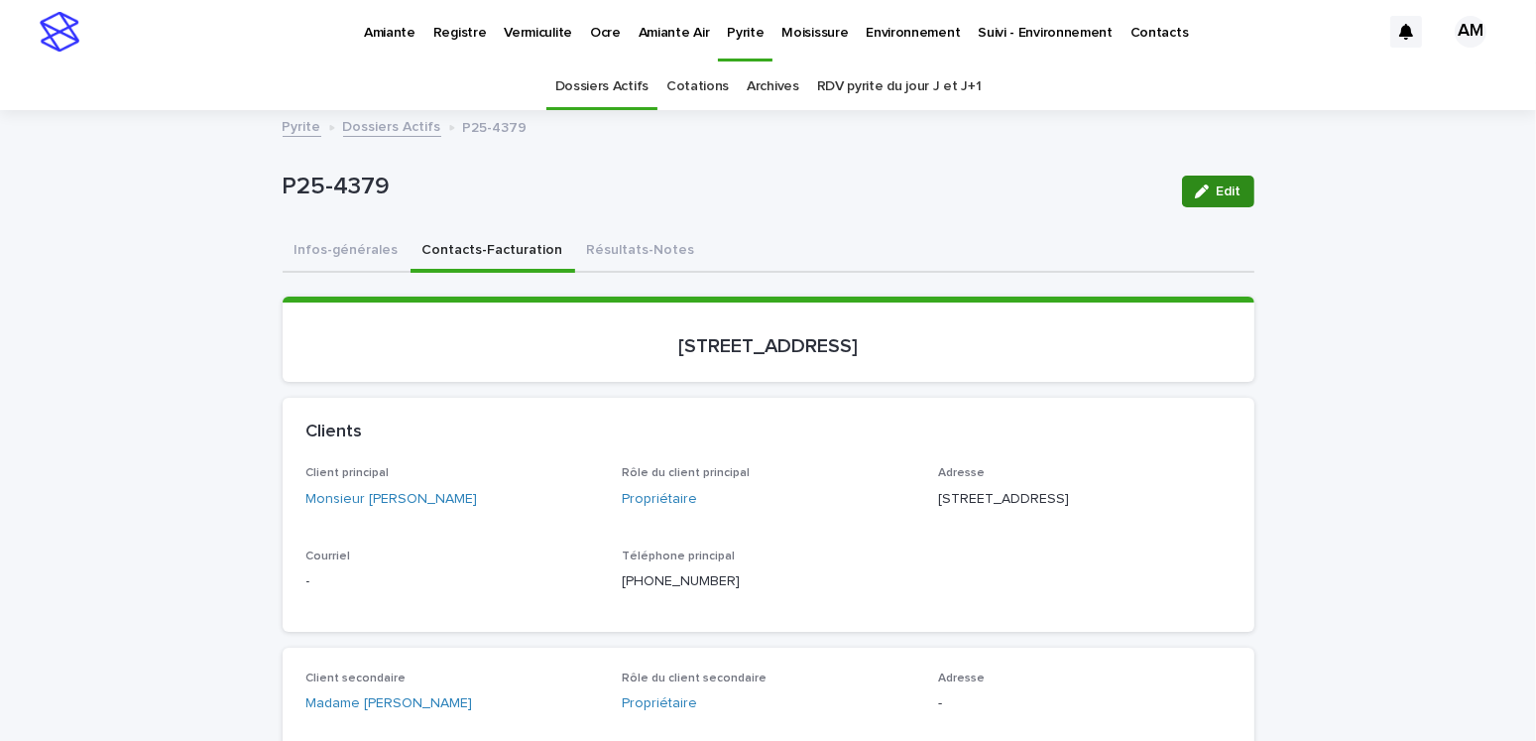
click at [1225, 189] on span "Edit" at bounding box center [1228, 191] width 25 height 14
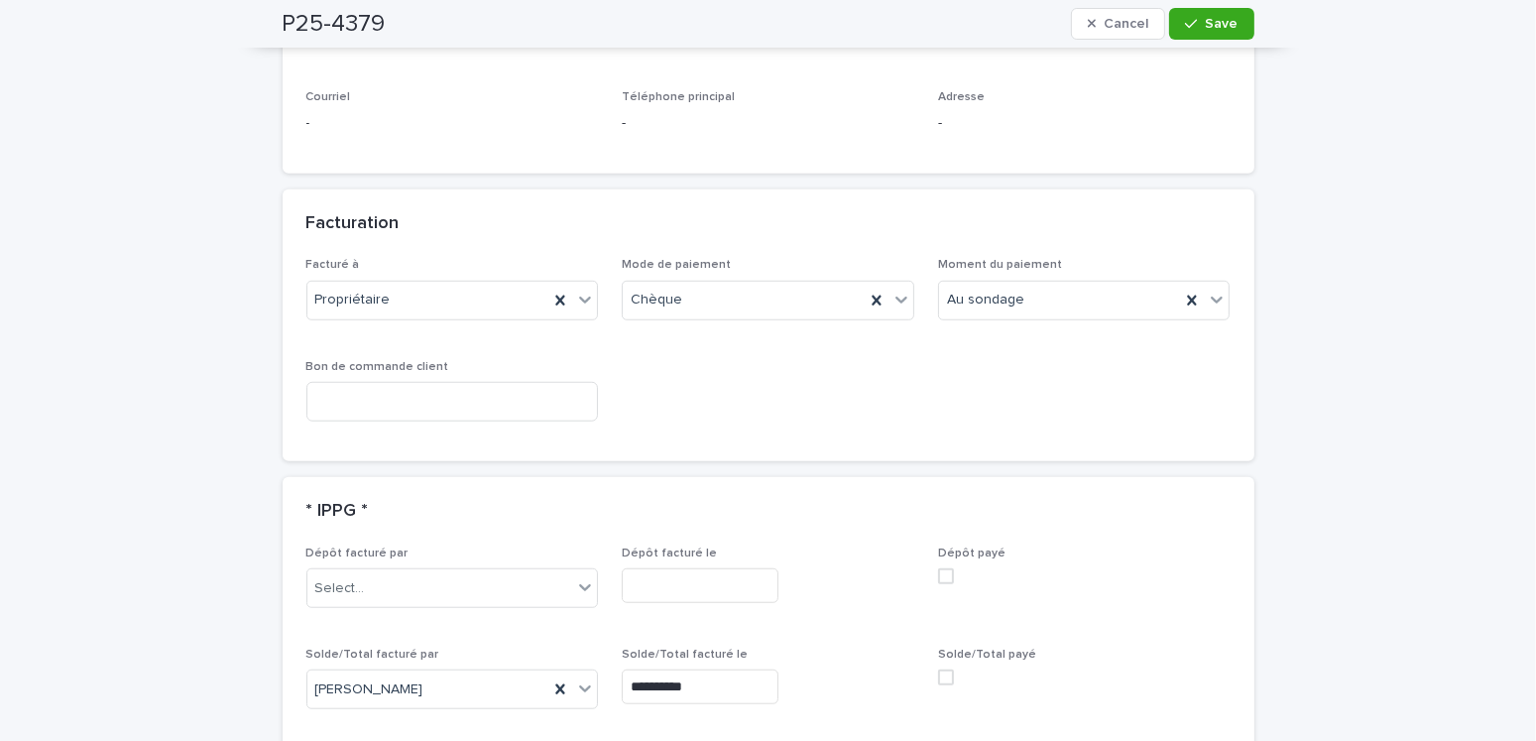
scroll to position [1784, 0]
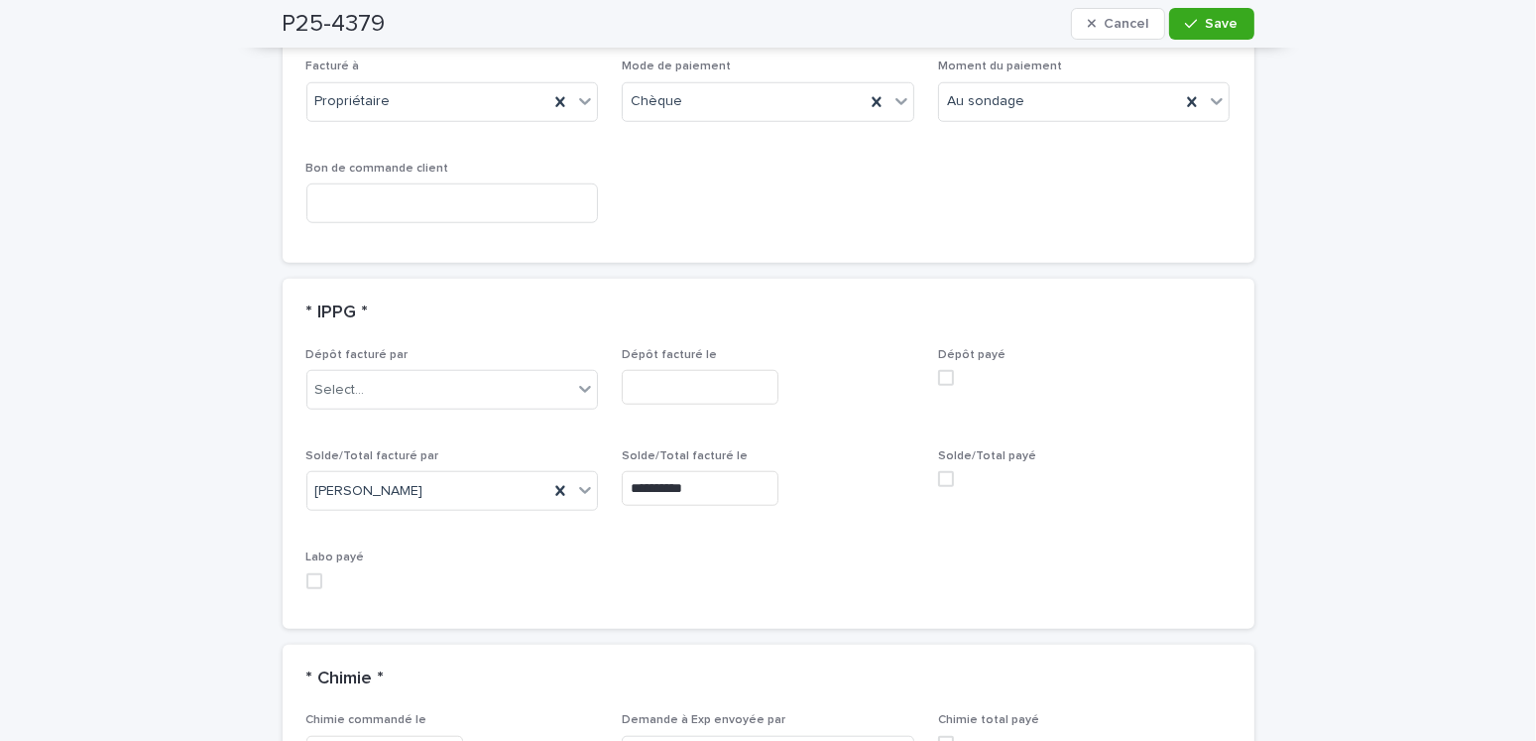
click at [948, 471] on label at bounding box center [1084, 479] width 292 height 16
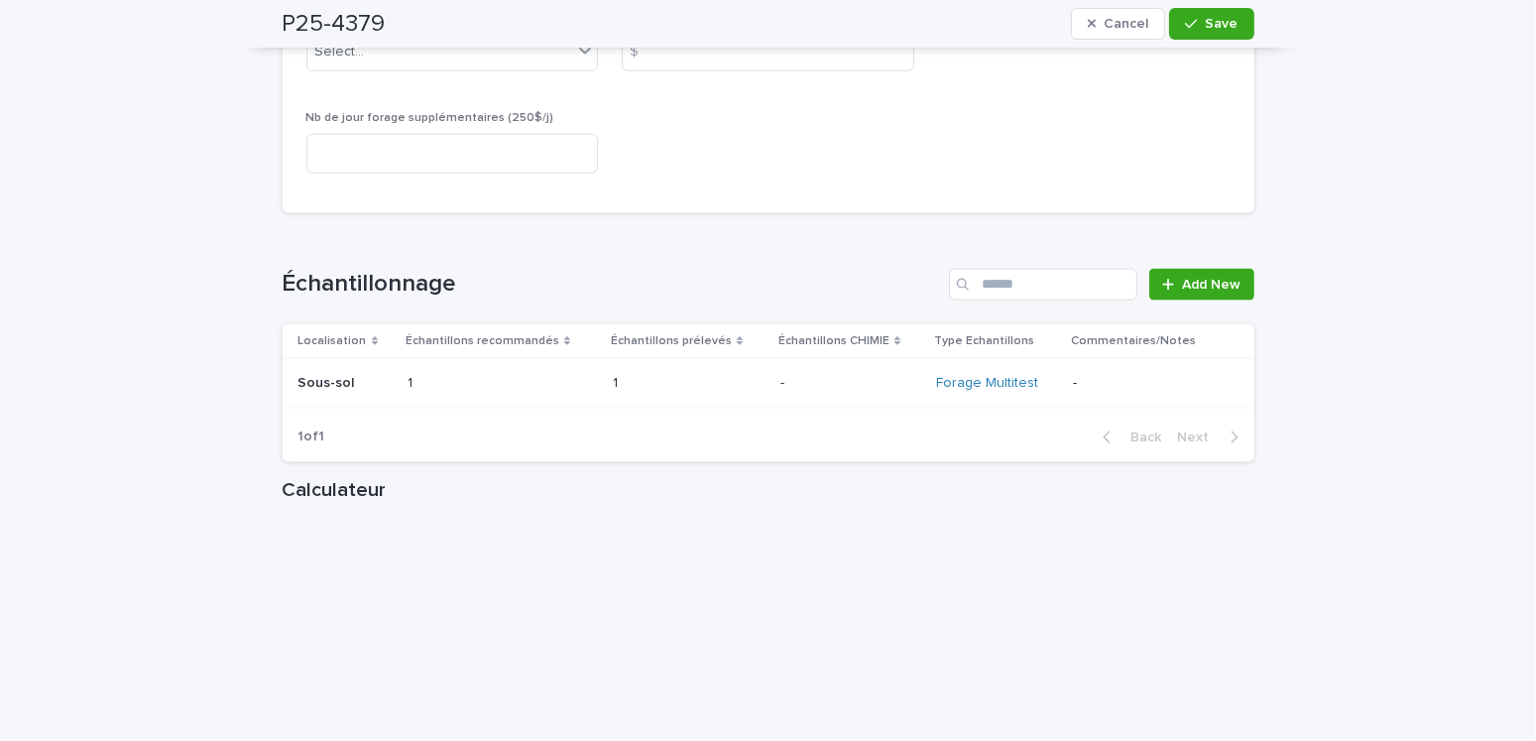
scroll to position [2875, 0]
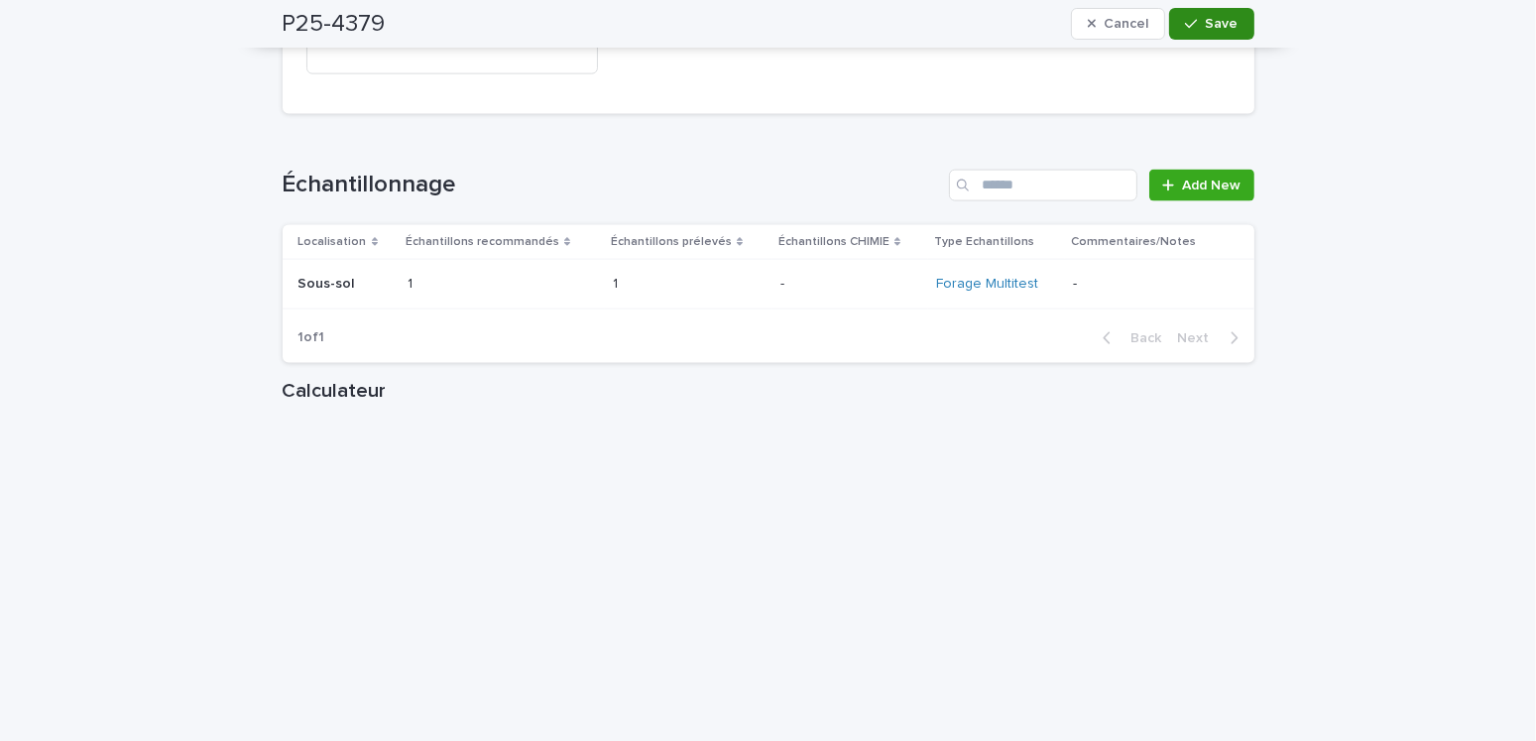
click at [1210, 22] on span "Save" at bounding box center [1221, 24] width 33 height 14
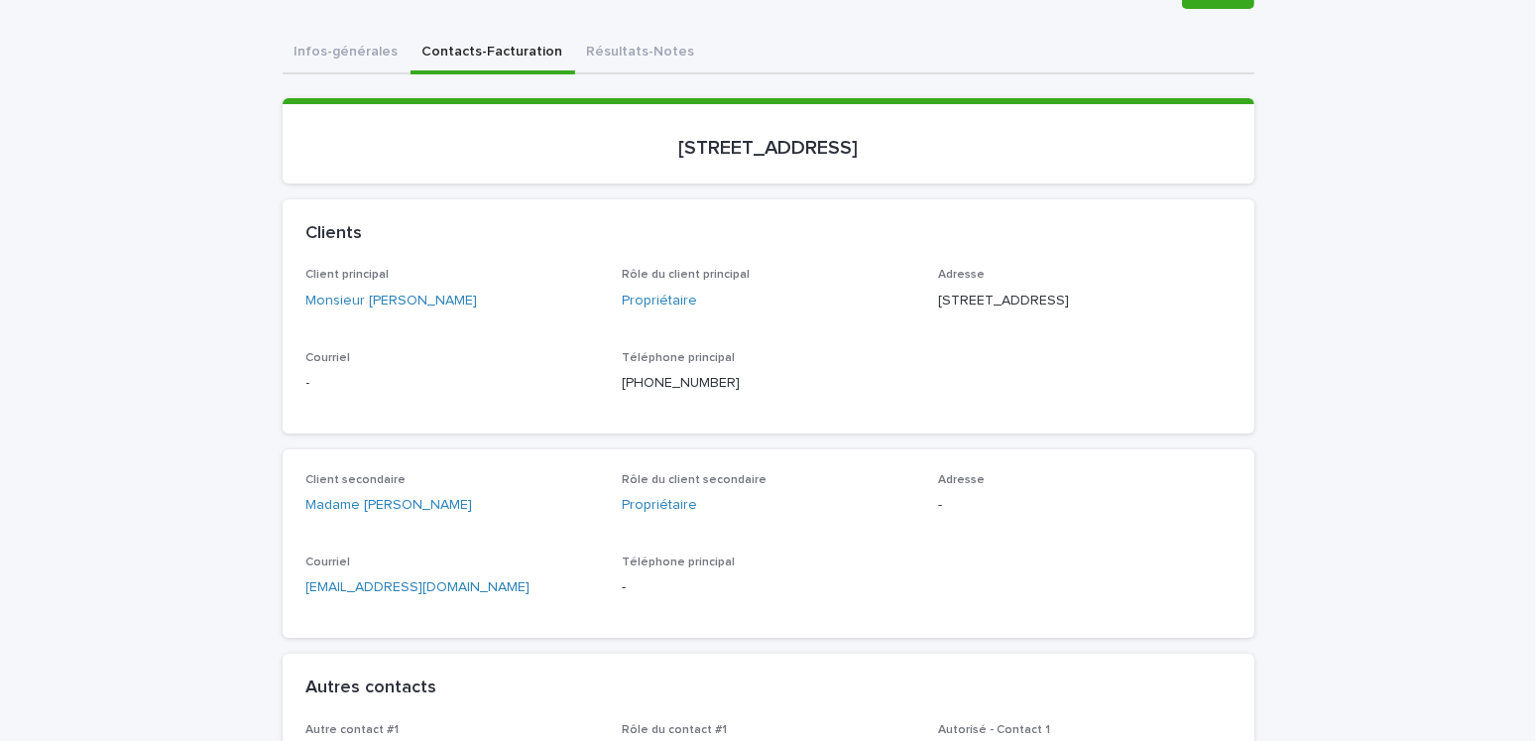
scroll to position [0, 0]
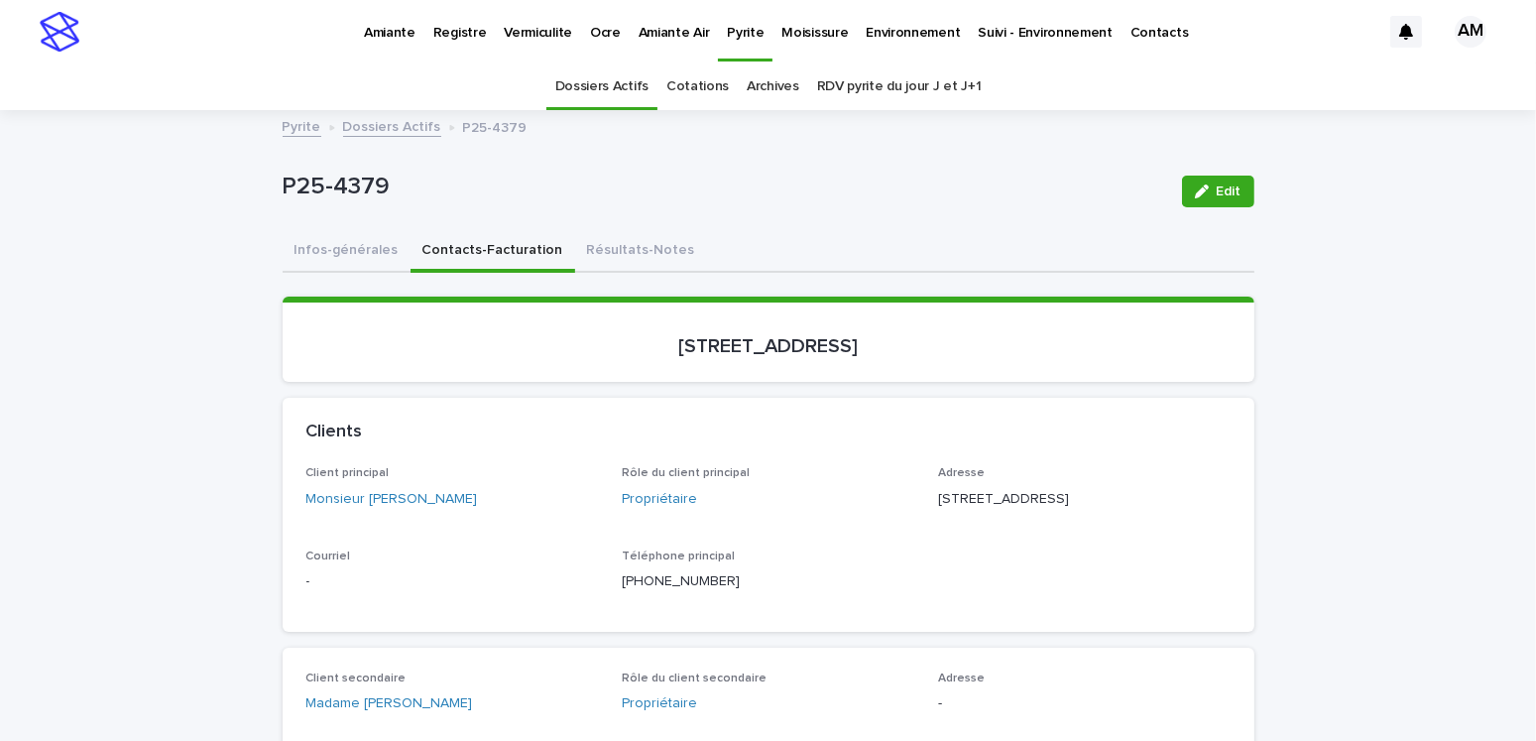
click at [400, 119] on link "Dossiers Actifs" at bounding box center [392, 125] width 98 height 23
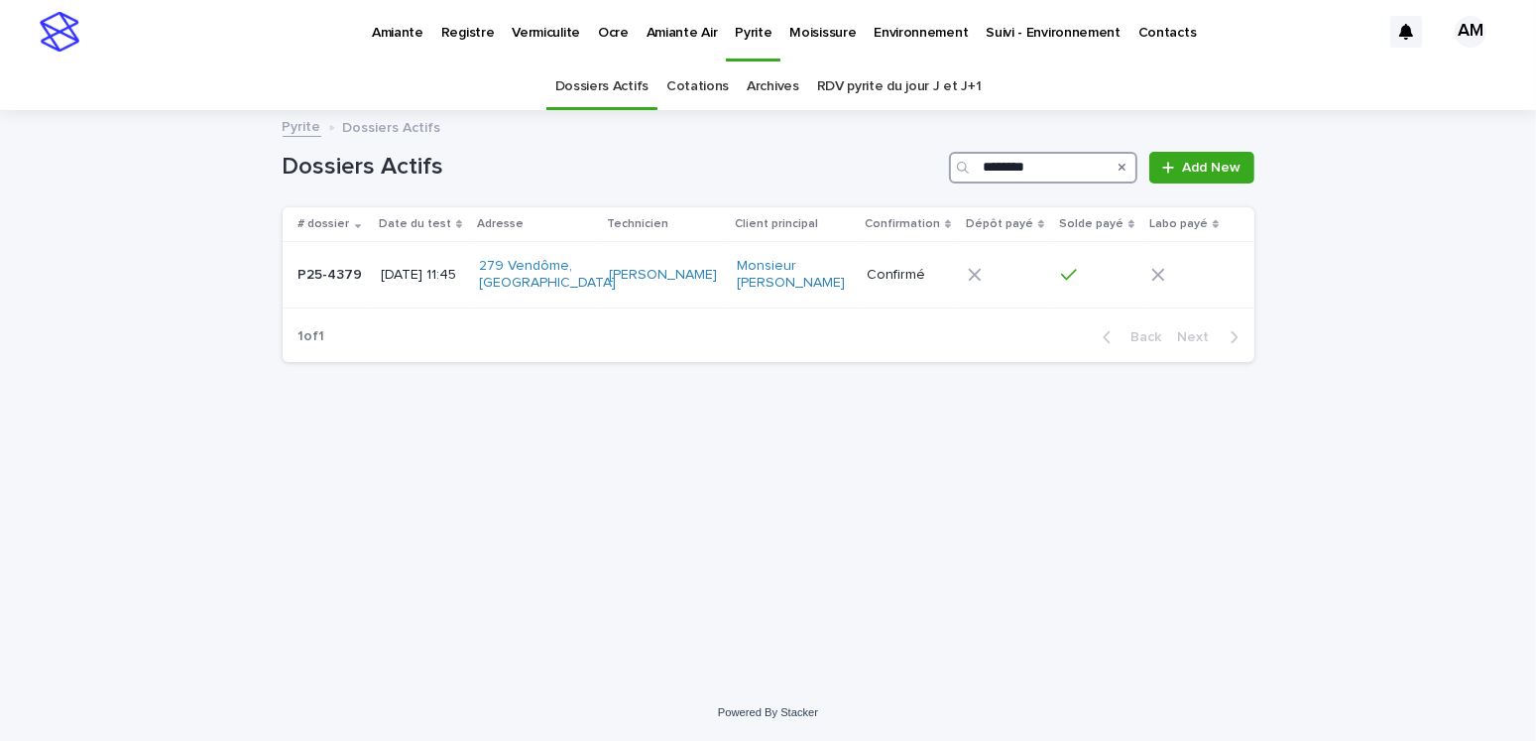
click at [1064, 169] on input "********" at bounding box center [1043, 168] width 188 height 32
type input "********"
click at [417, 270] on p "2025-09-19 09:00" at bounding box center [424, 275] width 87 height 17
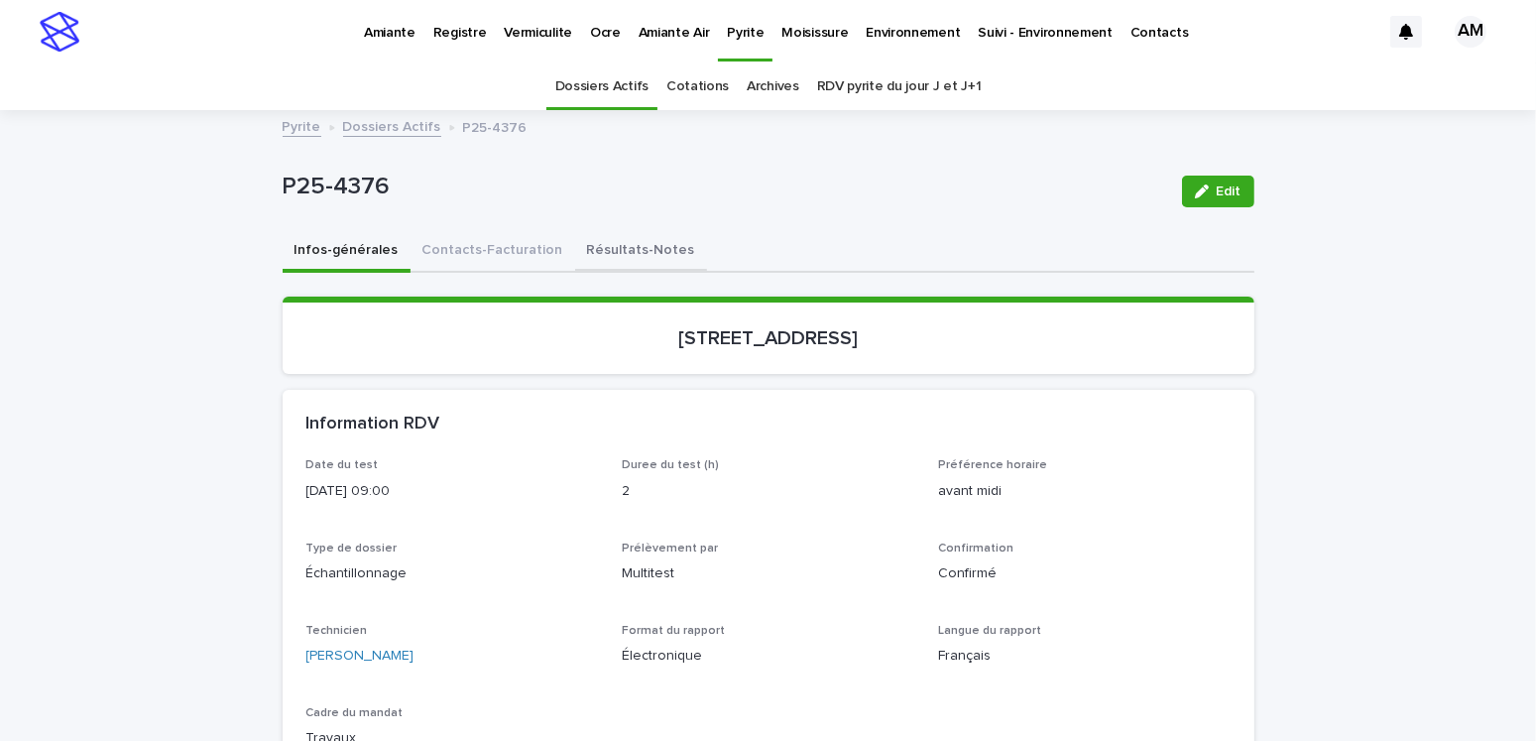
click at [612, 246] on button "Résultats-Notes" at bounding box center [641, 252] width 132 height 42
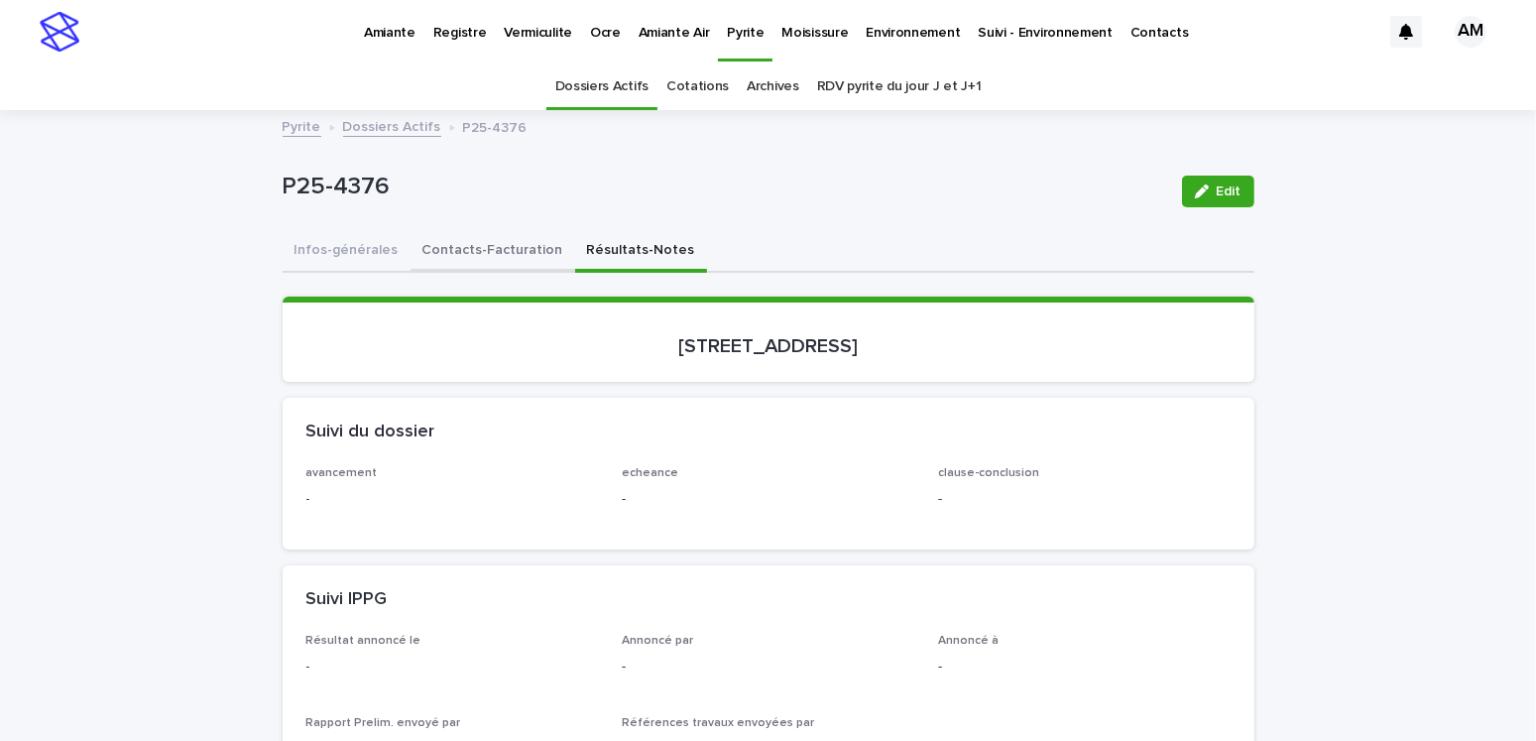
click at [487, 239] on button "Contacts-Facturation" at bounding box center [492, 252] width 165 height 42
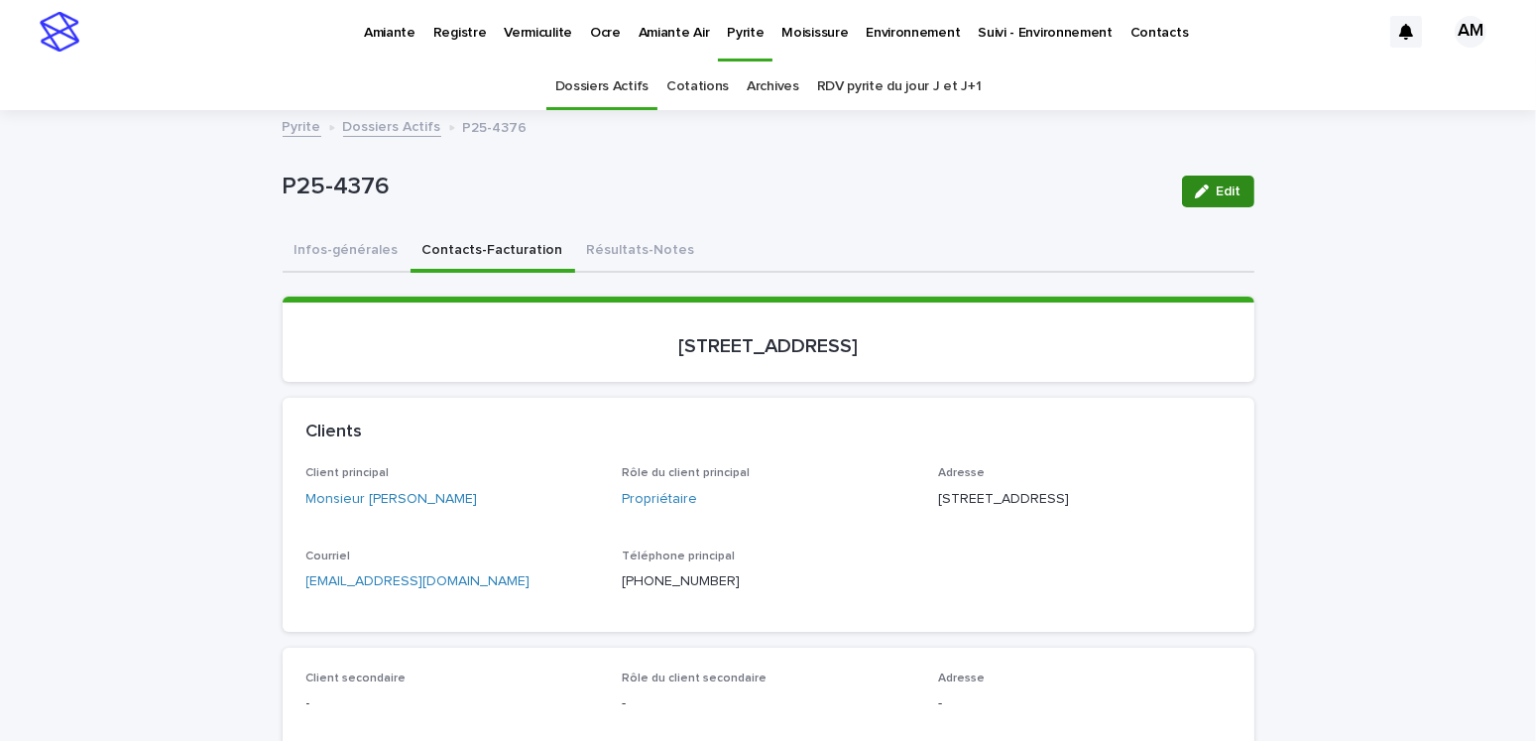
click at [1218, 201] on button "Edit" at bounding box center [1218, 191] width 72 height 32
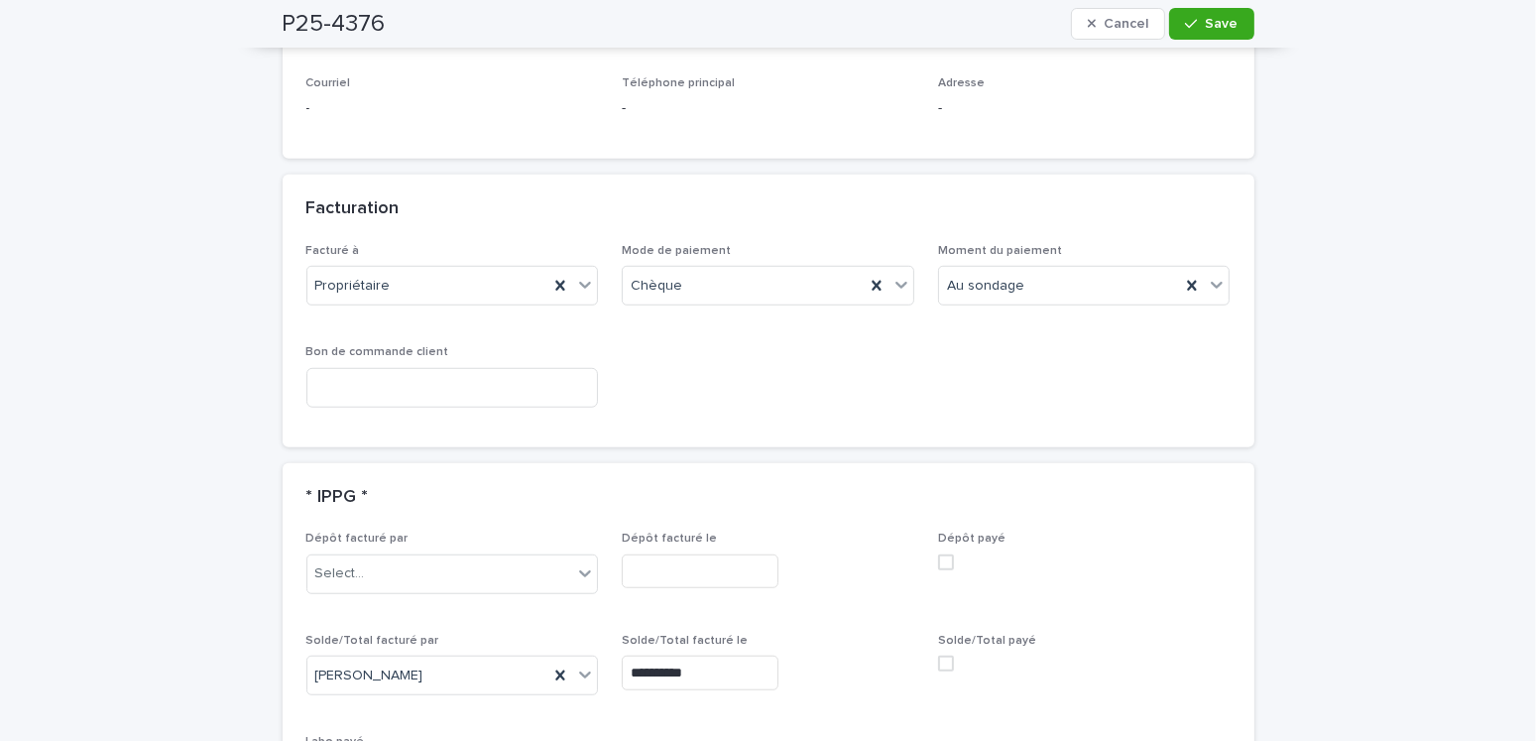
scroll to position [1784, 0]
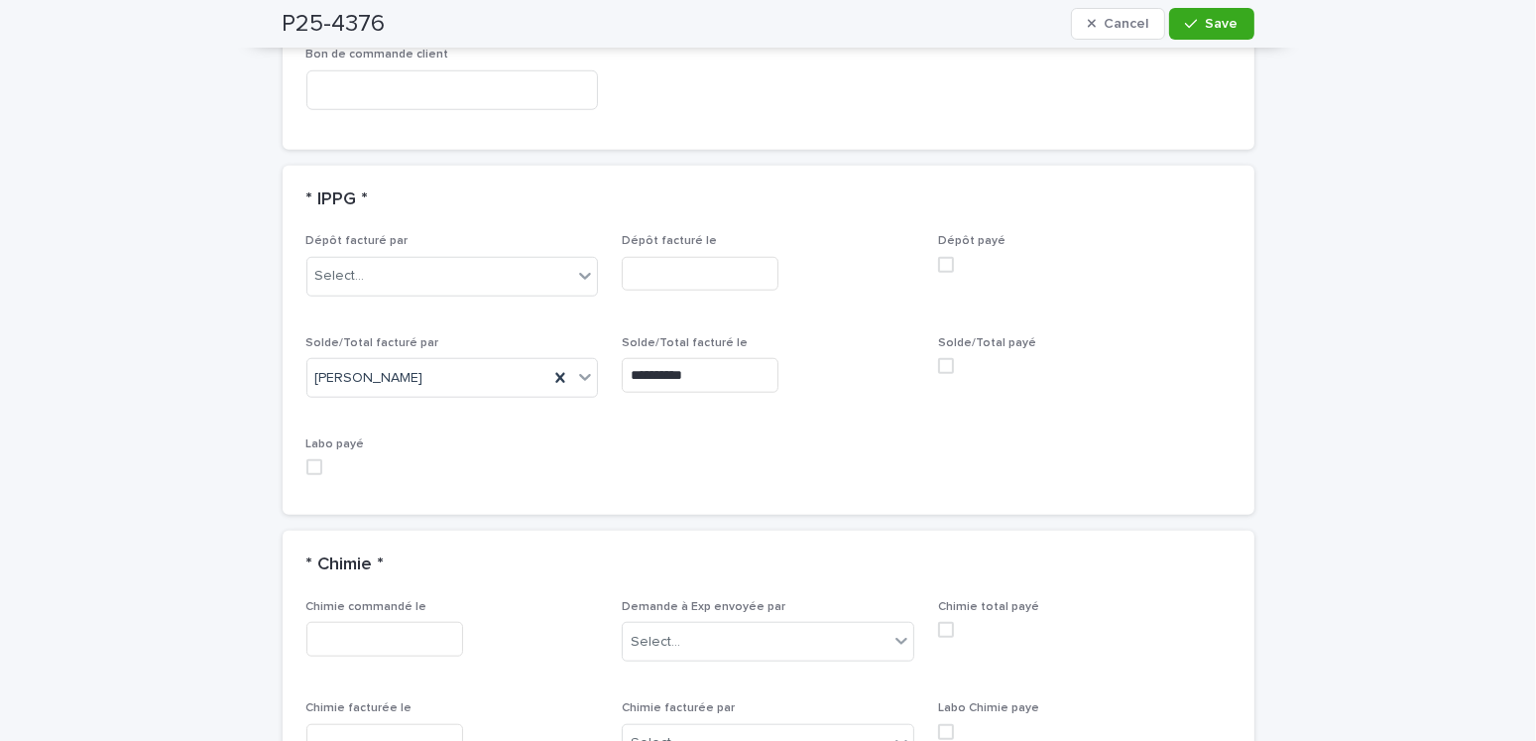
click at [939, 358] on span at bounding box center [946, 366] width 16 height 16
click at [1215, 29] on span "Save" at bounding box center [1221, 24] width 33 height 14
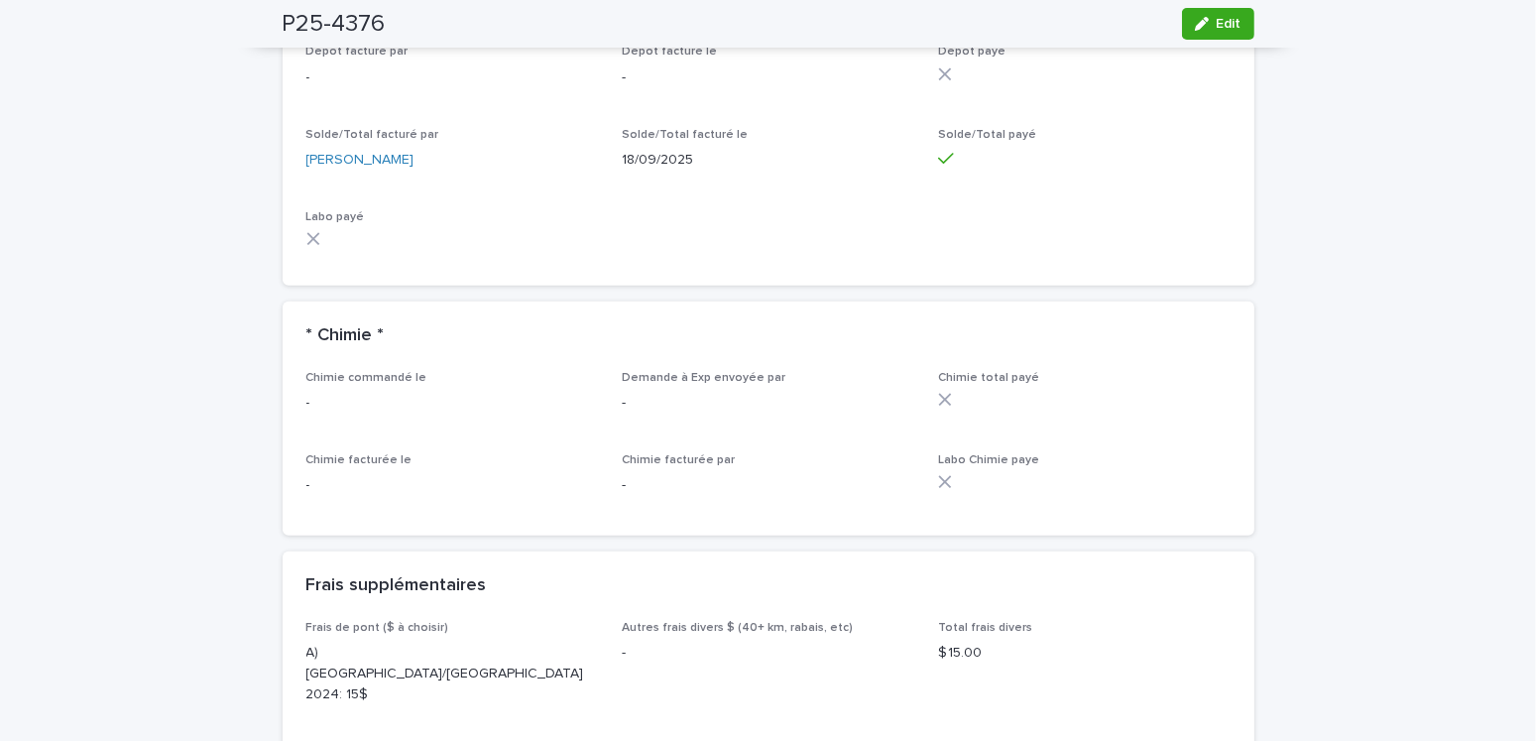
scroll to position [1685, 0]
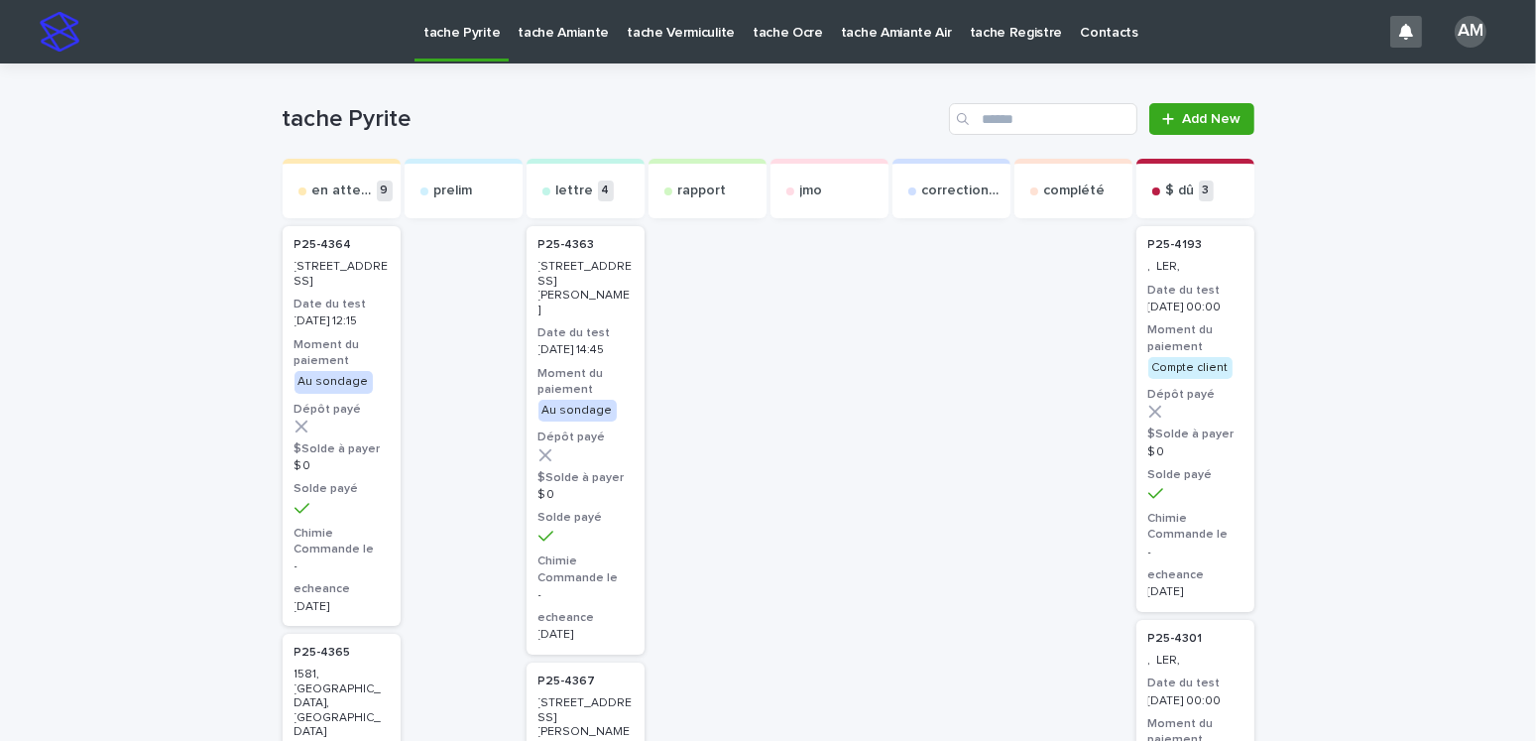
click at [677, 29] on p "tache Vermiculite" at bounding box center [681, 21] width 108 height 42
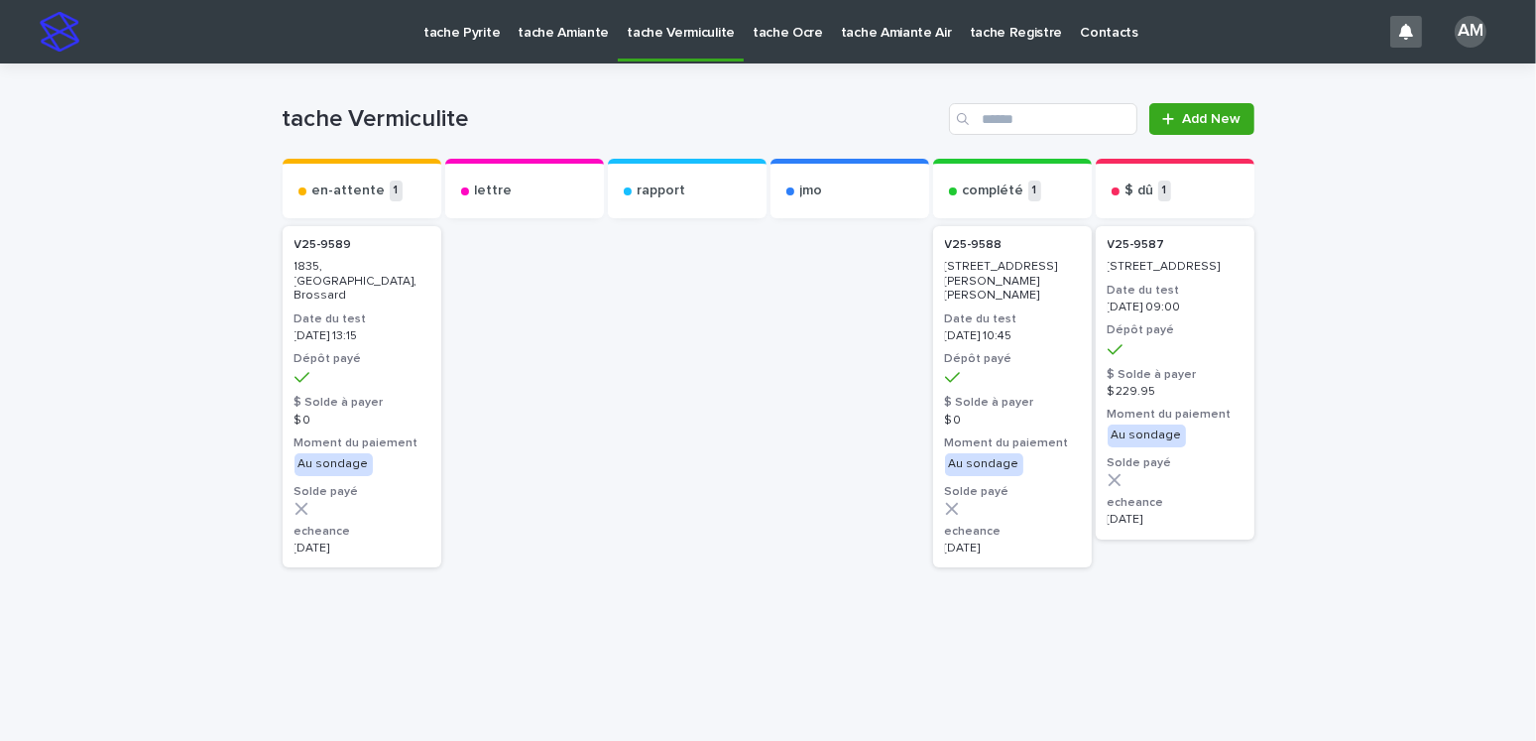
click at [466, 31] on p "tache Pyrite" at bounding box center [461, 21] width 76 height 42
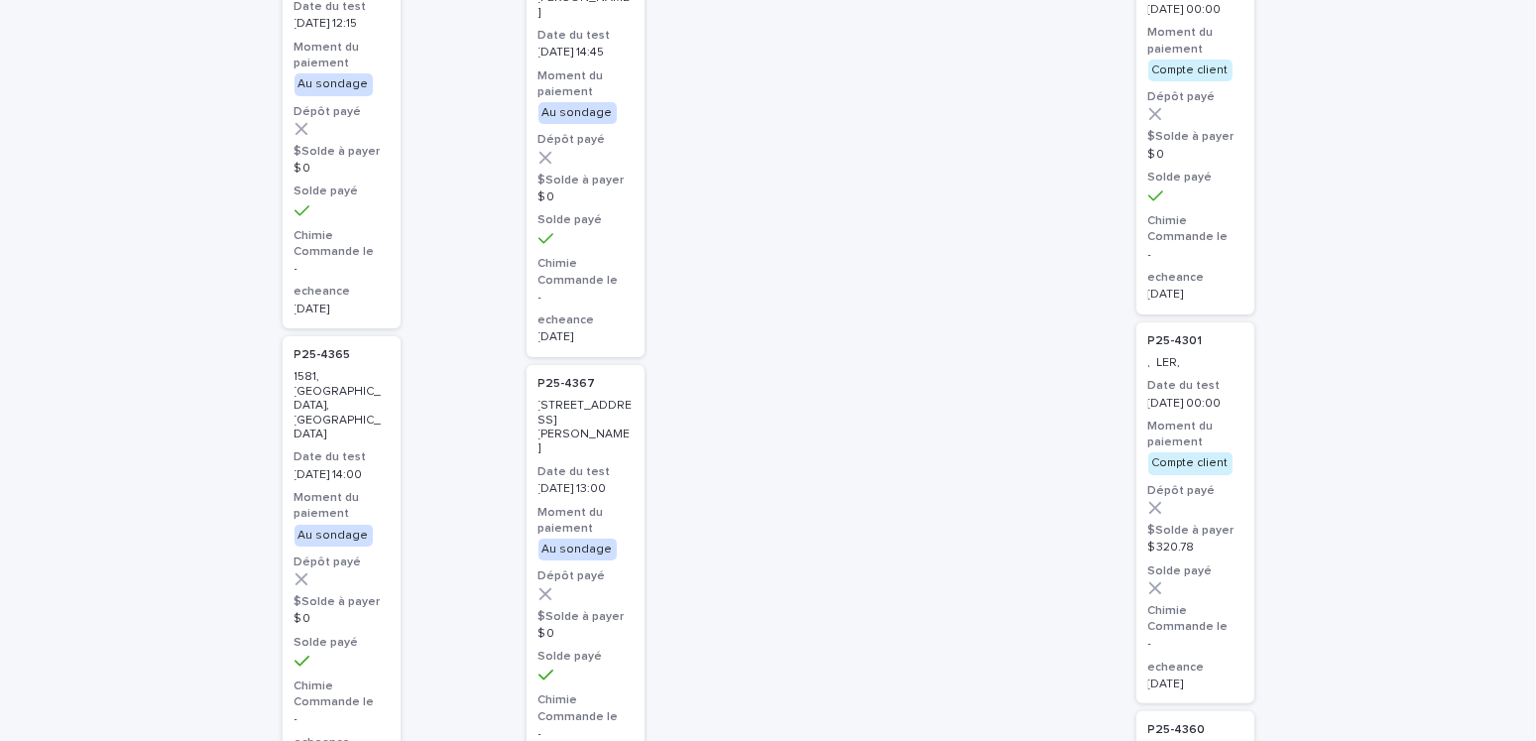
scroll to position [397, 0]
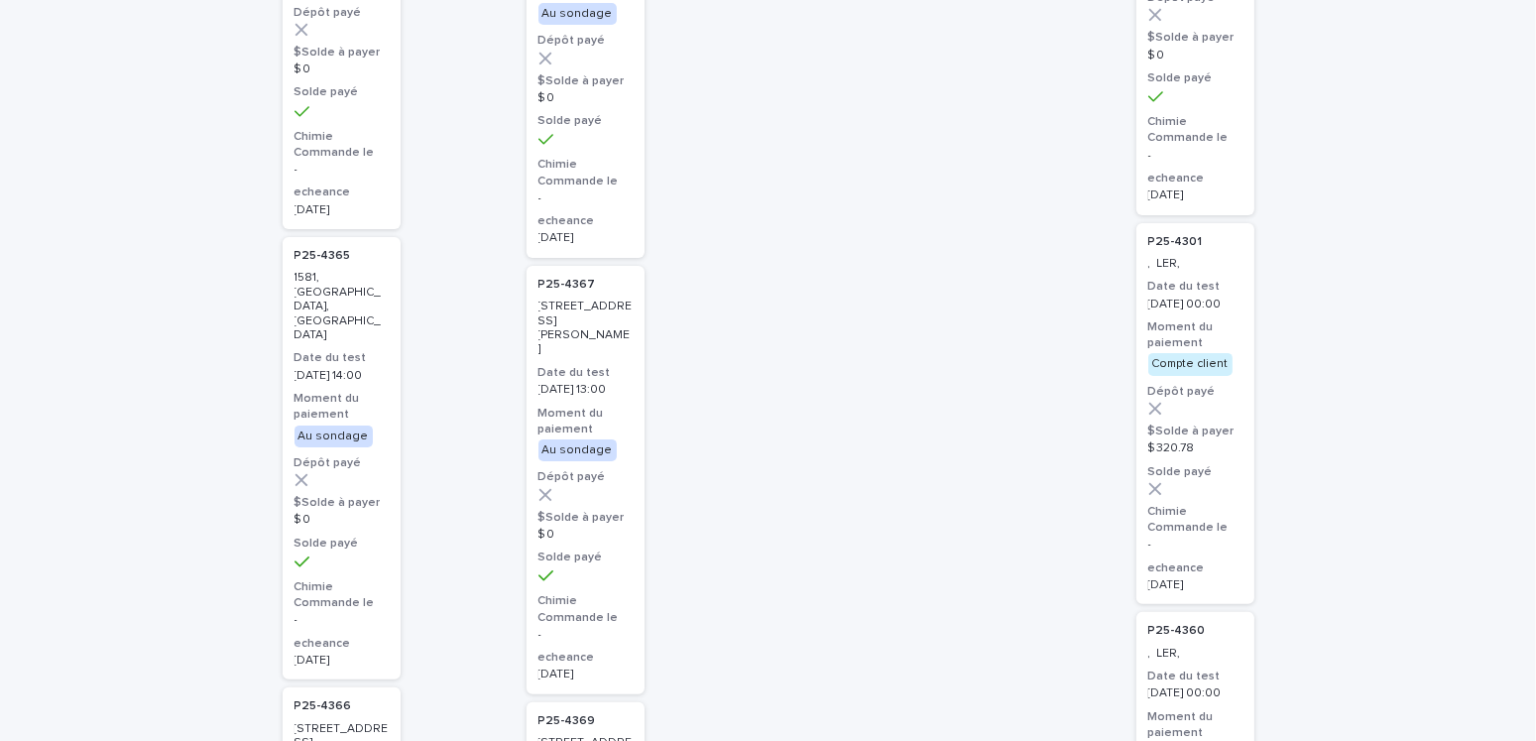
click at [328, 350] on h3 "Date du test" at bounding box center [341, 358] width 94 height 16
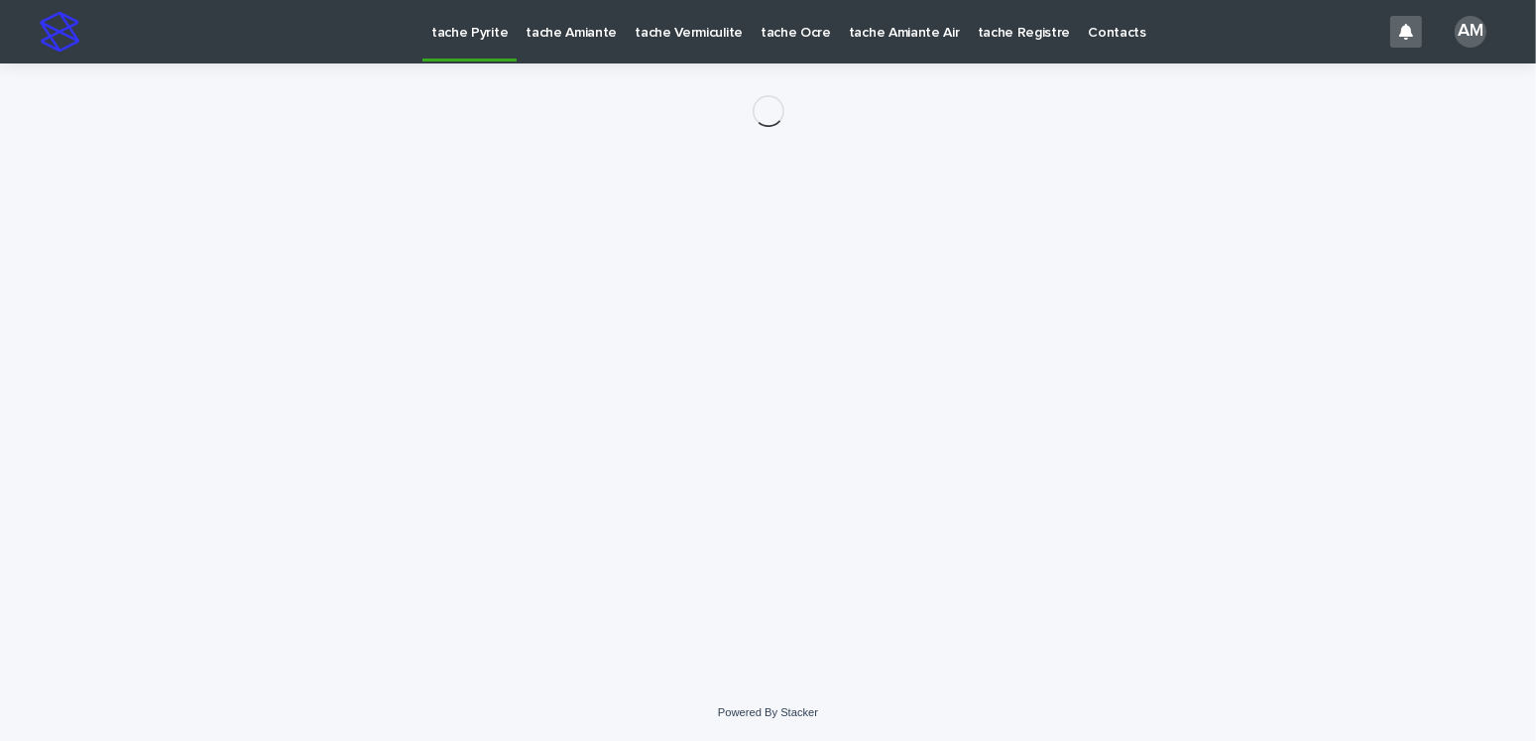
click at [433, 338] on div "Loading... Saving… Loading... Saving…" at bounding box center [768, 348] width 991 height 571
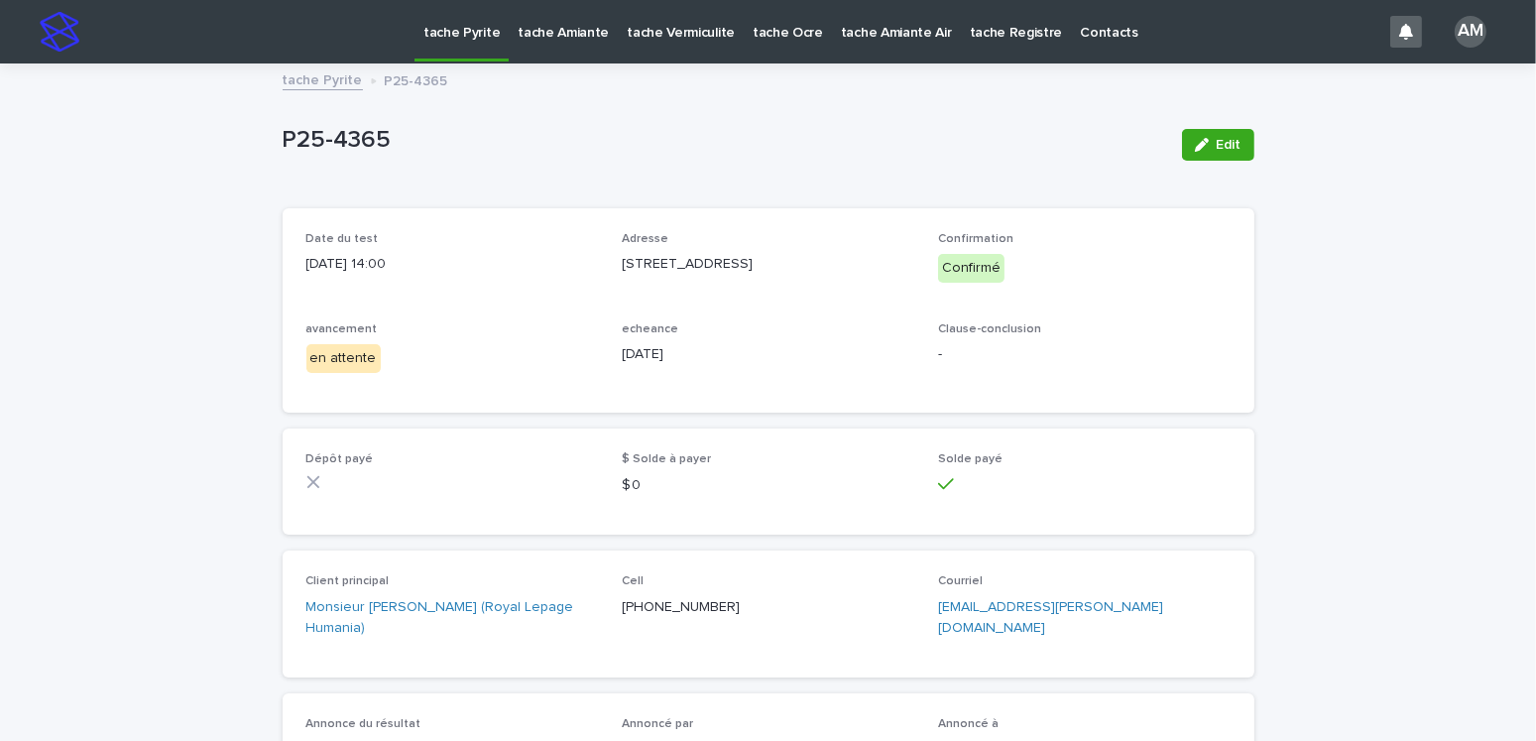
click at [334, 73] on link "tache Pyrite" at bounding box center [323, 78] width 80 height 23
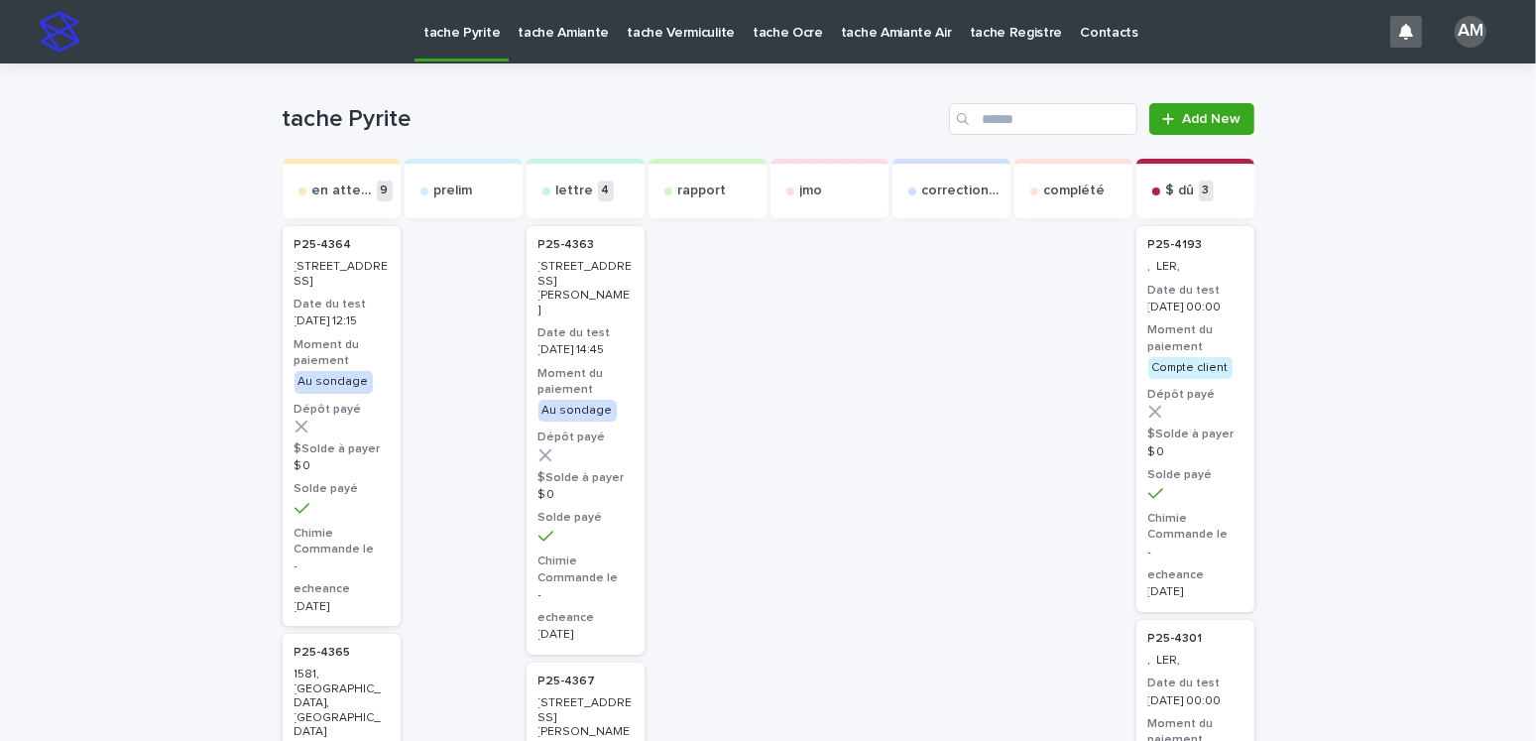
scroll to position [397, 0]
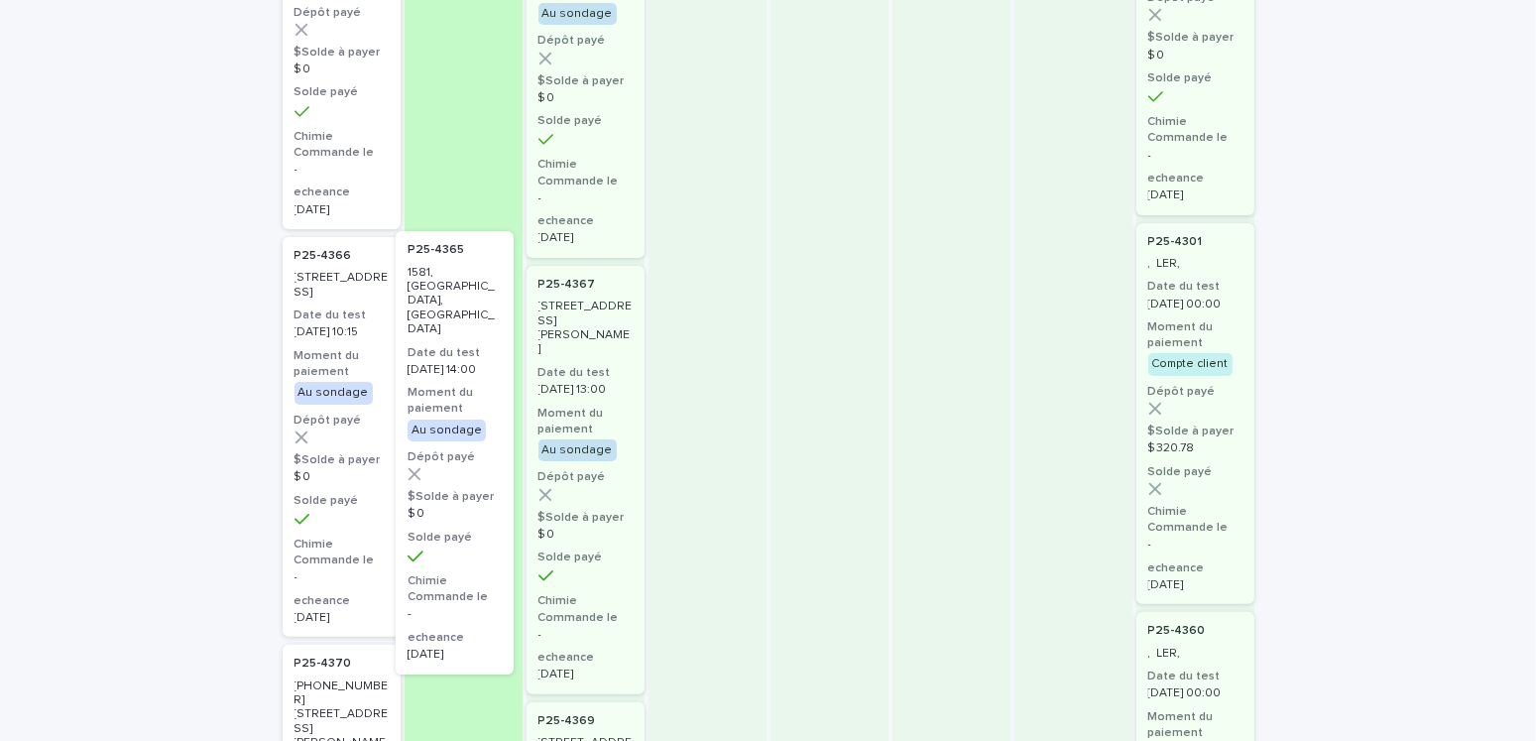
drag, startPoint x: 328, startPoint y: 477, endPoint x: 458, endPoint y: 456, distance: 131.5
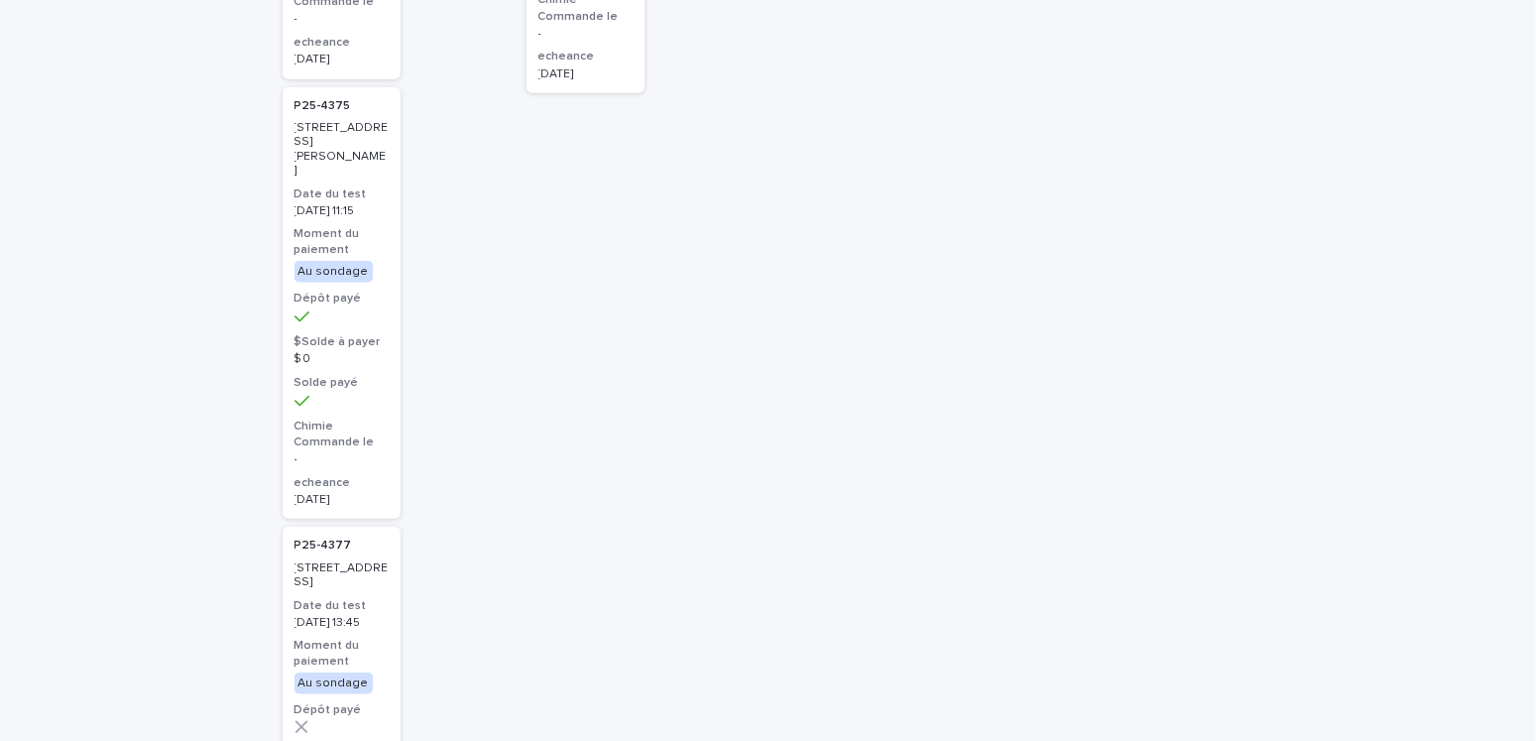
scroll to position [2082, 0]
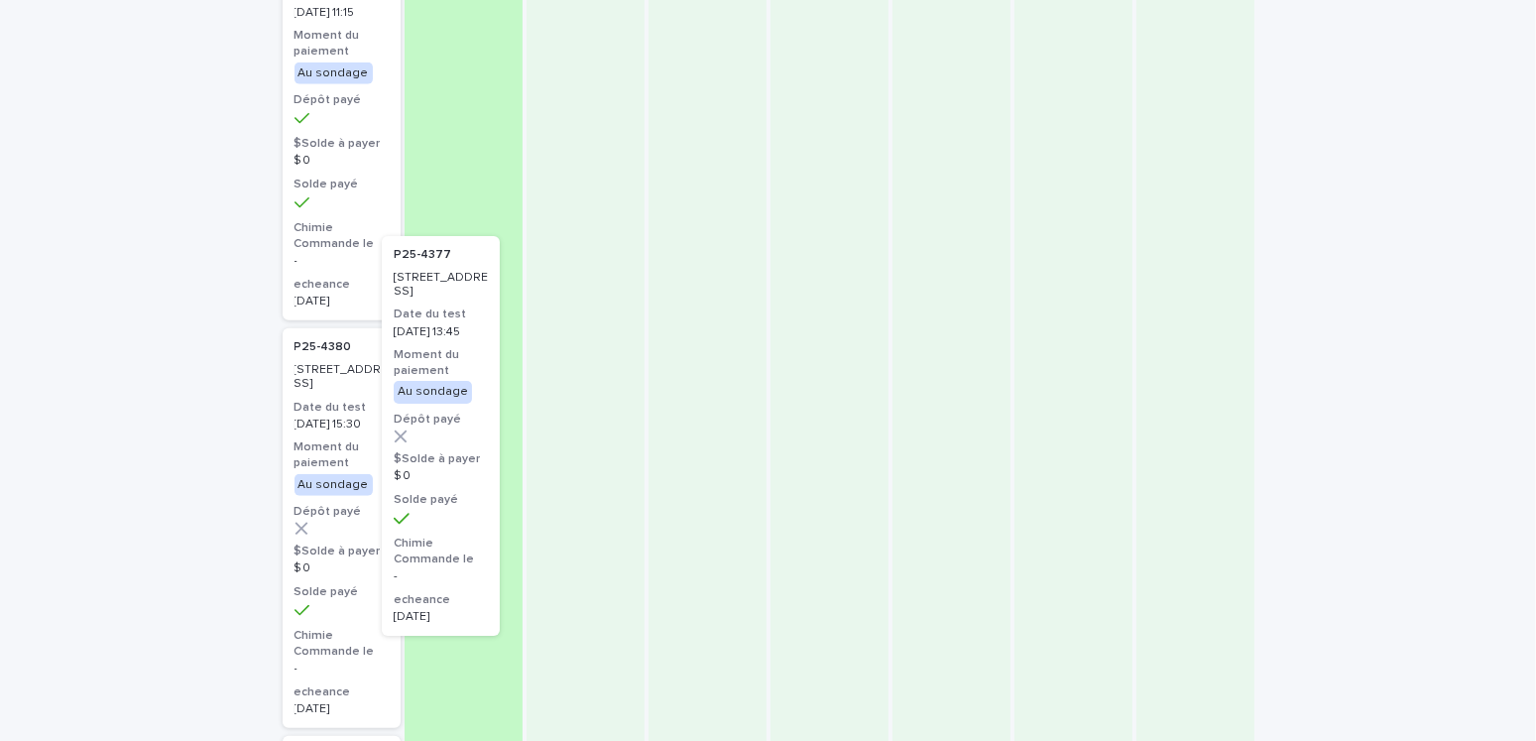
drag, startPoint x: 342, startPoint y: 397, endPoint x: 475, endPoint y: 365, distance: 136.6
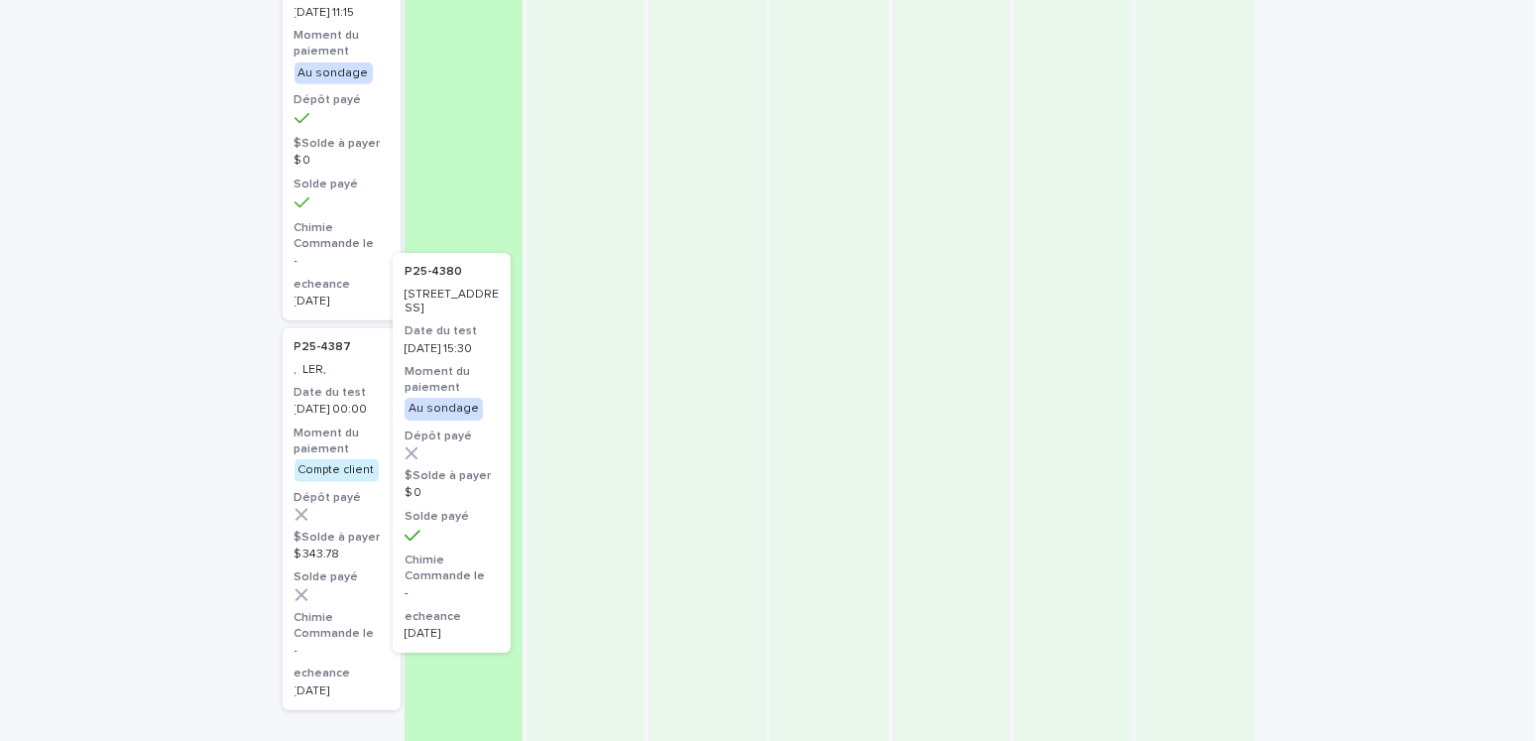
drag, startPoint x: 338, startPoint y: 372, endPoint x: 467, endPoint y: 367, distance: 129.0
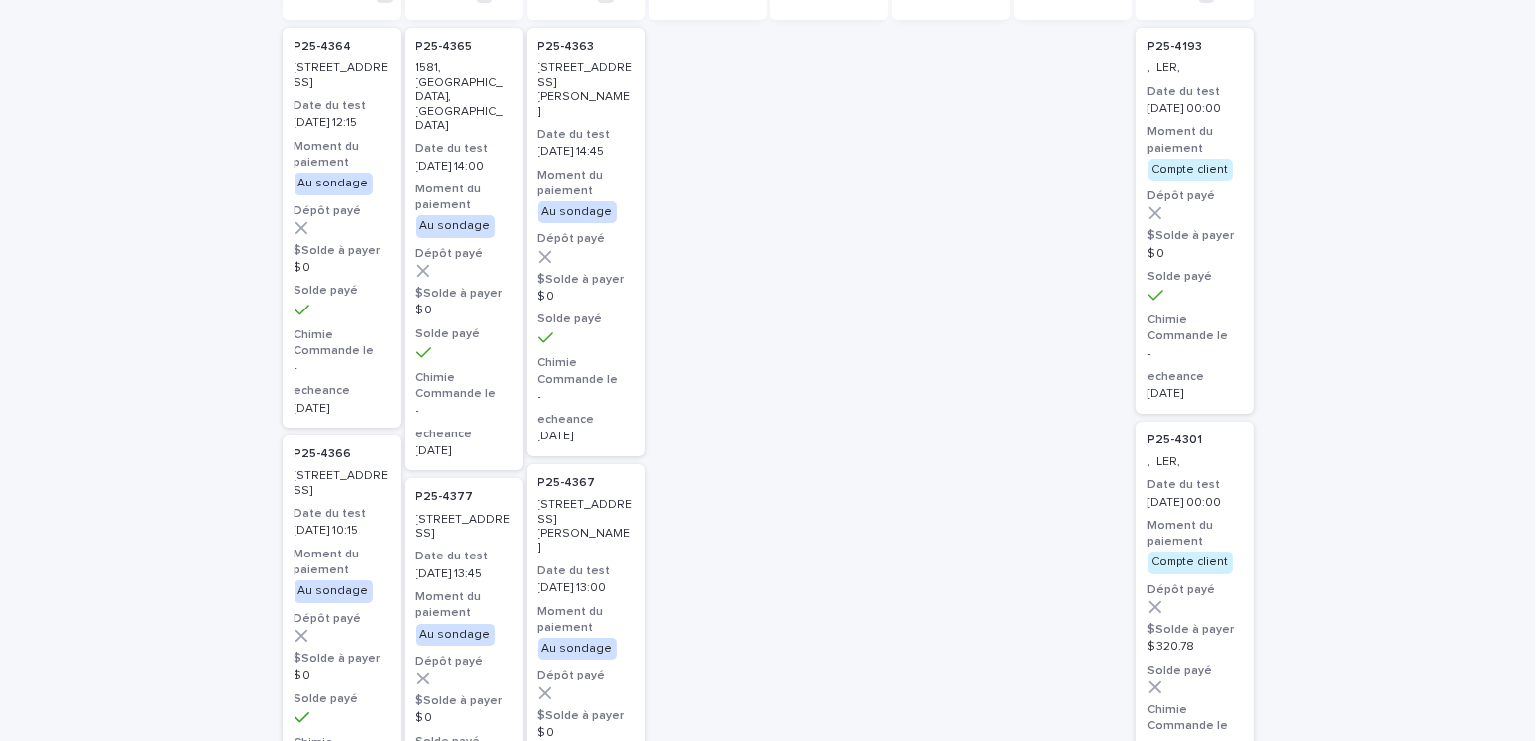
scroll to position [0, 0]
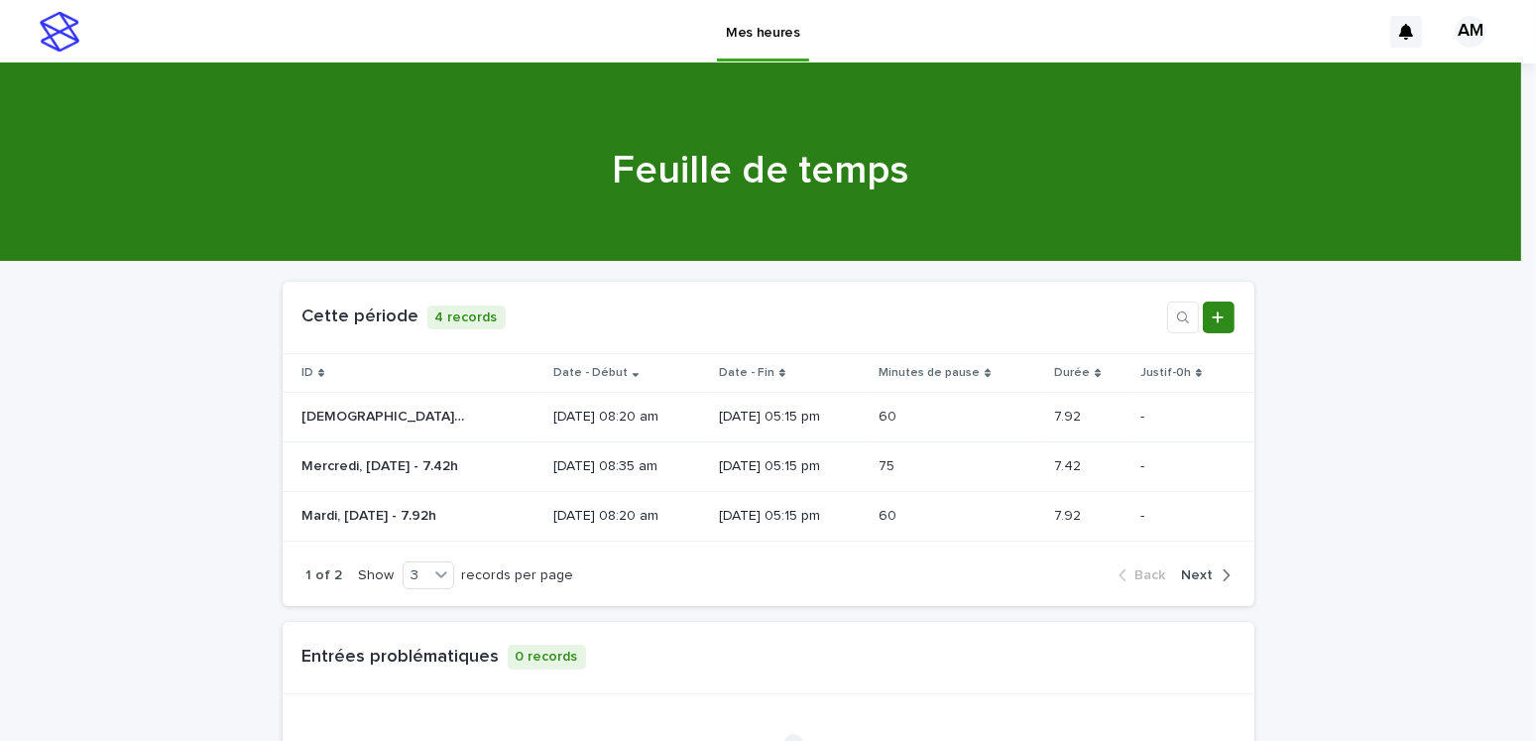
click at [1215, 322] on icon "Add new record" at bounding box center [1217, 317] width 12 height 14
